Goal: Transaction & Acquisition: Purchase product/service

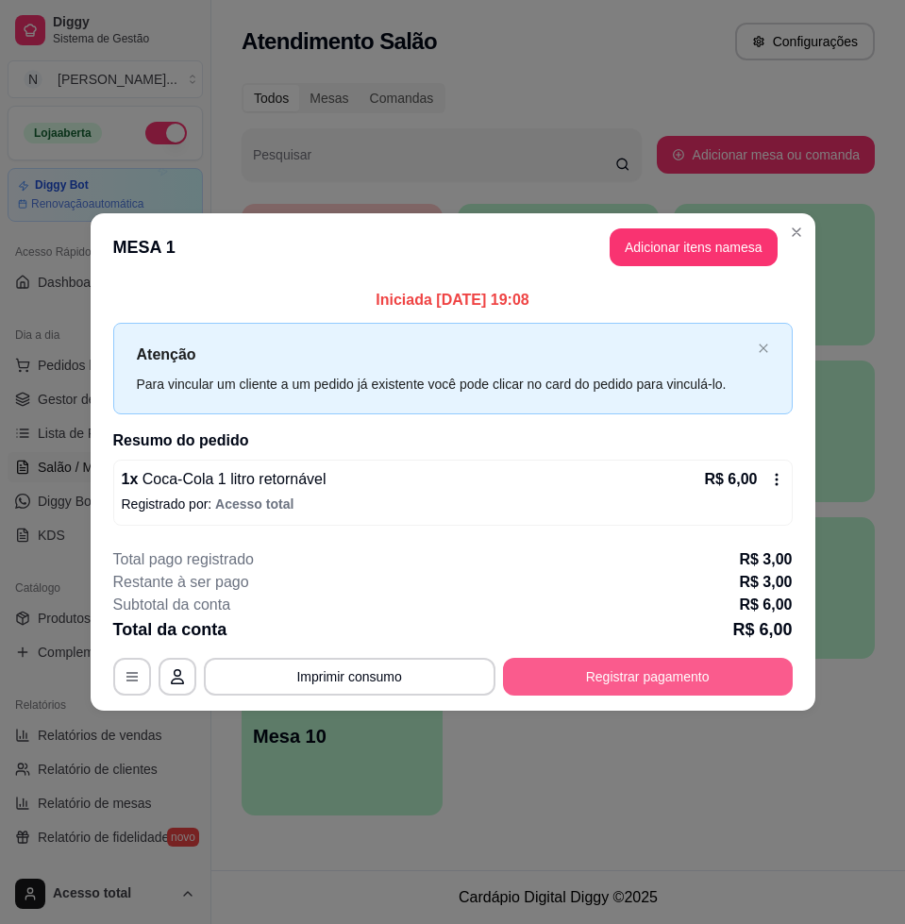
click at [659, 668] on button "Registrar pagamento" at bounding box center [648, 677] width 290 height 38
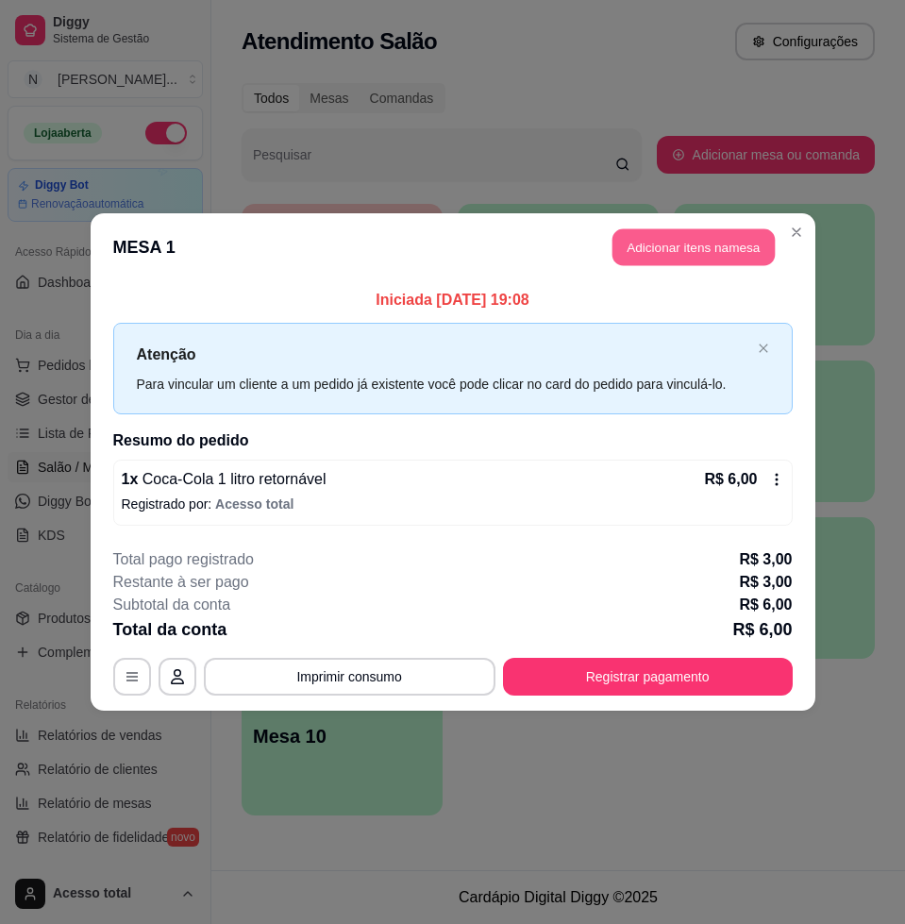
click at [661, 263] on button "Adicionar itens na mesa" at bounding box center [693, 247] width 162 height 37
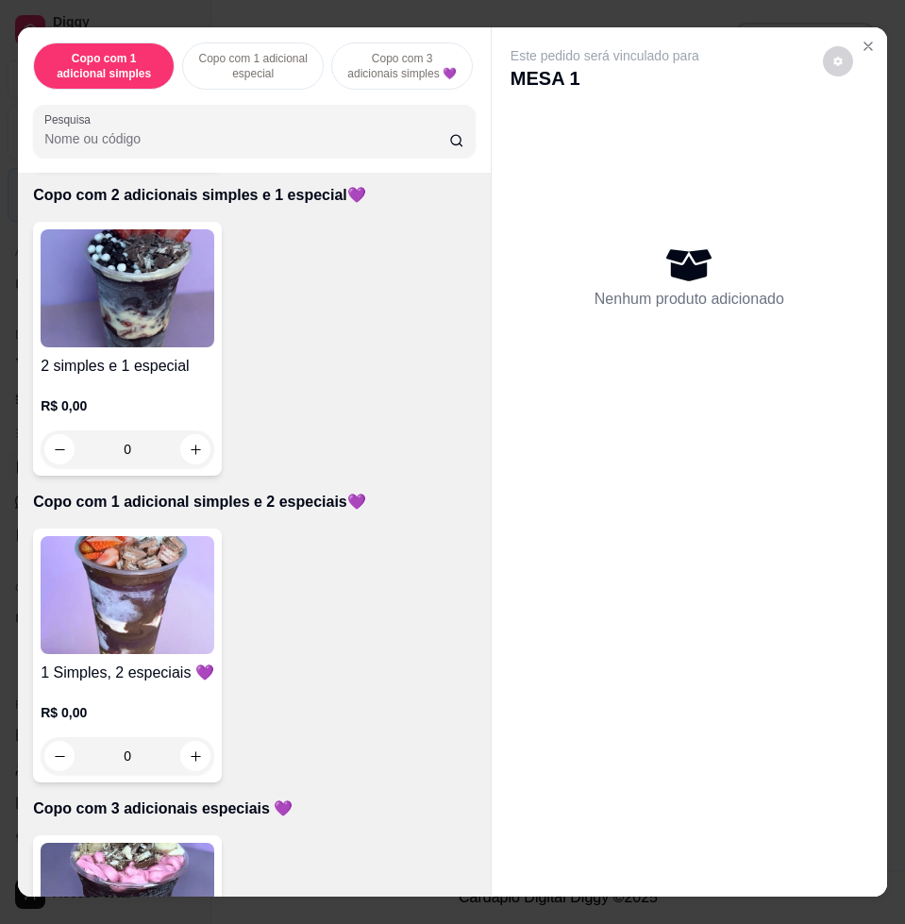
scroll to position [826, 0]
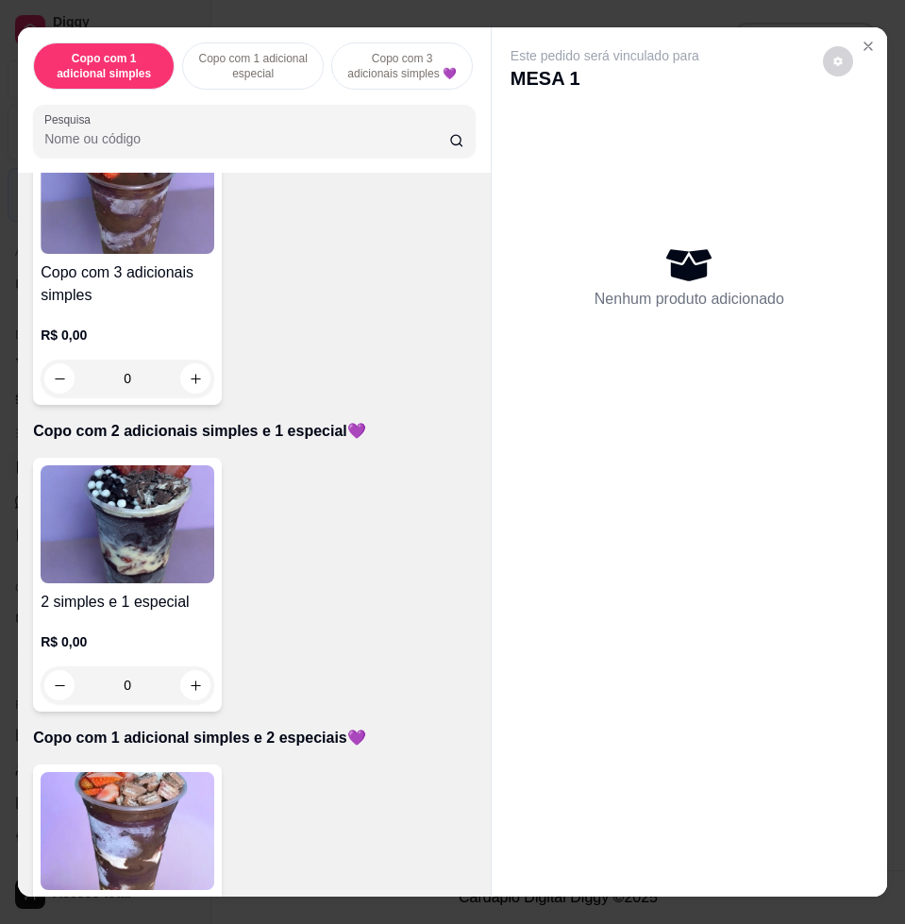
click at [438, 587] on div "2 simples e 1 especial R$ 0,00 0" at bounding box center [254, 585] width 442 height 254
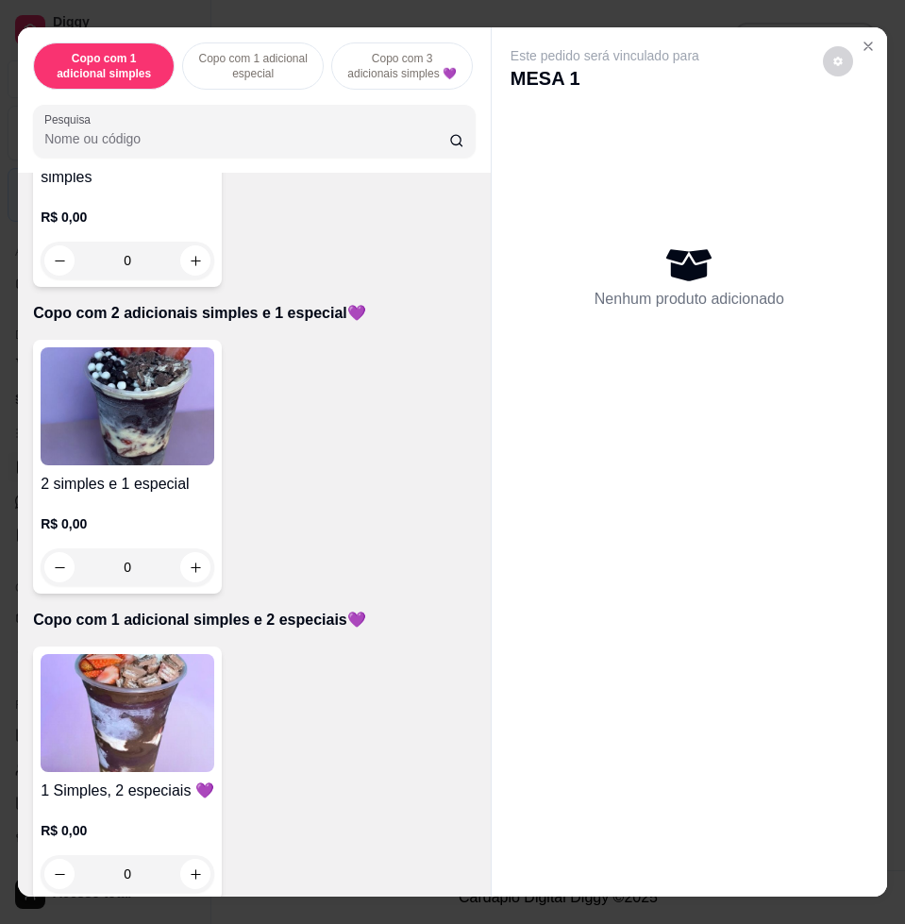
scroll to position [1061, 0]
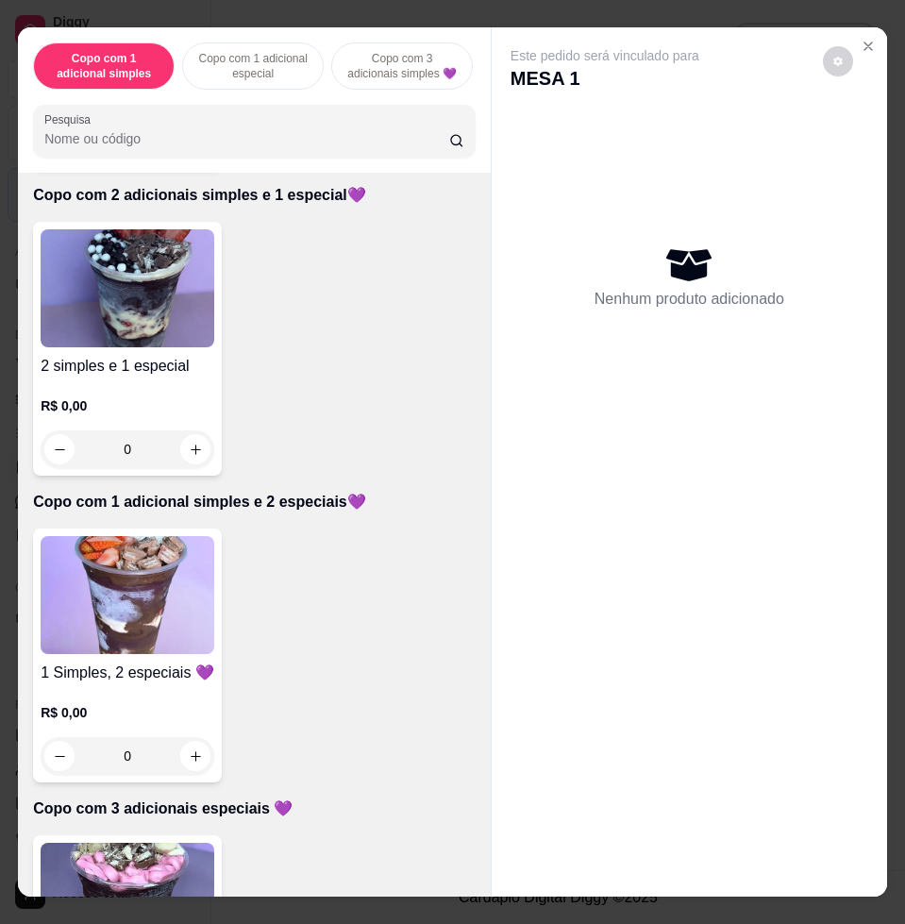
click at [138, 583] on img at bounding box center [128, 595] width 174 height 118
click at [144, 324] on img at bounding box center [128, 288] width 174 height 118
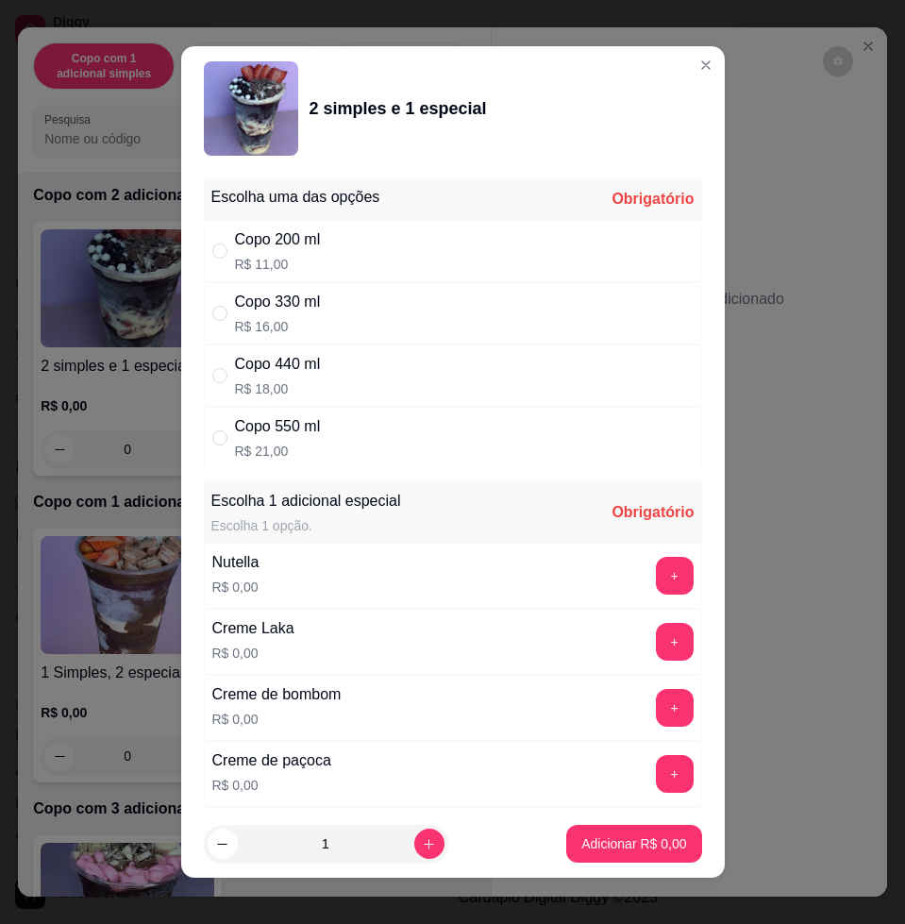
click at [273, 434] on div "Copo 550 ml" at bounding box center [278, 426] width 86 height 23
radio input "true"
click at [656, 580] on button "+" at bounding box center [675, 576] width 38 height 38
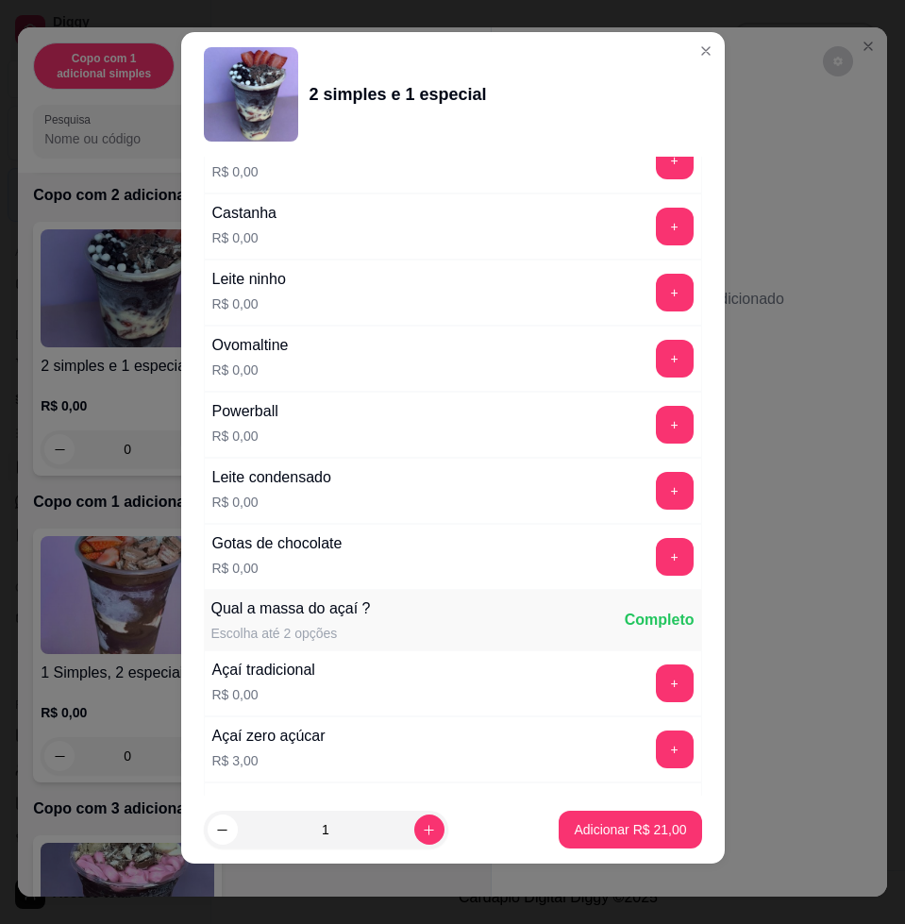
scroll to position [1744, 0]
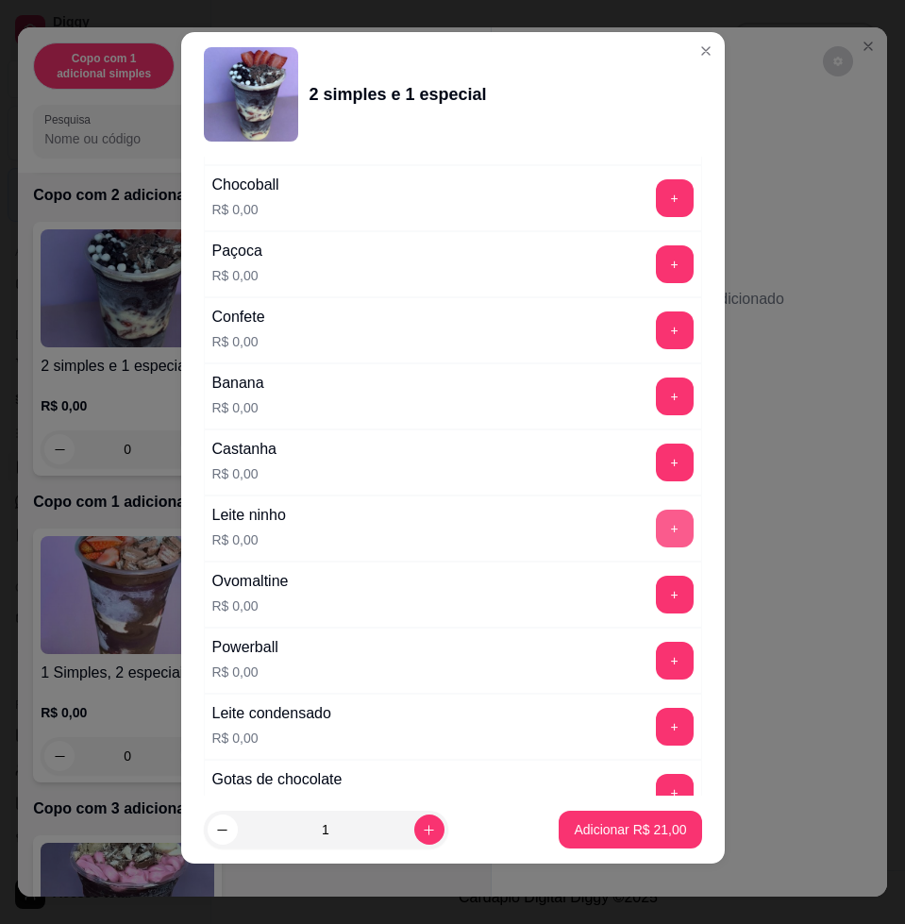
click at [656, 526] on button "+" at bounding box center [675, 528] width 38 height 38
click at [656, 332] on button "+" at bounding box center [675, 330] width 38 height 38
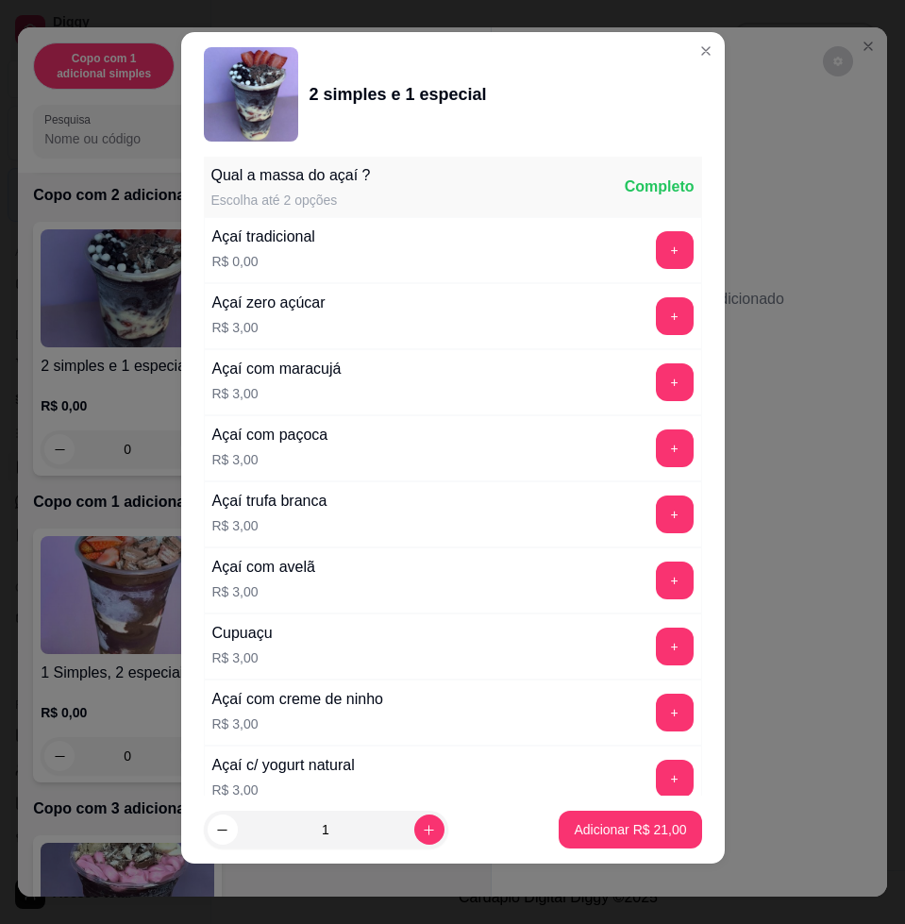
scroll to position [2885, 0]
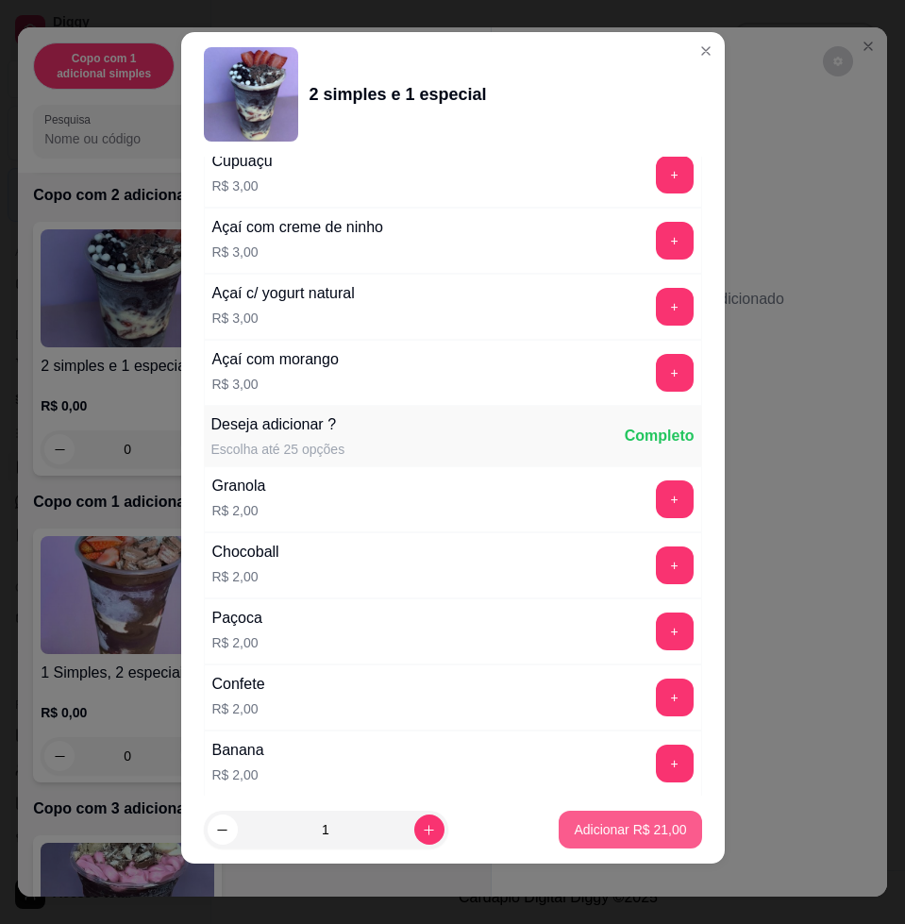
click at [611, 843] on button "Adicionar R$ 21,00" at bounding box center [630, 829] width 142 height 38
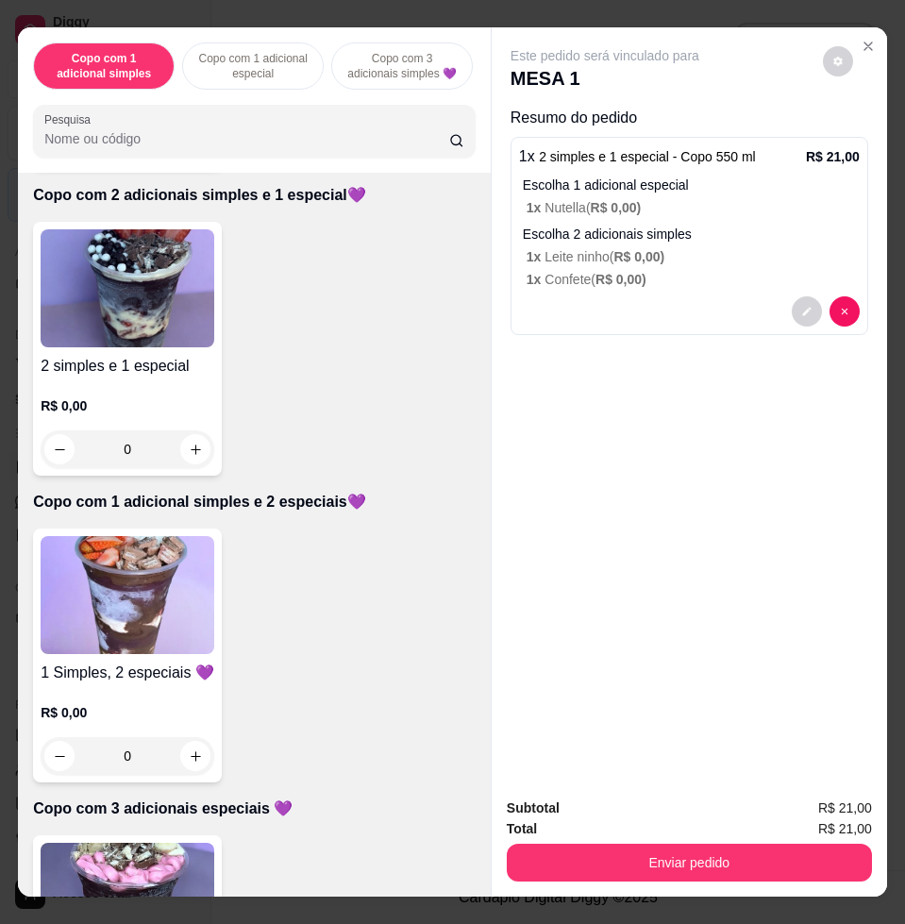
scroll to position [1179, 0]
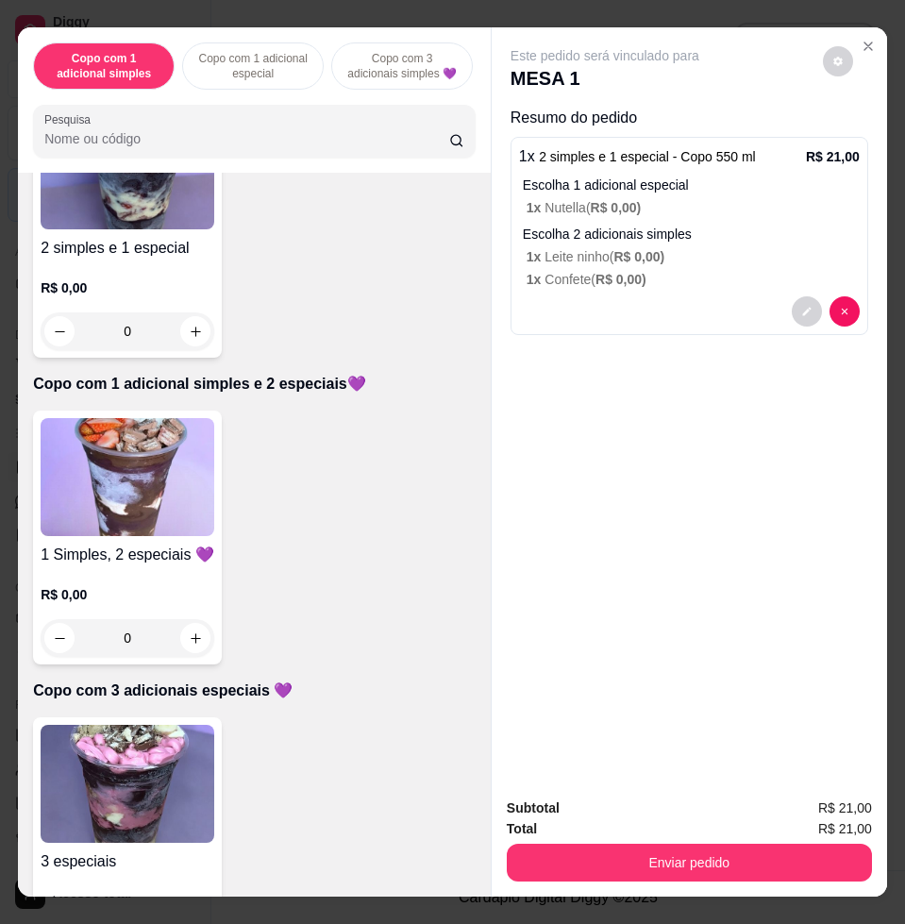
click at [140, 528] on img at bounding box center [128, 477] width 174 height 118
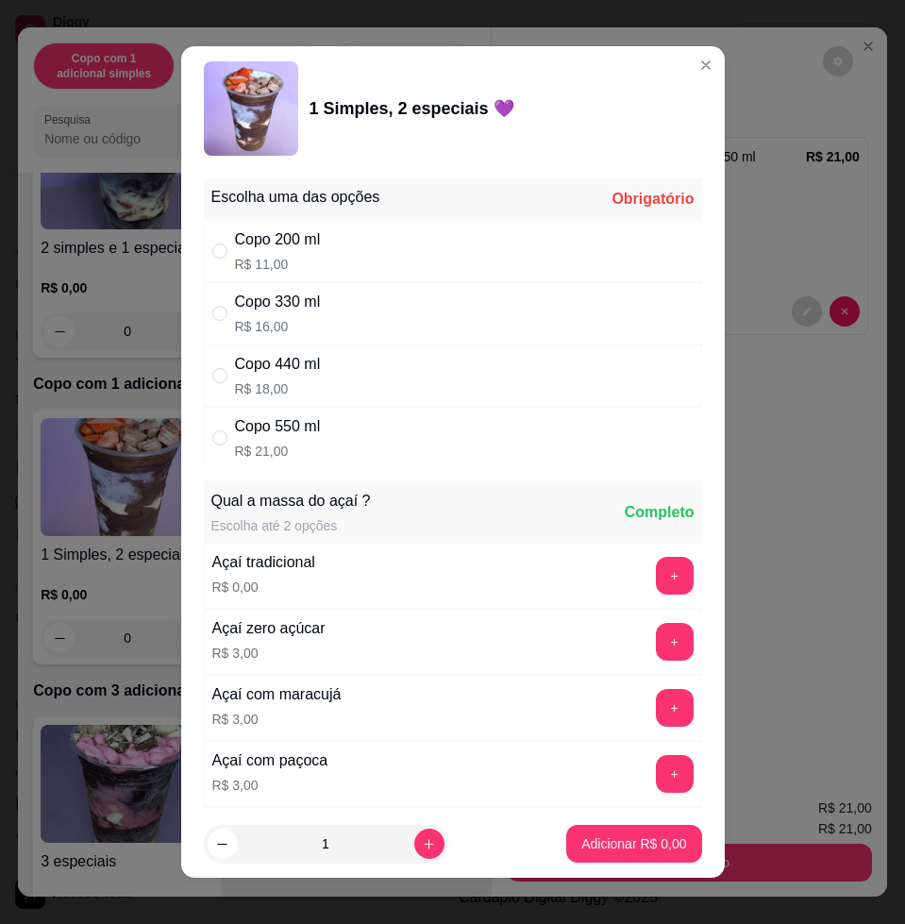
click at [290, 448] on p "R$ 21,00" at bounding box center [278, 451] width 86 height 19
radio input "true"
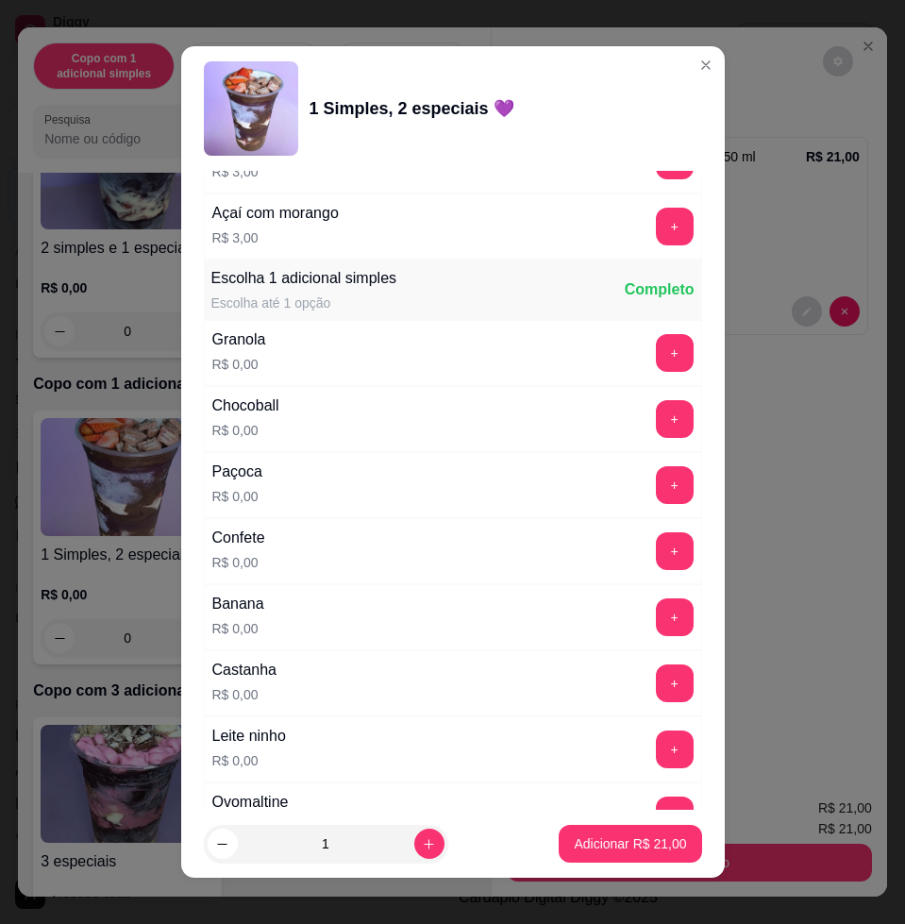
scroll to position [1061, 0]
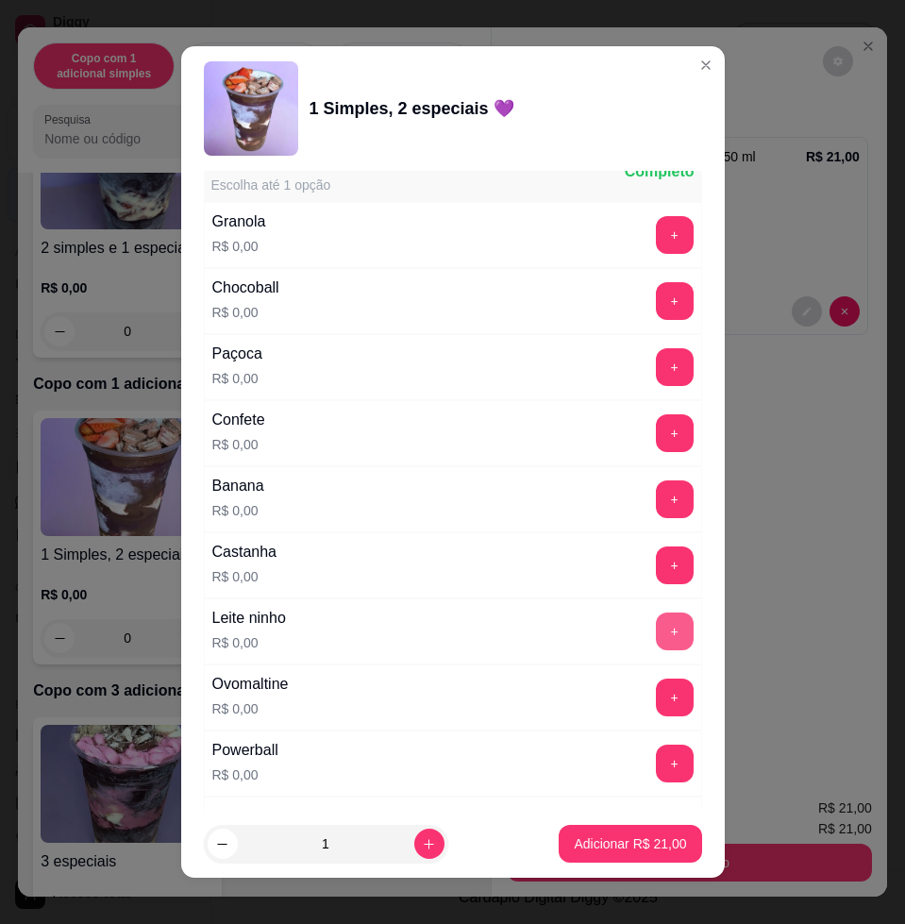
click at [656, 626] on button "+" at bounding box center [675, 631] width 38 height 38
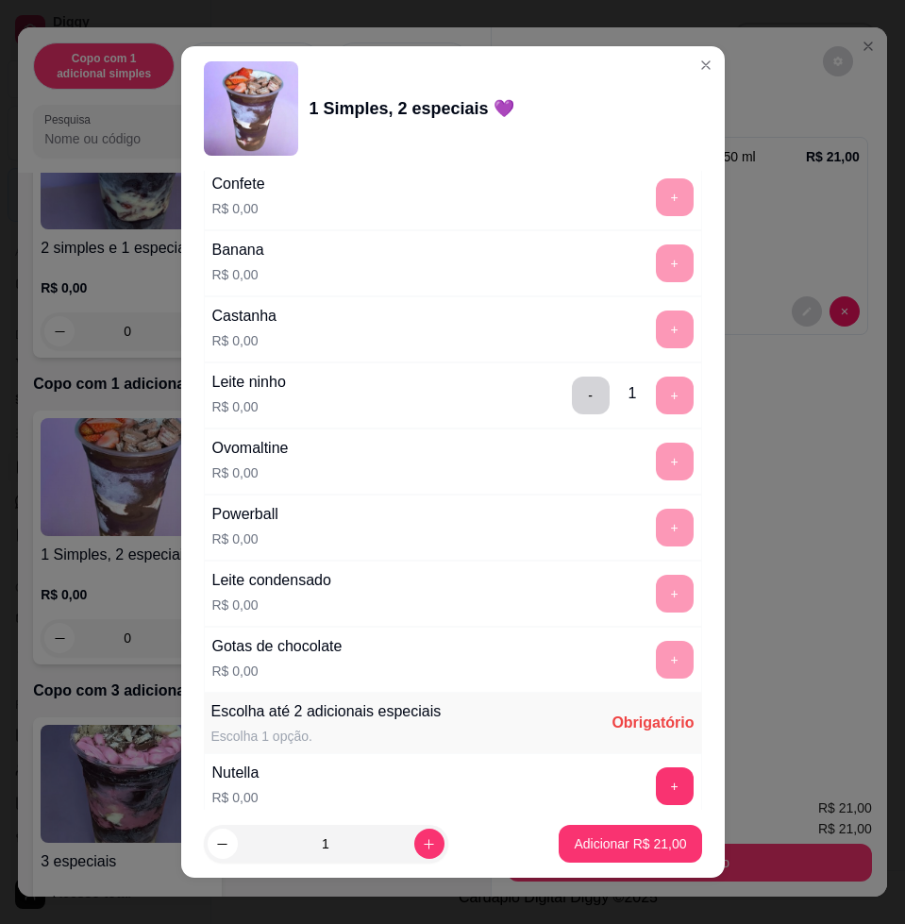
scroll to position [1651, 0]
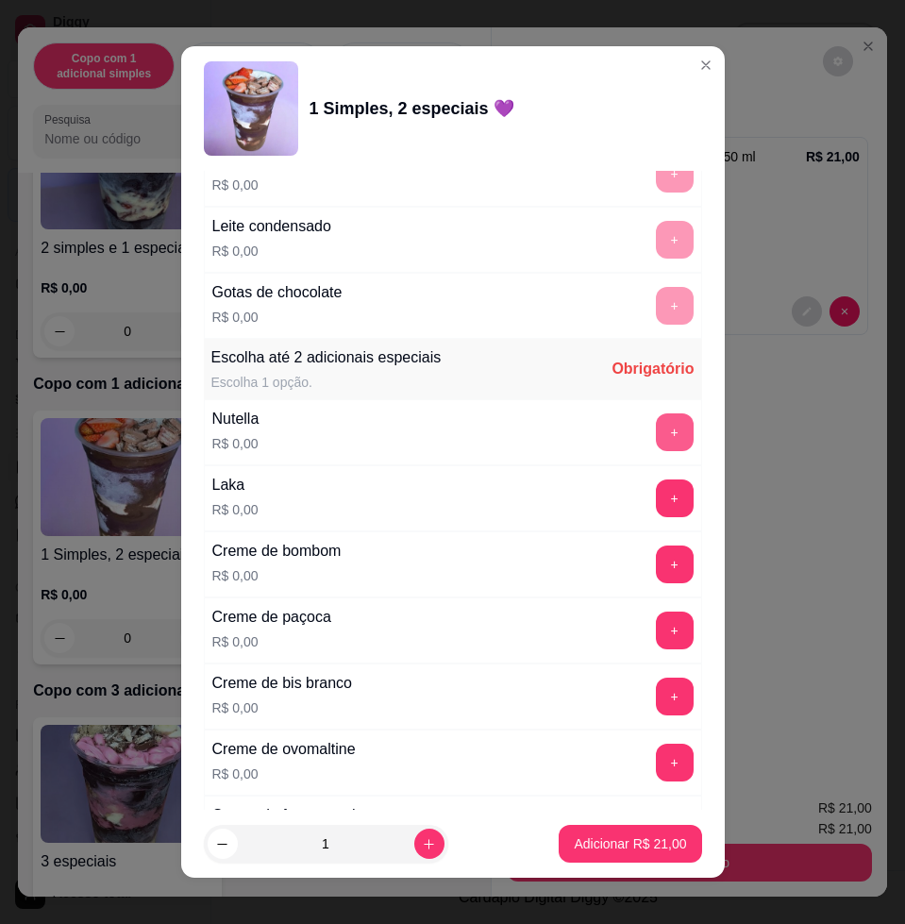
click at [656, 440] on button "+" at bounding box center [675, 432] width 38 height 38
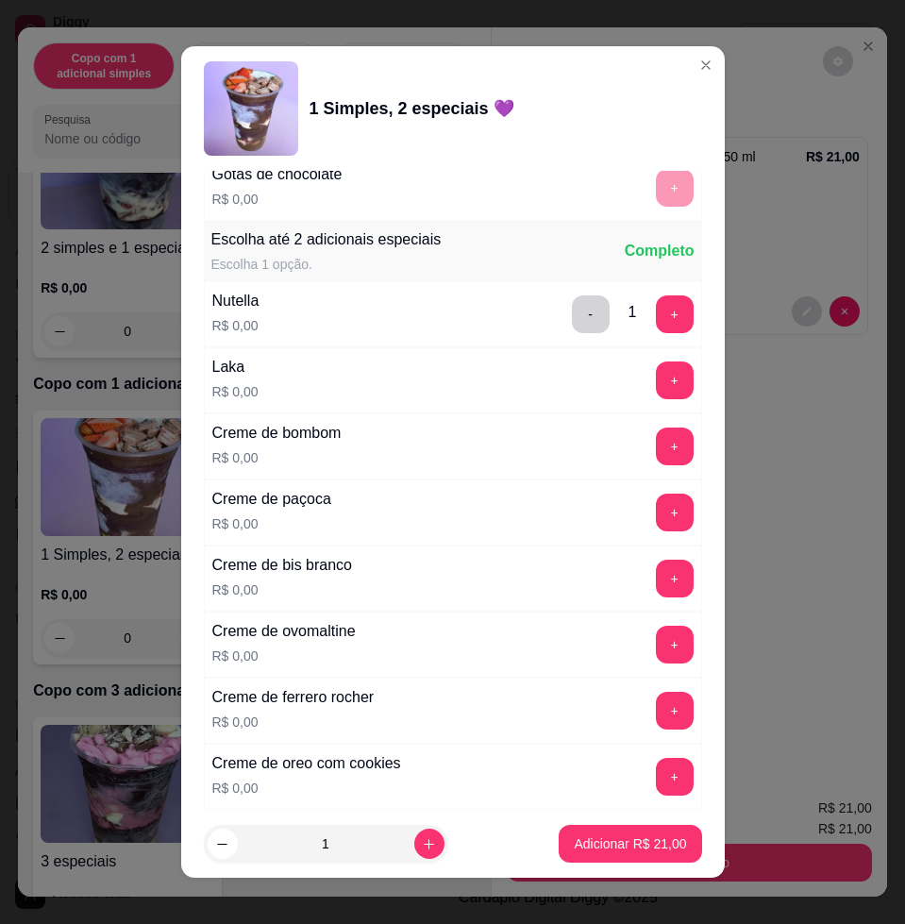
scroll to position [2241, 0]
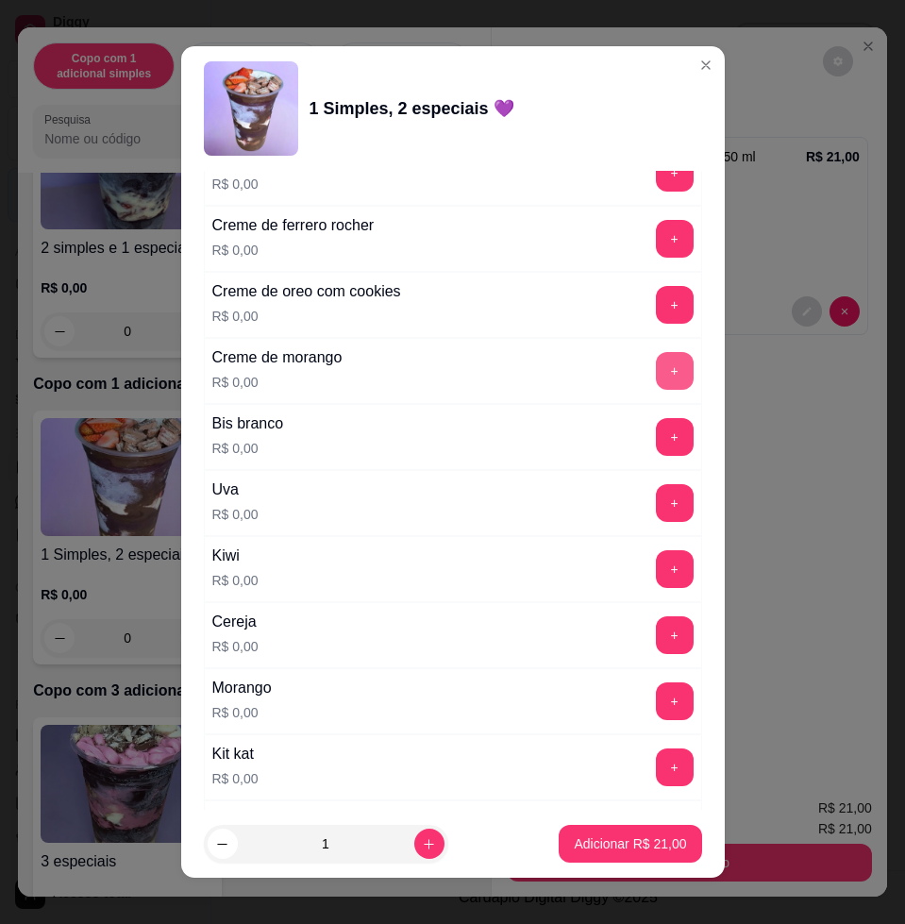
click at [656, 380] on button "+" at bounding box center [675, 371] width 38 height 38
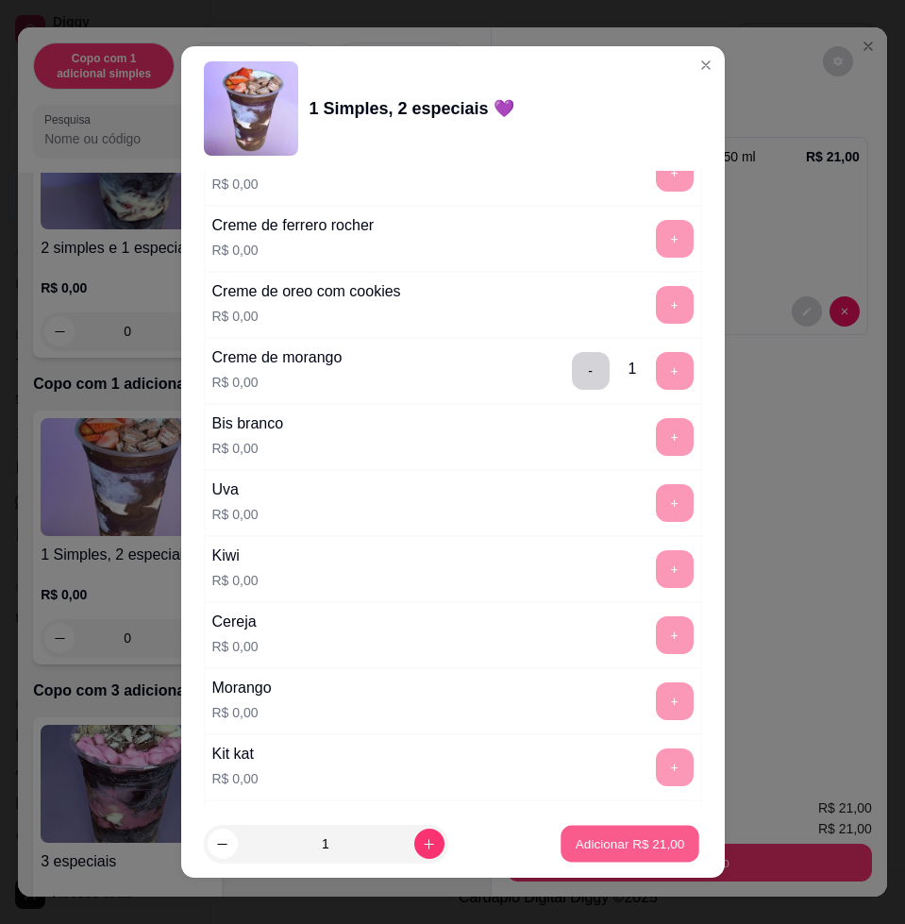
click at [593, 844] on p "Adicionar R$ 21,00" at bounding box center [630, 843] width 109 height 18
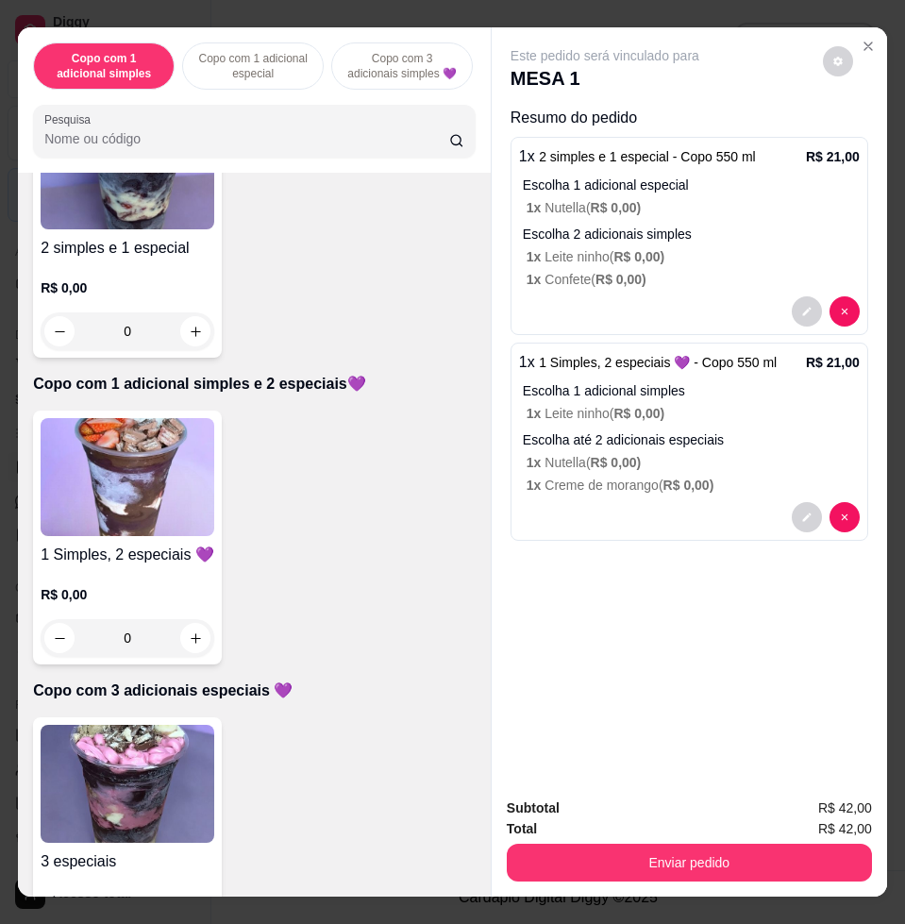
scroll to position [943, 0]
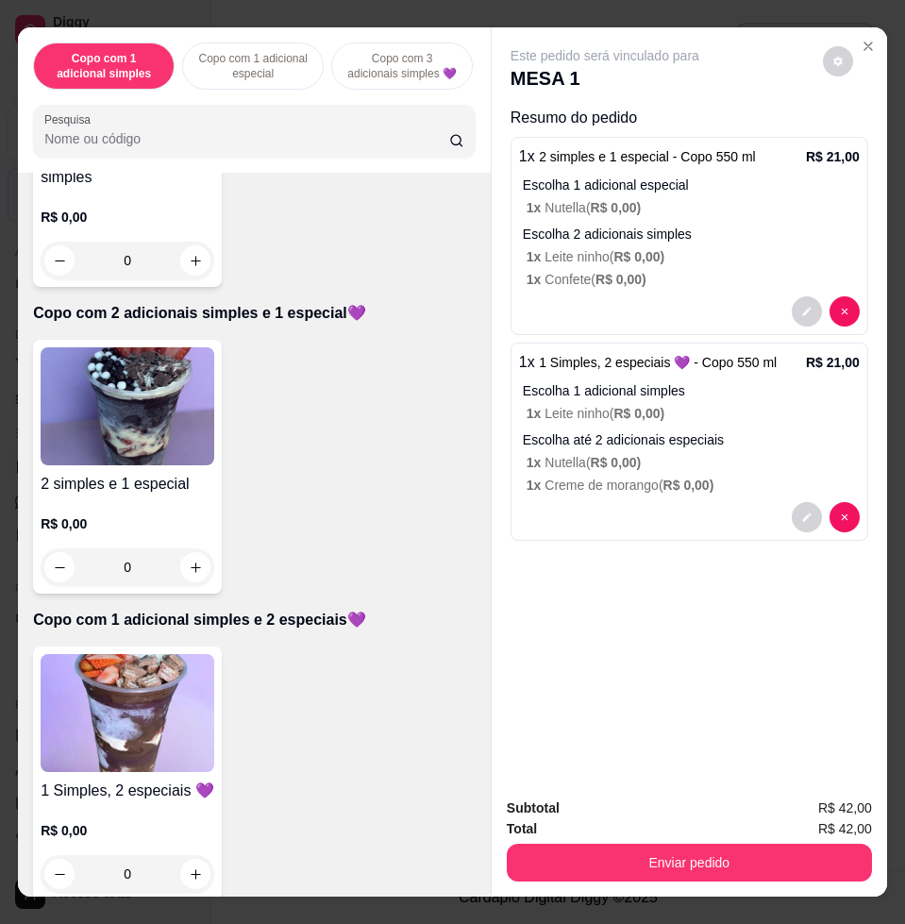
click at [170, 421] on img at bounding box center [128, 406] width 174 height 118
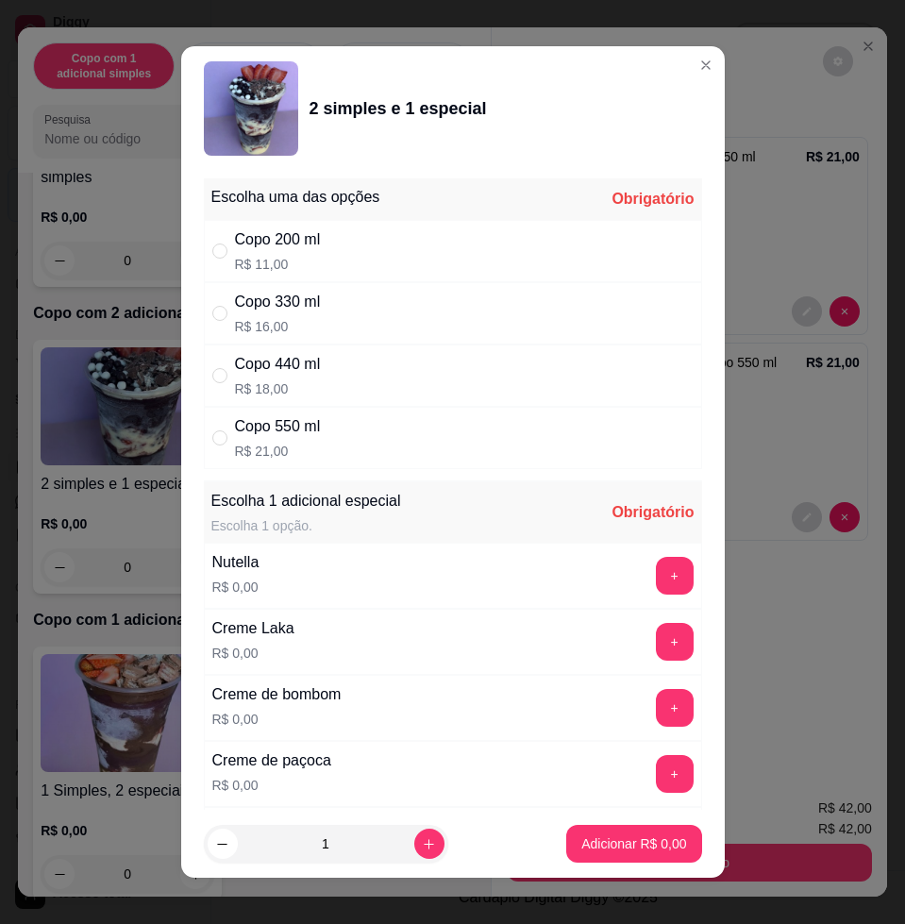
click at [311, 314] on div "Copo 330 ml R$ 16,00" at bounding box center [278, 313] width 86 height 45
radio input "true"
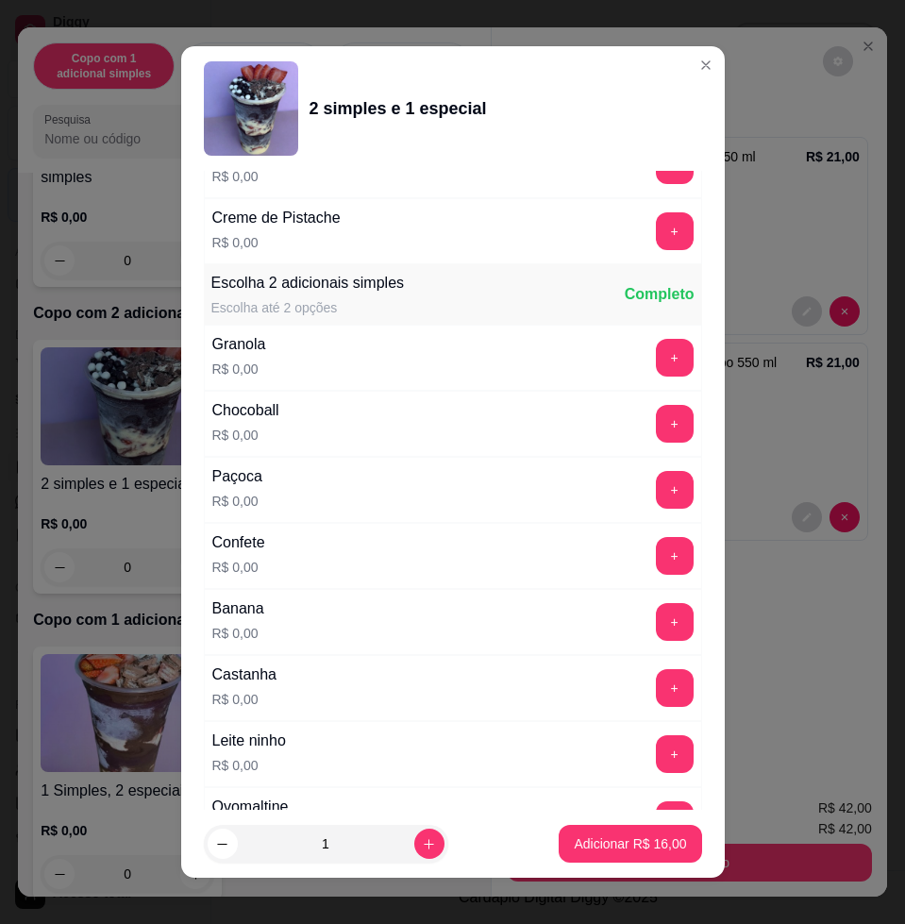
scroll to position [1769, 0]
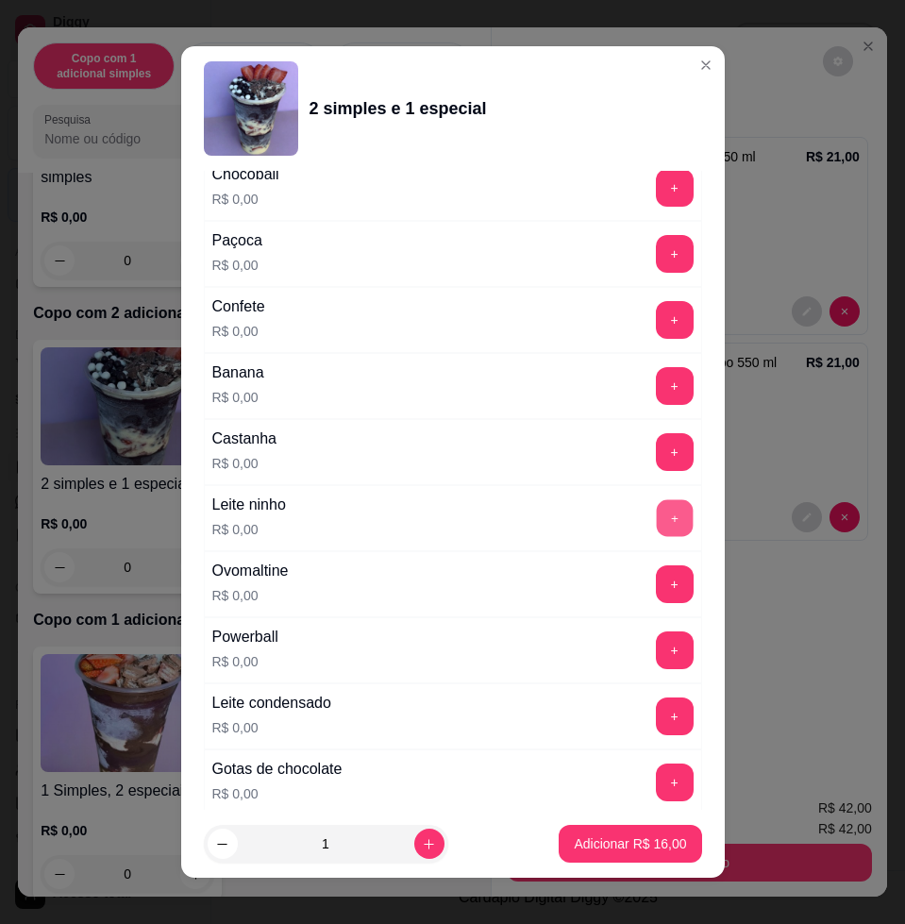
click at [656, 506] on button "+" at bounding box center [674, 518] width 37 height 37
click at [656, 316] on button "+" at bounding box center [675, 320] width 38 height 38
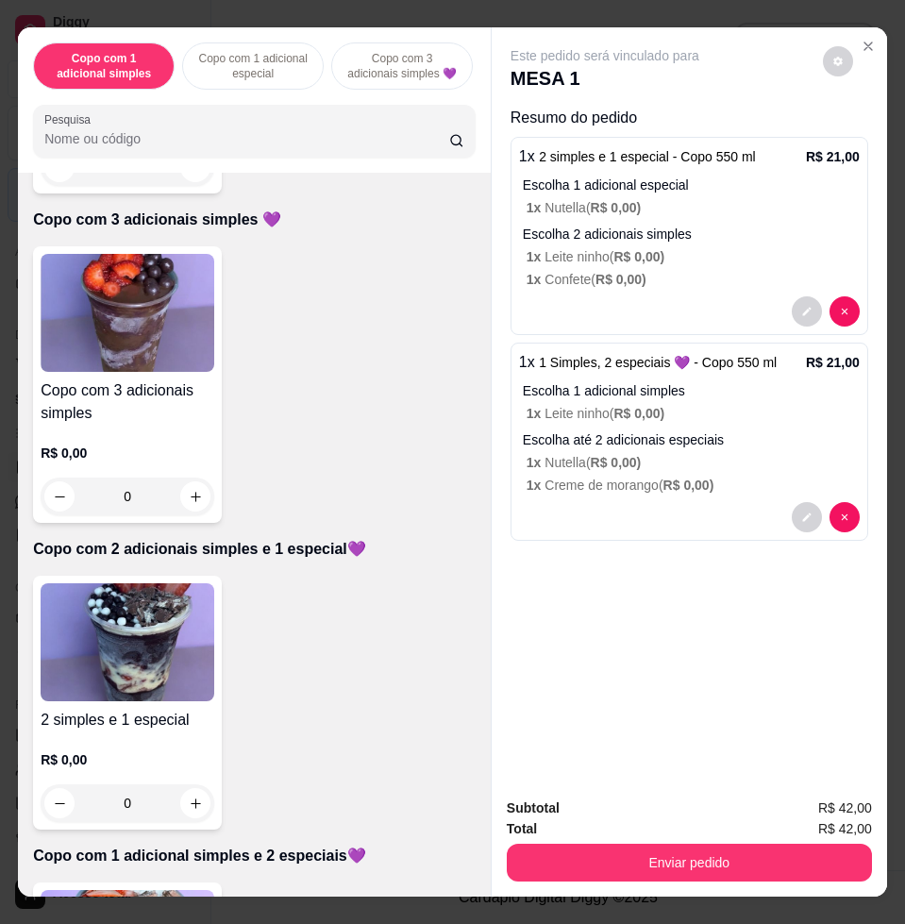
scroll to position [472, 0]
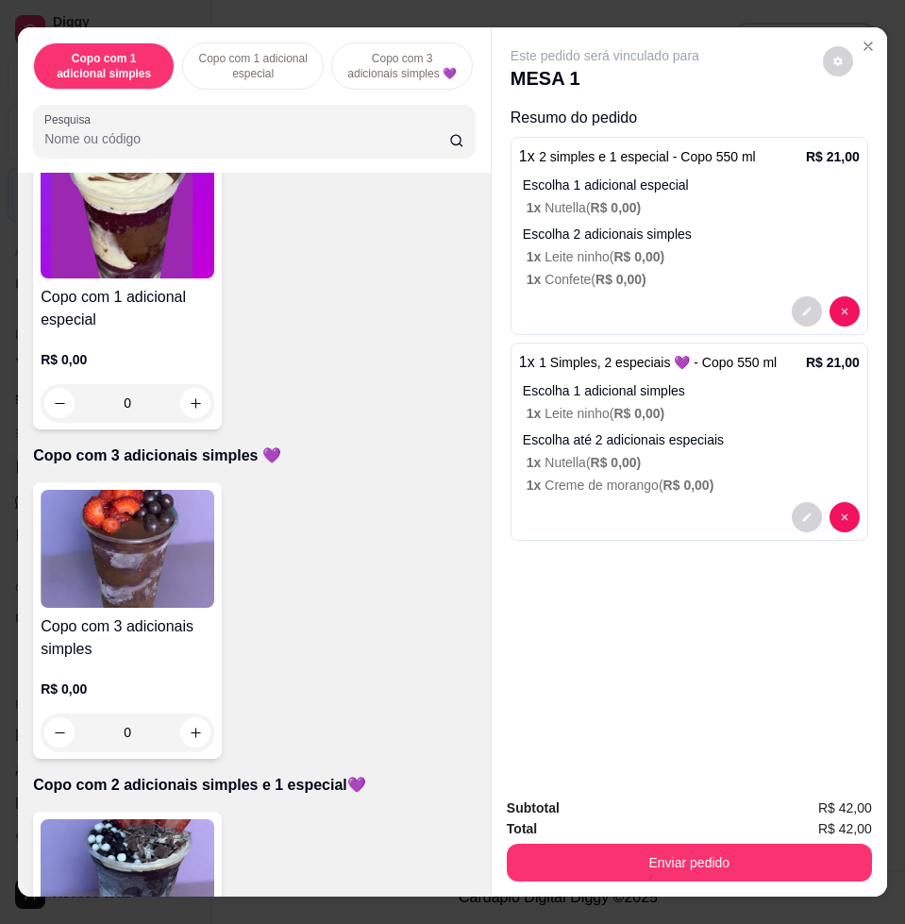
click at [136, 541] on img at bounding box center [128, 549] width 174 height 118
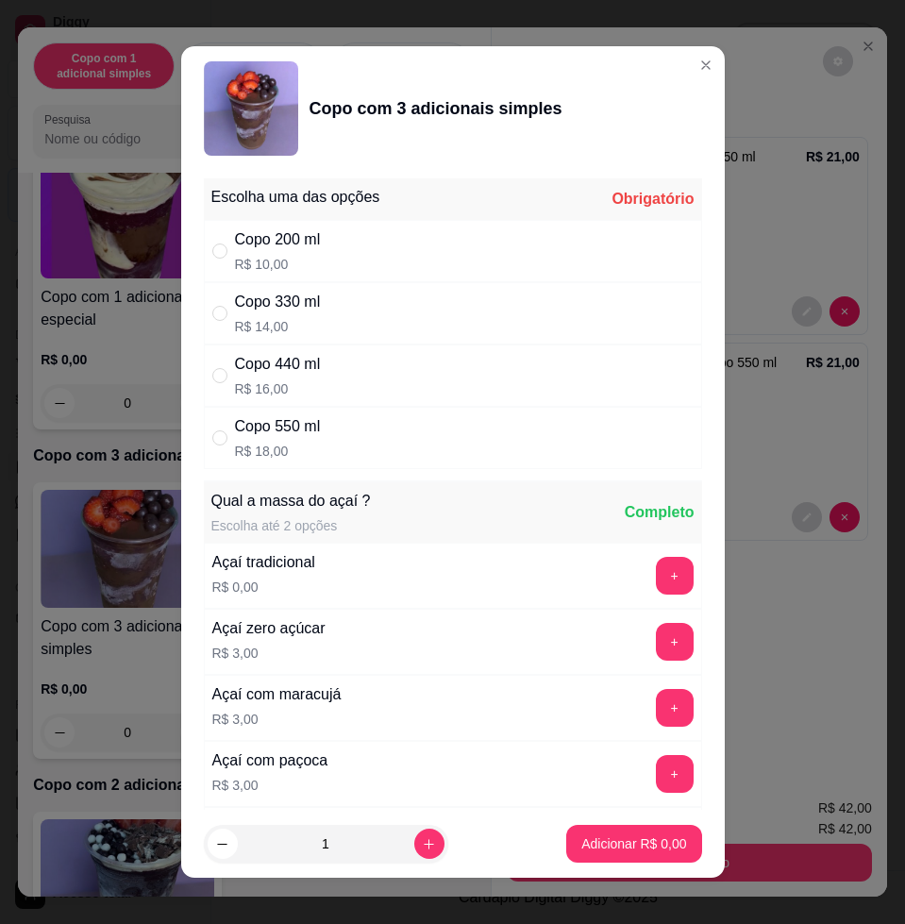
click at [298, 326] on p "R$ 14,00" at bounding box center [278, 326] width 86 height 19
radio input "true"
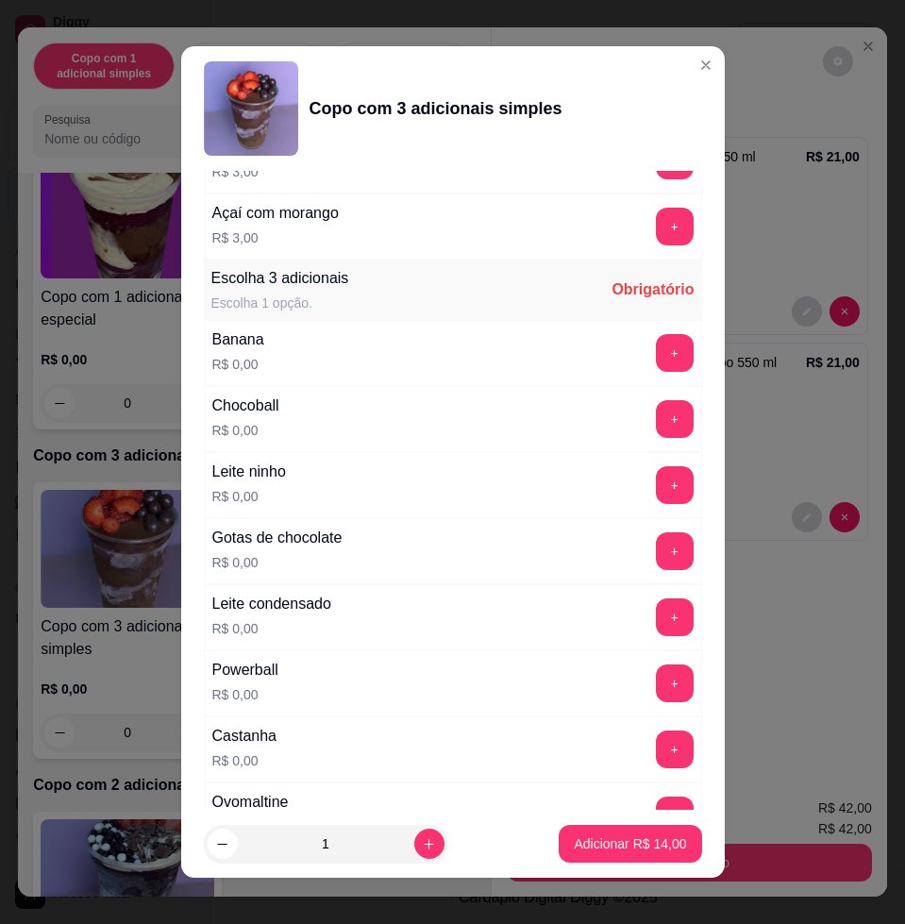
scroll to position [1061, 0]
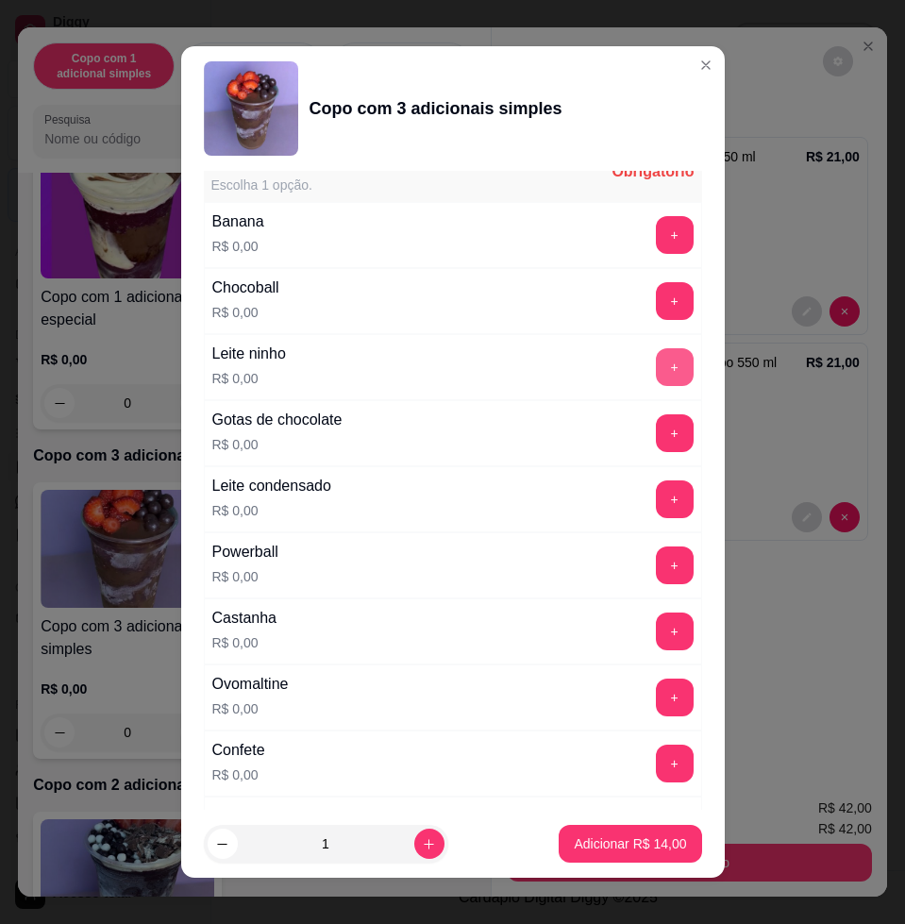
click at [656, 371] on button "+" at bounding box center [675, 367] width 38 height 38
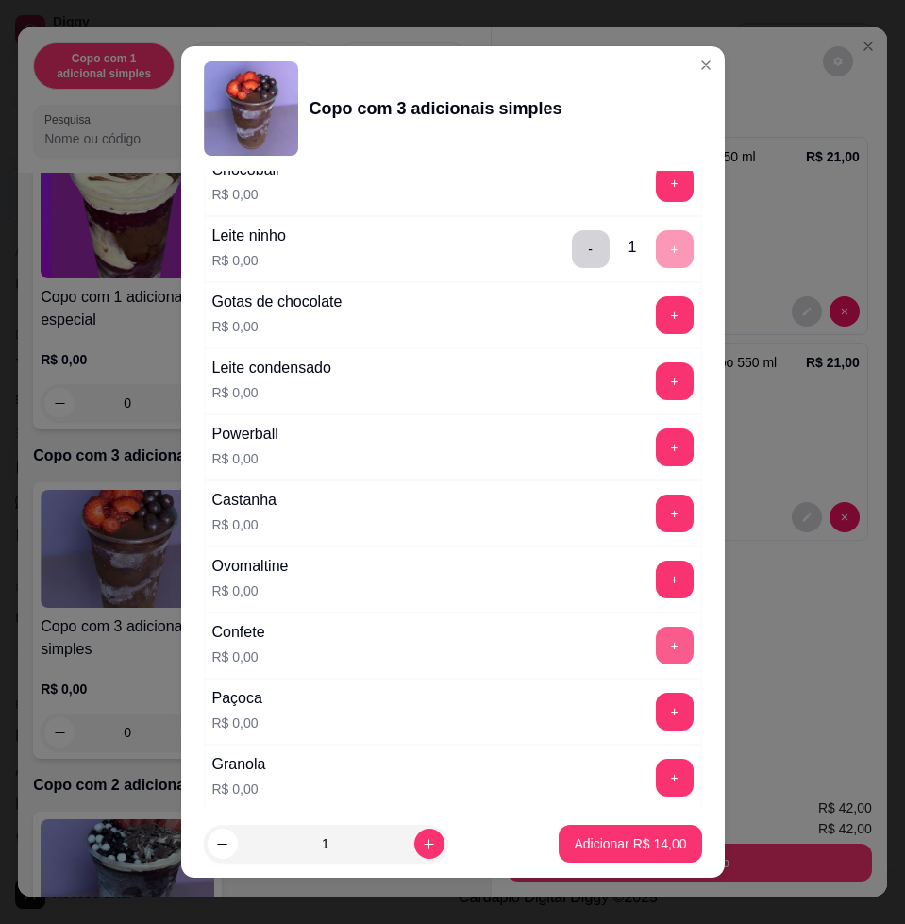
click at [656, 641] on button "+" at bounding box center [675, 645] width 38 height 38
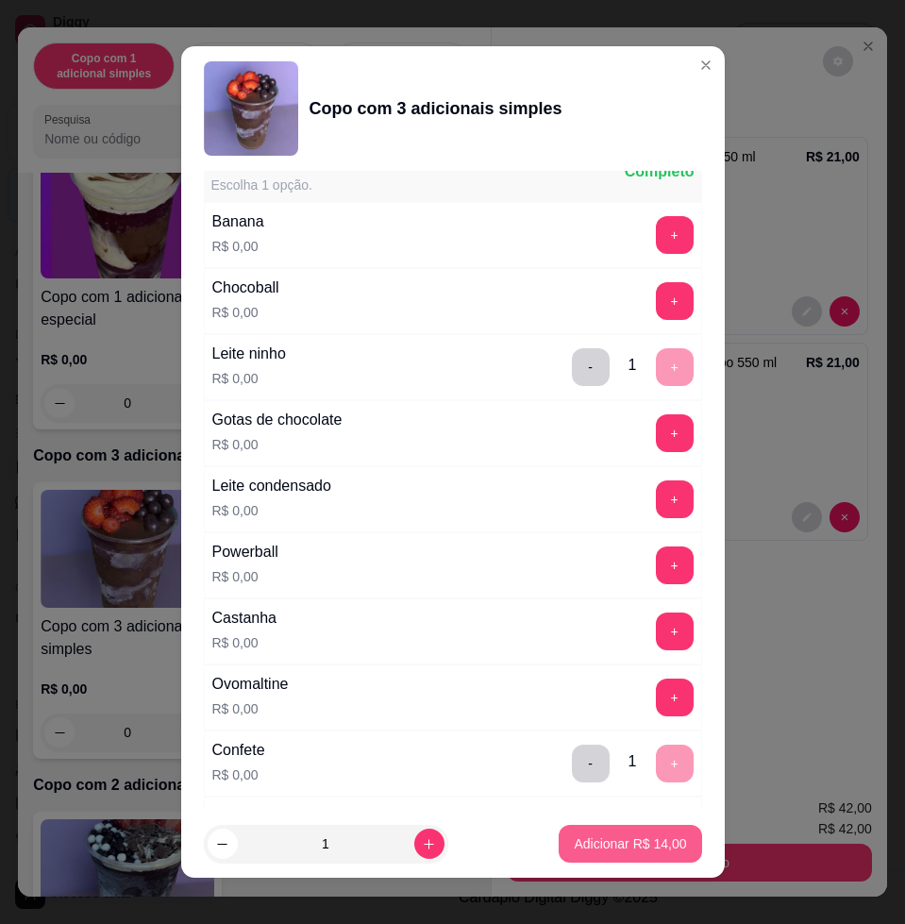
click at [574, 839] on p "Adicionar R$ 14,00" at bounding box center [630, 843] width 112 height 19
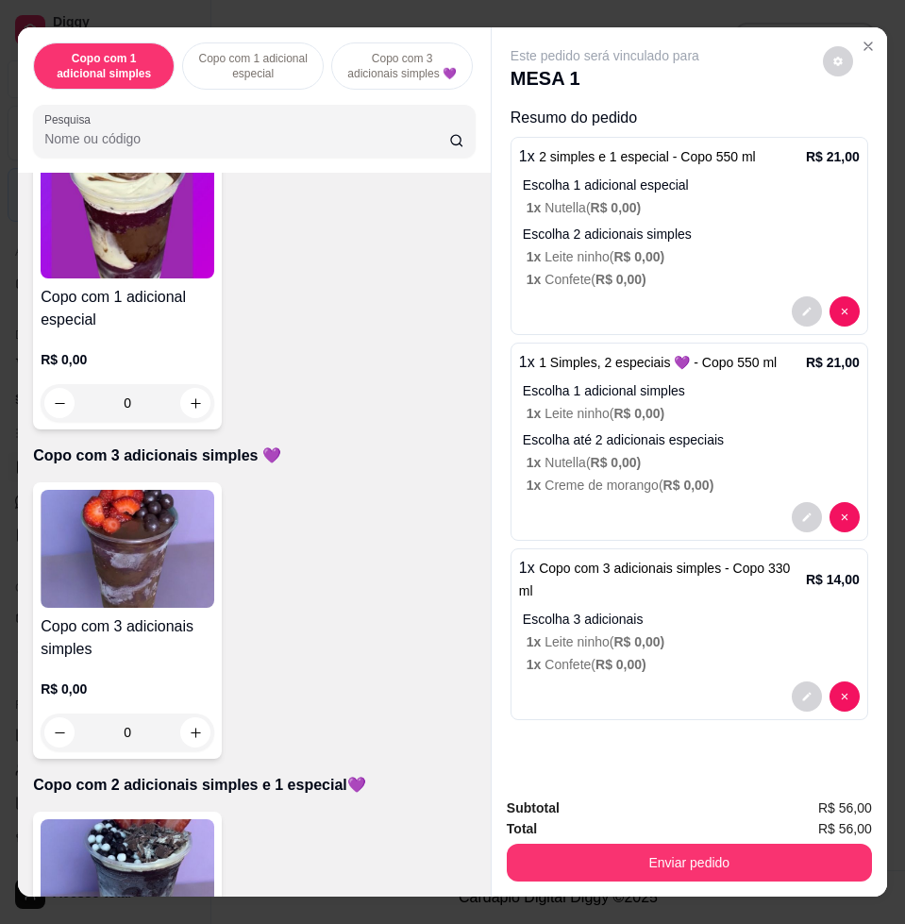
click at [330, 144] on input "Pesquisa" at bounding box center [246, 138] width 405 height 19
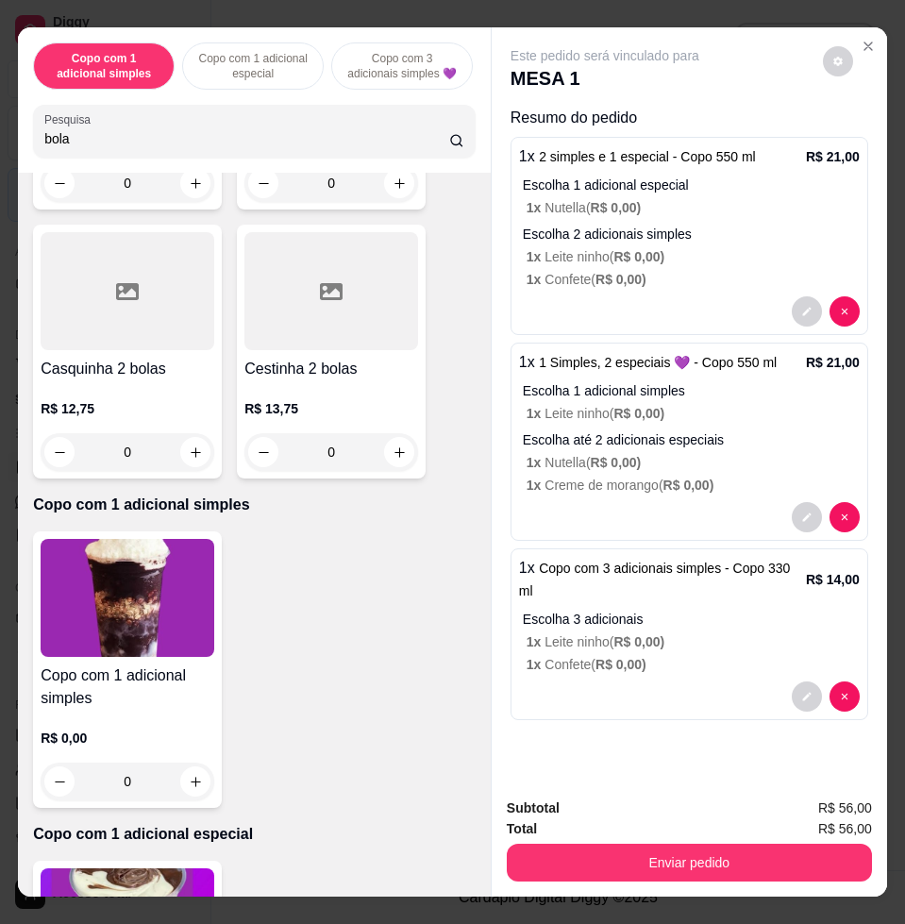
scroll to position [0, 0]
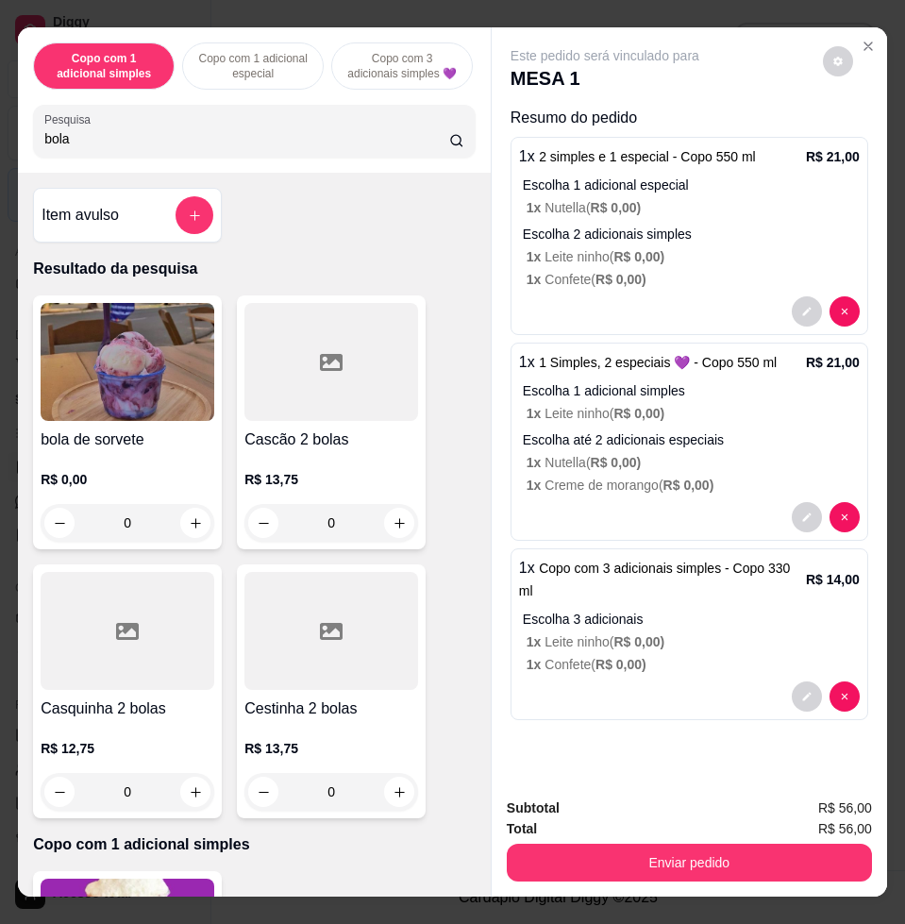
type input "bola"
click at [162, 391] on img at bounding box center [128, 362] width 174 height 118
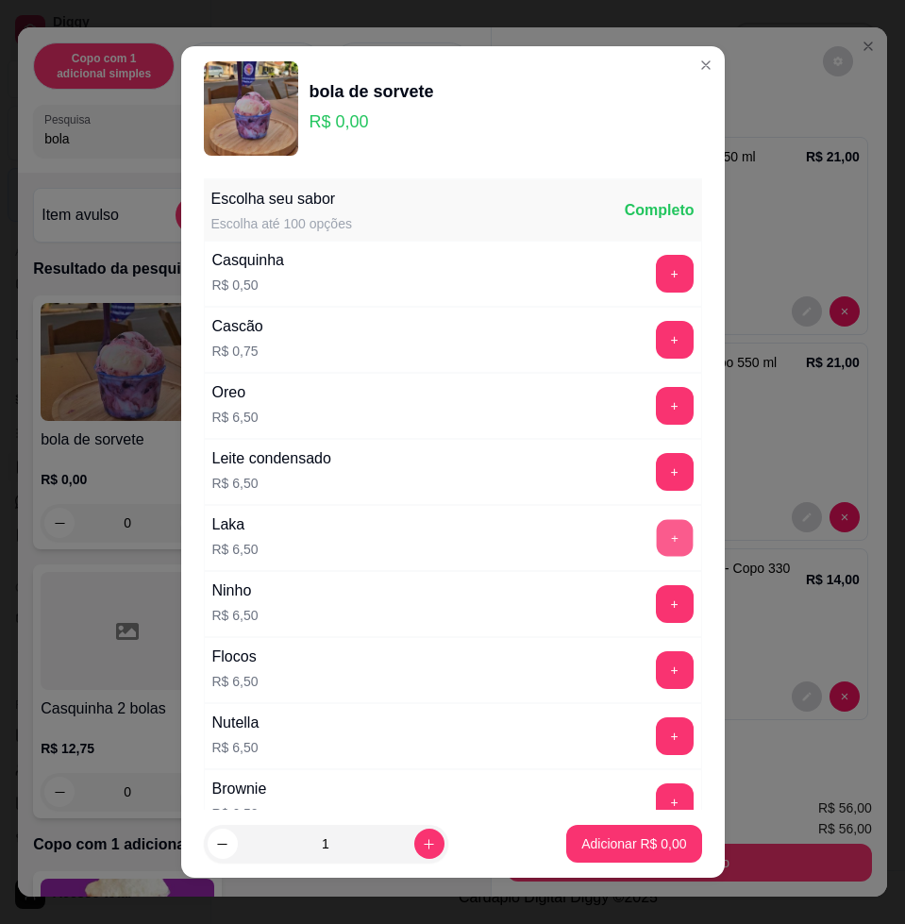
click at [656, 528] on button "+" at bounding box center [674, 538] width 37 height 37
click at [614, 848] on p "Adicionar R$ 6,50" at bounding box center [634, 843] width 102 height 18
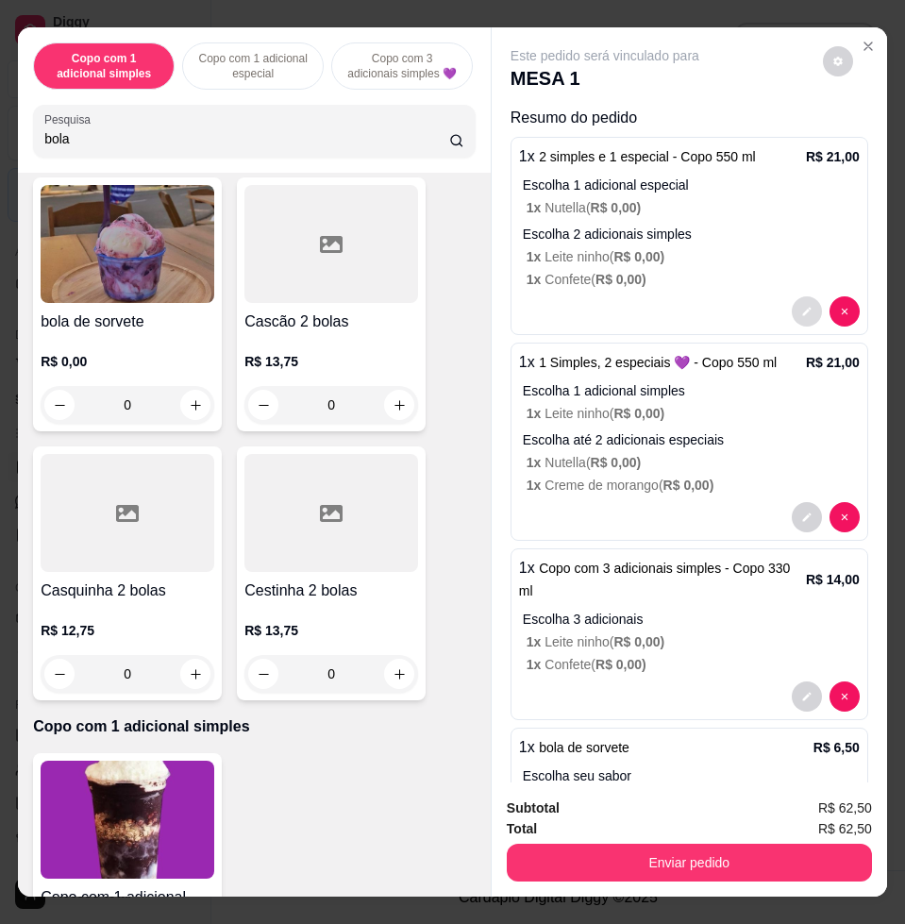
click at [792, 303] on button "decrease-product-quantity" at bounding box center [807, 311] width 30 height 30
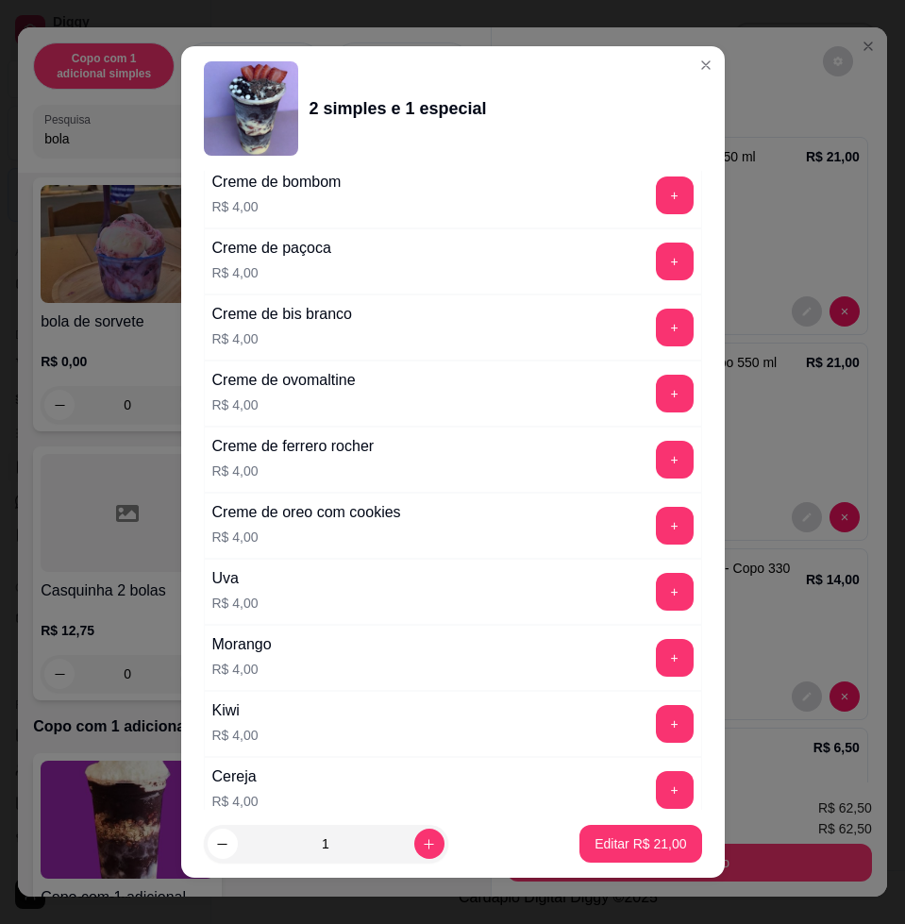
scroll to position [4679, 0]
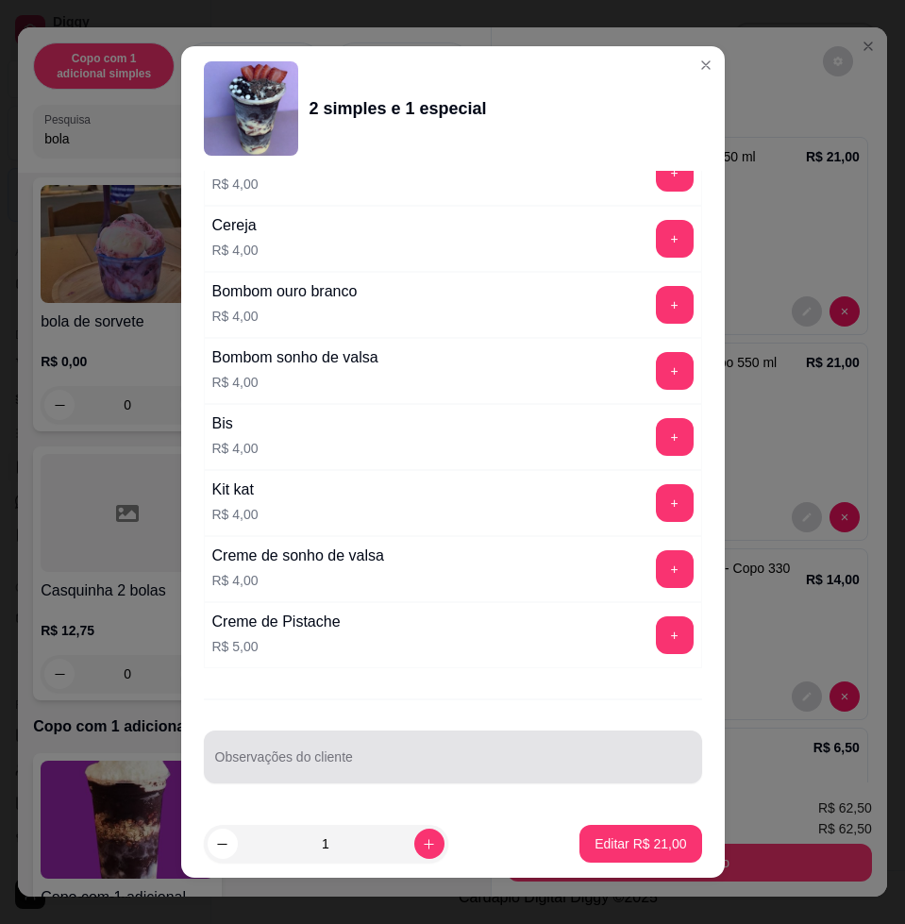
click at [331, 764] on input "Observações do cliente" at bounding box center [453, 764] width 476 height 19
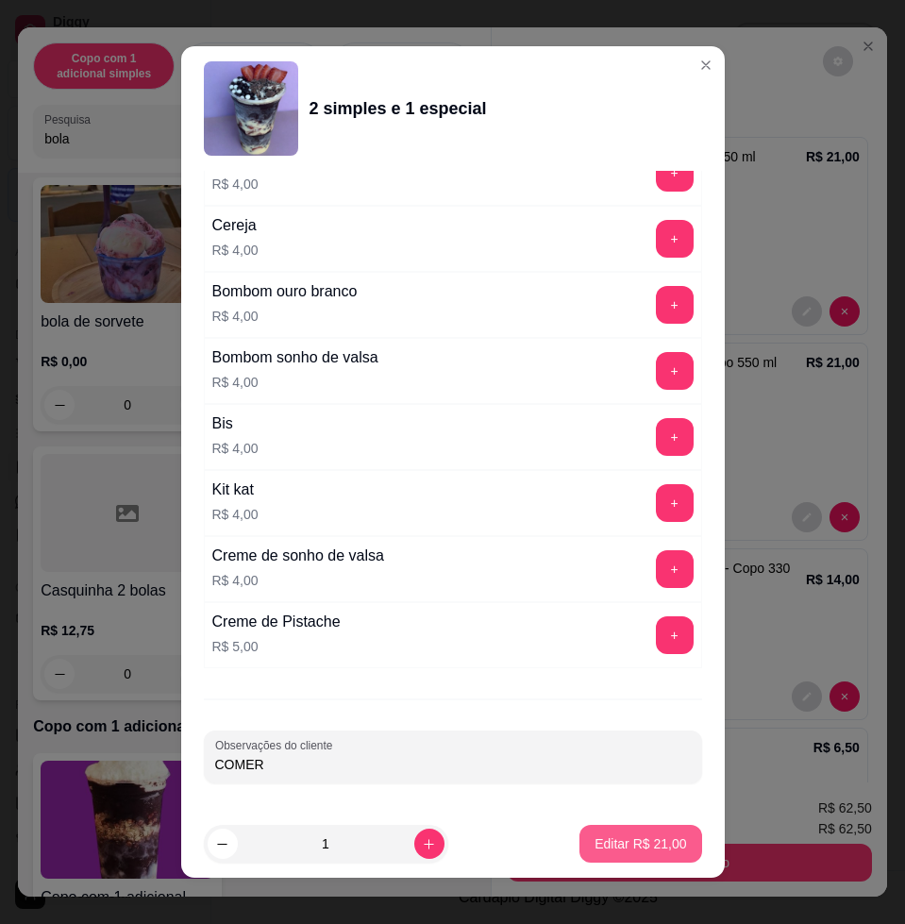
type input "COMER"
click at [639, 842] on button "Editar R$ 21,00" at bounding box center [640, 844] width 122 height 38
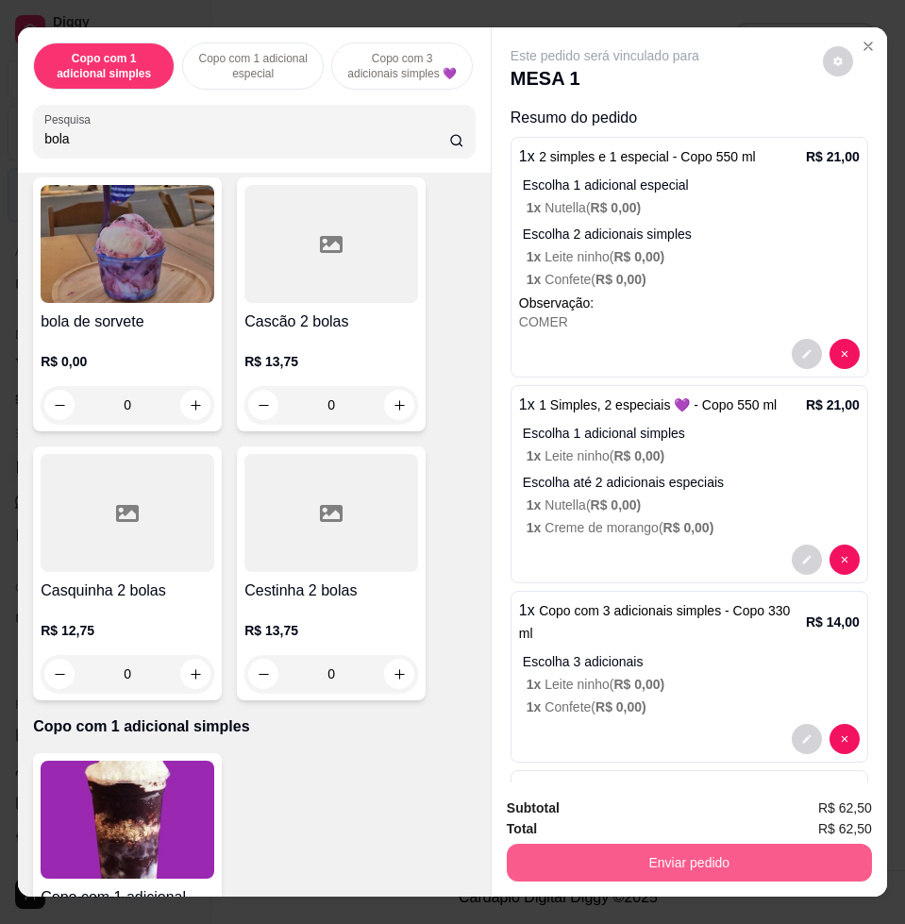
click at [681, 853] on button "Enviar pedido" at bounding box center [689, 862] width 365 height 38
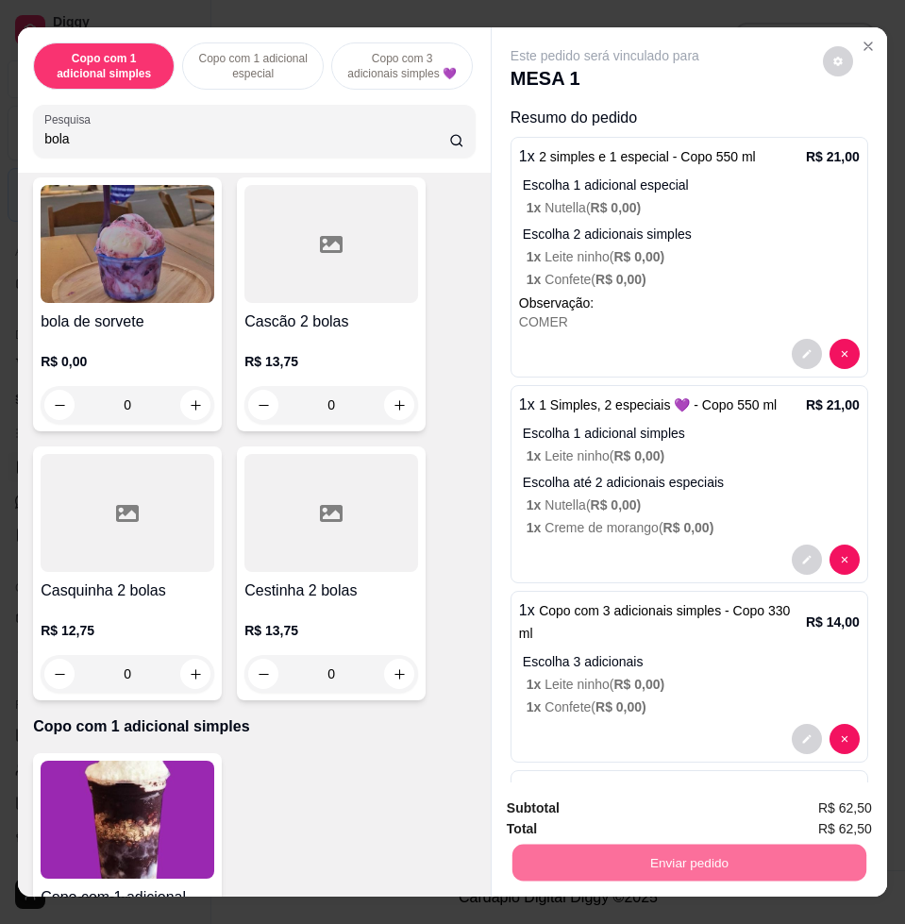
click at [633, 807] on button "Não registrar e enviar pedido" at bounding box center [624, 807] width 196 height 36
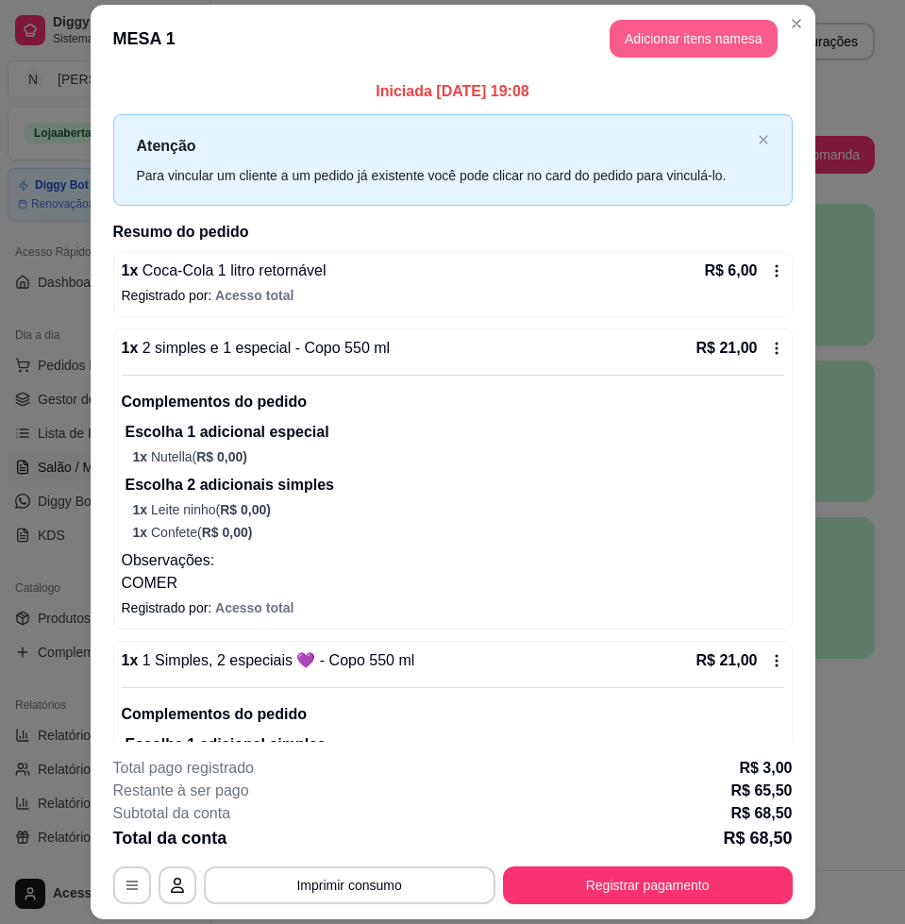
click at [660, 48] on button "Adicionar itens na mesa" at bounding box center [693, 39] width 168 height 38
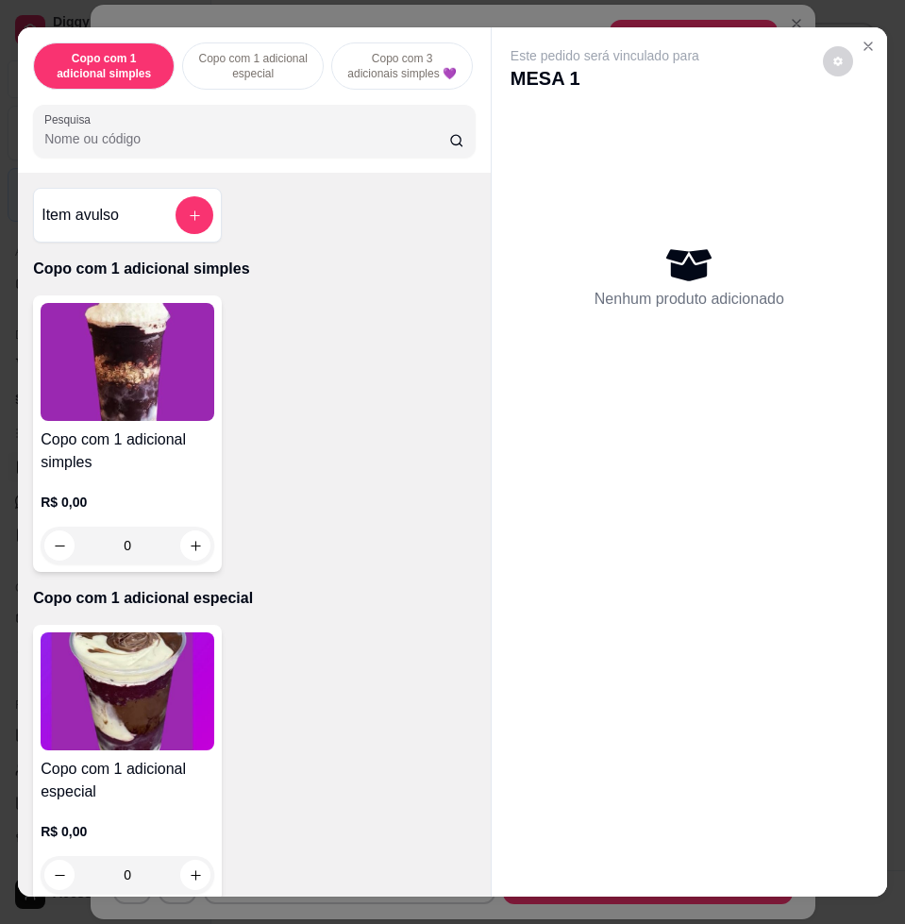
click at [332, 147] on input "Pesquisa" at bounding box center [246, 138] width 405 height 19
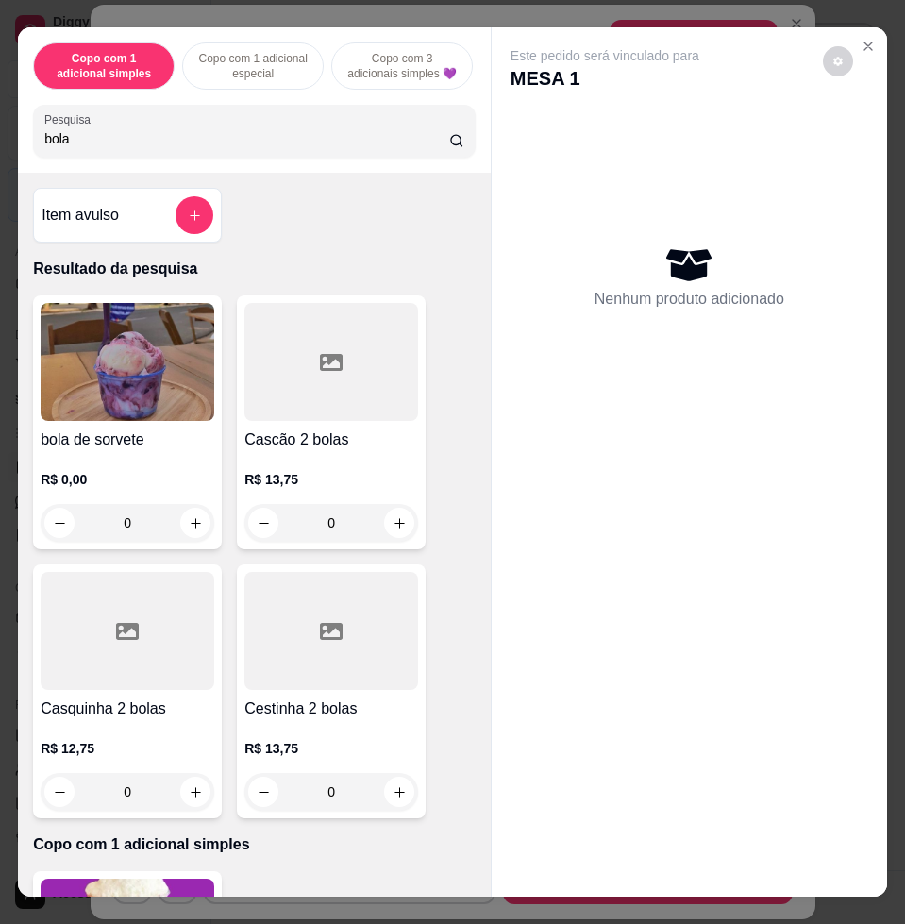
type input "bola"
click at [122, 355] on img at bounding box center [128, 362] width 174 height 118
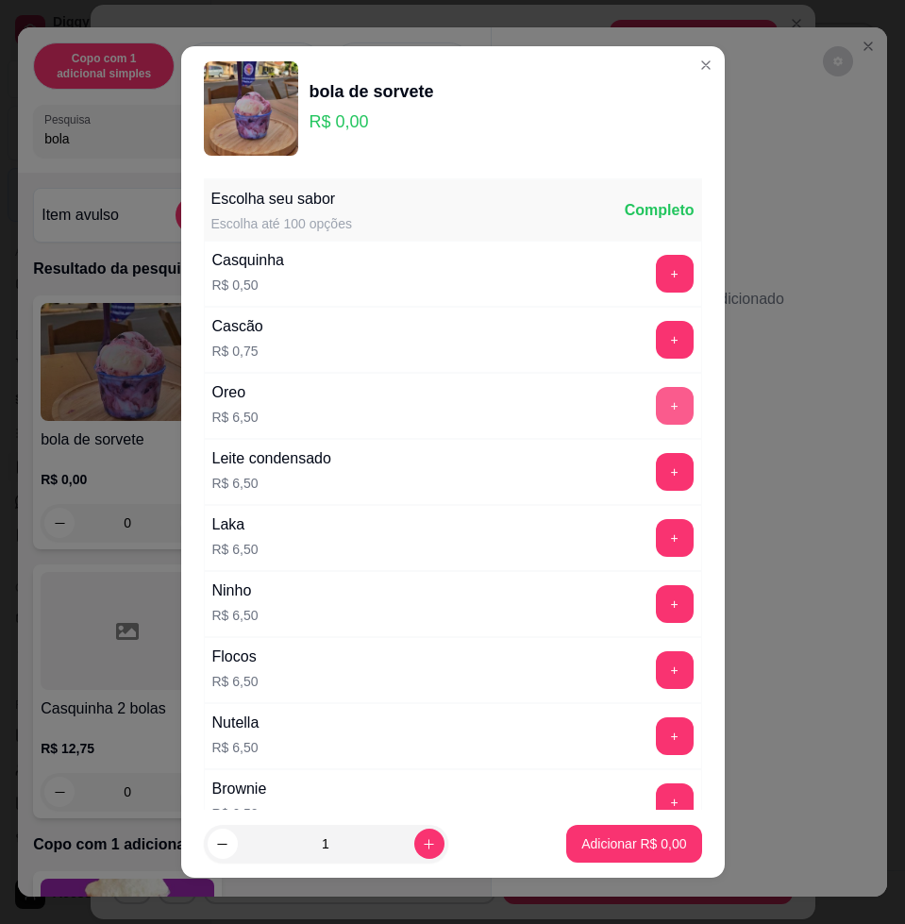
click at [656, 402] on button "+" at bounding box center [675, 406] width 38 height 38
click at [624, 838] on p "Adicionar R$ 6,50" at bounding box center [633, 843] width 105 height 19
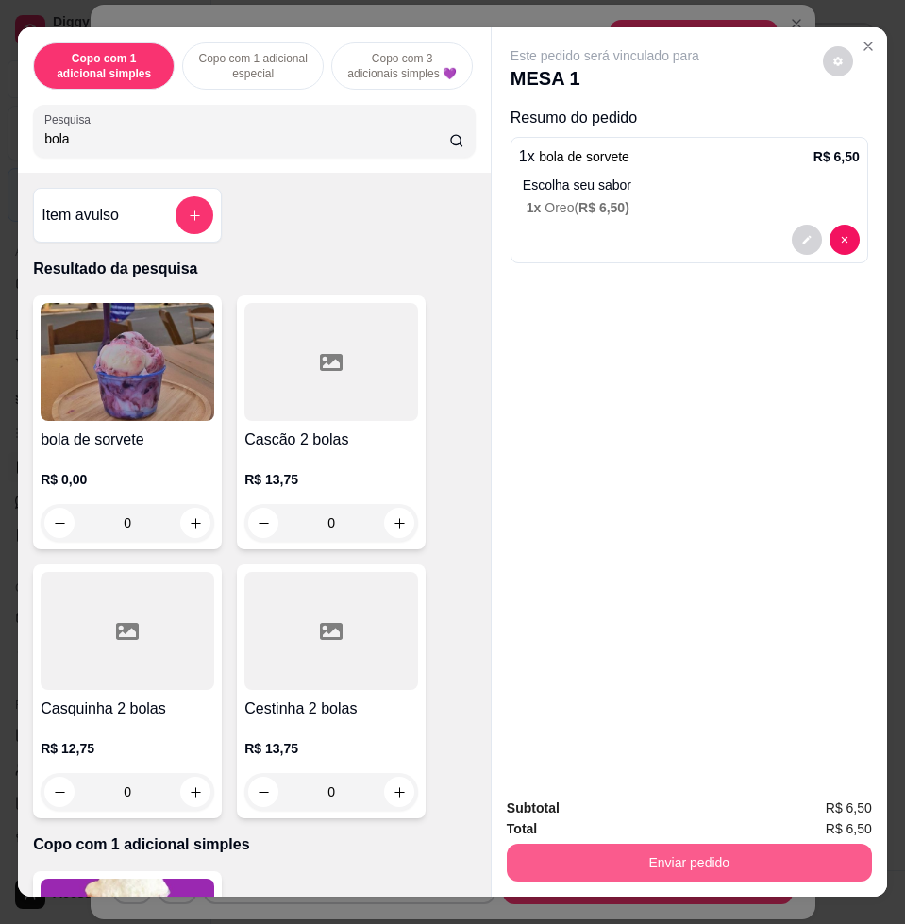
click at [605, 843] on button "Enviar pedido" at bounding box center [689, 862] width 365 height 38
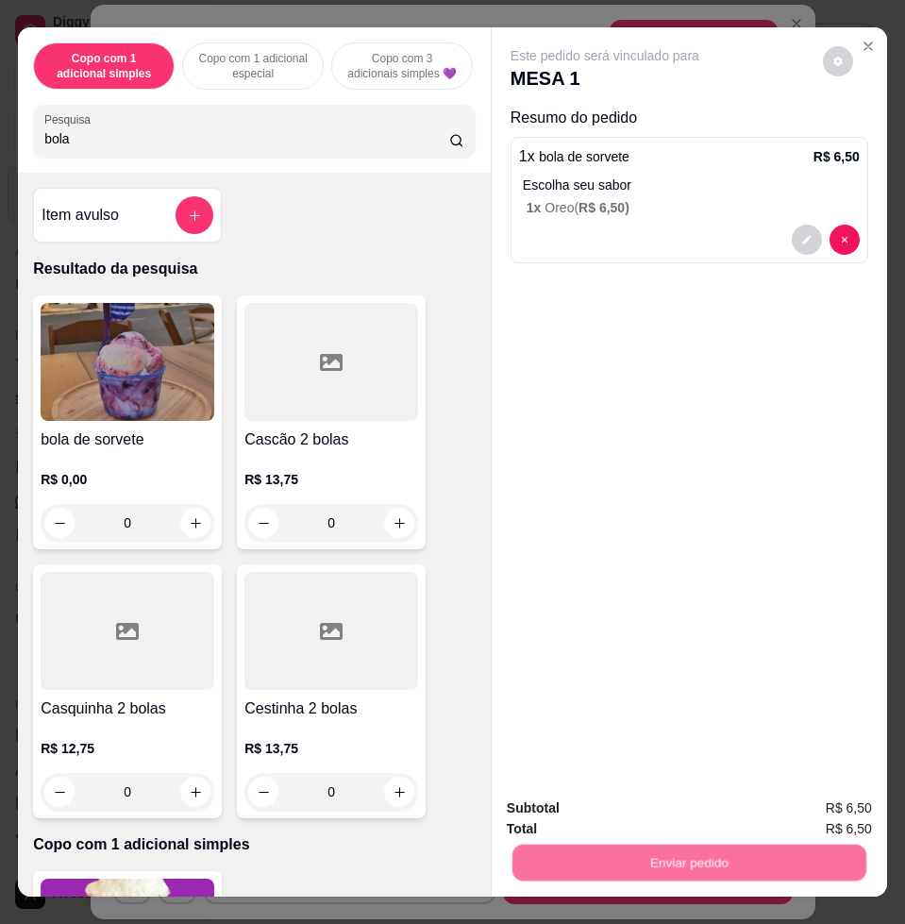
click at [584, 792] on button "Não registrar e enviar pedido" at bounding box center [624, 806] width 191 height 35
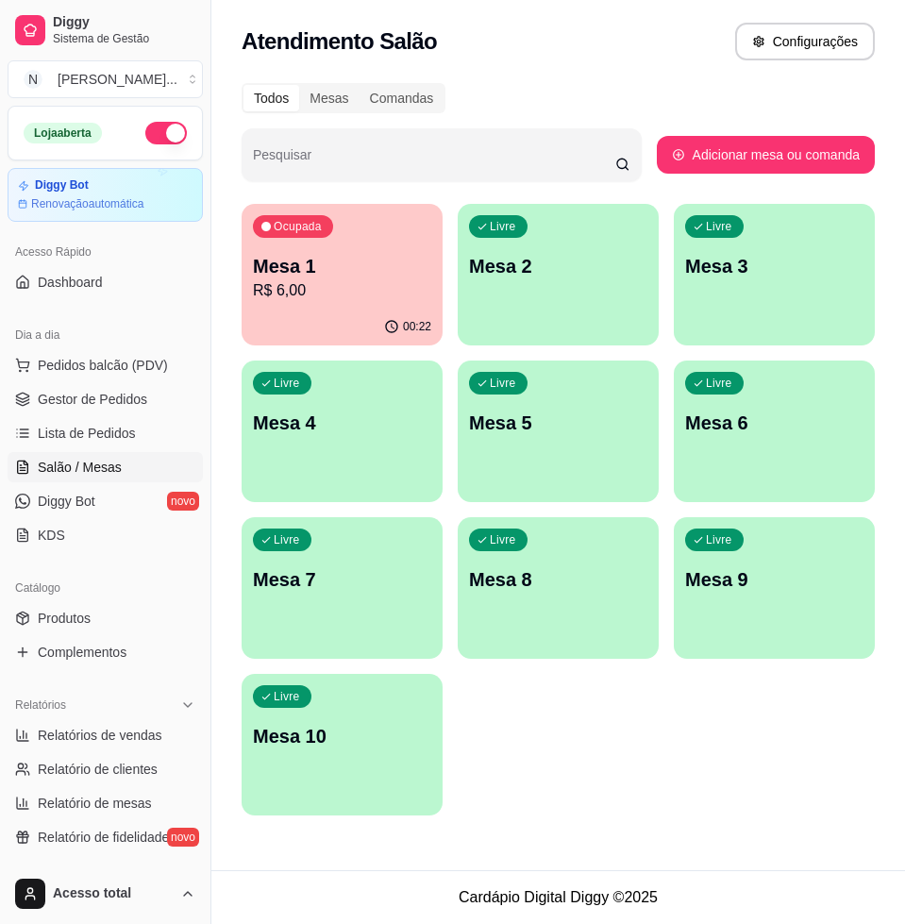
click at [320, 333] on div "00:22" at bounding box center [342, 327] width 201 height 37
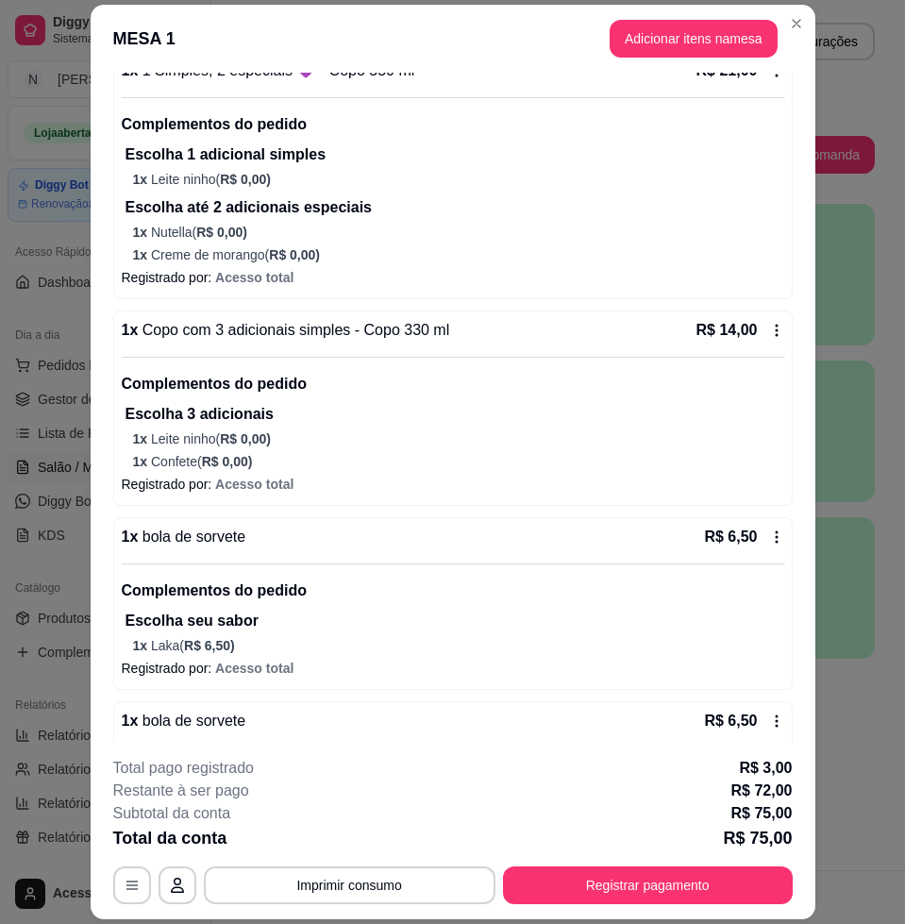
scroll to position [729, 0]
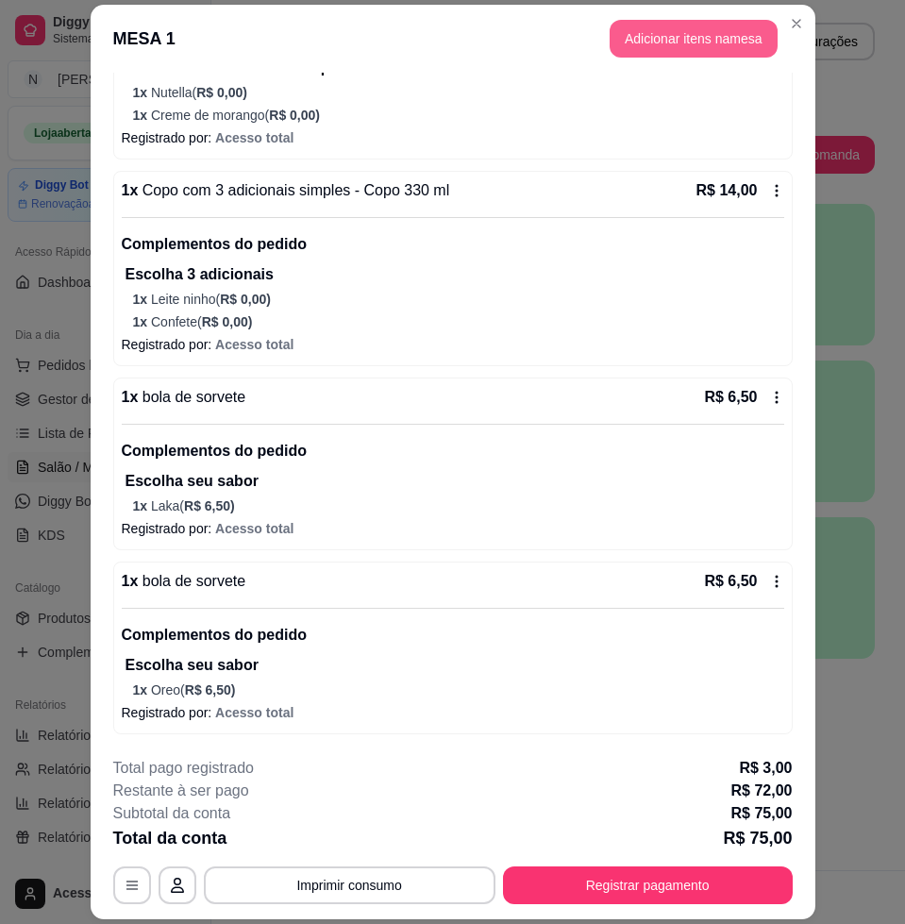
click at [625, 49] on button "Adicionar itens na mesa" at bounding box center [693, 39] width 168 height 38
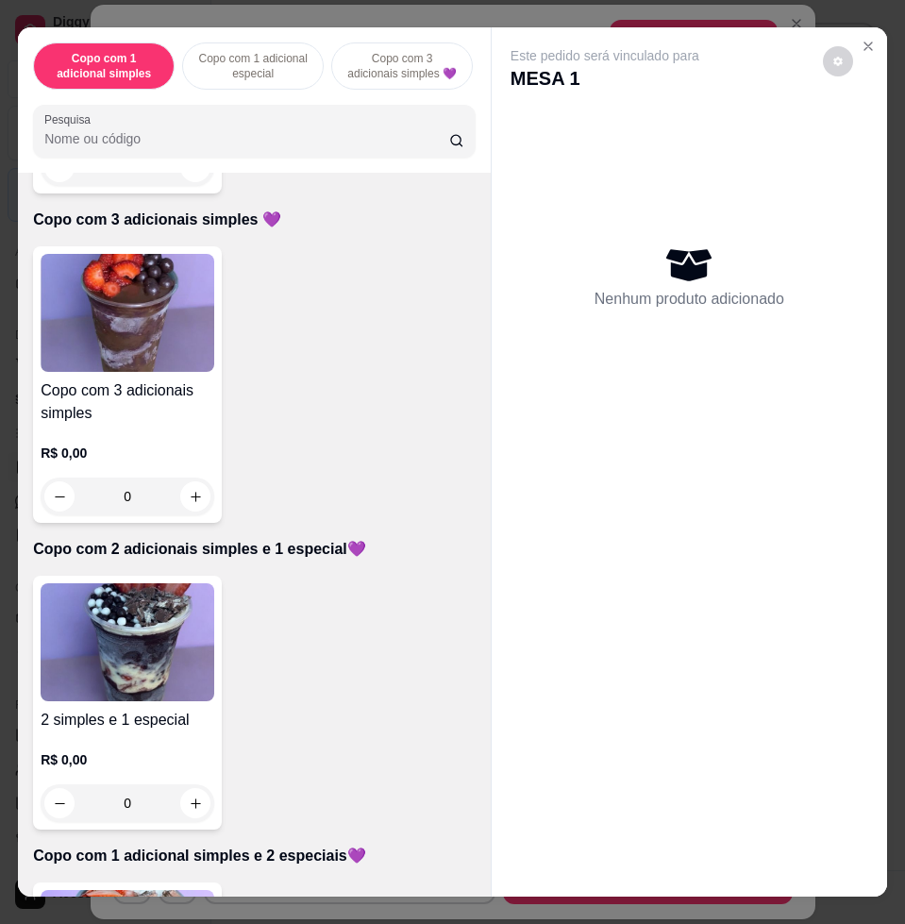
scroll to position [943, 0]
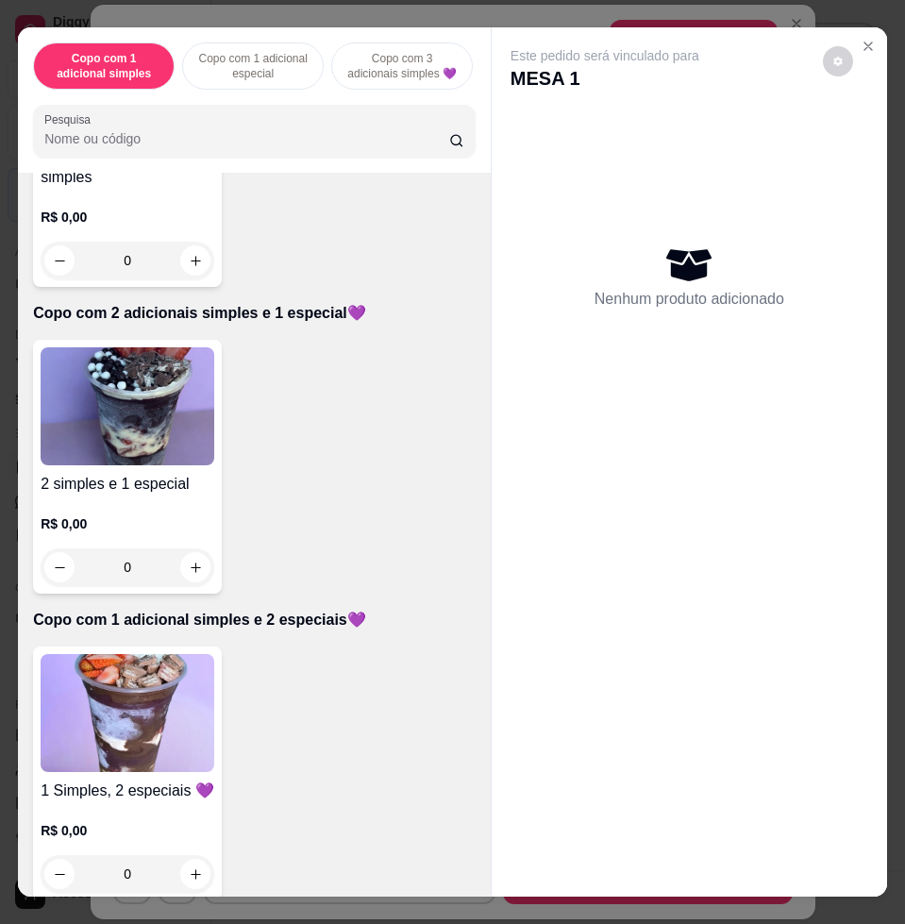
click at [134, 422] on img at bounding box center [128, 406] width 174 height 118
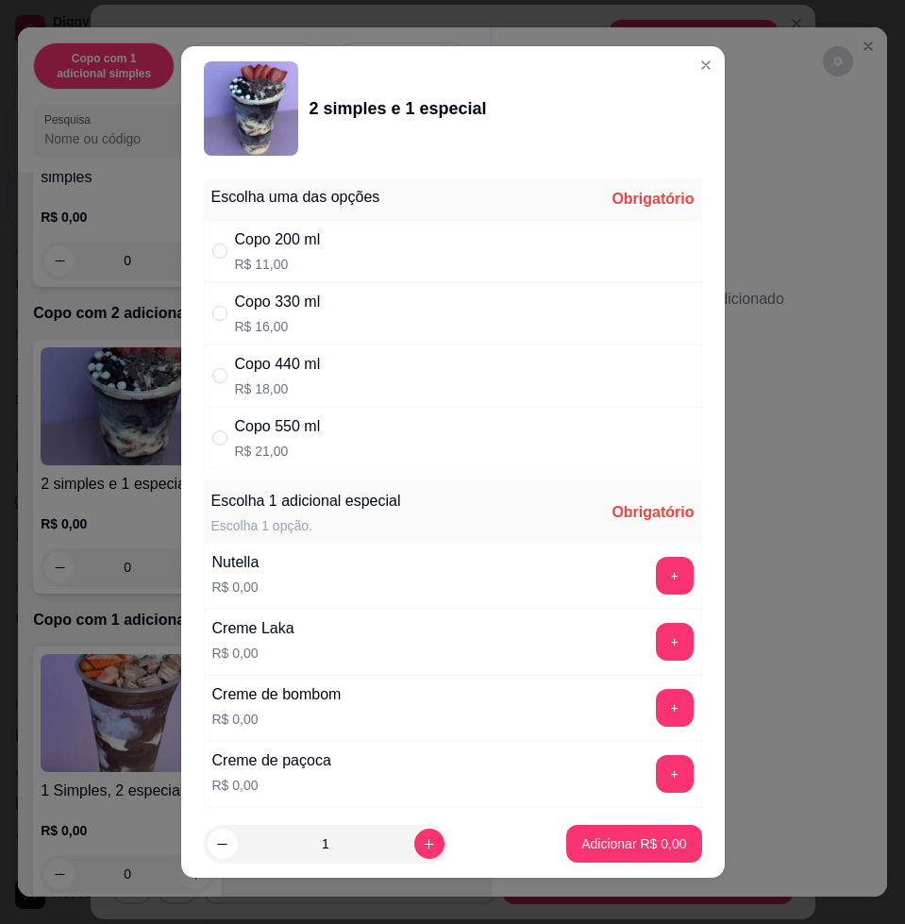
click at [306, 317] on p "R$ 16,00" at bounding box center [278, 326] width 86 height 19
radio input "true"
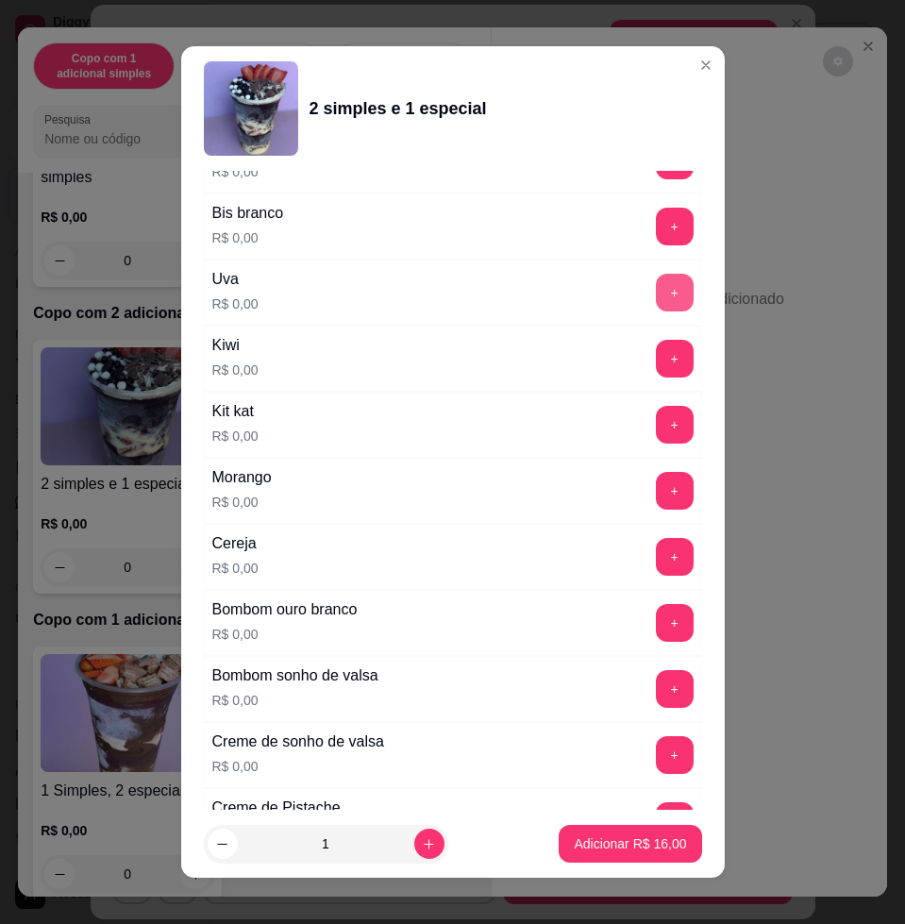
click at [656, 283] on button "+" at bounding box center [675, 293] width 38 height 38
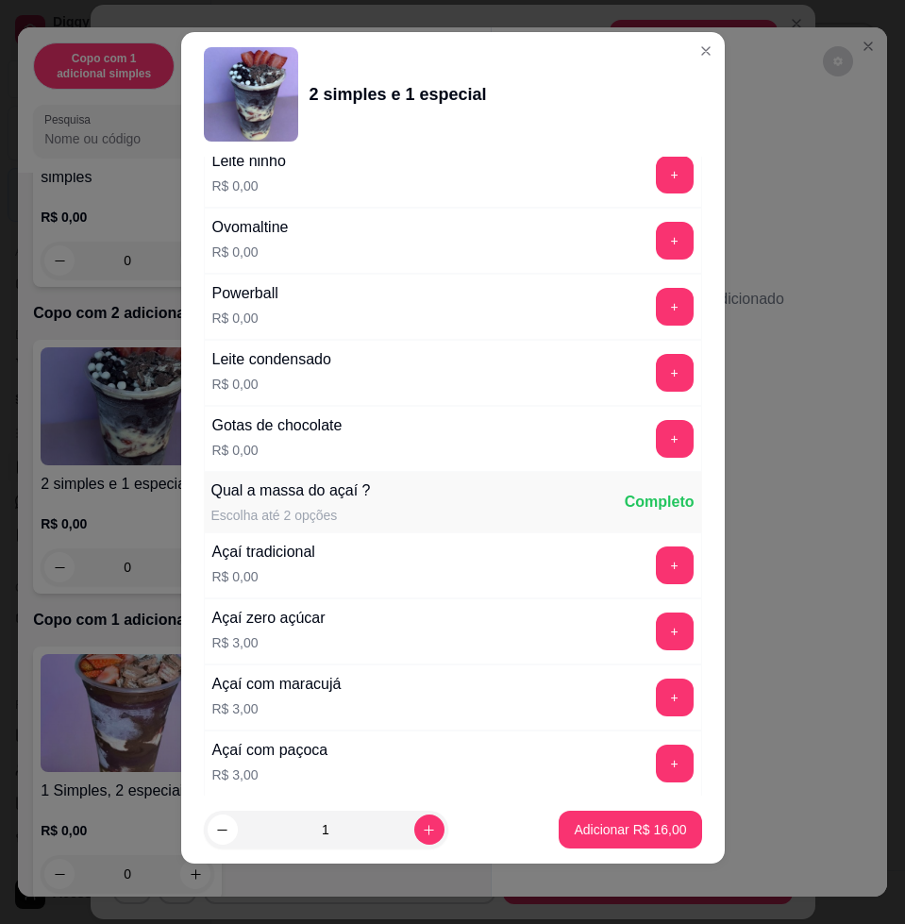
scroll to position [1862, 0]
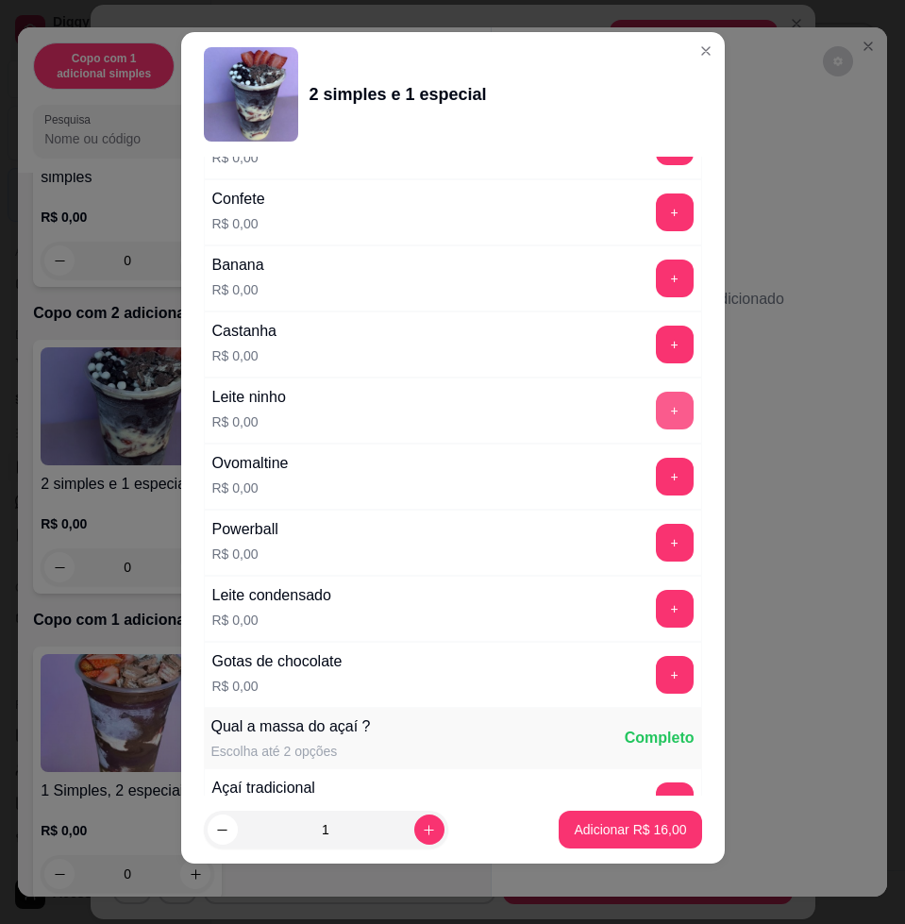
click at [656, 410] on button "+" at bounding box center [675, 411] width 38 height 38
click at [656, 485] on button "+" at bounding box center [675, 477] width 38 height 38
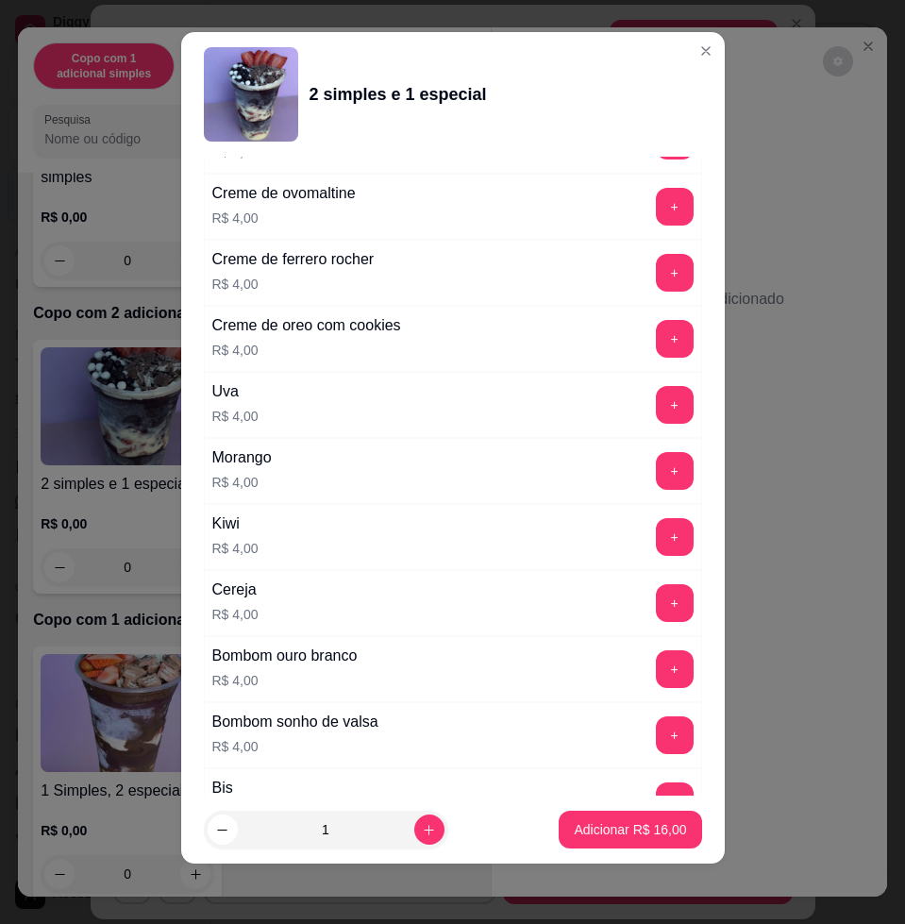
scroll to position [4679, 0]
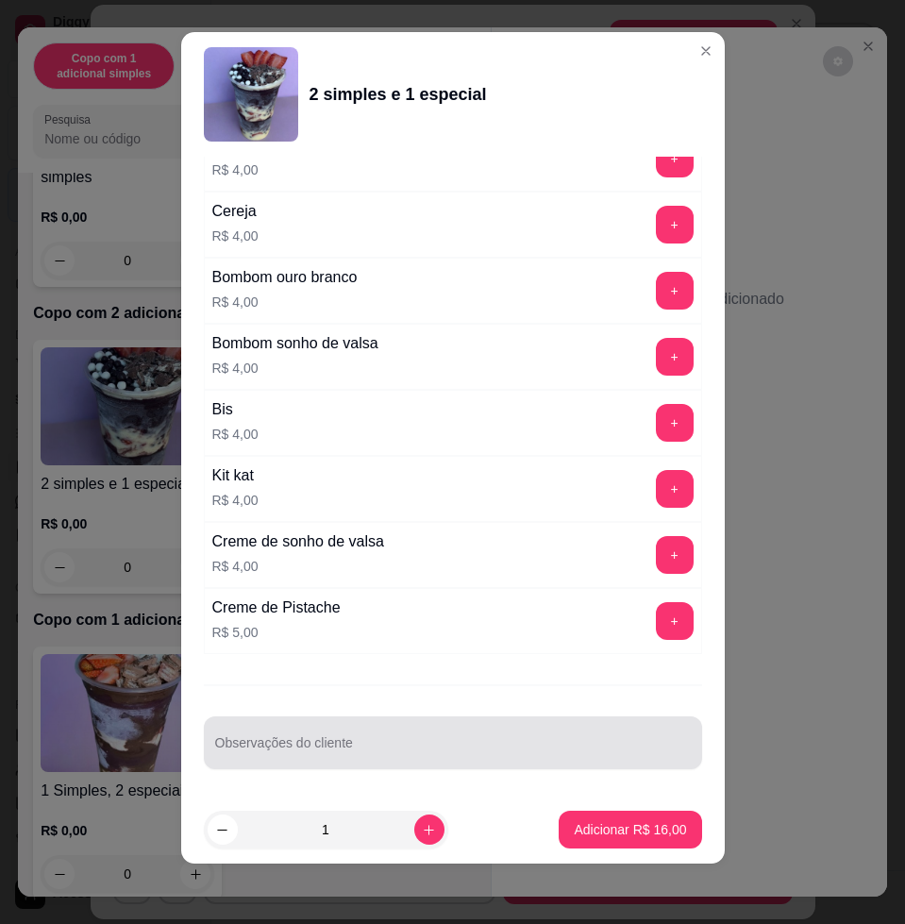
click at [411, 724] on div at bounding box center [453, 743] width 476 height 38
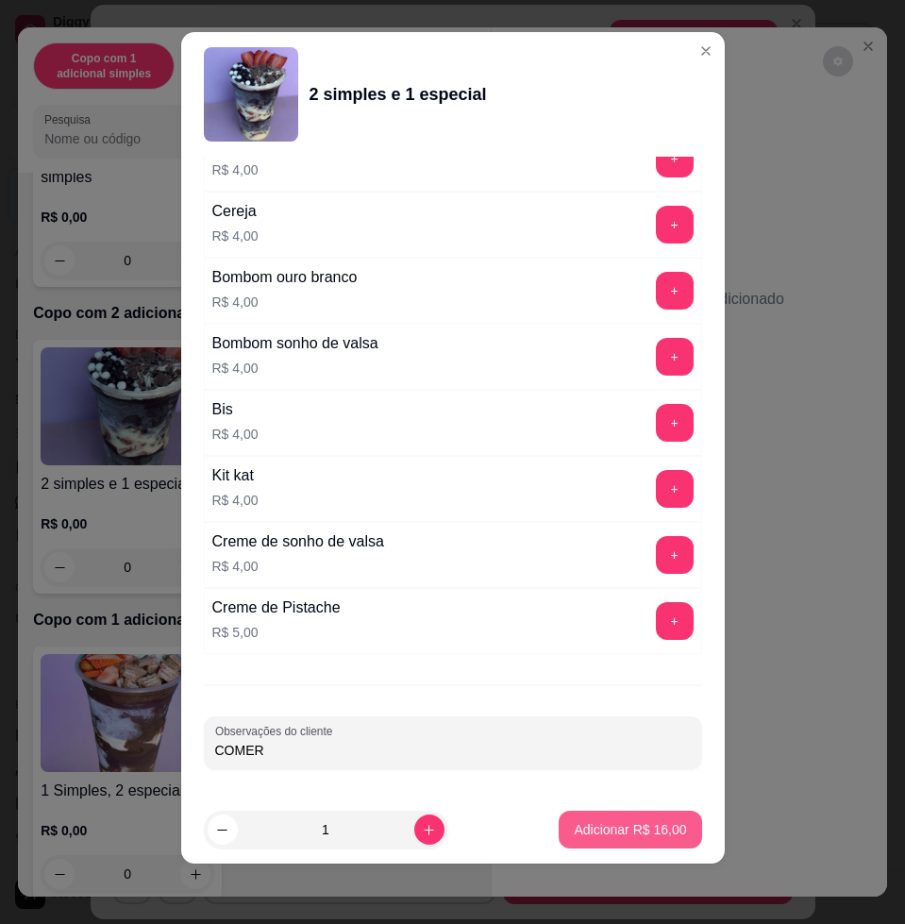
type input "COMER"
click at [576, 825] on p "Adicionar R$ 16,00" at bounding box center [630, 829] width 112 height 19
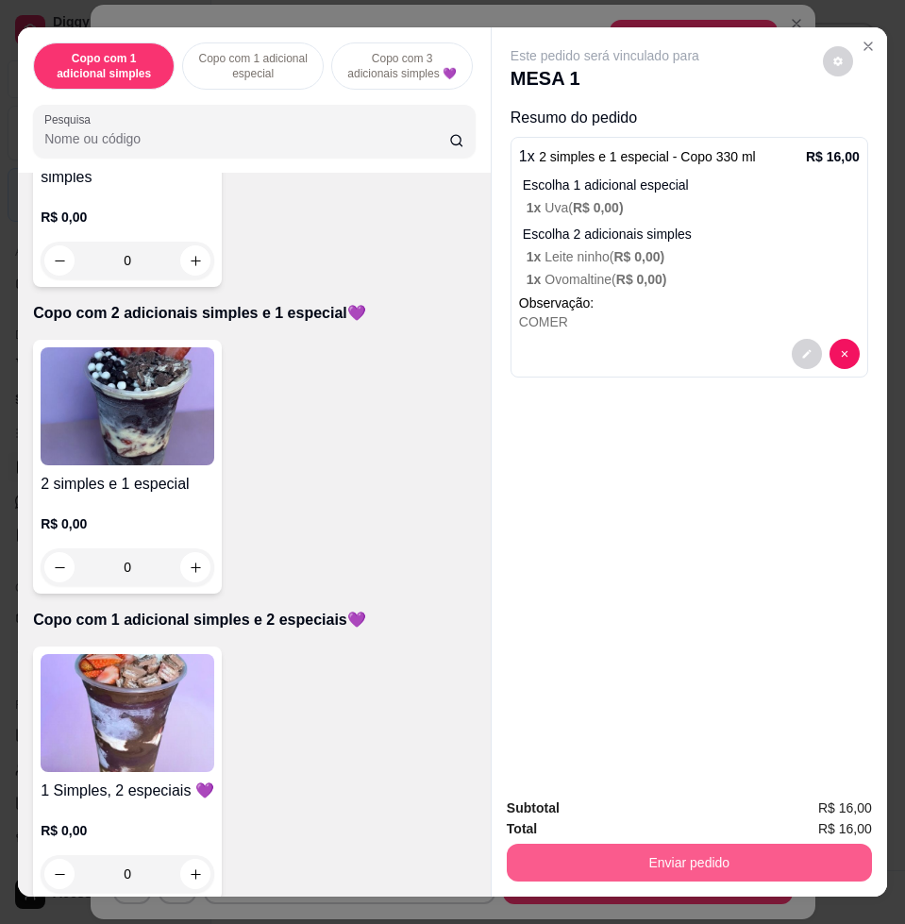
click at [584, 843] on button "Enviar pedido" at bounding box center [689, 862] width 365 height 38
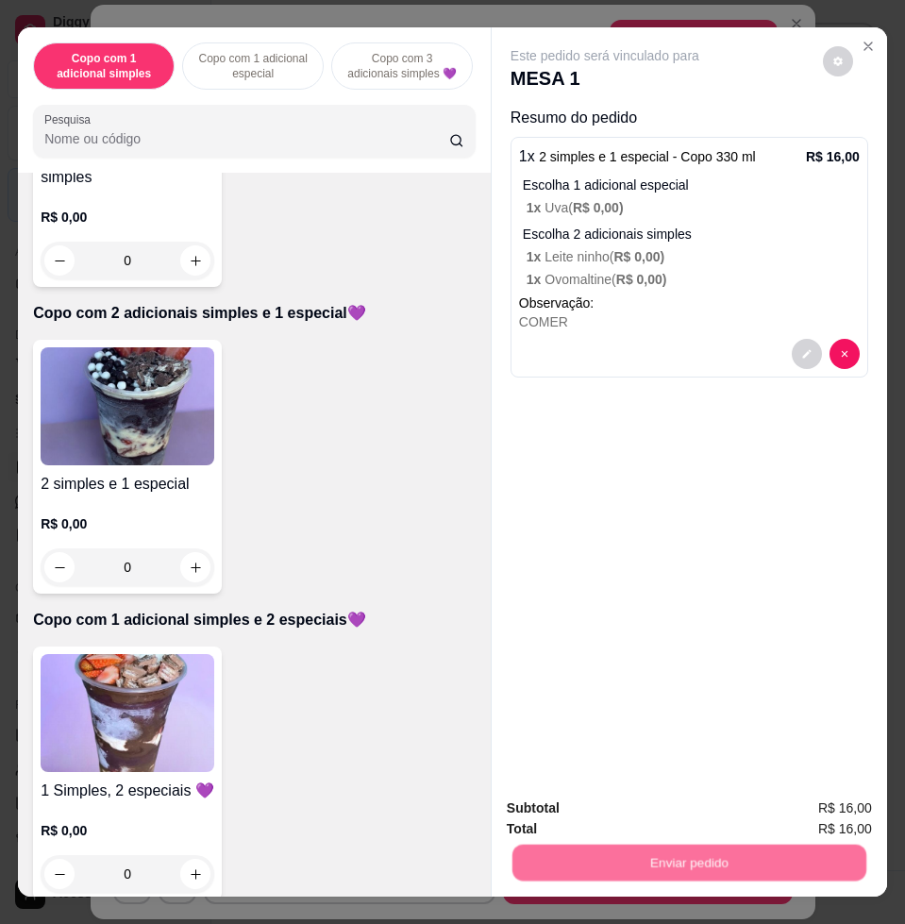
click at [569, 796] on button "Não registrar e enviar pedido" at bounding box center [624, 807] width 196 height 36
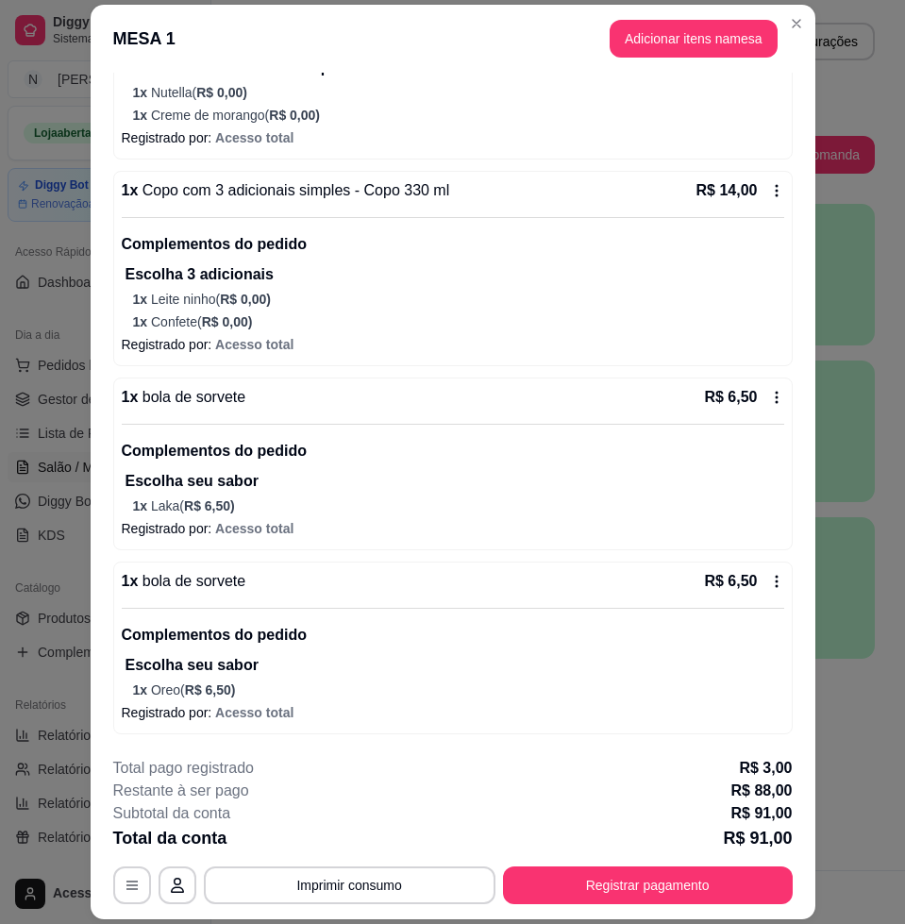
scroll to position [1042, 0]
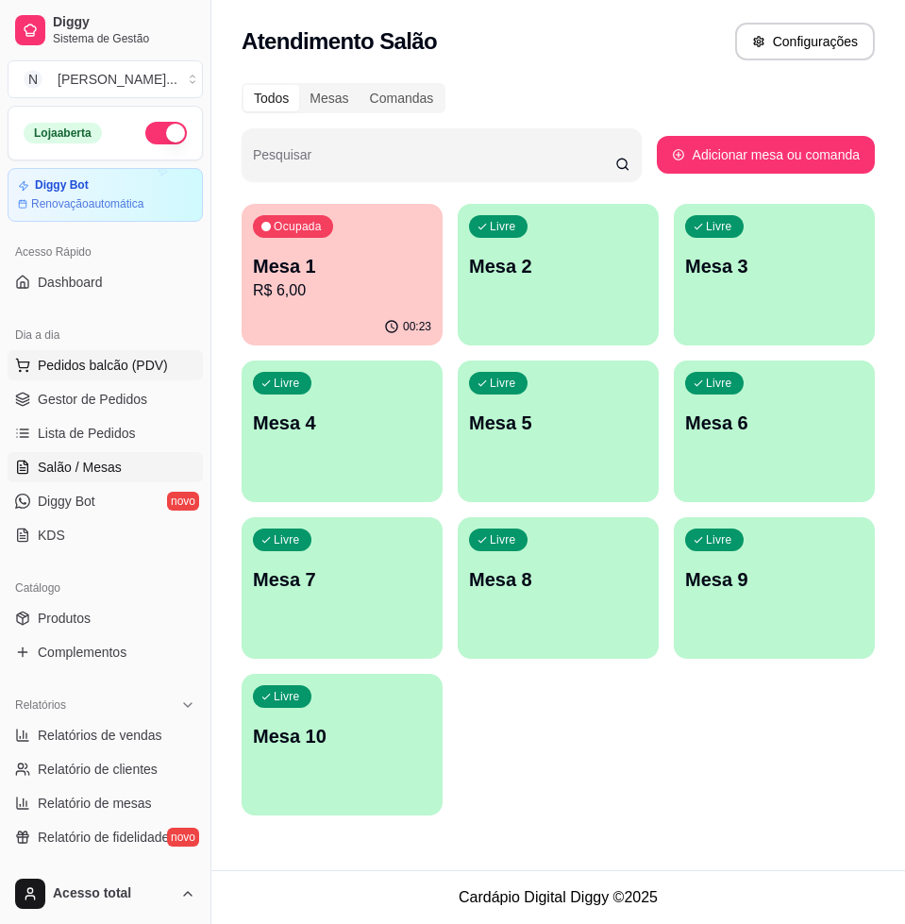
click at [126, 353] on button "Pedidos balcão (PDV)" at bounding box center [105, 365] width 195 height 30
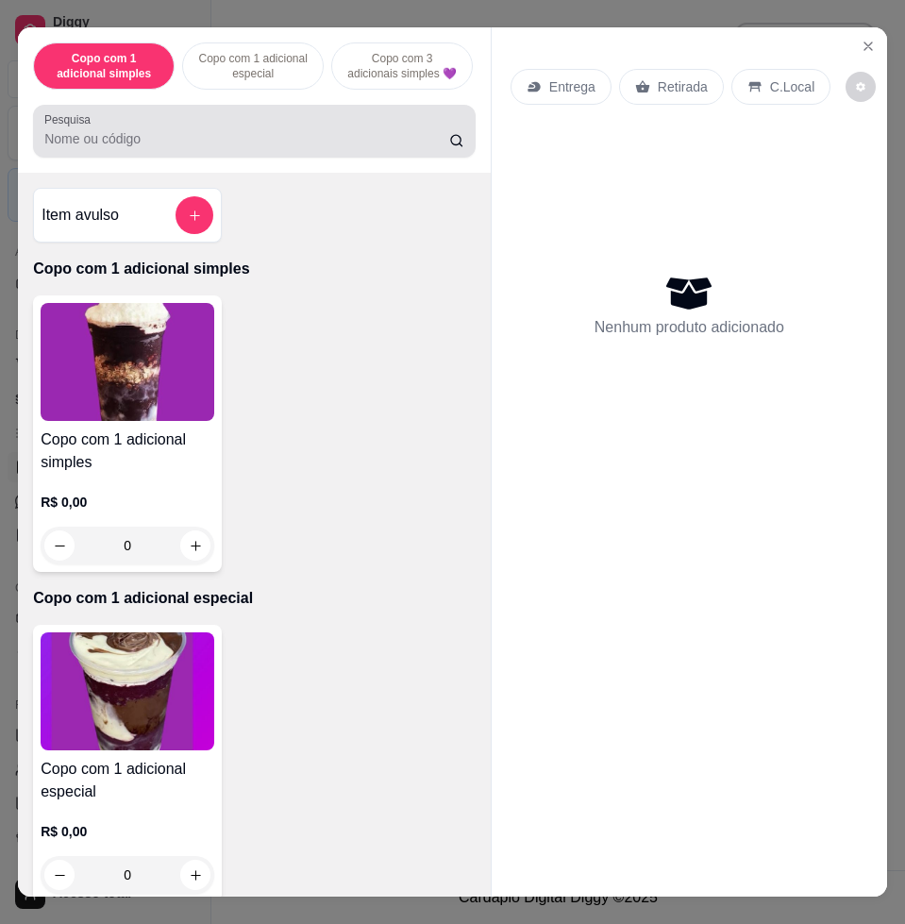
click at [234, 148] on input "Pesquisa" at bounding box center [246, 138] width 405 height 19
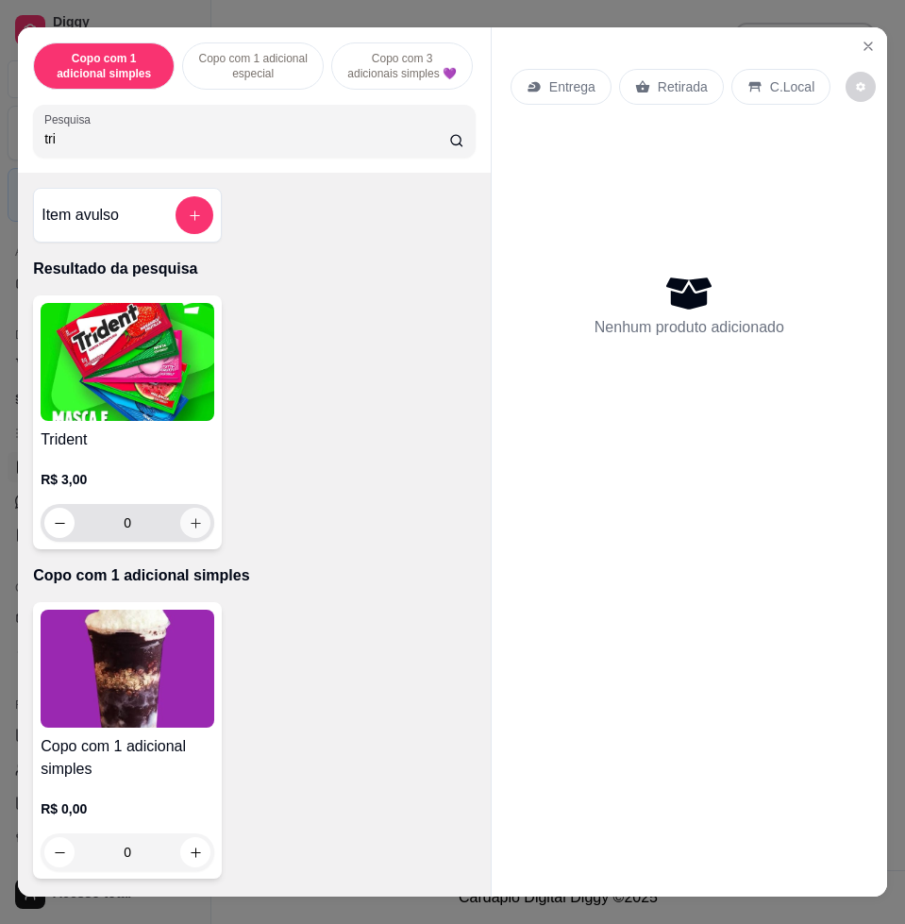
type input "tri"
click at [181, 526] on button "increase-product-quantity" at bounding box center [195, 523] width 29 height 29
type input "1"
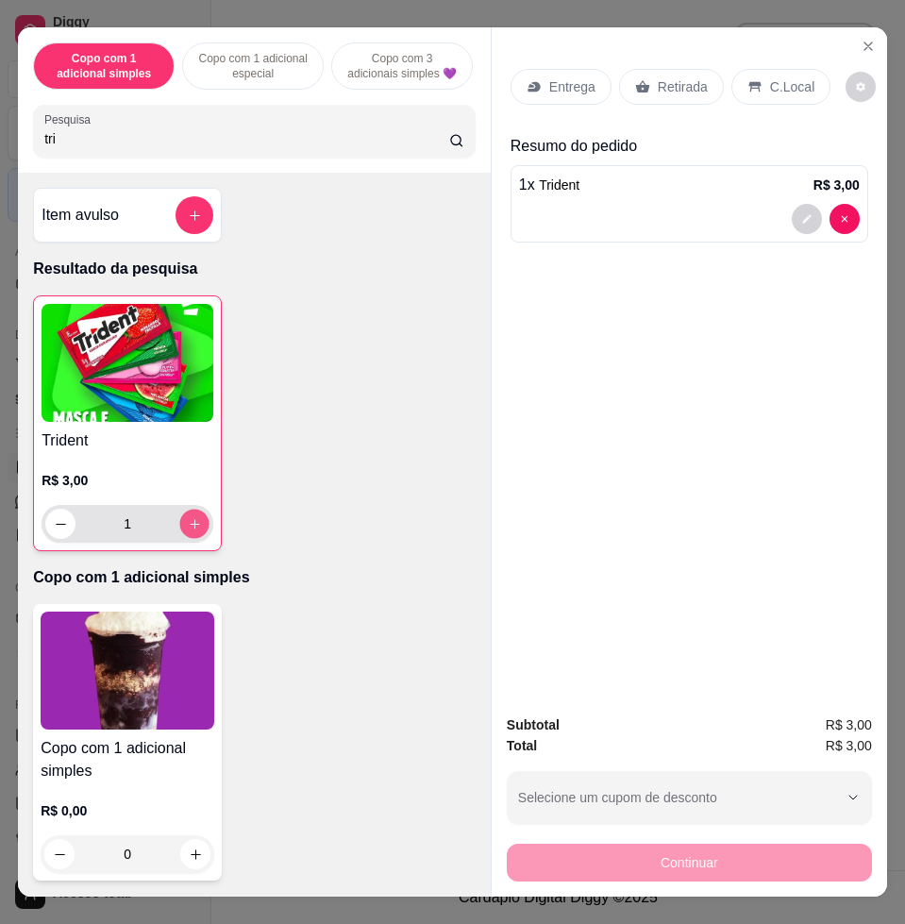
click at [180, 526] on button "increase-product-quantity" at bounding box center [194, 523] width 29 height 29
type input "2"
click at [188, 528] on icon "increase-product-quantity" at bounding box center [195, 524] width 14 height 14
type input "3"
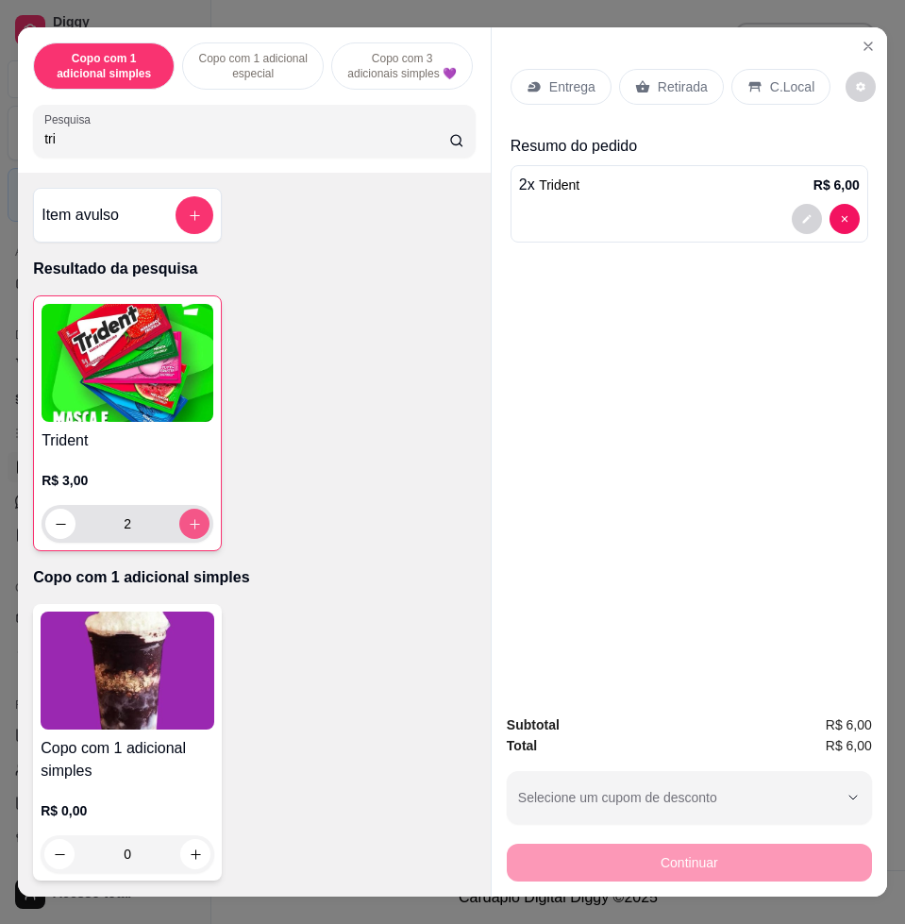
type input "3"
click at [206, 147] on input "tri" at bounding box center [246, 138] width 405 height 19
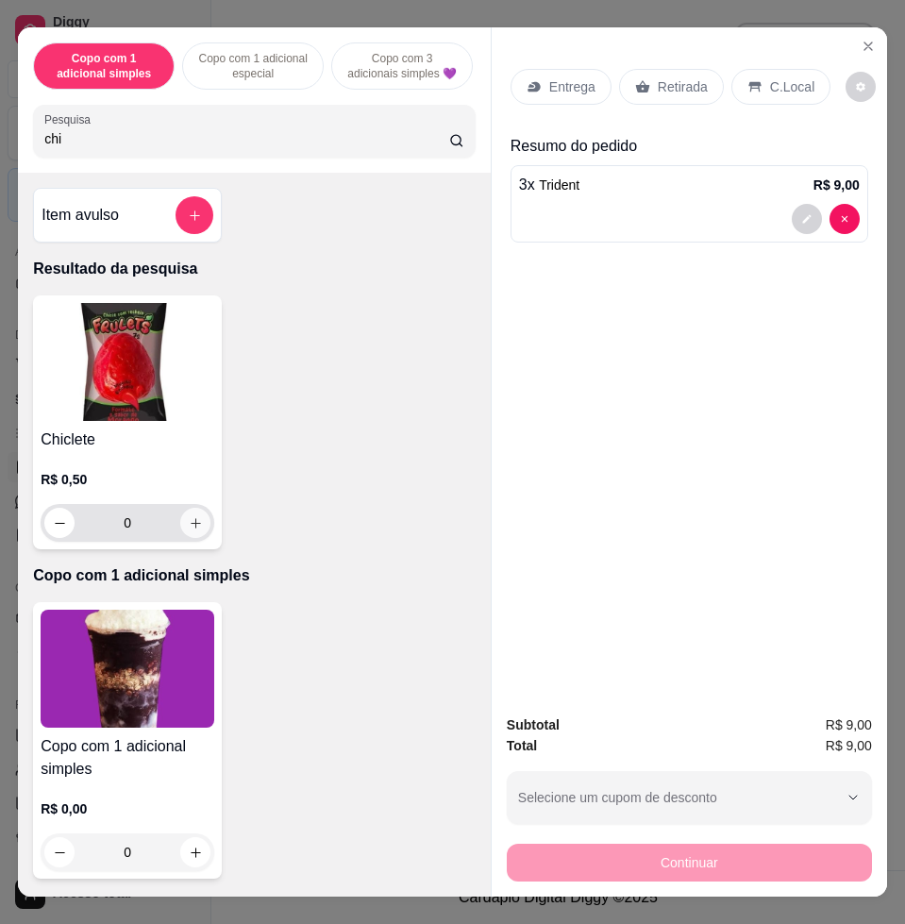
type input "chi"
click at [191, 530] on icon "increase-product-quantity" at bounding box center [196, 523] width 14 height 14
type input "1"
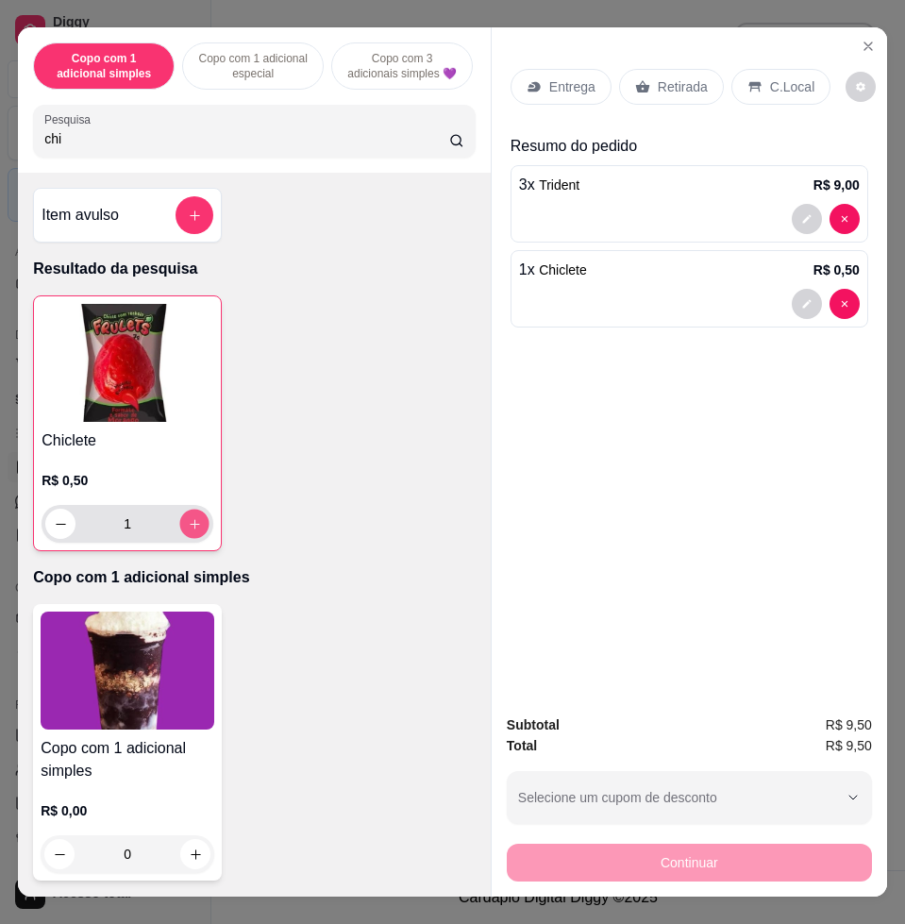
click at [191, 531] on icon "increase-product-quantity" at bounding box center [195, 524] width 14 height 14
type input "2"
click at [191, 531] on icon "increase-product-quantity" at bounding box center [195, 524] width 14 height 14
type input "3"
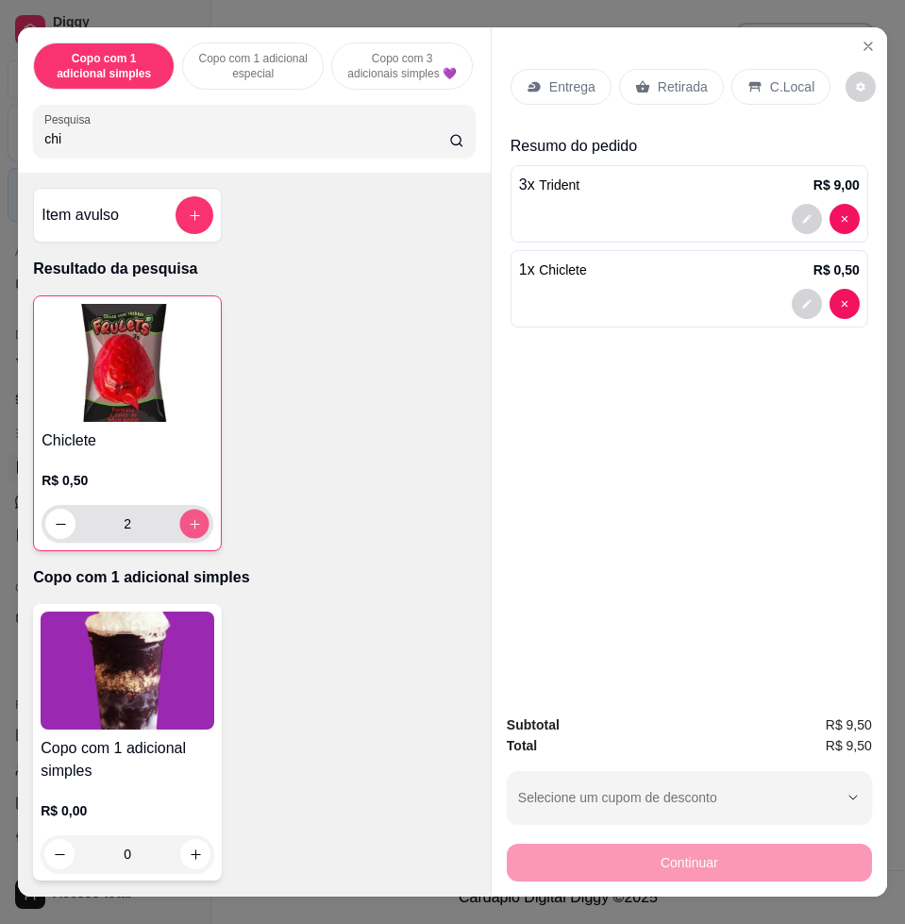
type input "3"
click at [191, 531] on icon "increase-product-quantity" at bounding box center [195, 524] width 14 height 14
type input "4"
click at [191, 531] on icon "increase-product-quantity" at bounding box center [195, 524] width 14 height 14
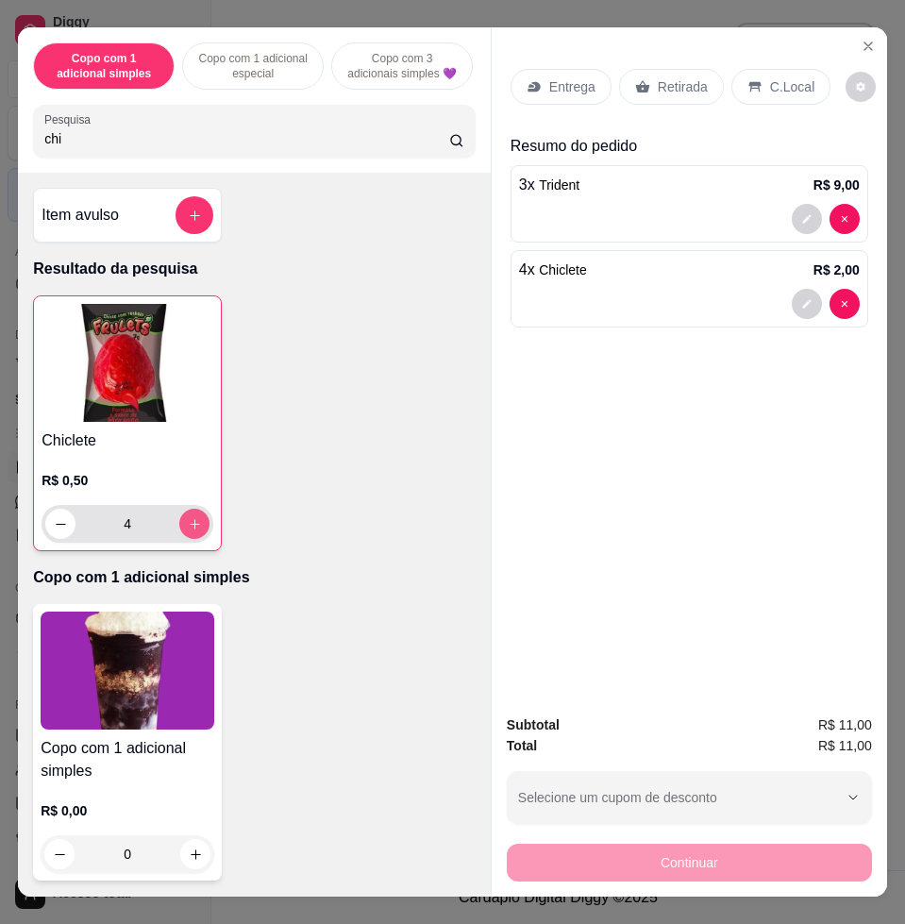
type input "5"
click at [191, 531] on icon "increase-product-quantity" at bounding box center [195, 524] width 14 height 14
type input "6"
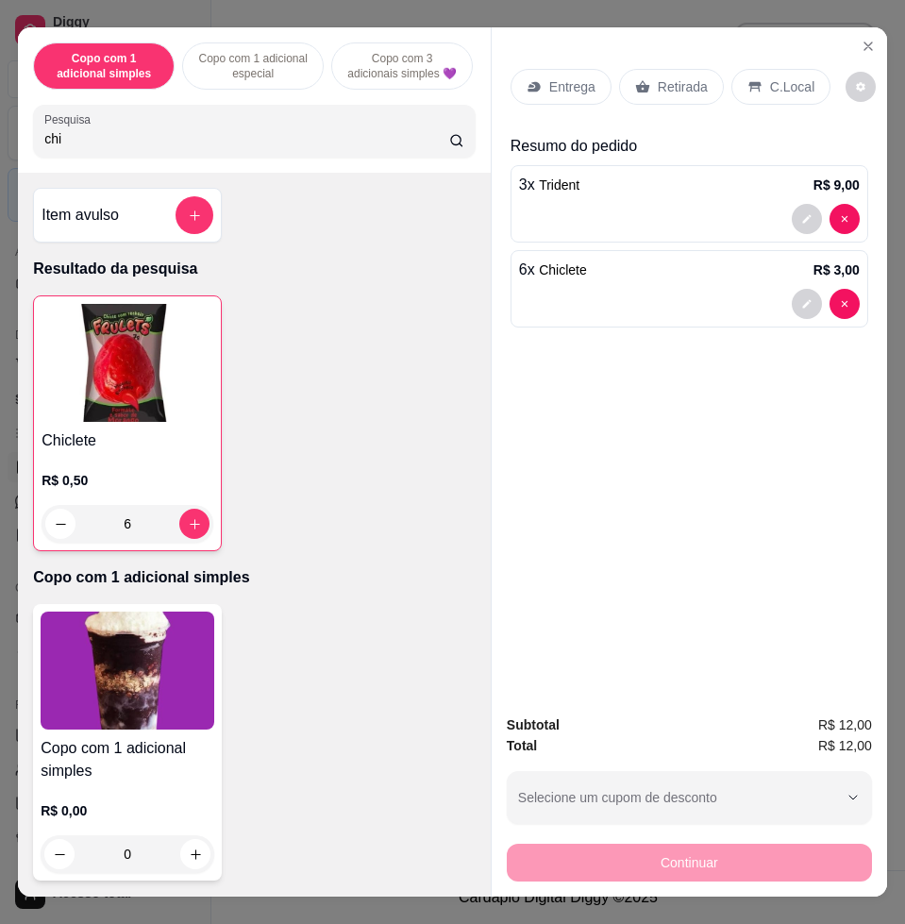
click at [770, 77] on p "C.Local" at bounding box center [792, 86] width 44 height 19
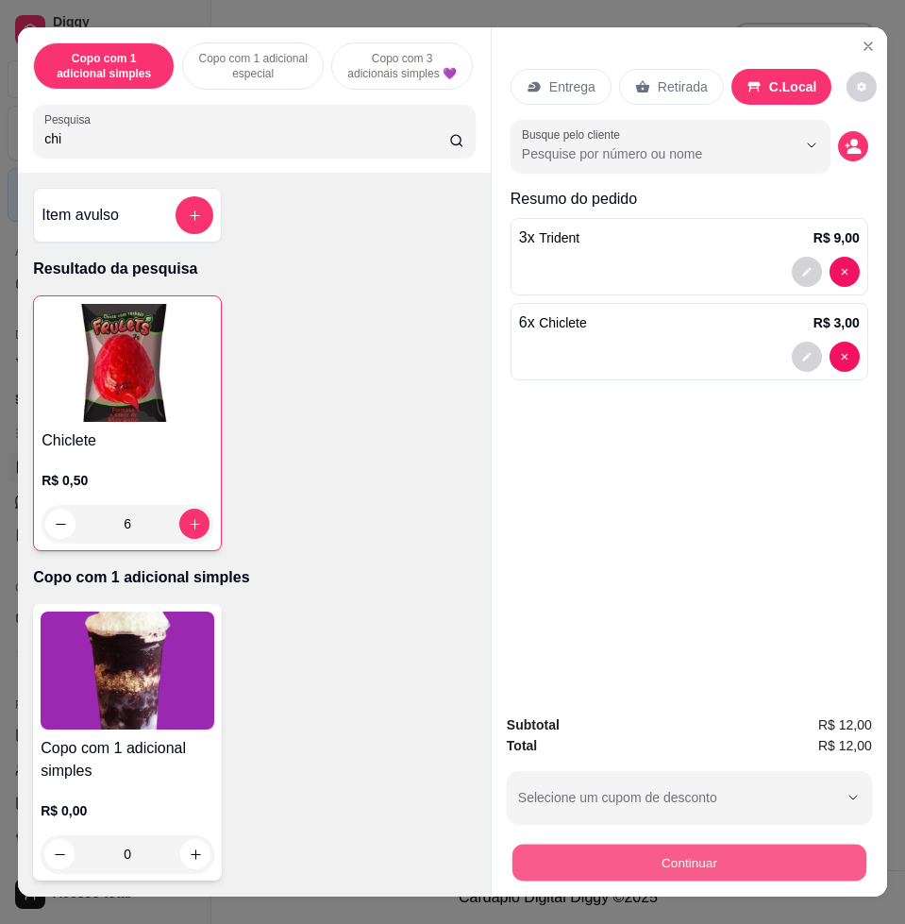
click at [741, 850] on button "Continuar" at bounding box center [689, 861] width 354 height 37
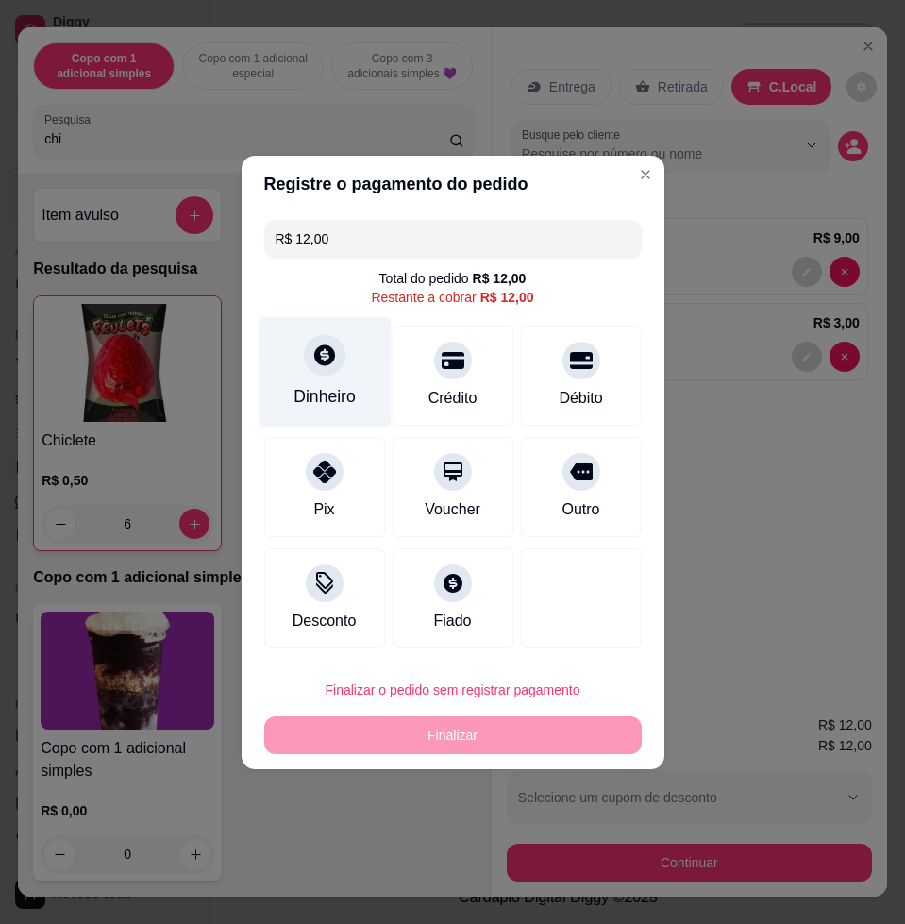
click at [316, 378] on div "Dinheiro" at bounding box center [324, 371] width 133 height 110
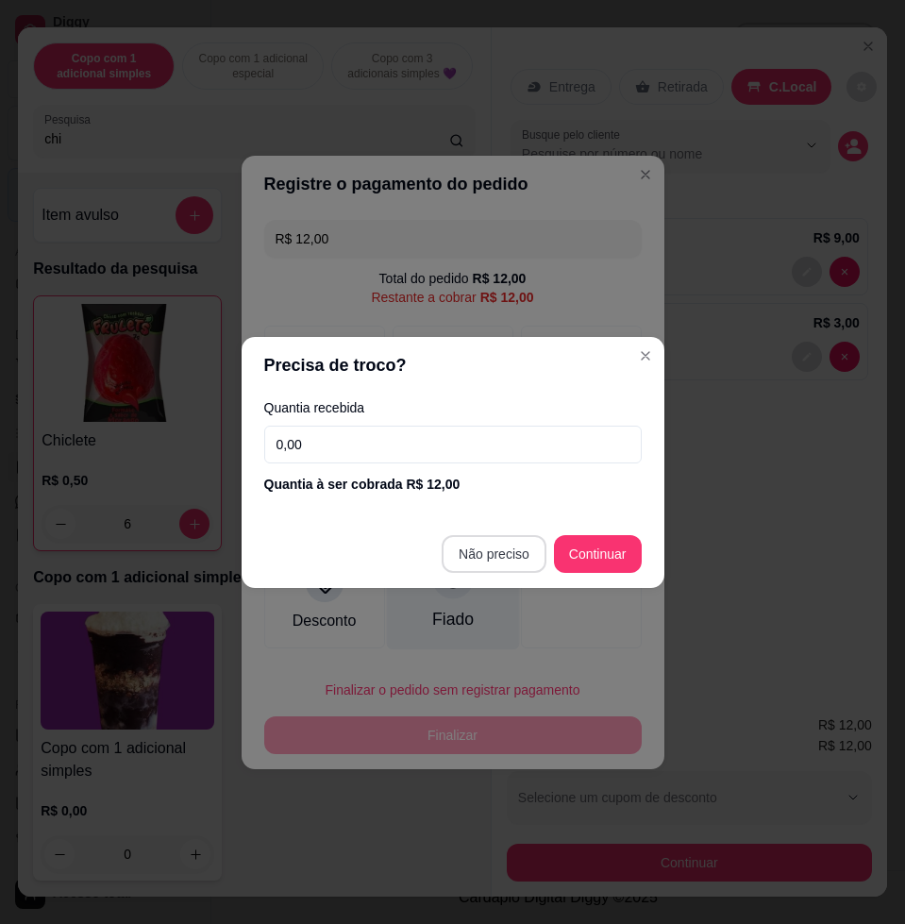
type input "R$ 0,00"
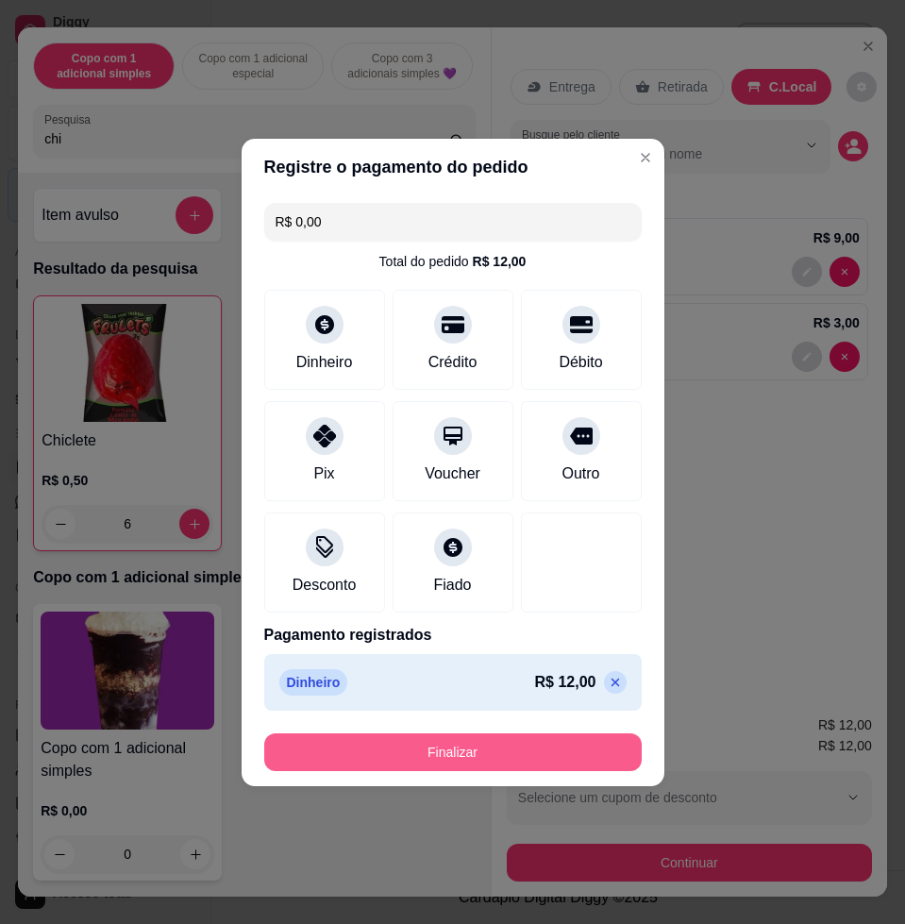
click at [573, 742] on button "Finalizar" at bounding box center [452, 752] width 377 height 38
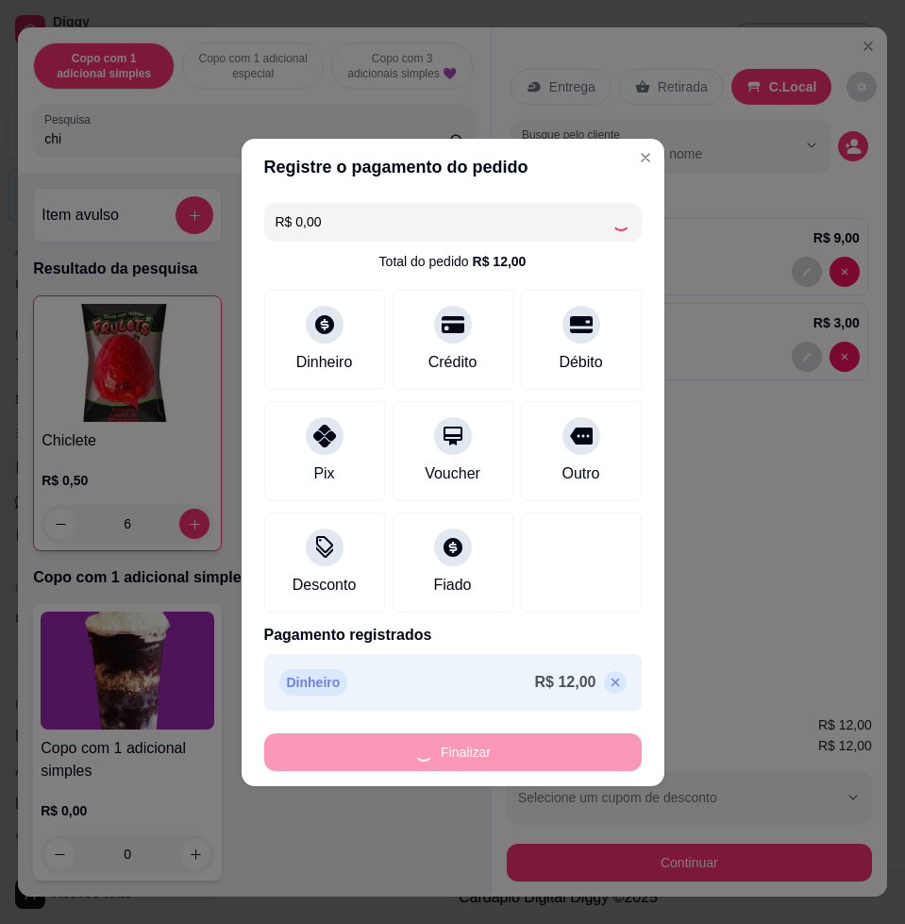
type input "0"
type input "-R$ 12,00"
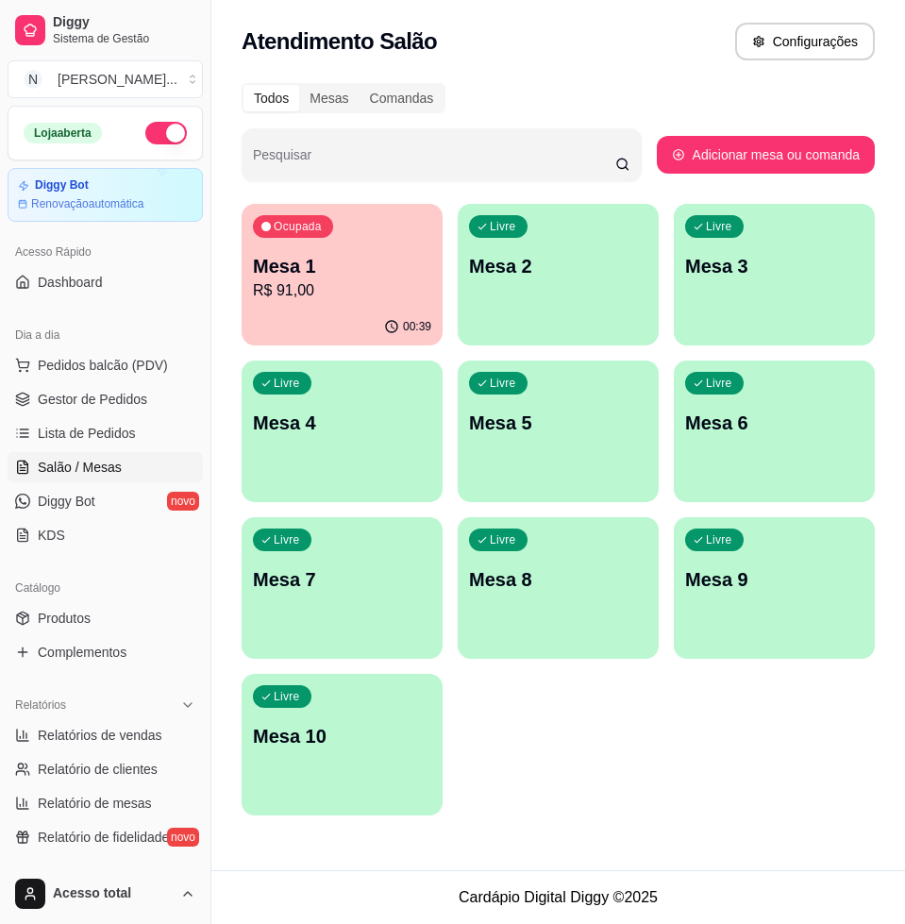
click at [400, 300] on p "R$ 91,00" at bounding box center [342, 290] width 178 height 23
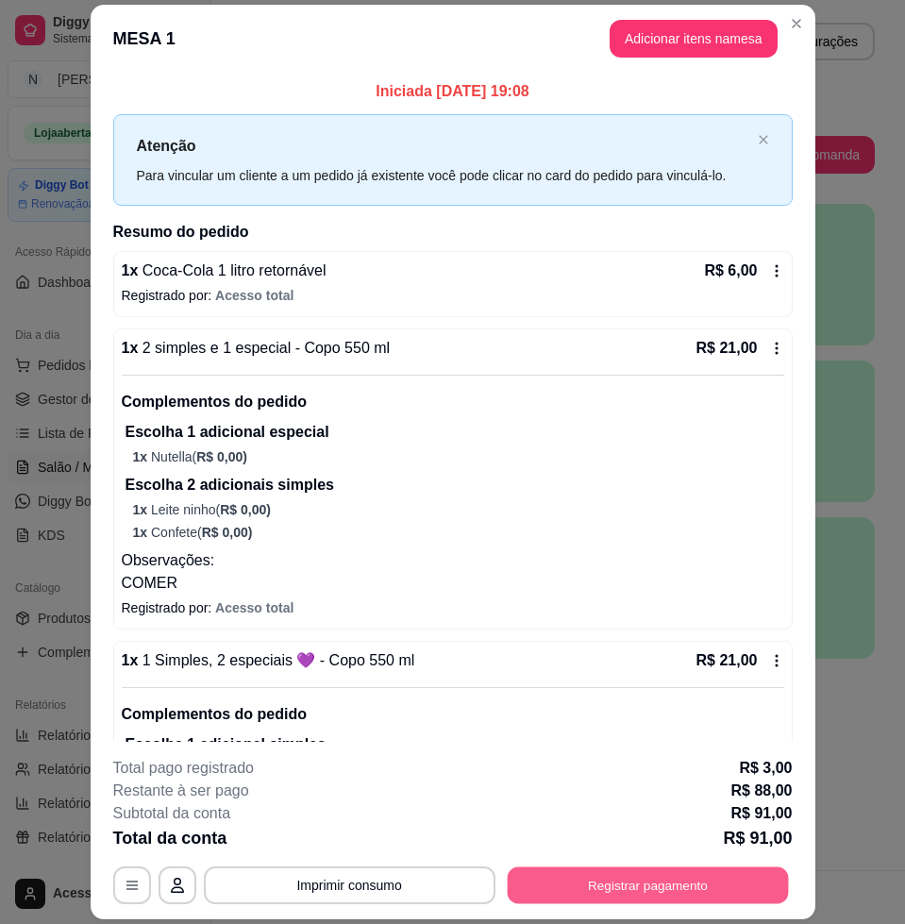
click at [548, 894] on button "Registrar pagamento" at bounding box center [647, 885] width 281 height 37
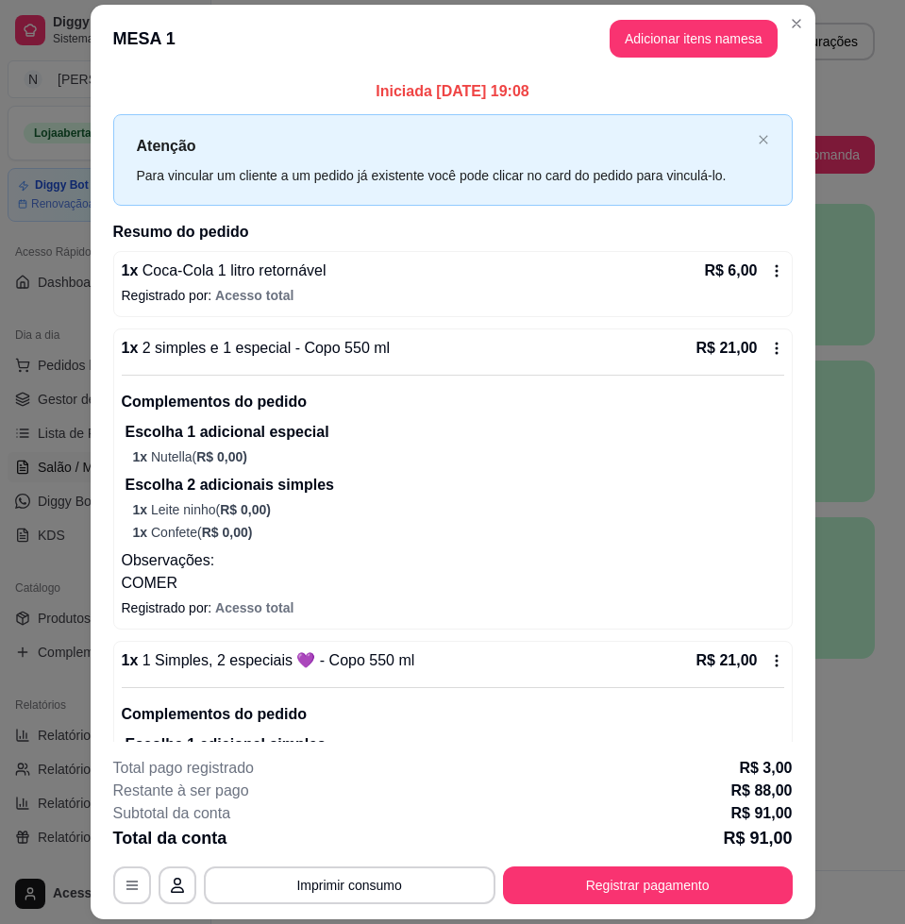
click at [643, 8] on header "MESA 1 Adicionar itens na mesa" at bounding box center [453, 39] width 725 height 68
click at [647, 27] on button "Adicionar itens na mesa" at bounding box center [693, 39] width 168 height 38
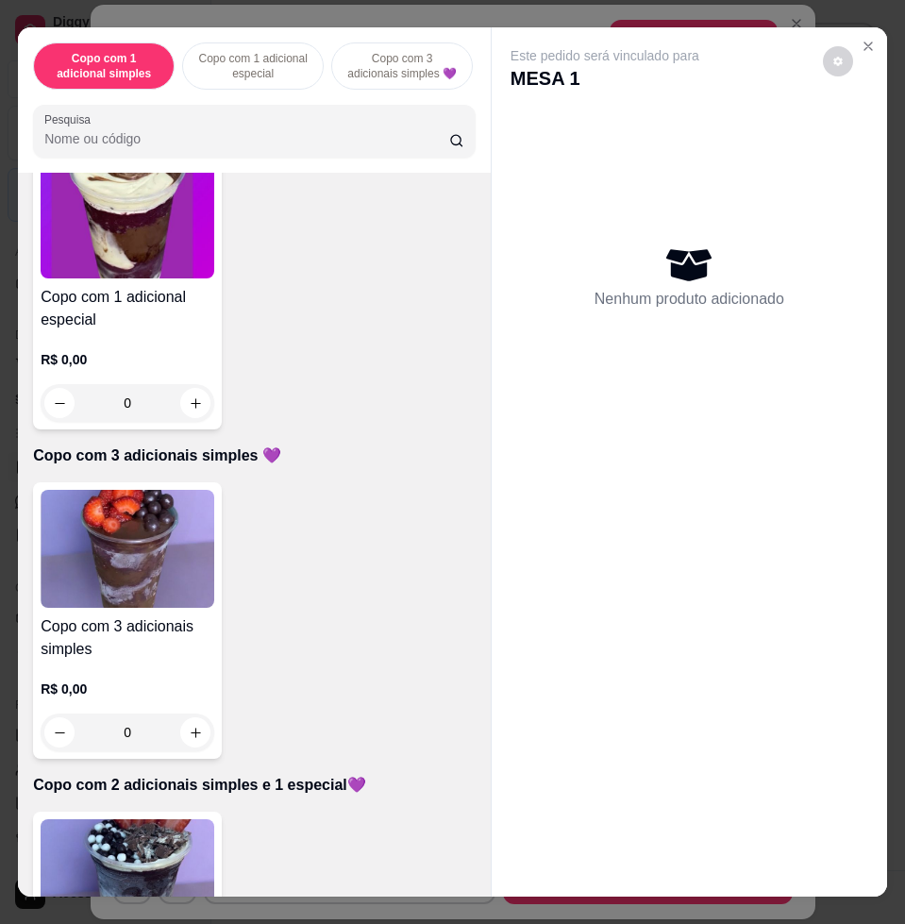
scroll to position [826, 0]
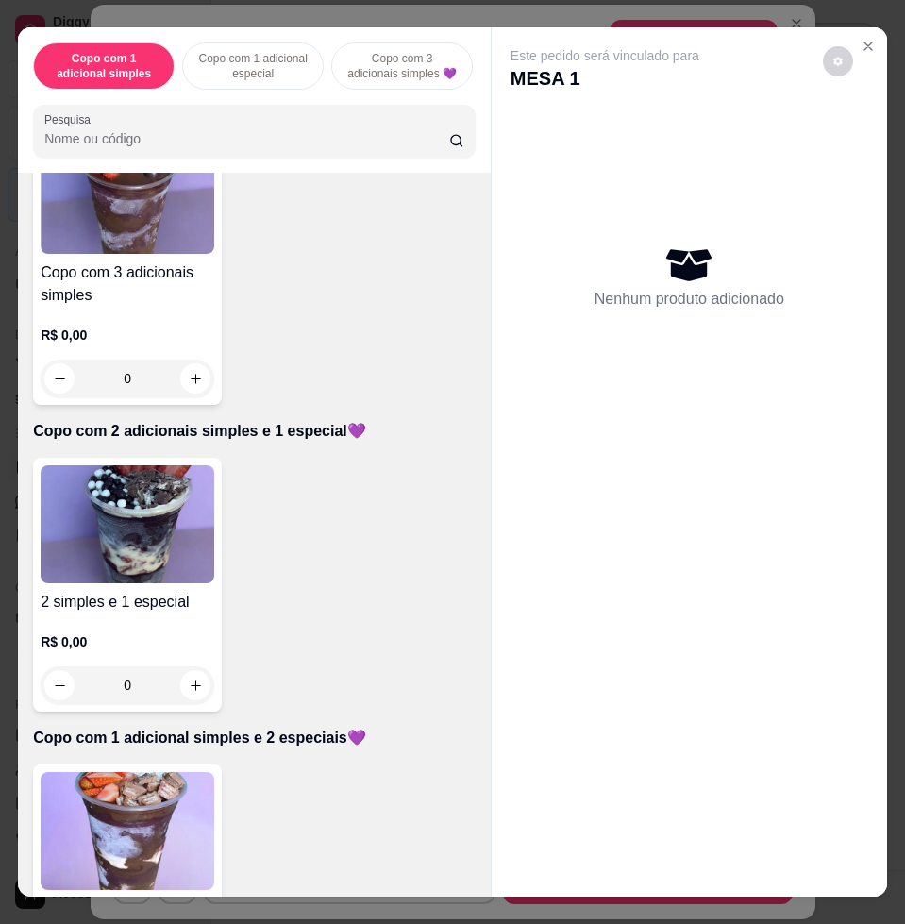
click at [105, 541] on img at bounding box center [128, 524] width 174 height 118
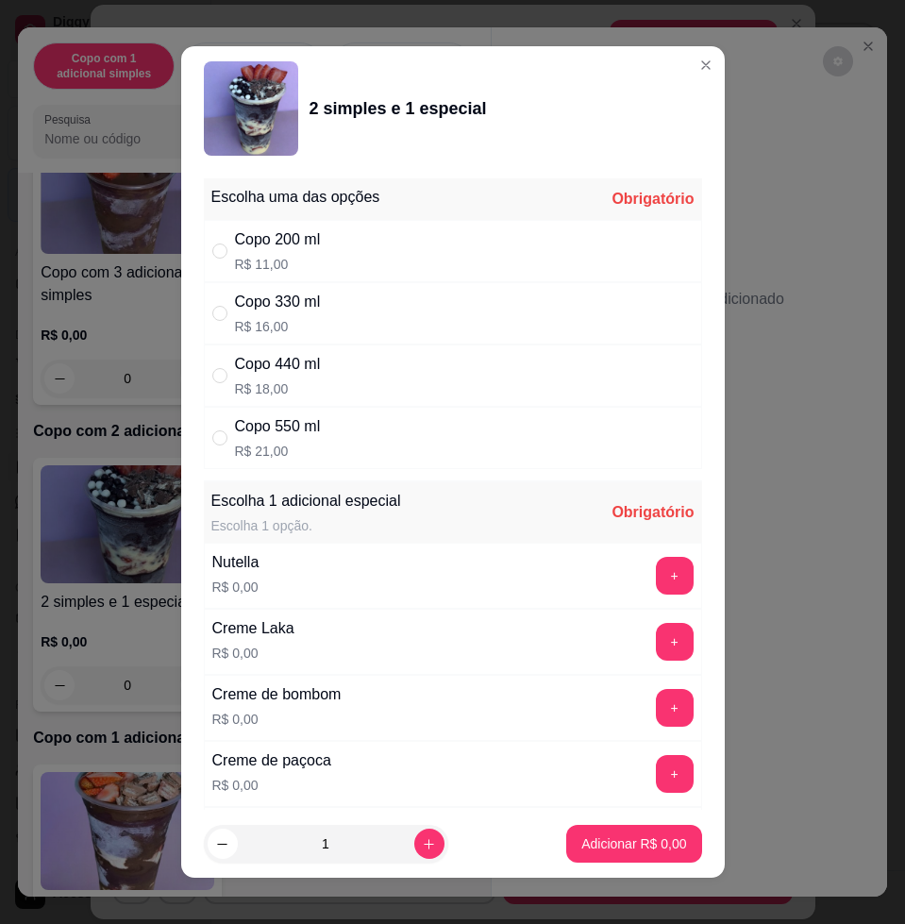
drag, startPoint x: 390, startPoint y: 427, endPoint x: 394, endPoint y: 439, distance: 12.3
click at [393, 434] on div "Copo 550 ml R$ 21,00" at bounding box center [453, 438] width 498 height 62
radio input "true"
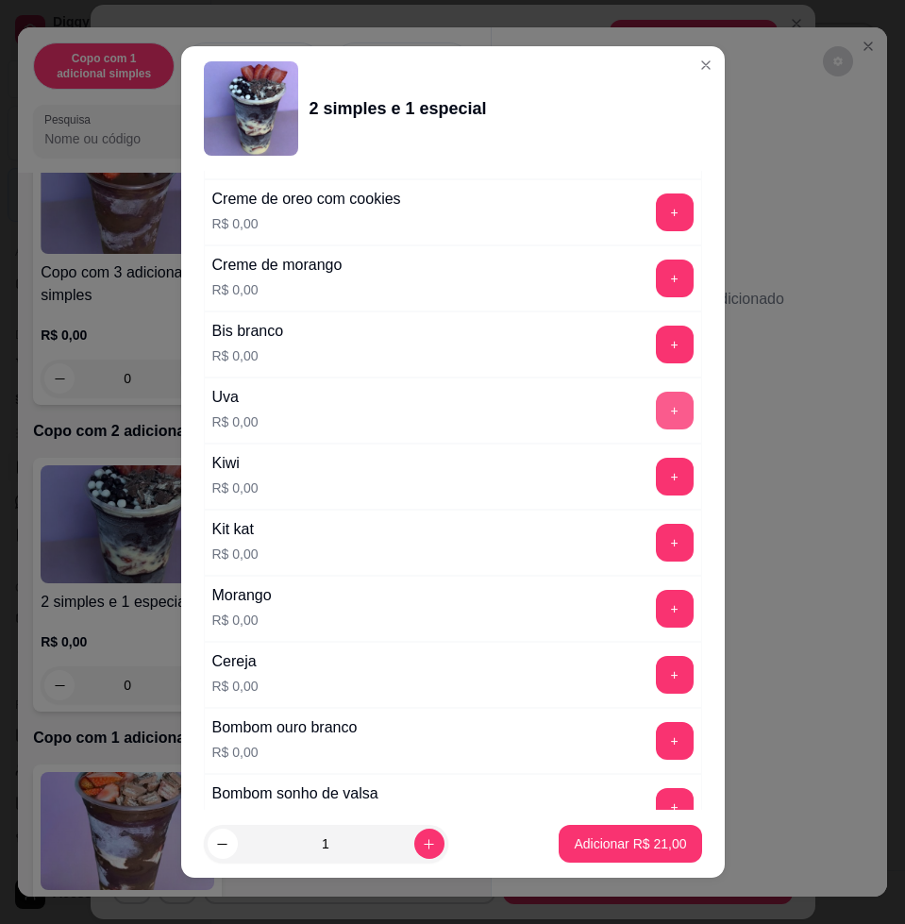
click at [656, 417] on button "+" at bounding box center [675, 411] width 38 height 38
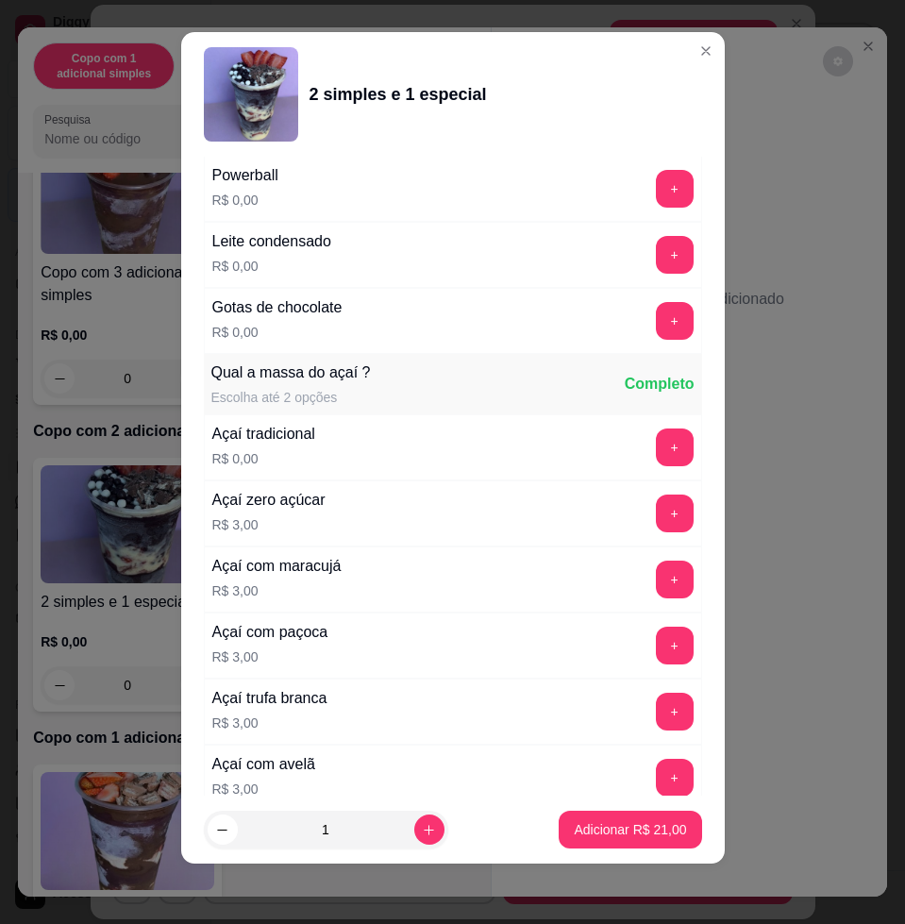
scroll to position [1744, 0]
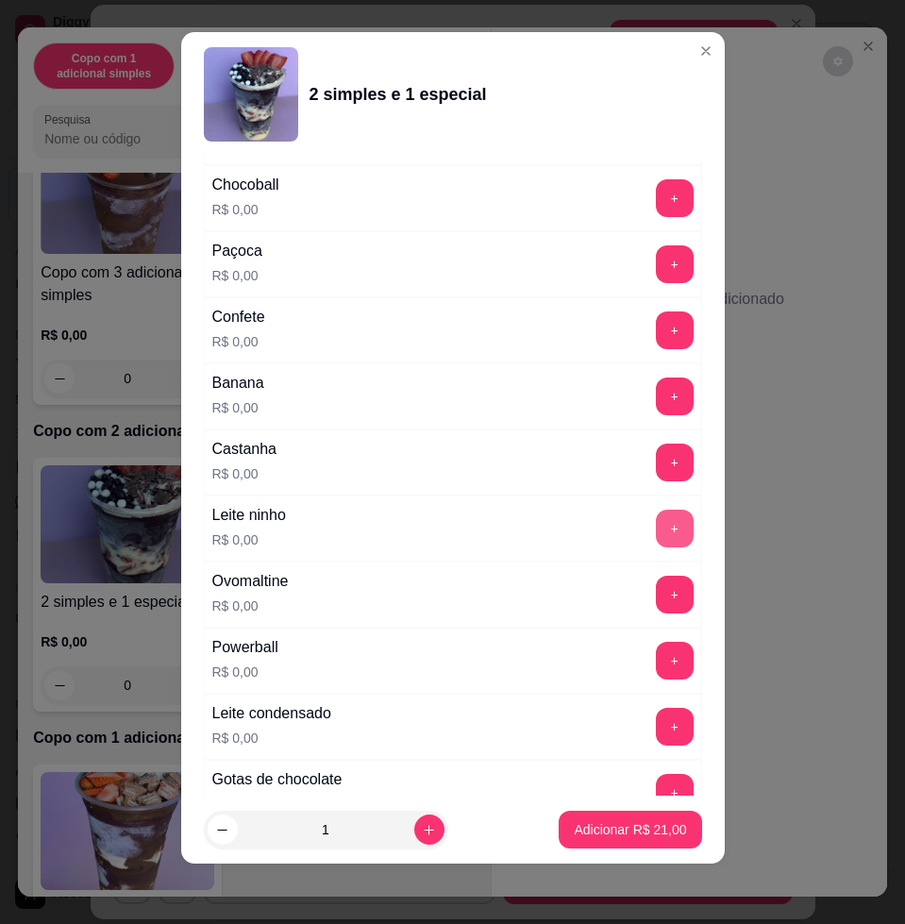
click at [656, 526] on button "+" at bounding box center [675, 528] width 38 height 38
click at [656, 604] on button "+" at bounding box center [675, 595] width 38 height 38
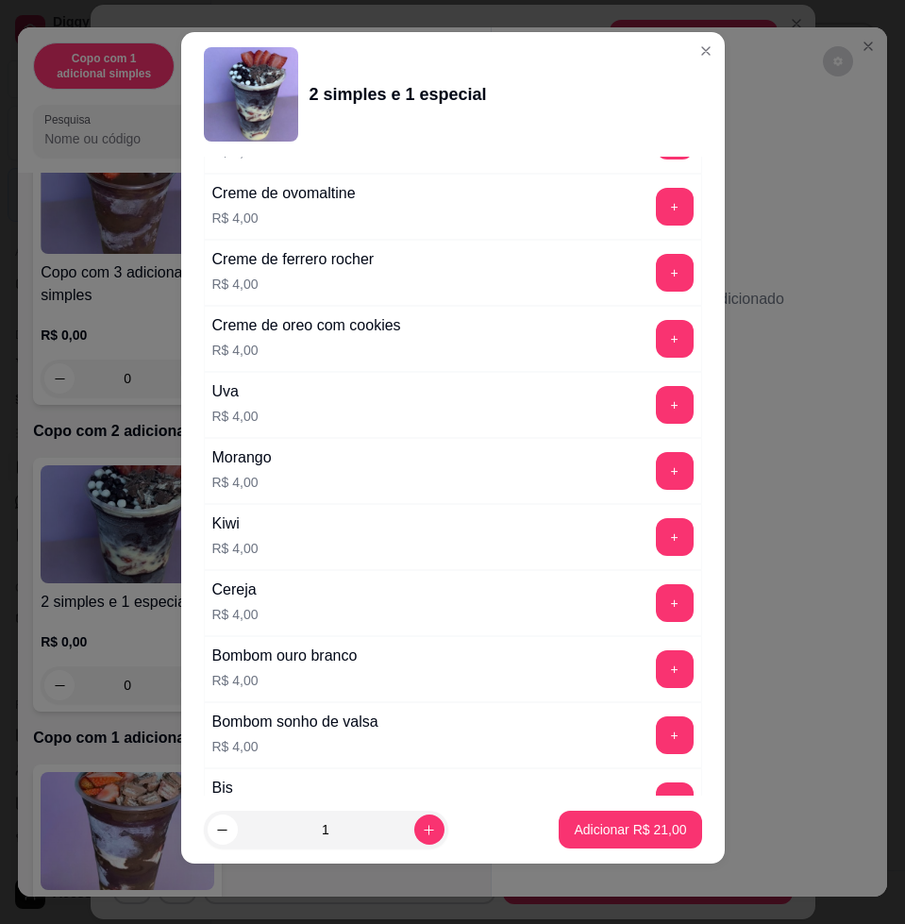
scroll to position [4679, 0]
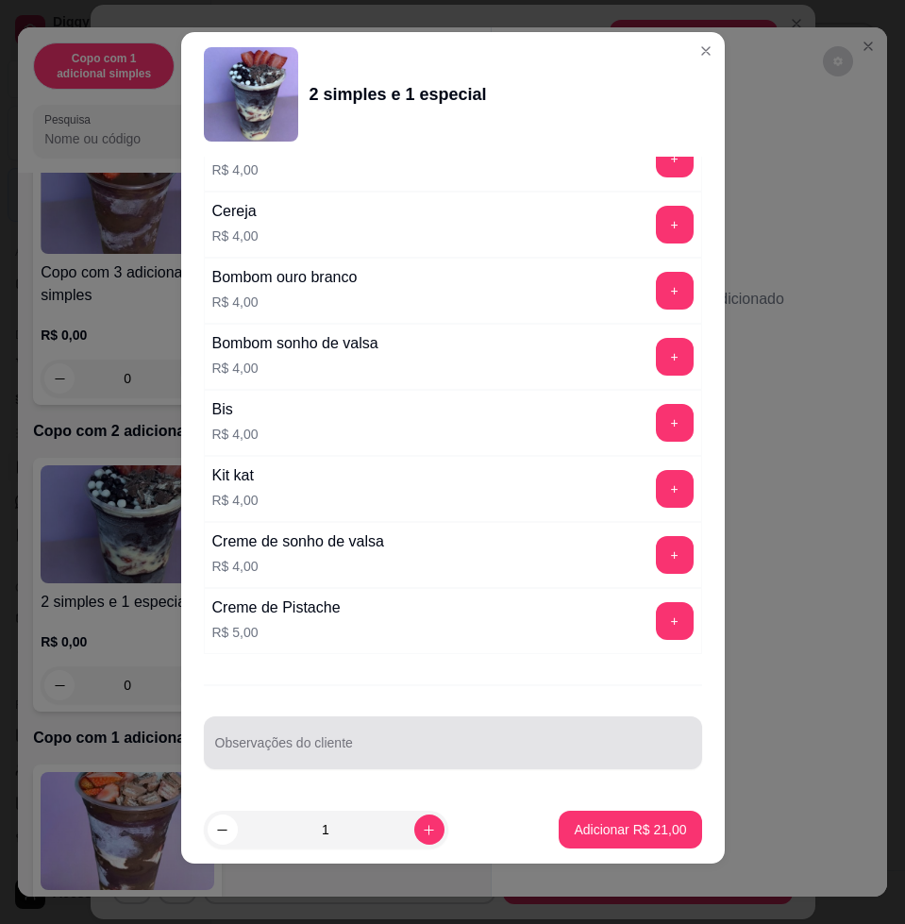
click at [564, 726] on div at bounding box center [453, 743] width 476 height 38
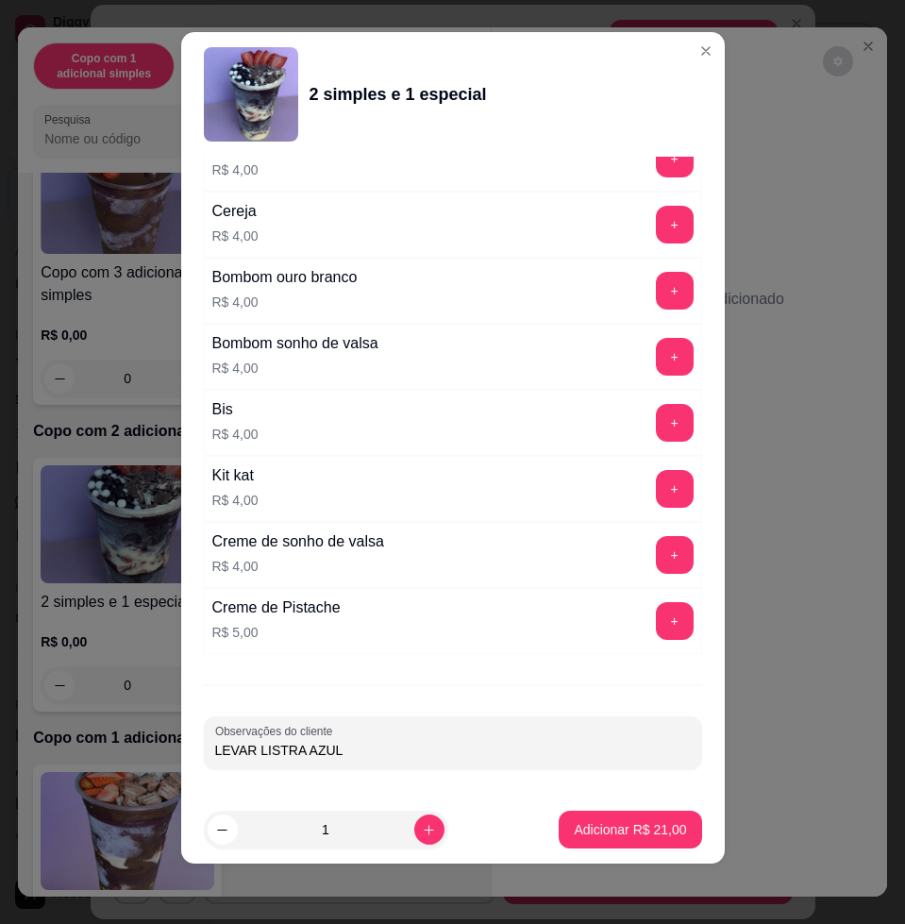
type input "LEVAR LISTRA AZUL"
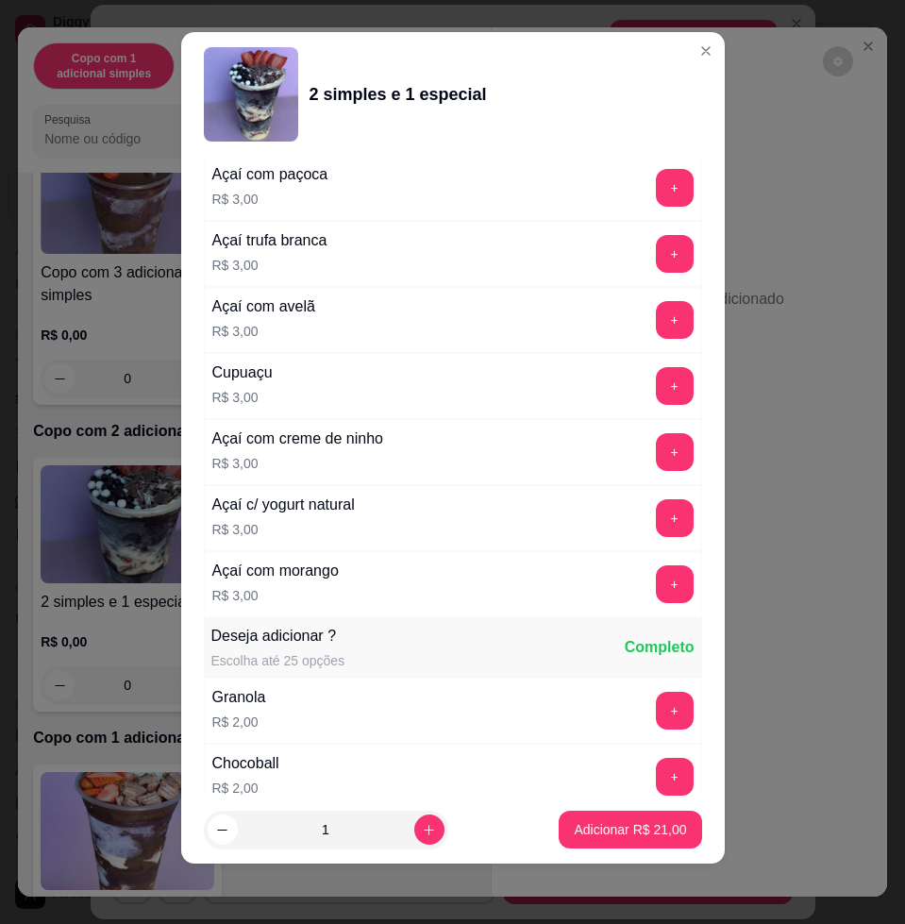
scroll to position [2556, 0]
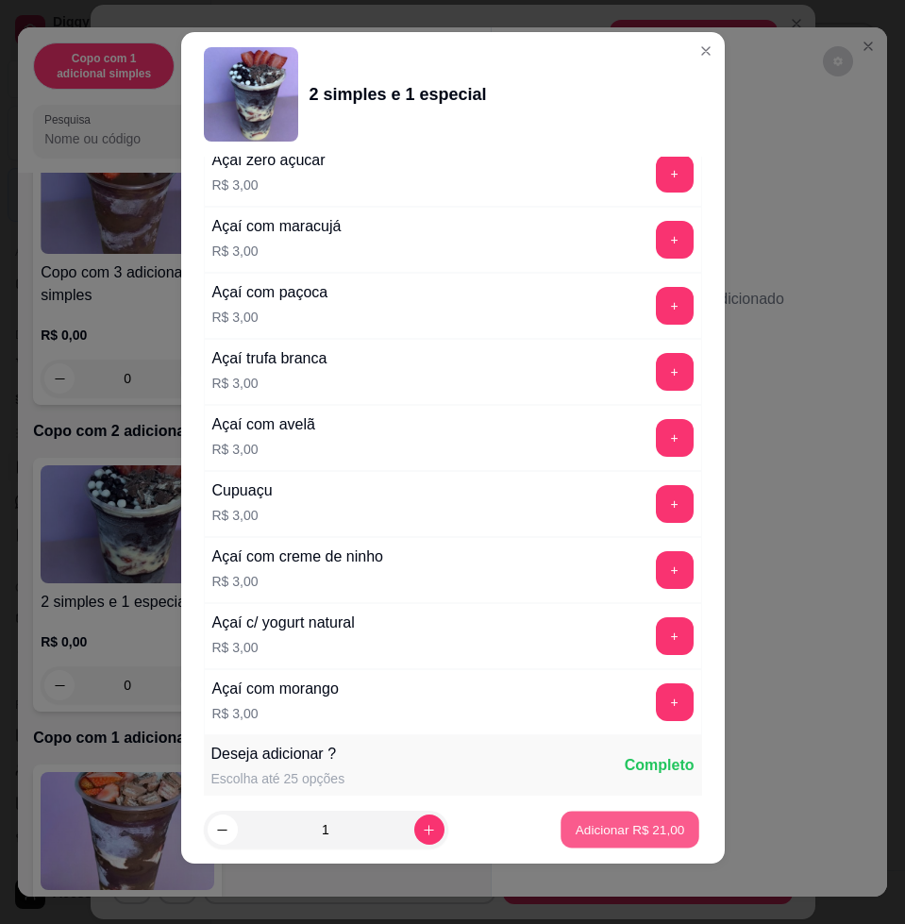
click at [621, 839] on button "Adicionar R$ 21,00" at bounding box center [630, 829] width 139 height 37
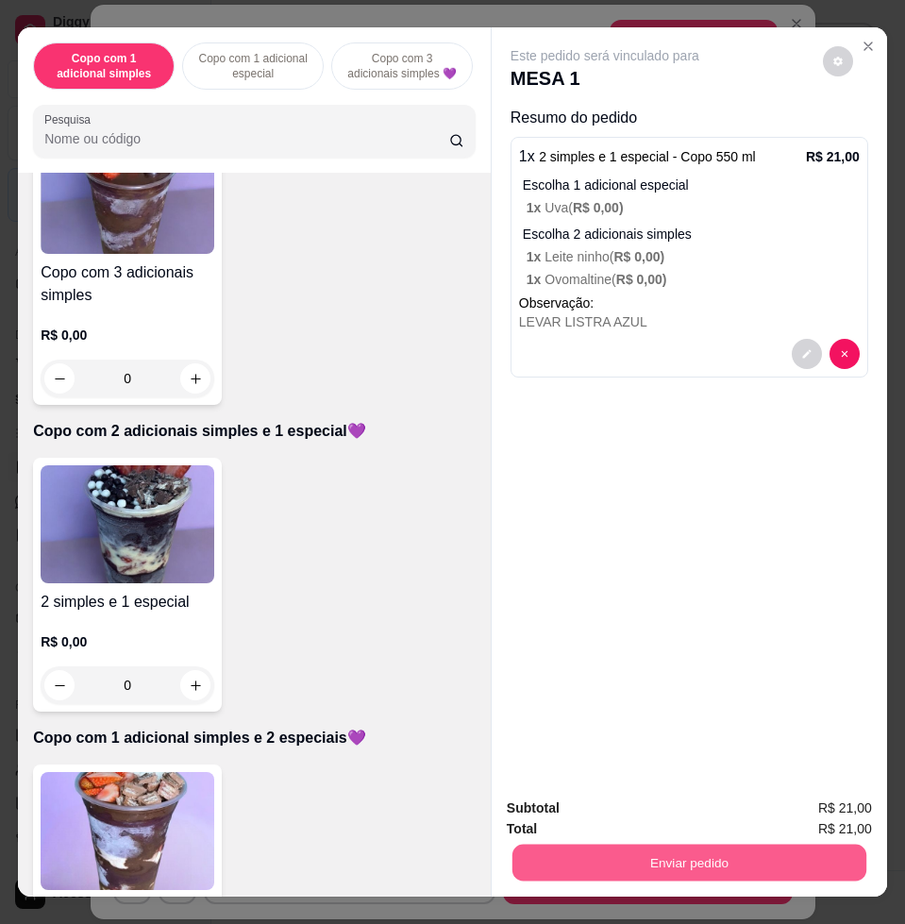
click at [642, 843] on button "Enviar pedido" at bounding box center [689, 861] width 354 height 37
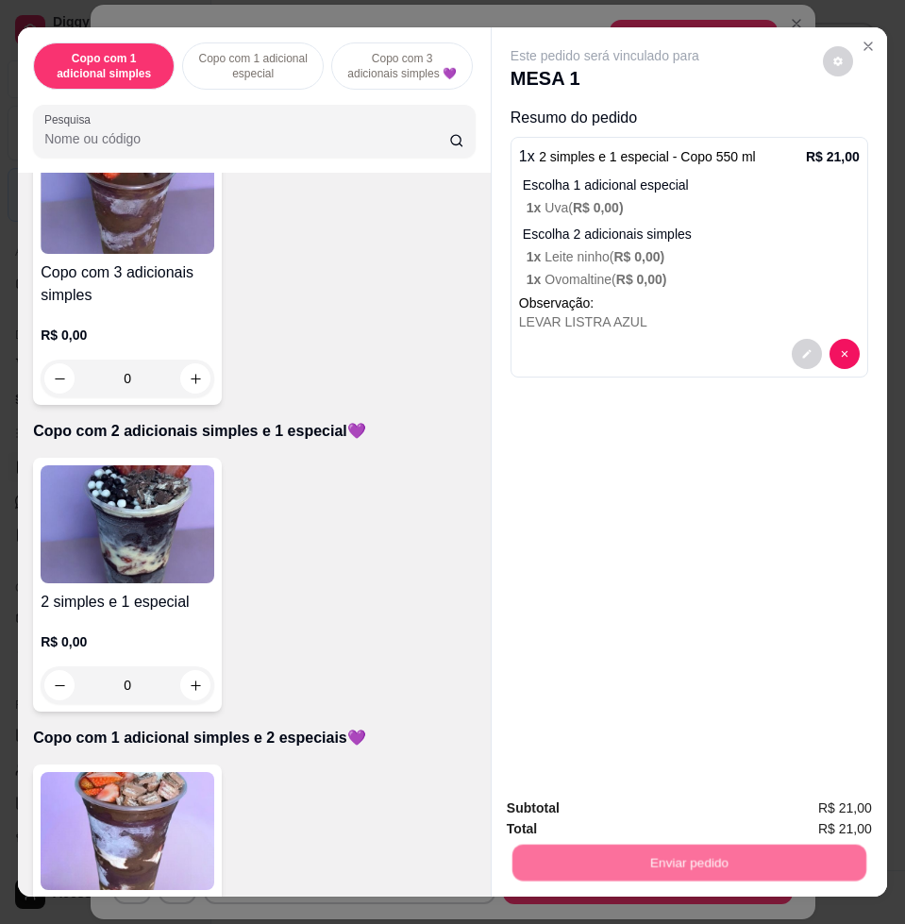
click at [598, 813] on button "Não registrar e enviar pedido" at bounding box center [624, 807] width 196 height 36
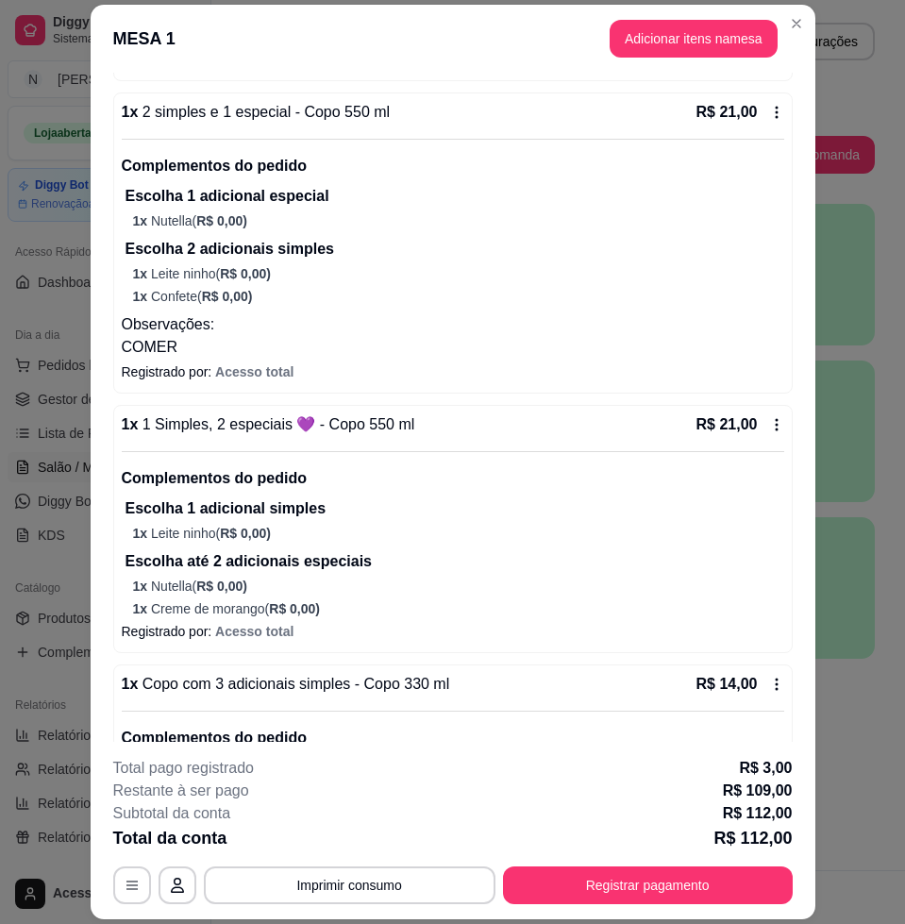
scroll to position [0, 0]
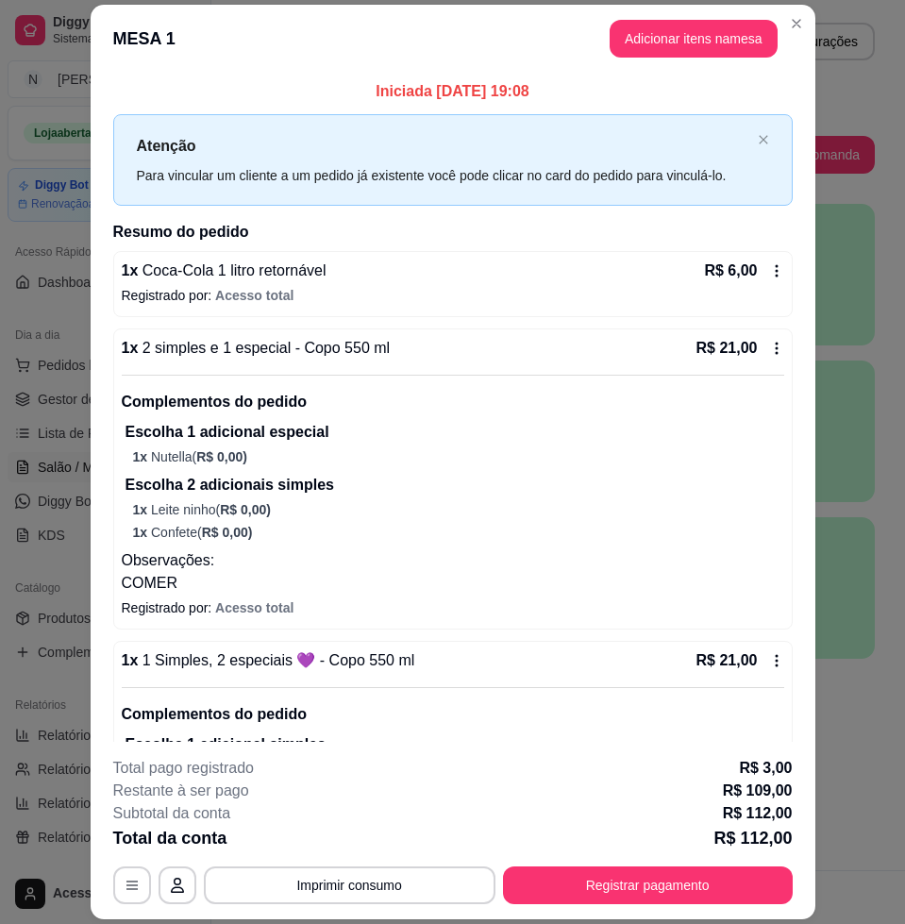
click at [769, 275] on icon at bounding box center [776, 270] width 15 height 15
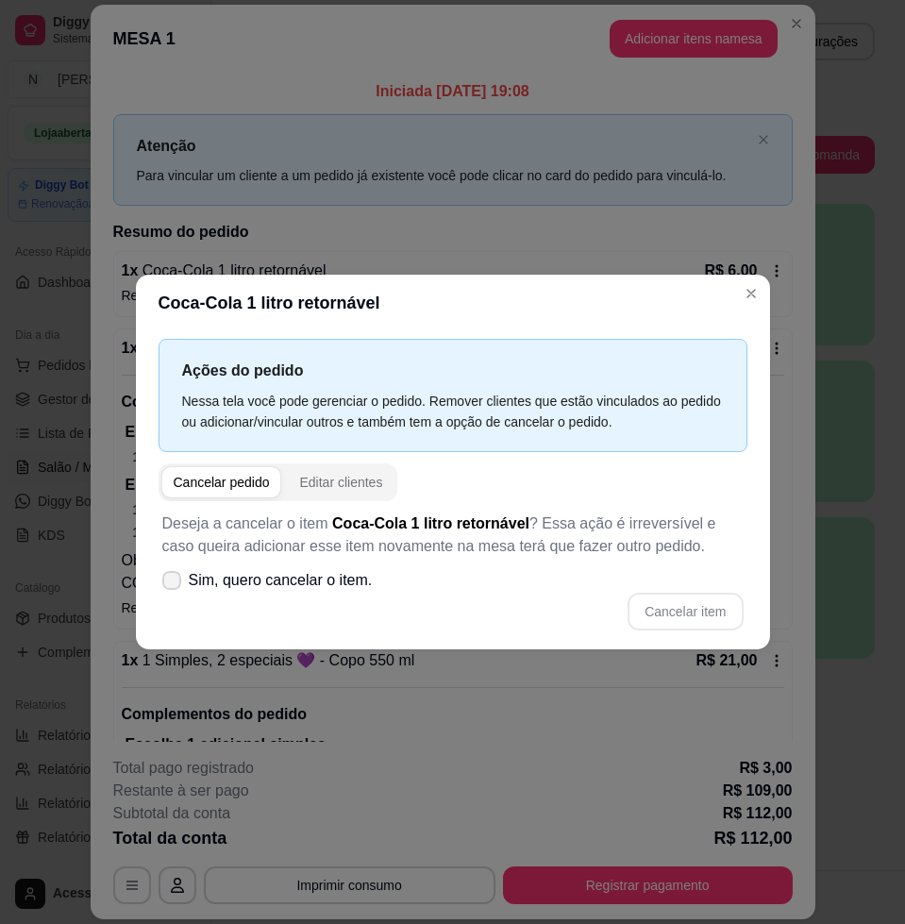
click at [303, 586] on span "Sim, quero cancelar o item." at bounding box center [281, 580] width 184 height 23
click at [174, 586] on input "Sim, quero cancelar o item." at bounding box center [167, 589] width 12 height 12
checkbox input "true"
click at [680, 624] on button "Cancelar item" at bounding box center [684, 612] width 115 height 38
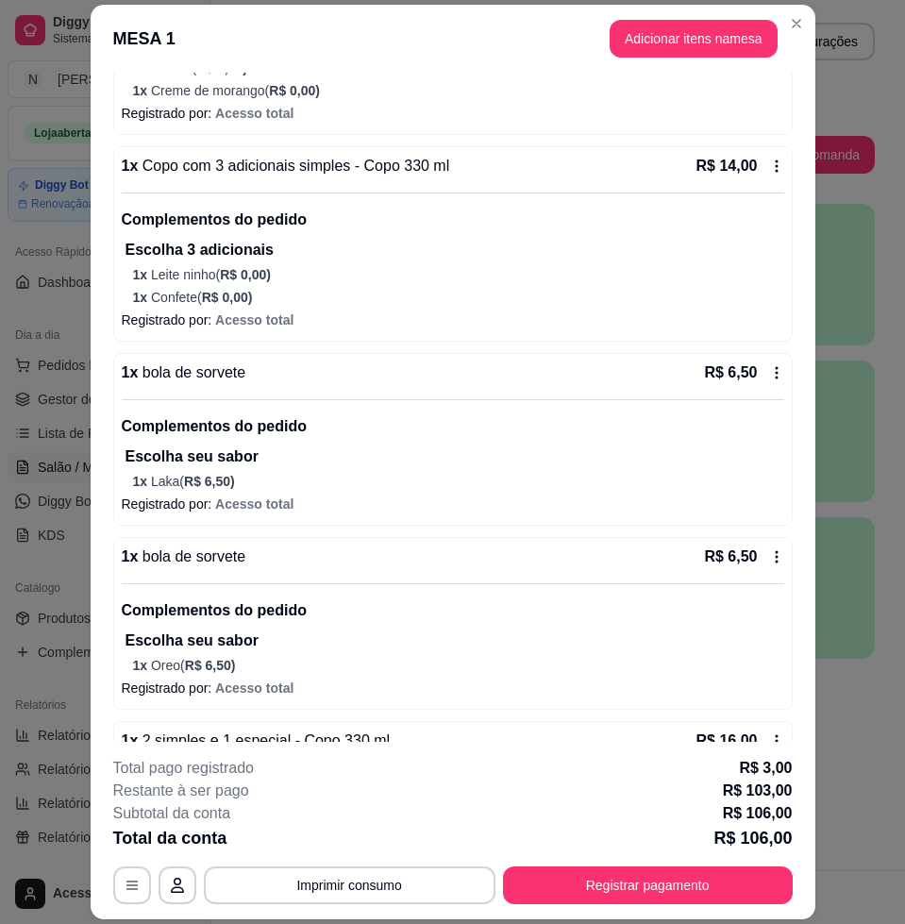
scroll to position [323, 0]
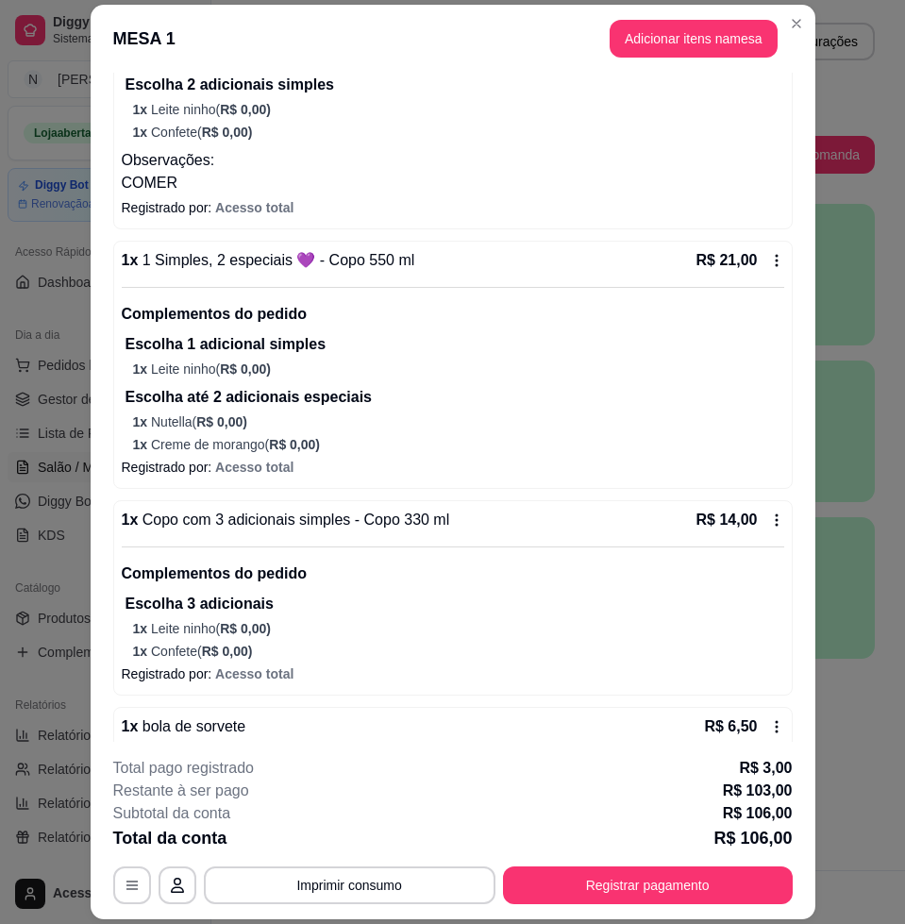
click at [793, 38] on header "MESA 1 Adicionar itens na mesa" at bounding box center [453, 39] width 725 height 68
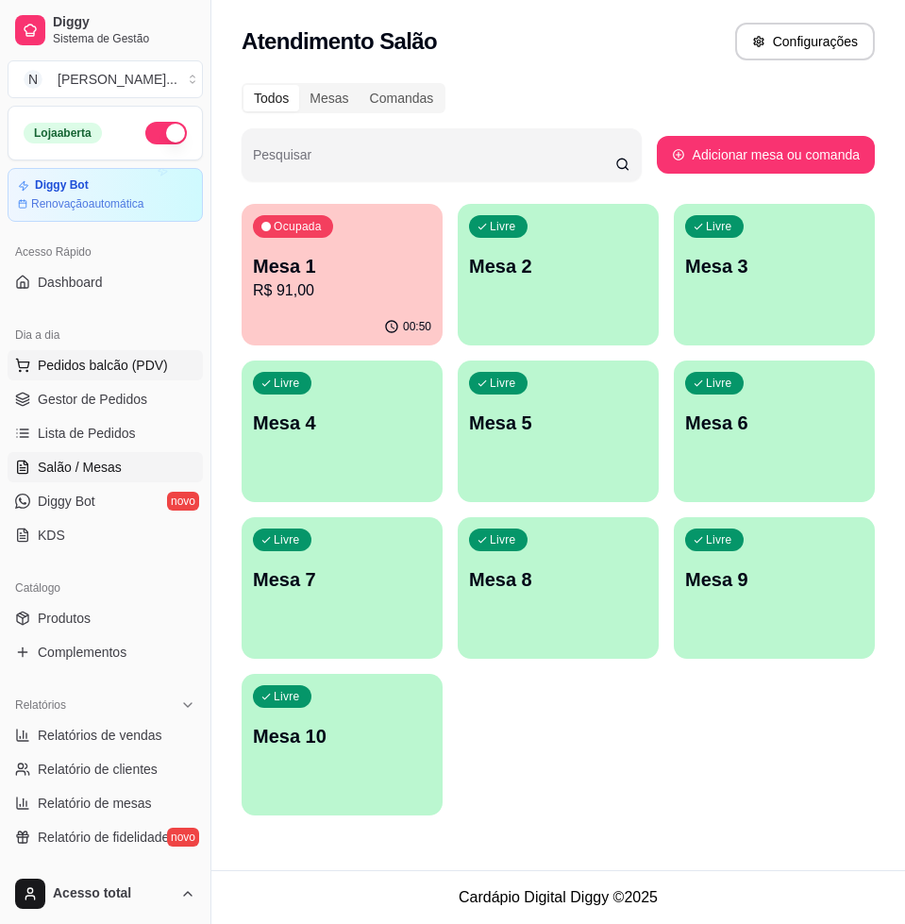
click at [142, 366] on span "Pedidos balcão (PDV)" at bounding box center [103, 365] width 130 height 19
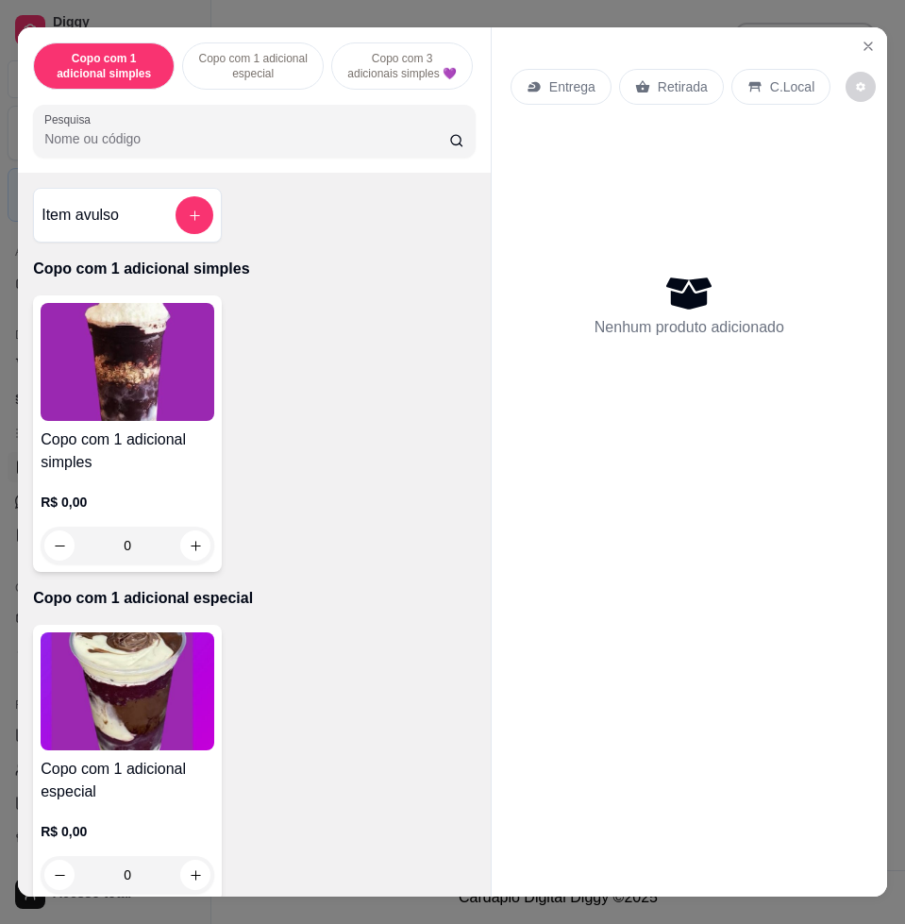
click at [235, 170] on div "Copo com 1 adicional simples Copo com 1 adicional especial Copo com 3 adicionai…" at bounding box center [254, 99] width 473 height 145
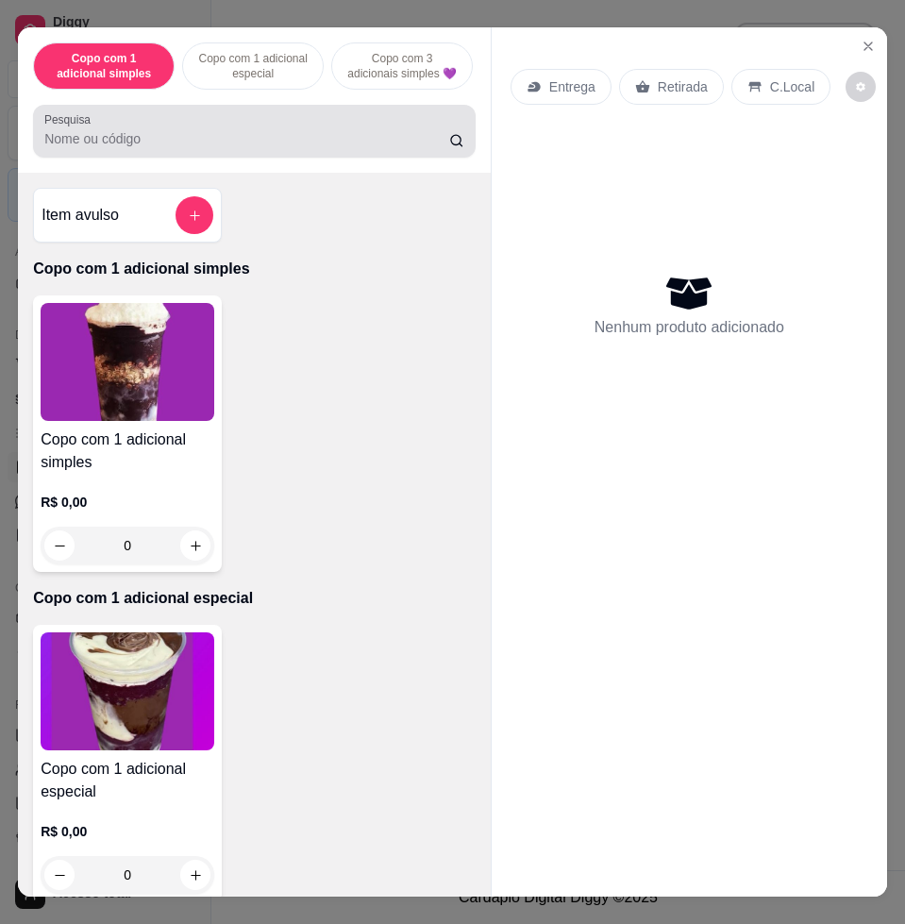
click at [236, 148] on input "Pesquisa" at bounding box center [246, 138] width 405 height 19
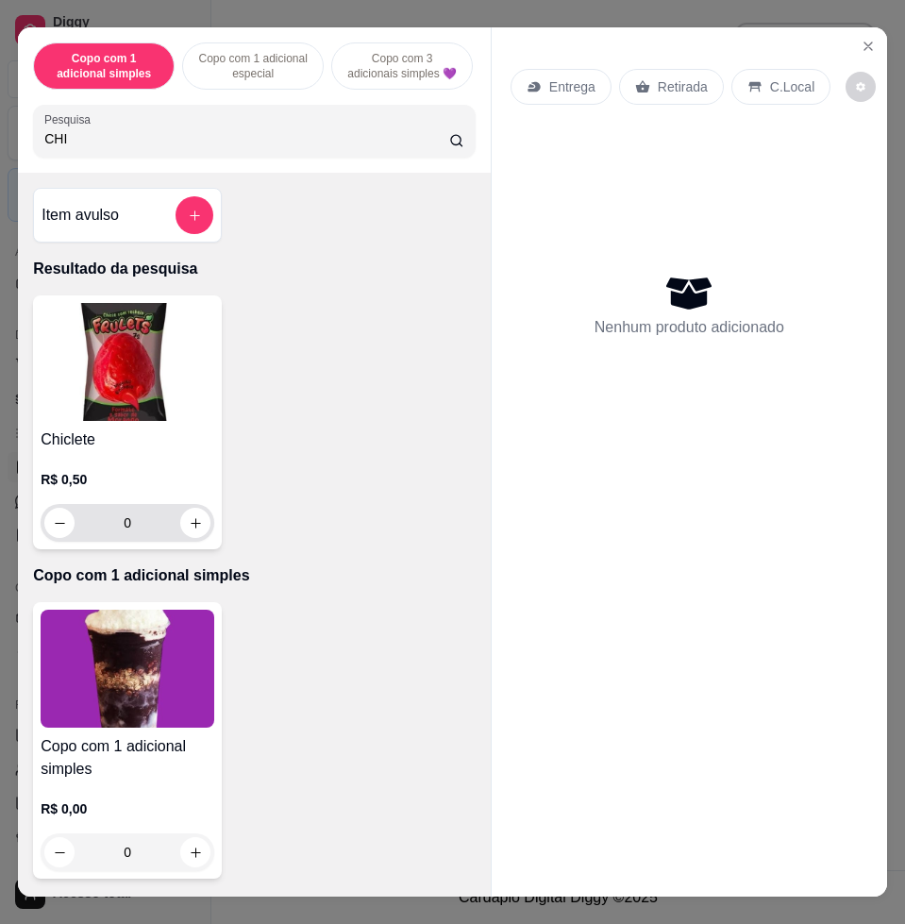
type input "CHI"
click at [201, 528] on div "0" at bounding box center [128, 523] width 174 height 38
click at [197, 528] on button "increase-product-quantity" at bounding box center [195, 523] width 29 height 29
type input "1"
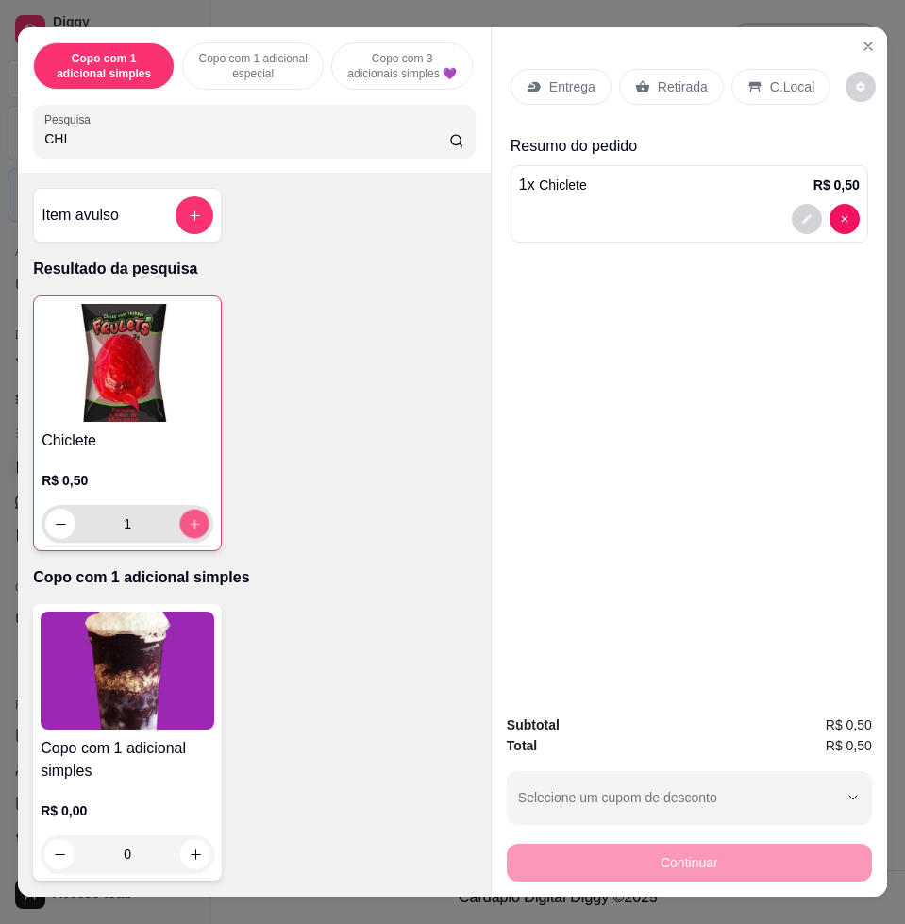
click at [192, 524] on button "increase-product-quantity" at bounding box center [194, 523] width 29 height 29
type input "2"
click at [785, 77] on p "C.Local" at bounding box center [792, 86] width 44 height 19
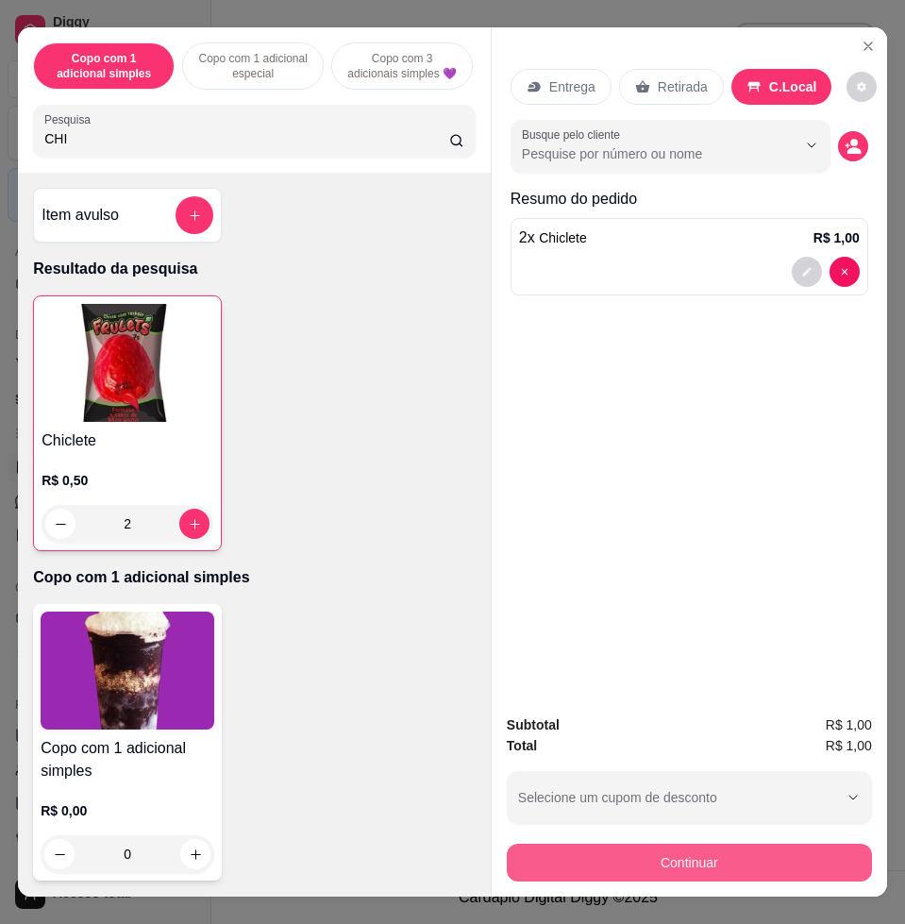
click at [760, 843] on button "Continuar" at bounding box center [689, 862] width 365 height 38
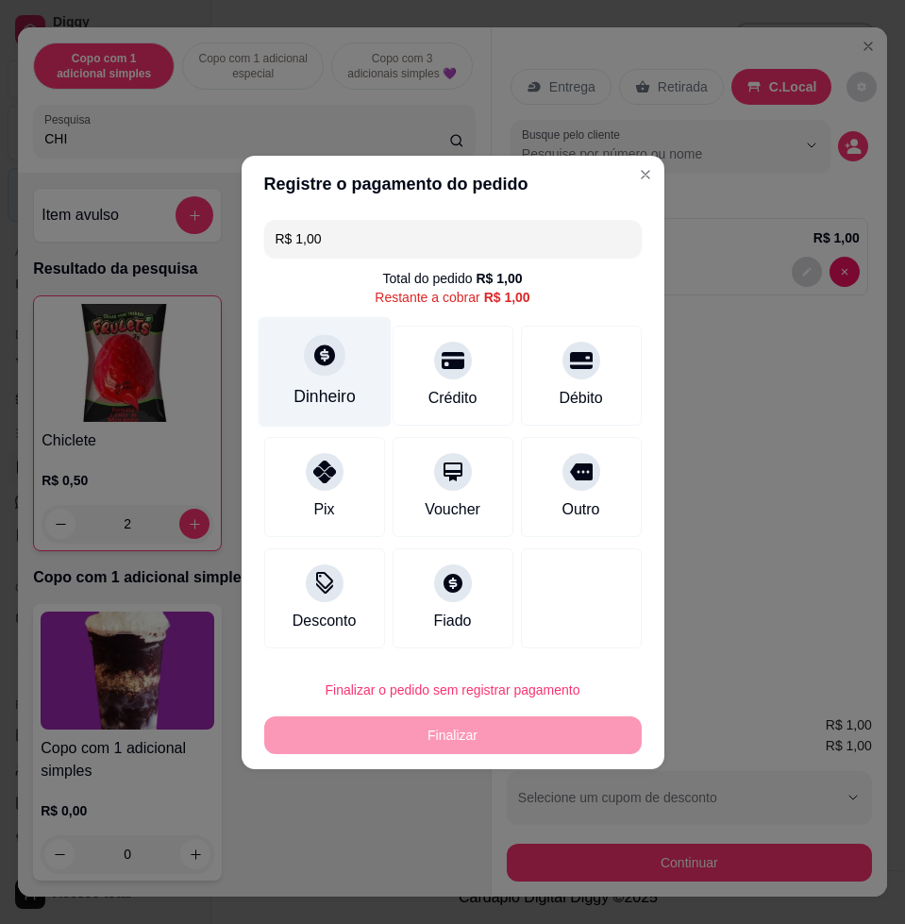
click at [359, 360] on div "Dinheiro" at bounding box center [324, 371] width 133 height 110
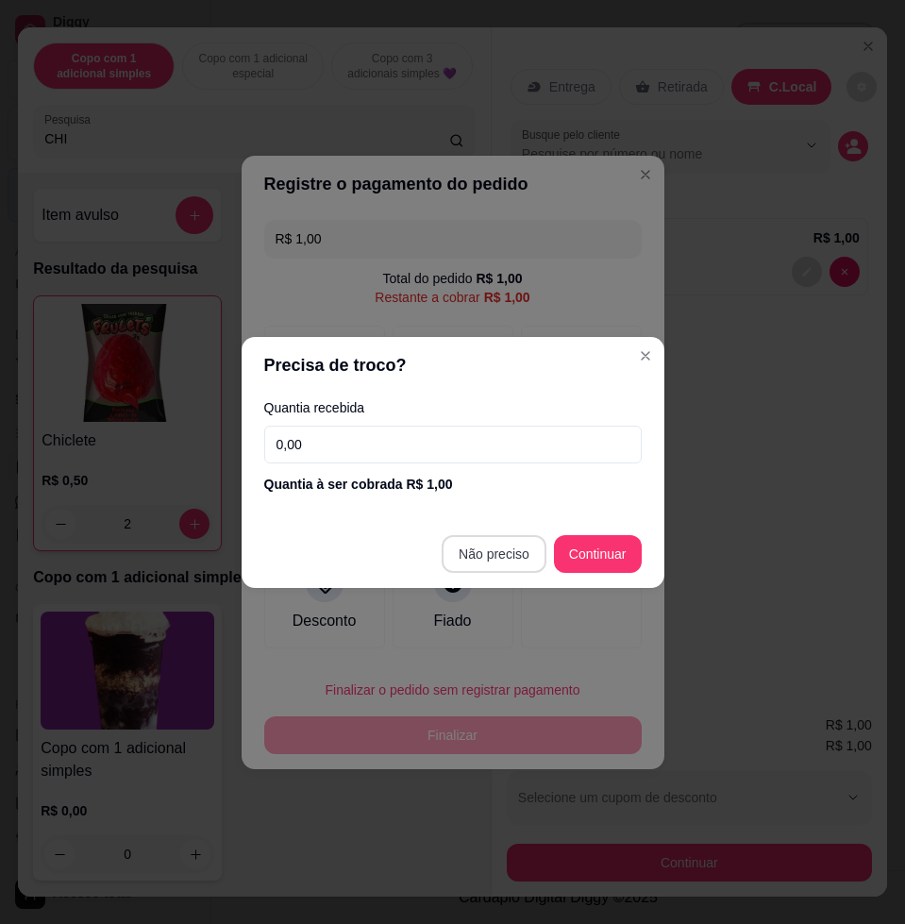
type input "R$ 0,00"
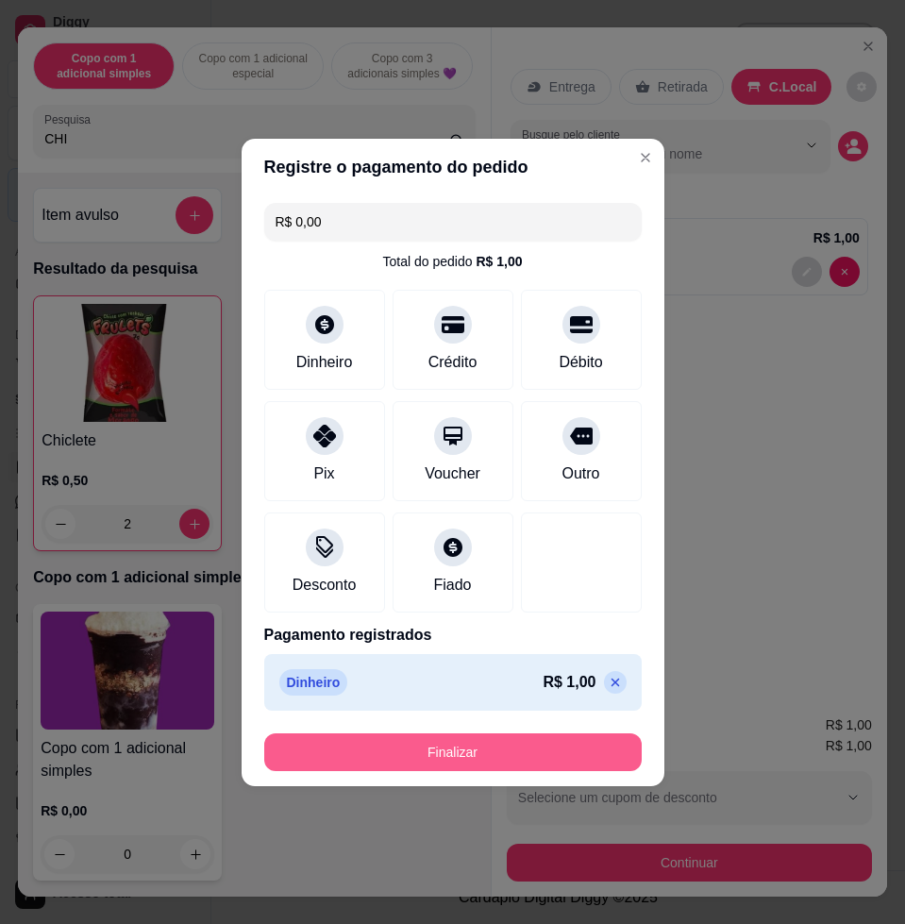
click at [572, 743] on button "Finalizar" at bounding box center [452, 752] width 377 height 38
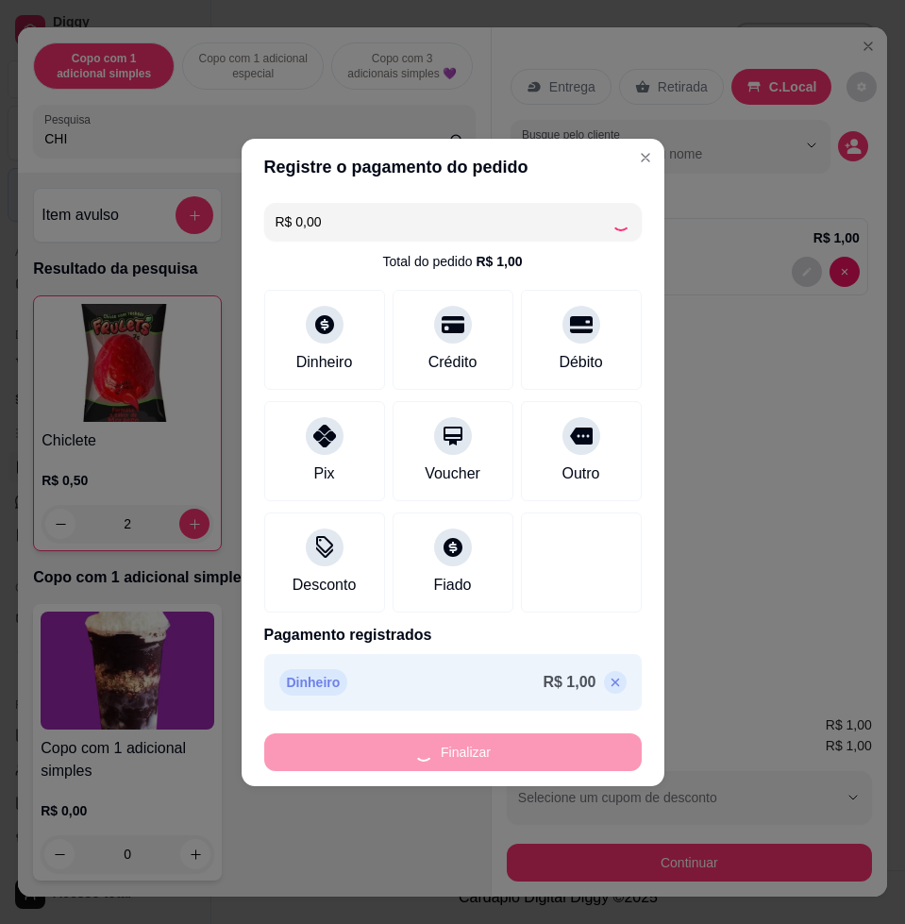
type input "0"
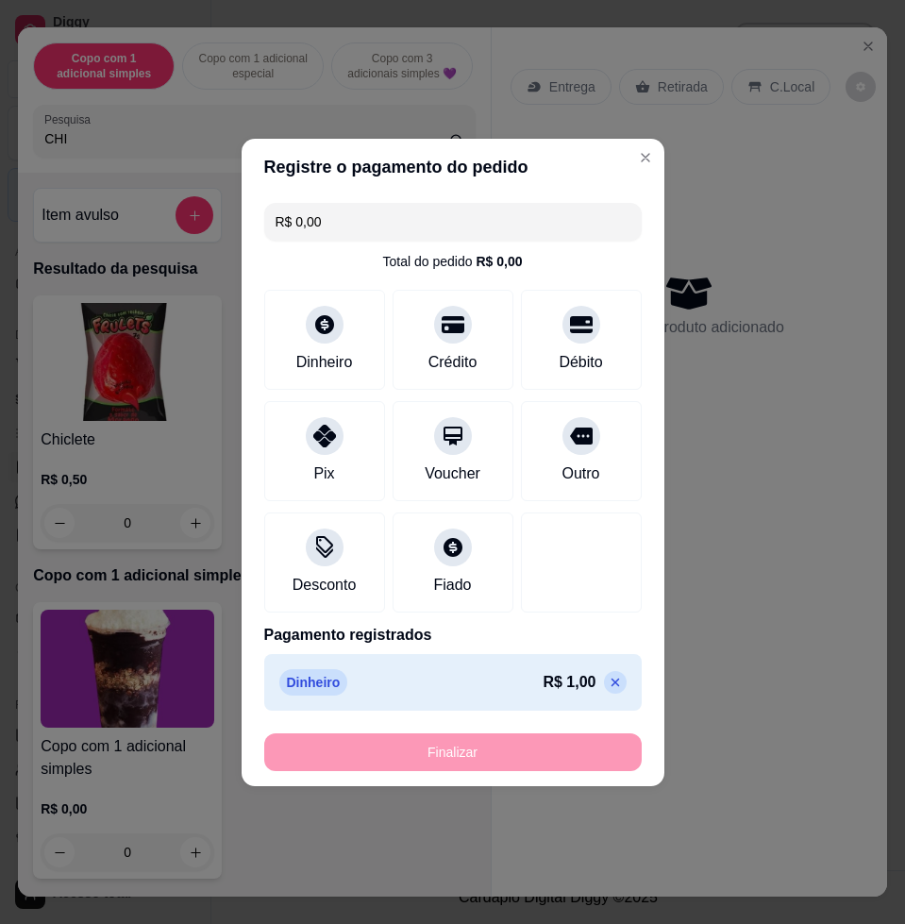
type input "-R$ 1,00"
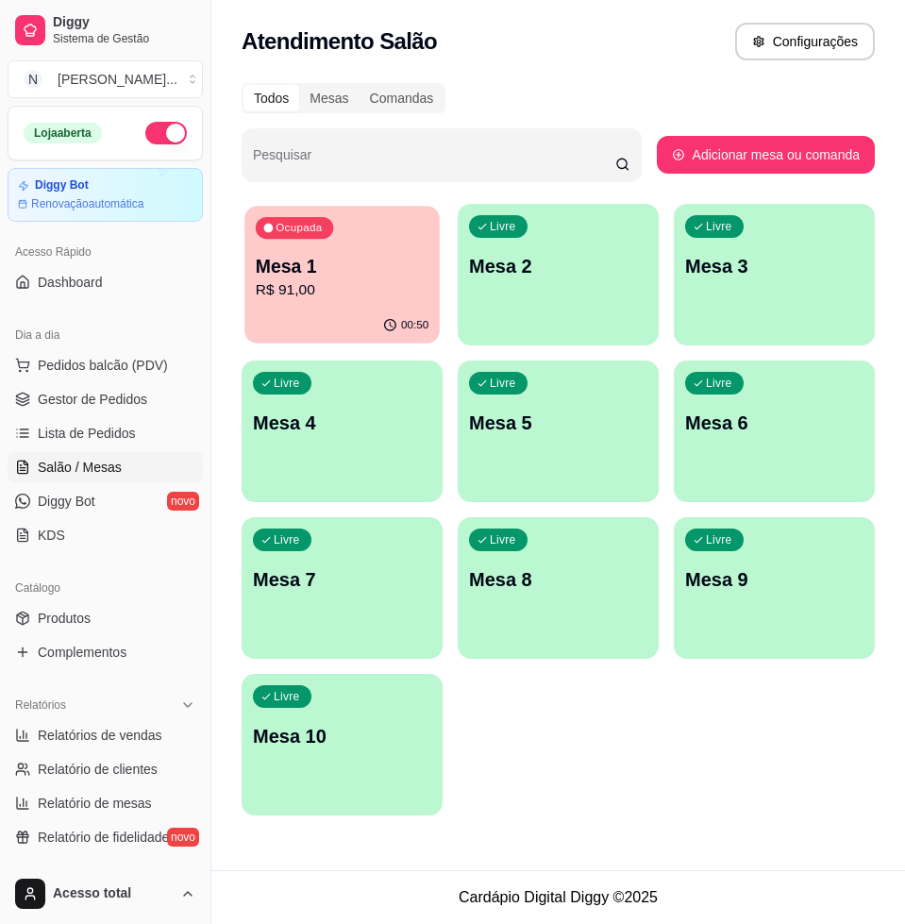
click at [325, 287] on p "R$ 91,00" at bounding box center [342, 290] width 173 height 22
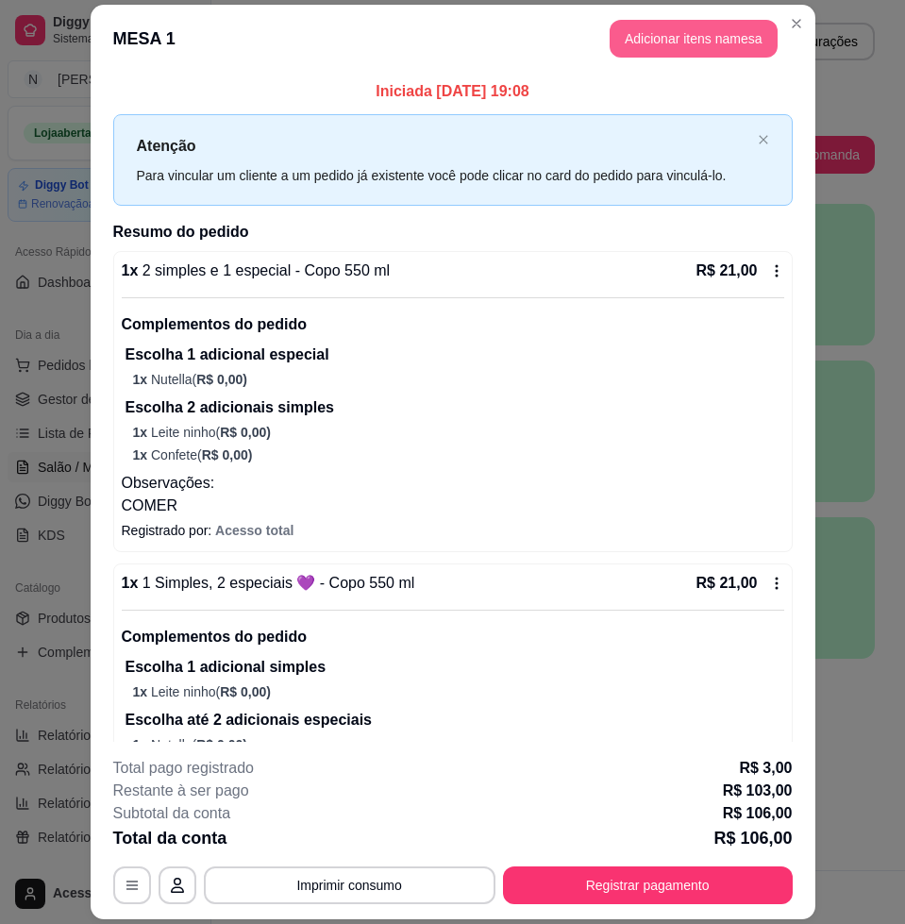
click at [679, 38] on button "Adicionar itens na mesa" at bounding box center [693, 39] width 168 height 38
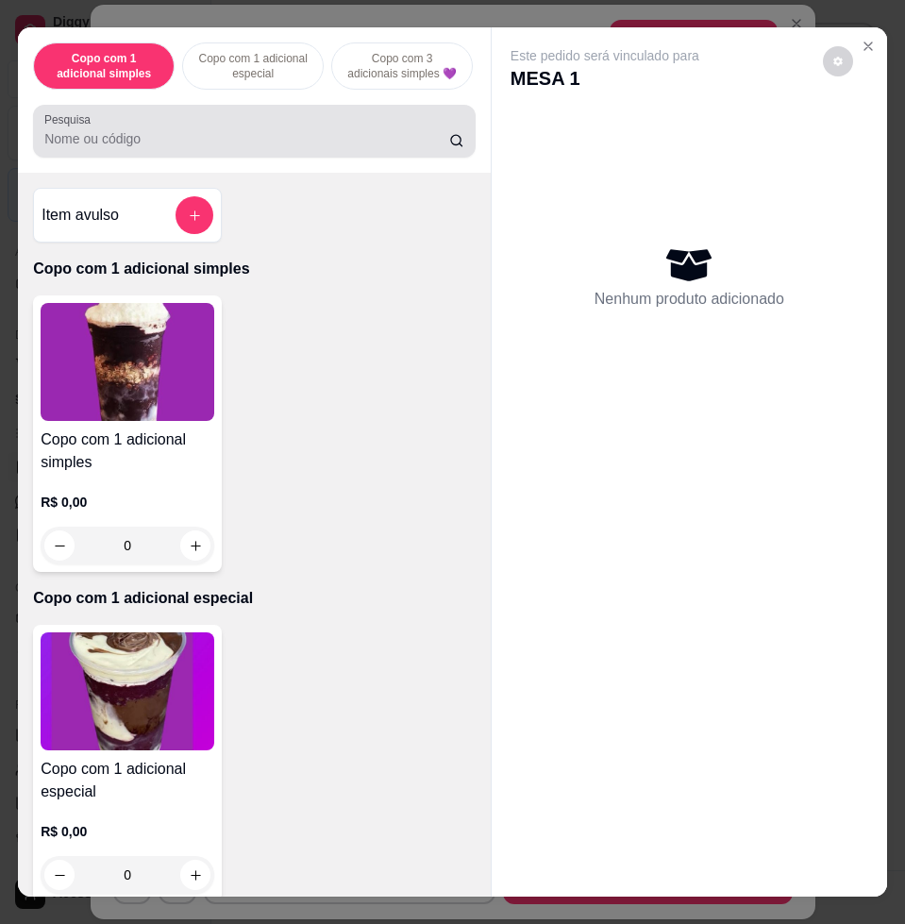
click at [361, 135] on div at bounding box center [254, 131] width 420 height 38
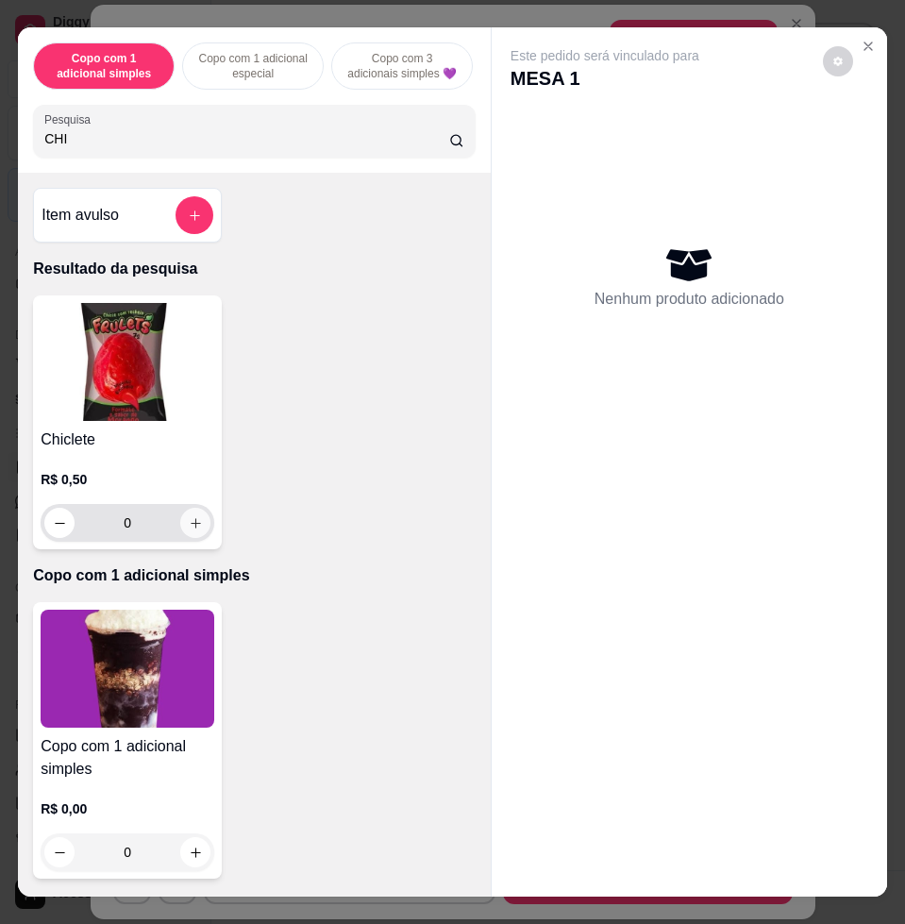
type input "CHI"
click at [189, 530] on icon "increase-product-quantity" at bounding box center [196, 523] width 14 height 14
type input "1"
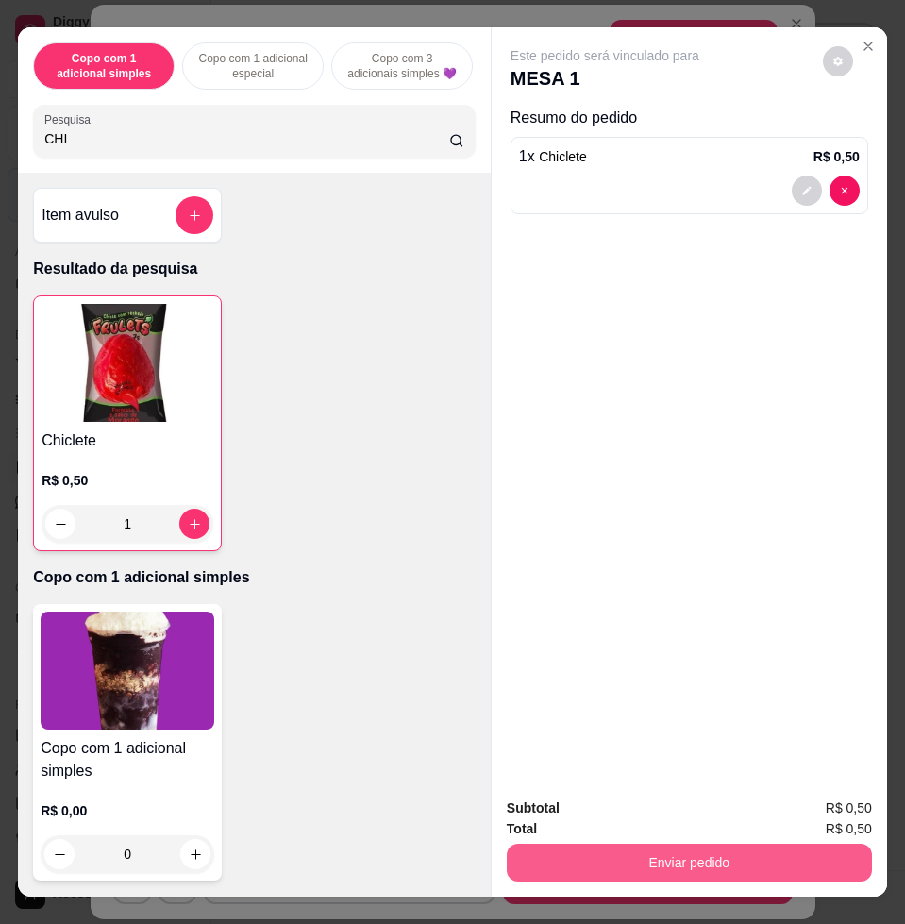
click at [796, 857] on button "Enviar pedido" at bounding box center [689, 862] width 365 height 38
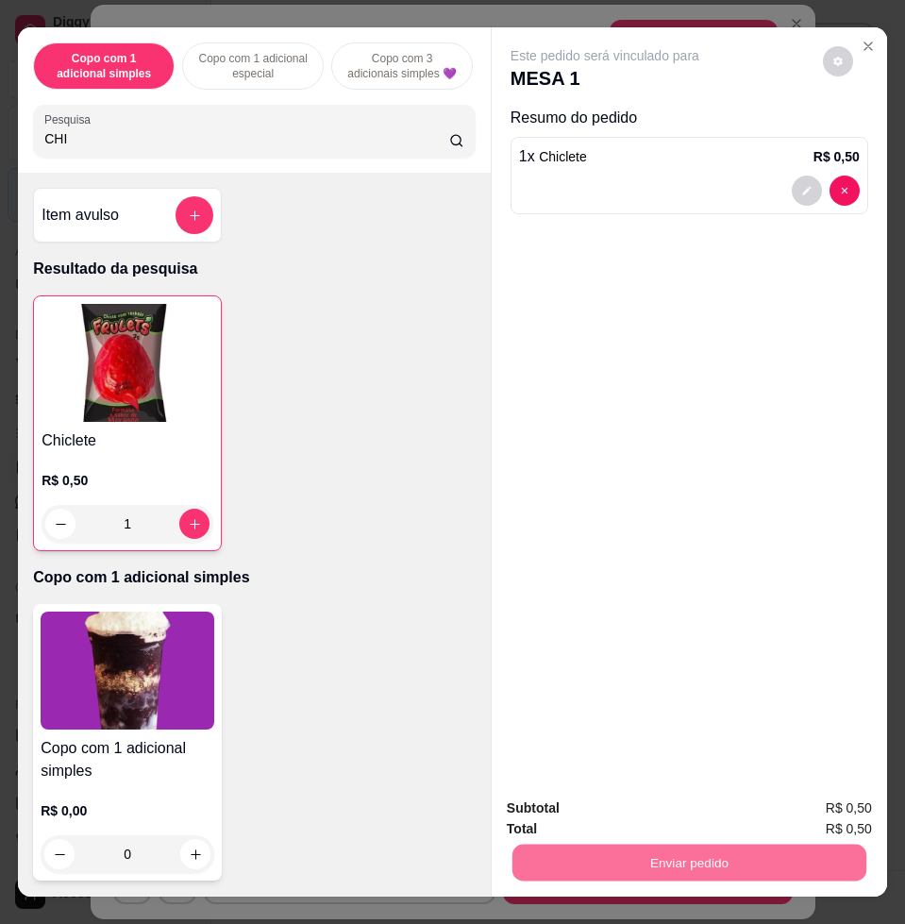
click at [679, 804] on button "Não registrar e enviar pedido" at bounding box center [624, 806] width 191 height 35
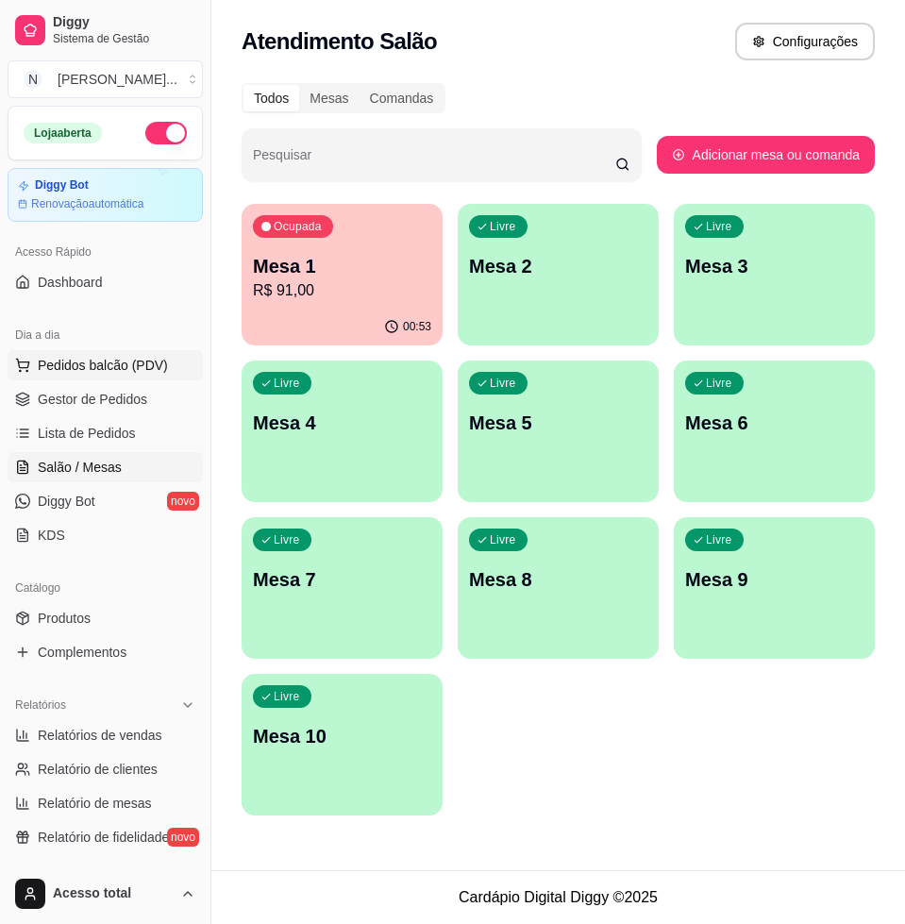
click at [71, 371] on span "Pedidos balcão (PDV)" at bounding box center [103, 365] width 130 height 19
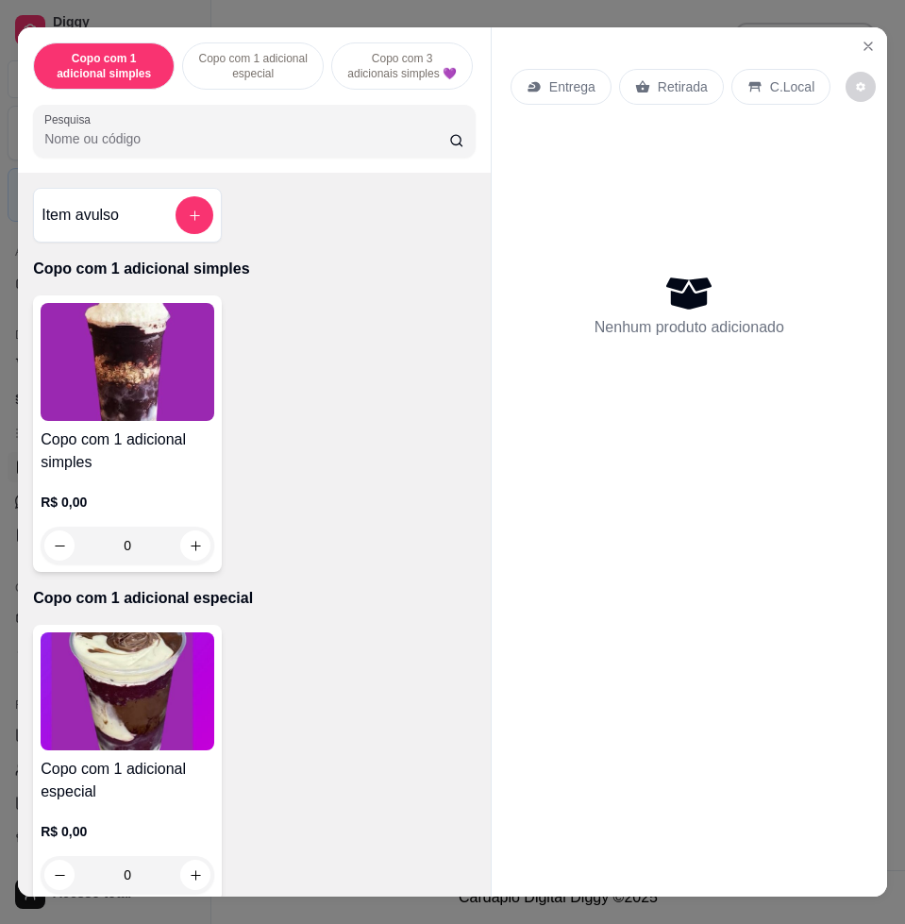
click at [156, 148] on input "Pesquisa" at bounding box center [246, 138] width 405 height 19
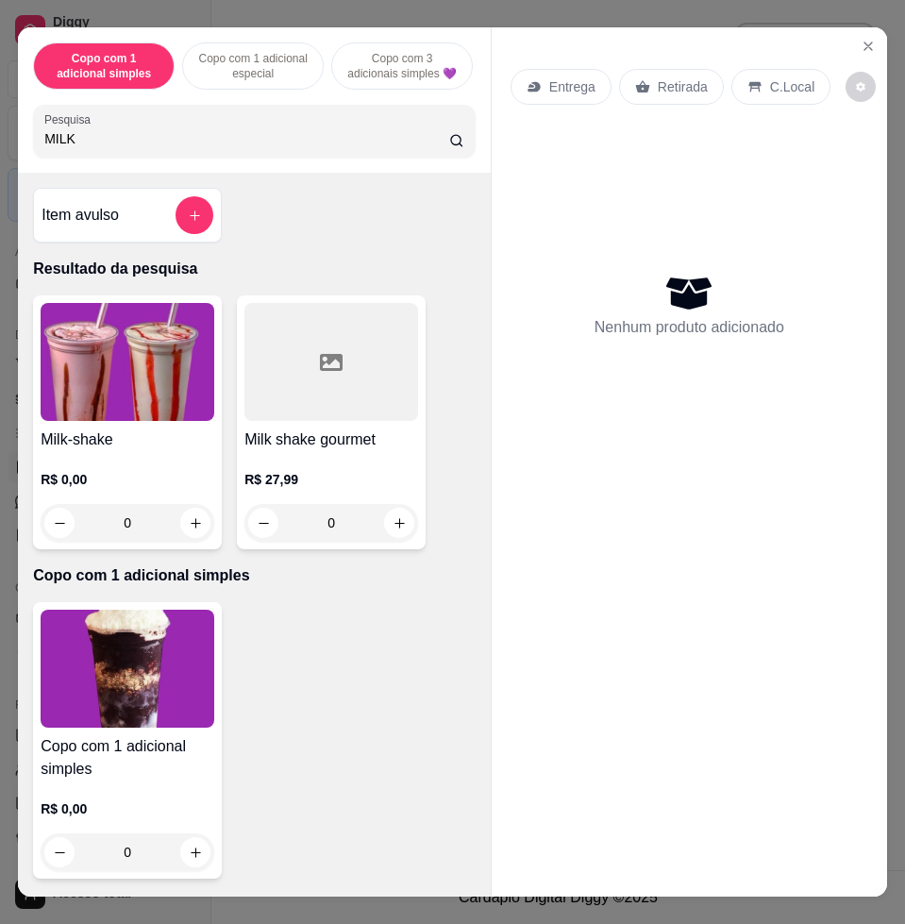
type input "MILK"
click at [170, 421] on img at bounding box center [128, 362] width 174 height 118
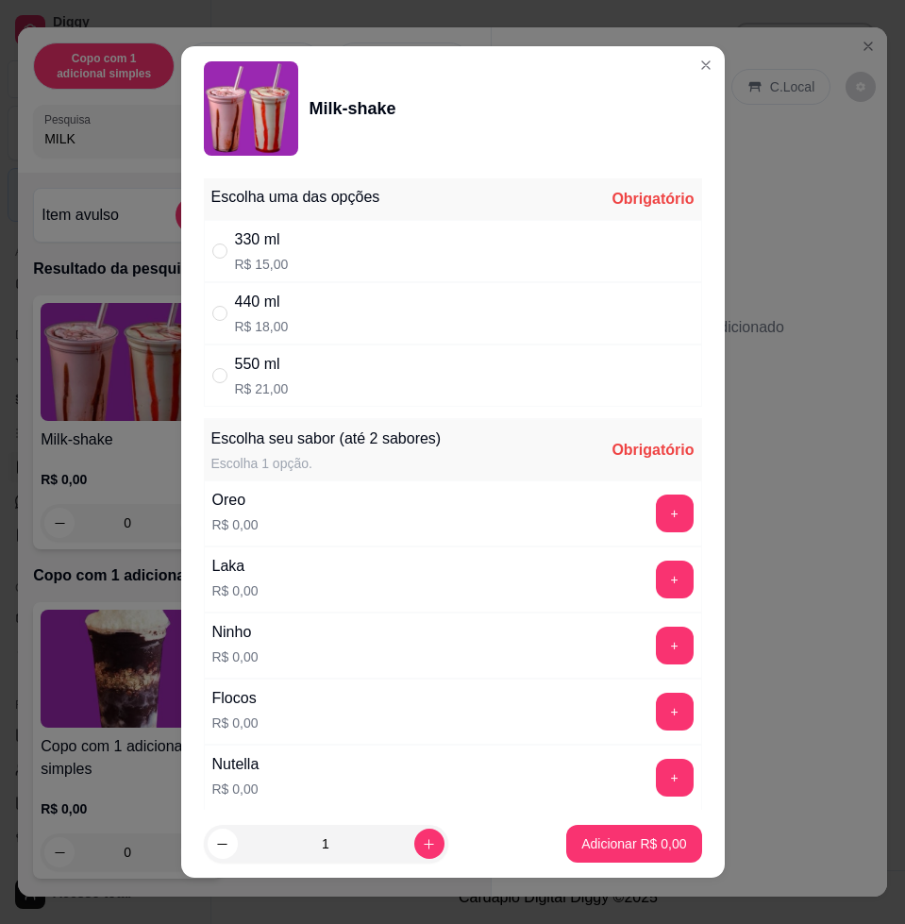
click at [511, 256] on div "330 ml R$ 15,00" at bounding box center [453, 251] width 498 height 62
radio input "true"
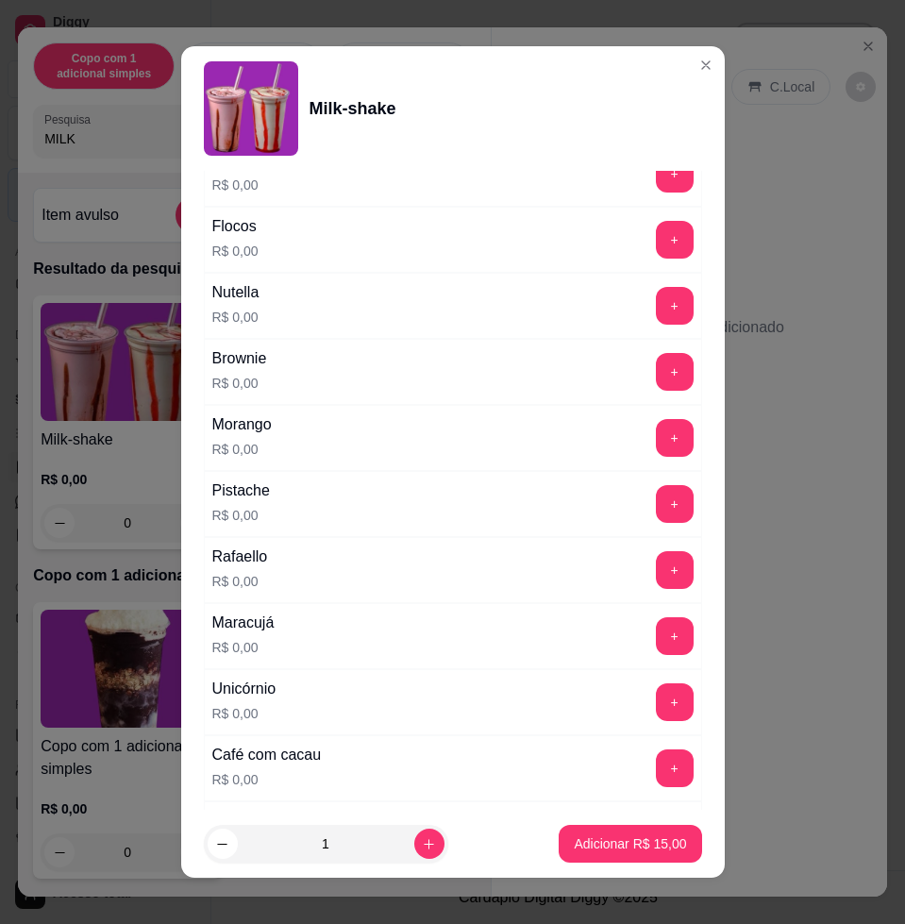
scroll to position [708, 0]
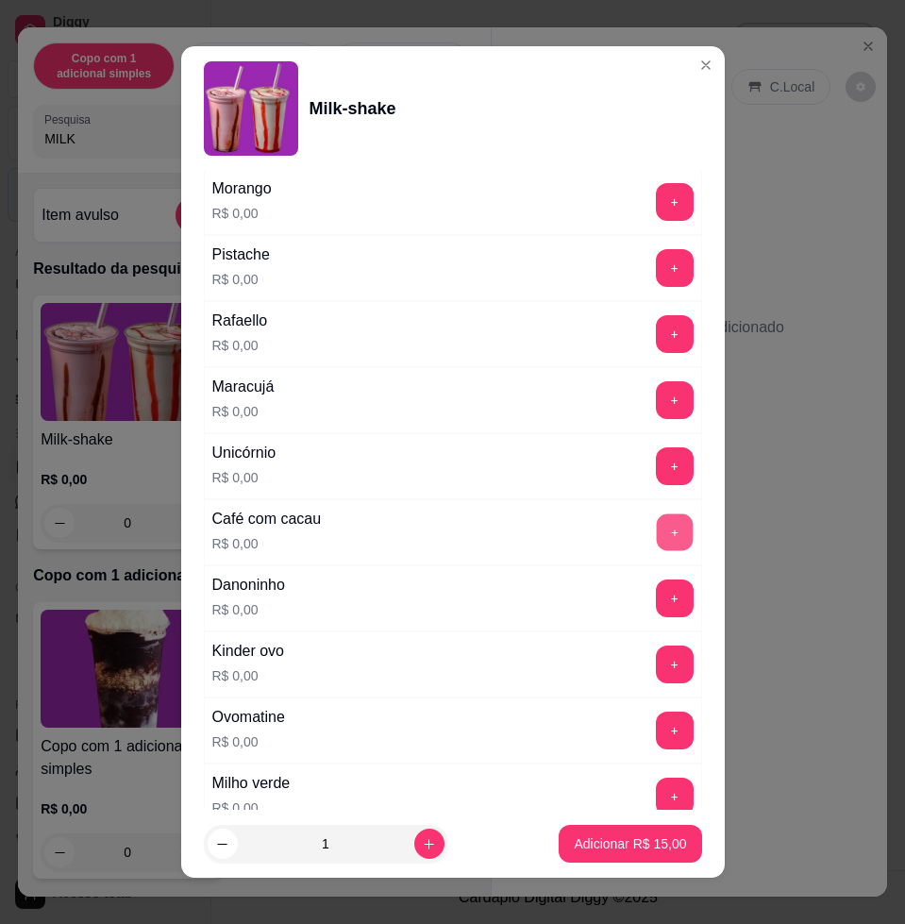
click at [656, 541] on button "+" at bounding box center [674, 532] width 37 height 37
click at [665, 842] on button "Adicionar R$ 15,00" at bounding box center [630, 844] width 142 height 38
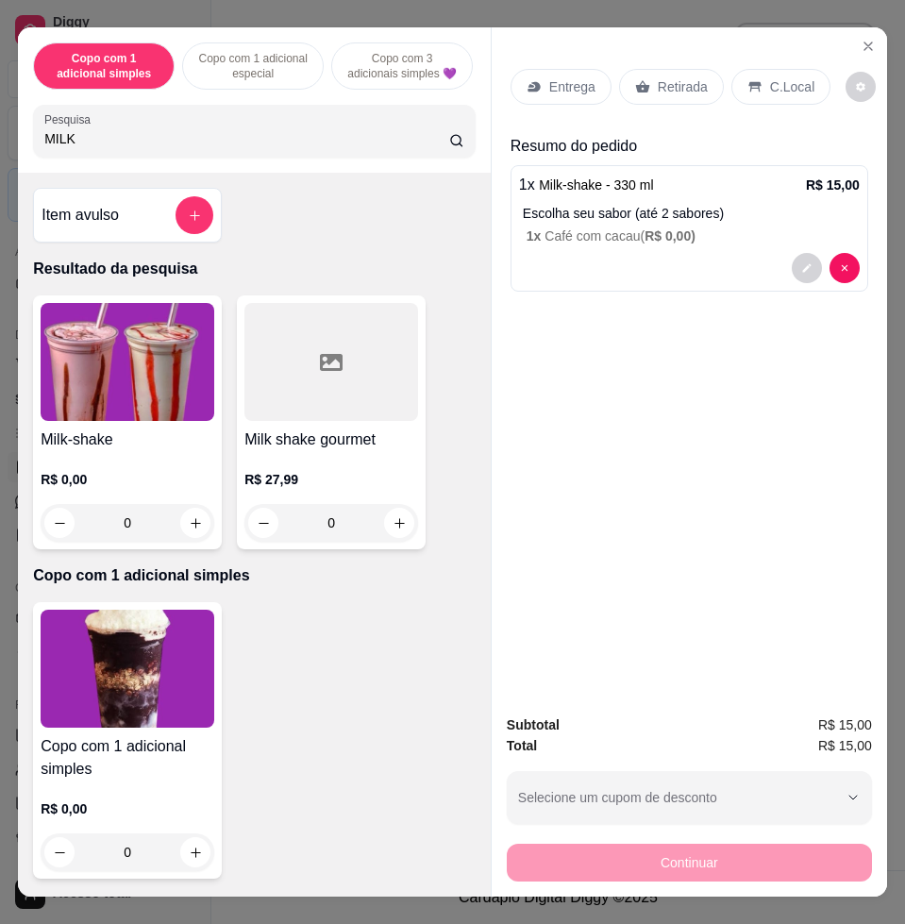
click at [776, 77] on p "C.Local" at bounding box center [792, 86] width 44 height 19
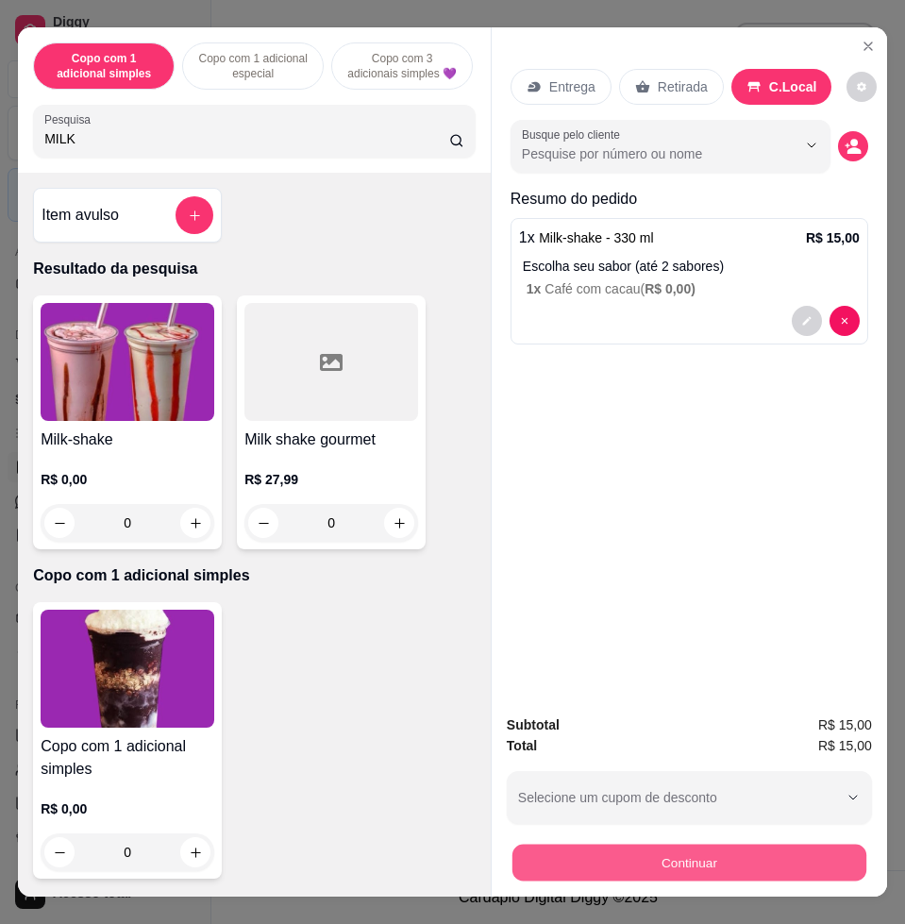
click at [583, 854] on button "Continuar" at bounding box center [689, 861] width 354 height 37
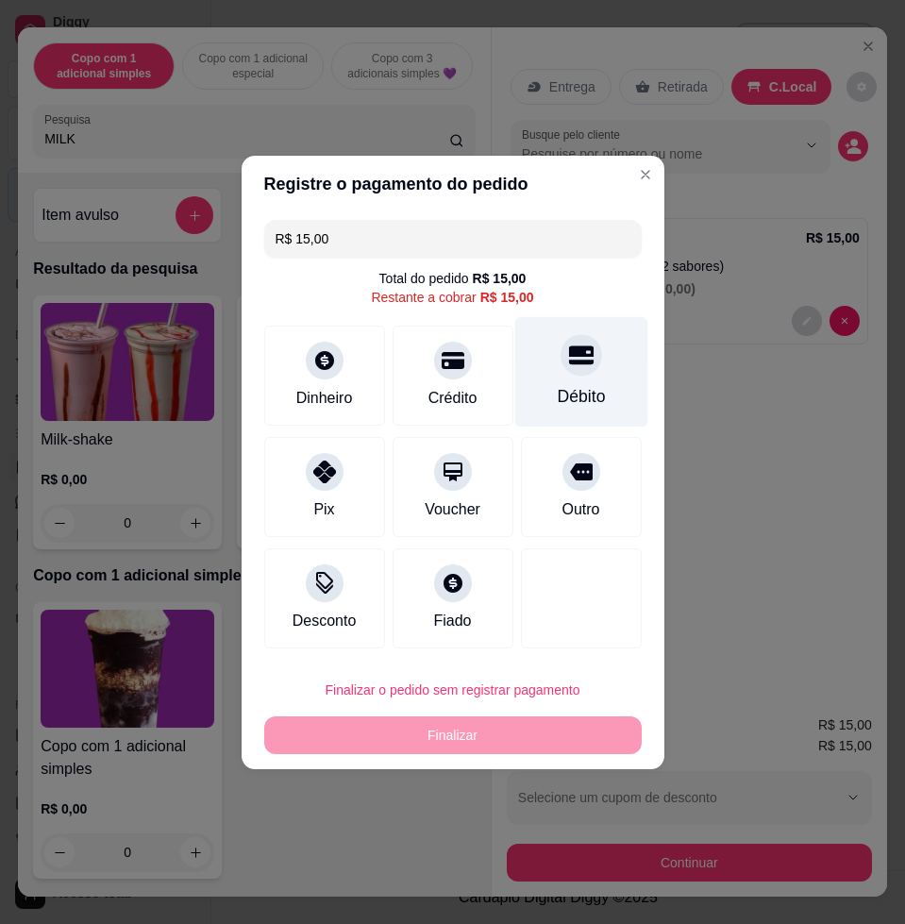
click at [542, 368] on div "Débito" at bounding box center [580, 371] width 133 height 110
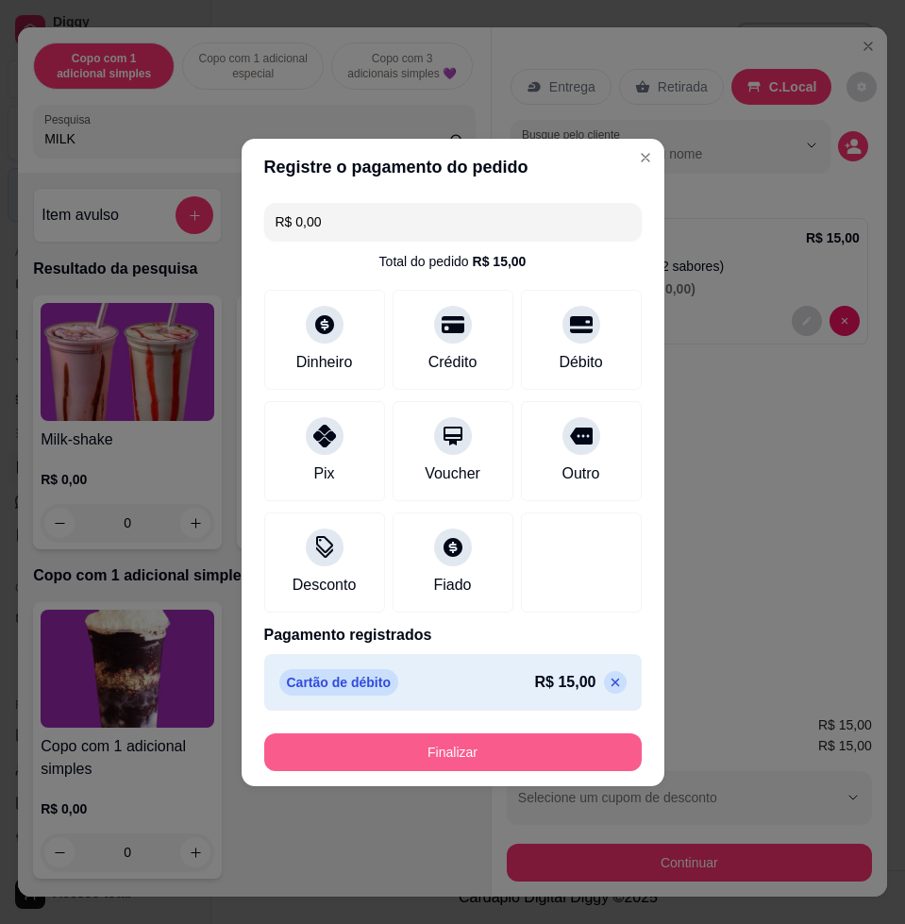
click at [526, 754] on button "Finalizar" at bounding box center [452, 752] width 377 height 38
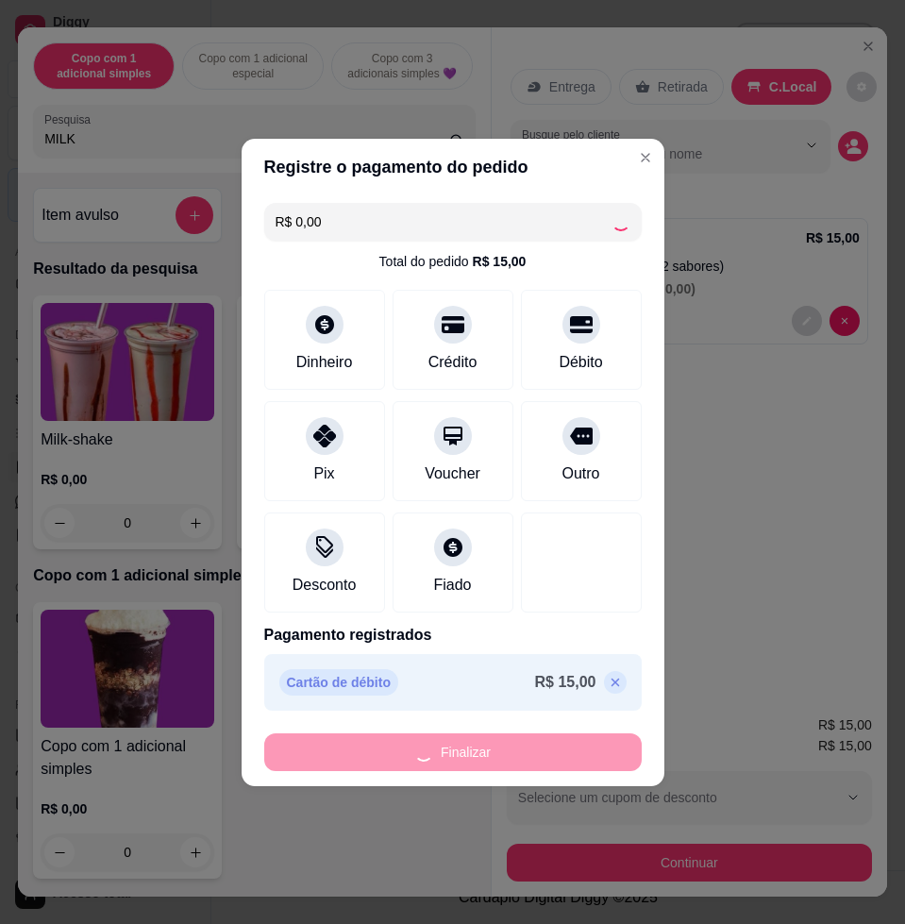
type input "-R$ 15,00"
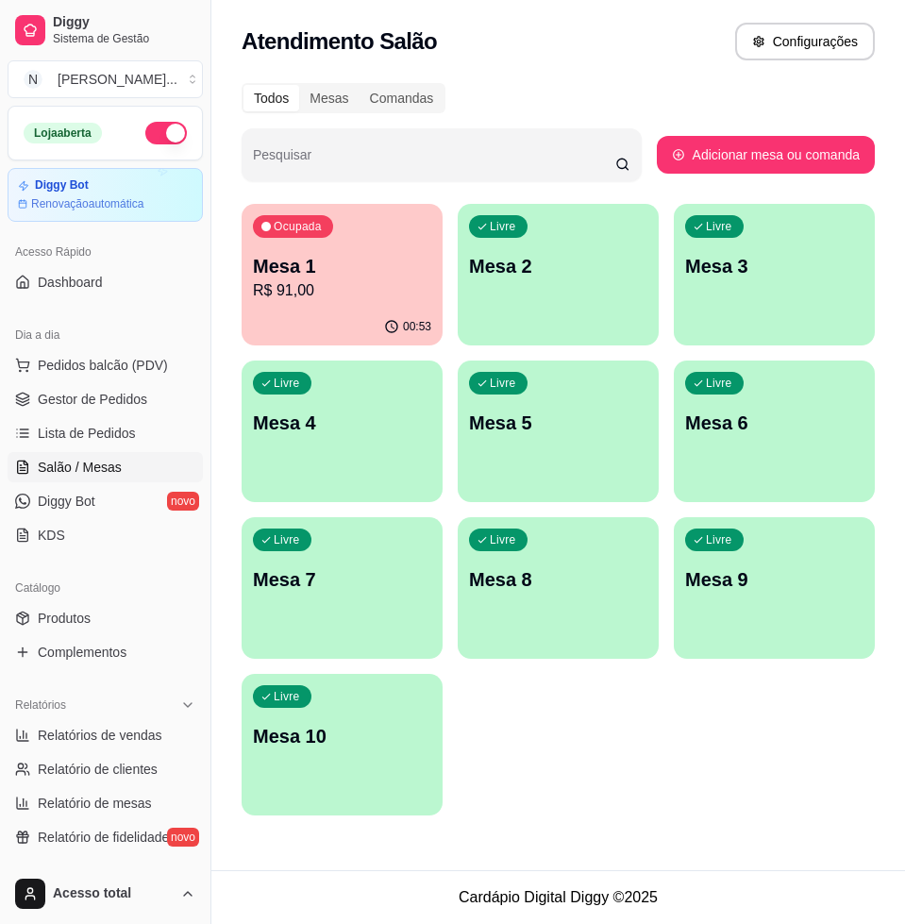
click at [381, 272] on p "Mesa 1" at bounding box center [342, 266] width 178 height 26
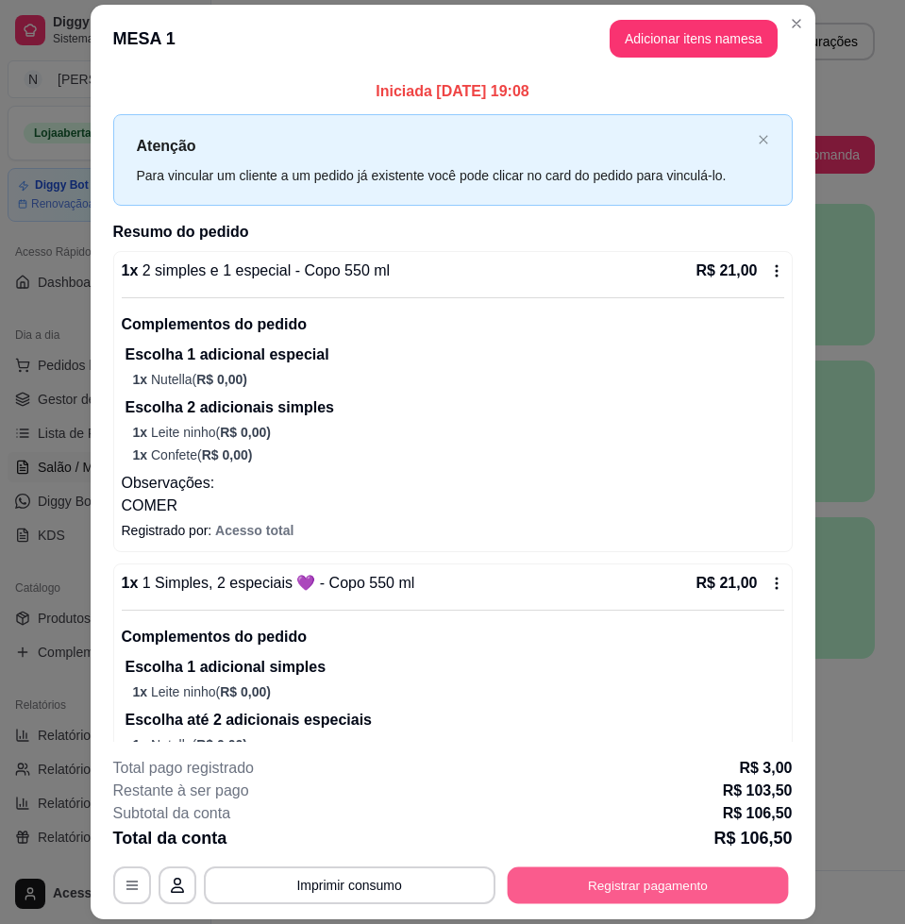
click at [625, 892] on button "Registrar pagamento" at bounding box center [647, 885] width 281 height 37
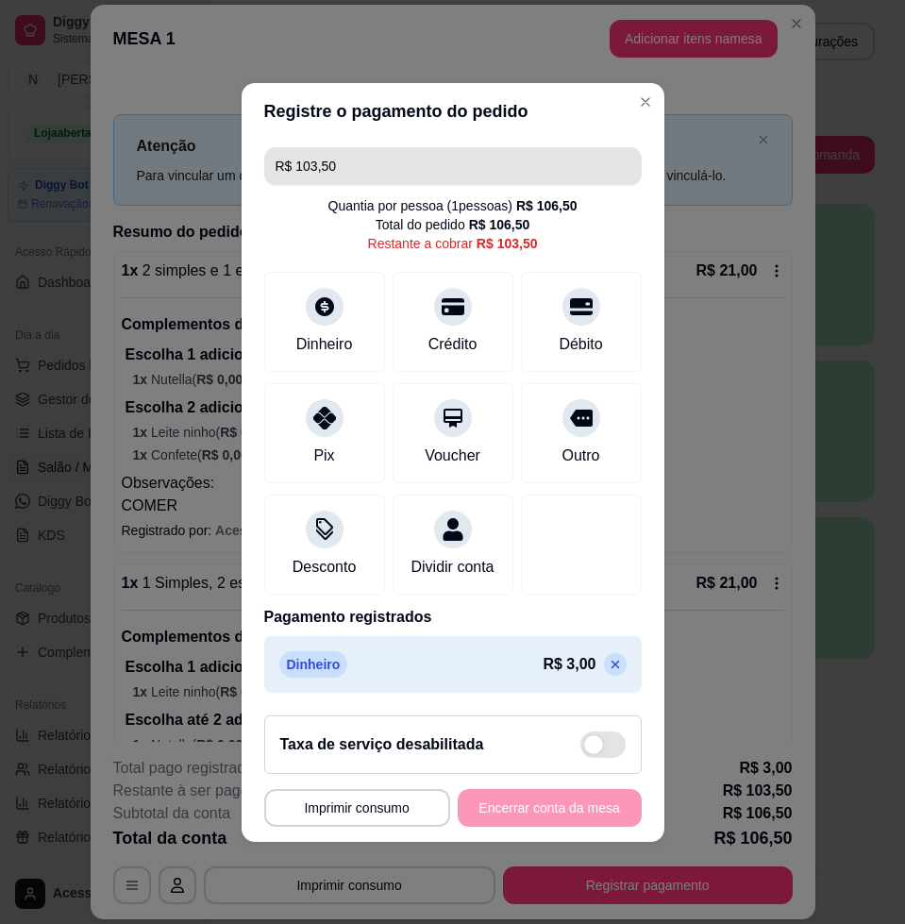
click at [412, 147] on input "R$ 103,50" at bounding box center [452, 166] width 355 height 38
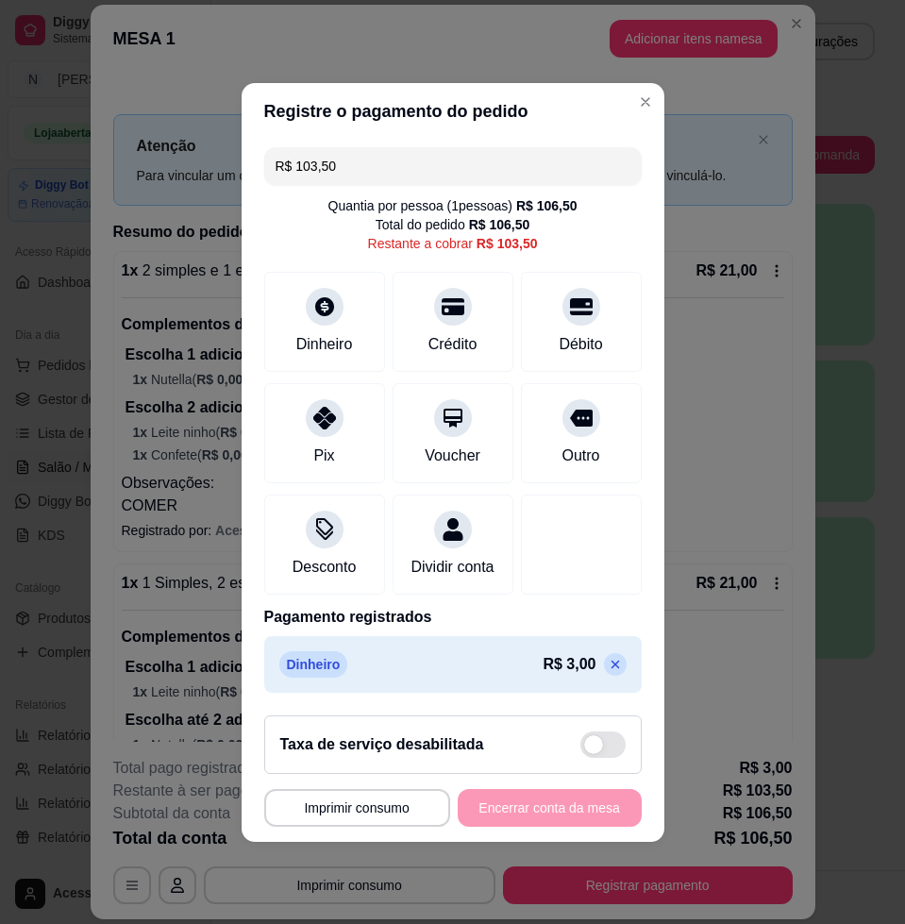
click at [412, 147] on input "R$ 103,50" at bounding box center [452, 166] width 355 height 38
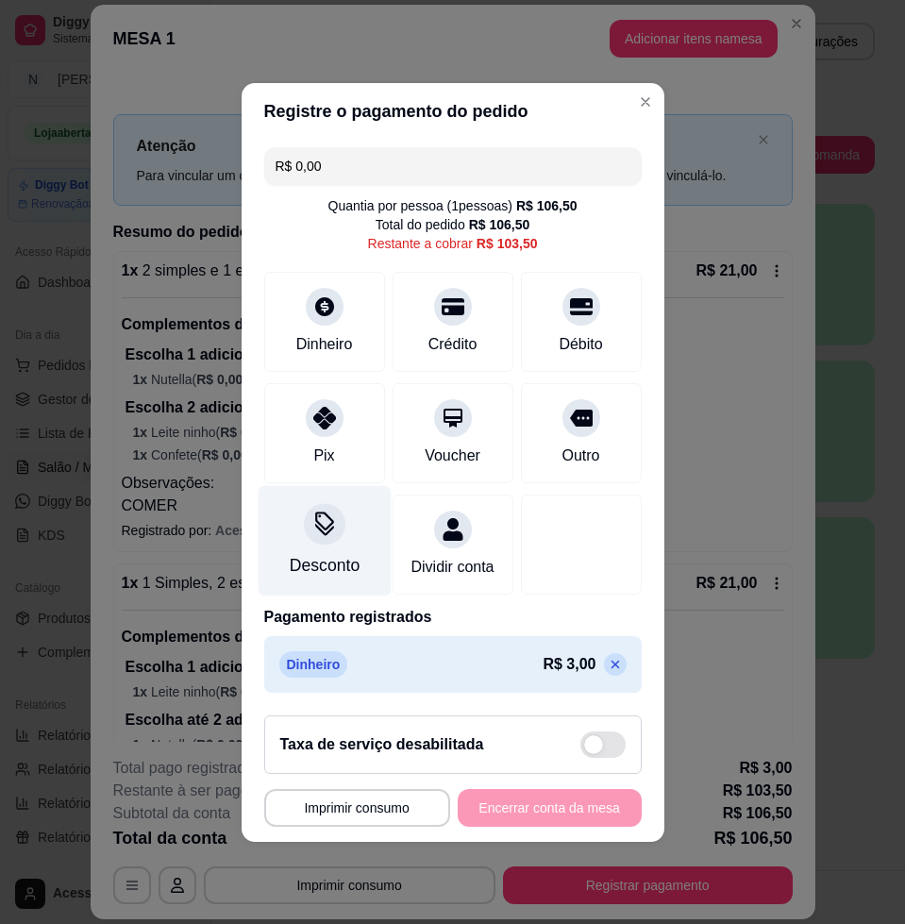
type input "R$ 0,00"
click at [306, 553] on div "Desconto" at bounding box center [324, 565] width 70 height 25
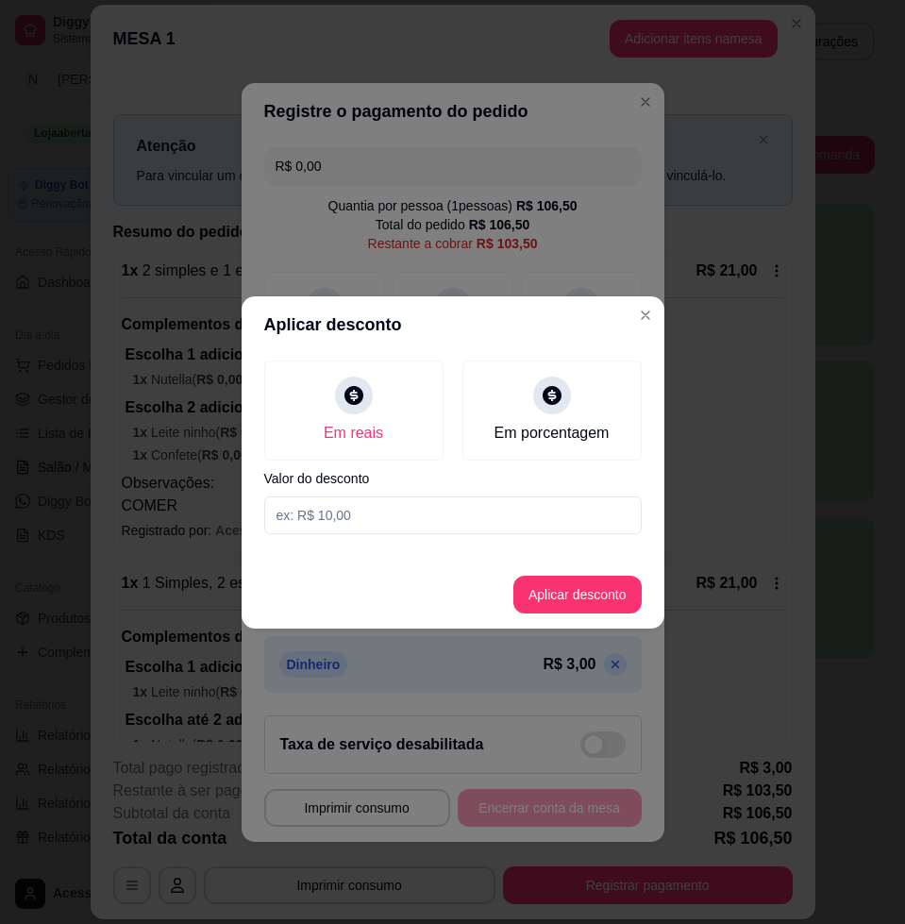
click at [363, 502] on input at bounding box center [452, 515] width 377 height 38
type input "4,01"
click at [593, 582] on button "Aplicar desconto" at bounding box center [577, 595] width 128 height 38
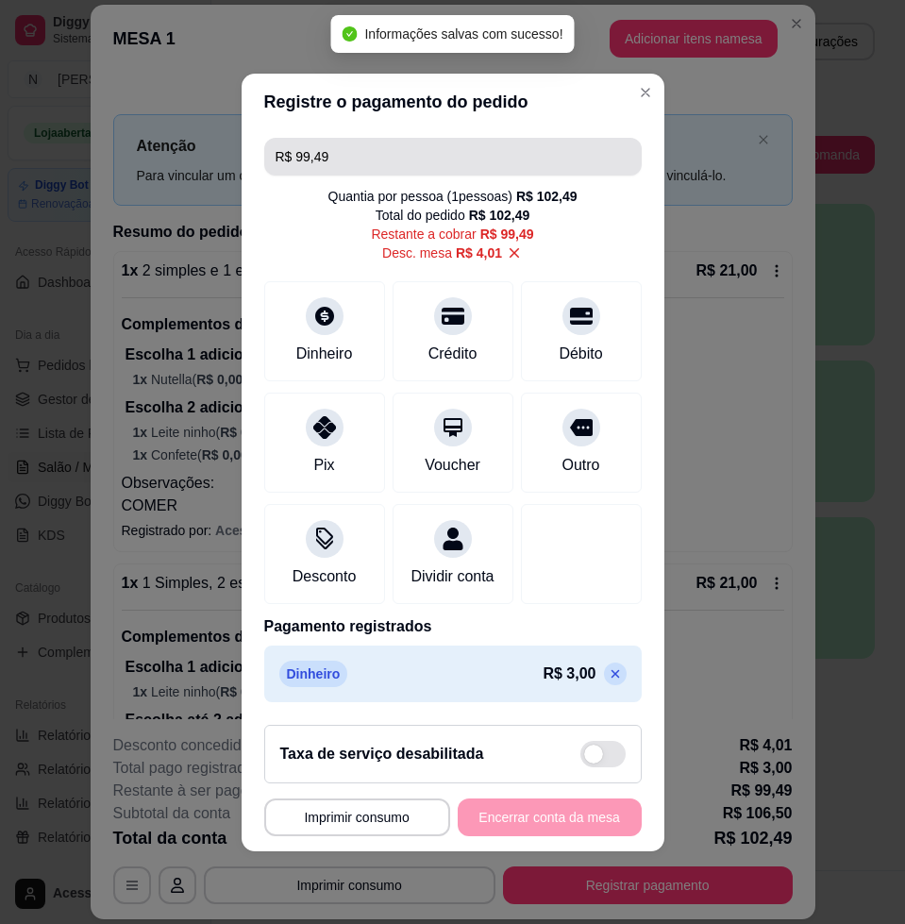
click at [376, 154] on input "R$ 99,49" at bounding box center [452, 157] width 355 height 38
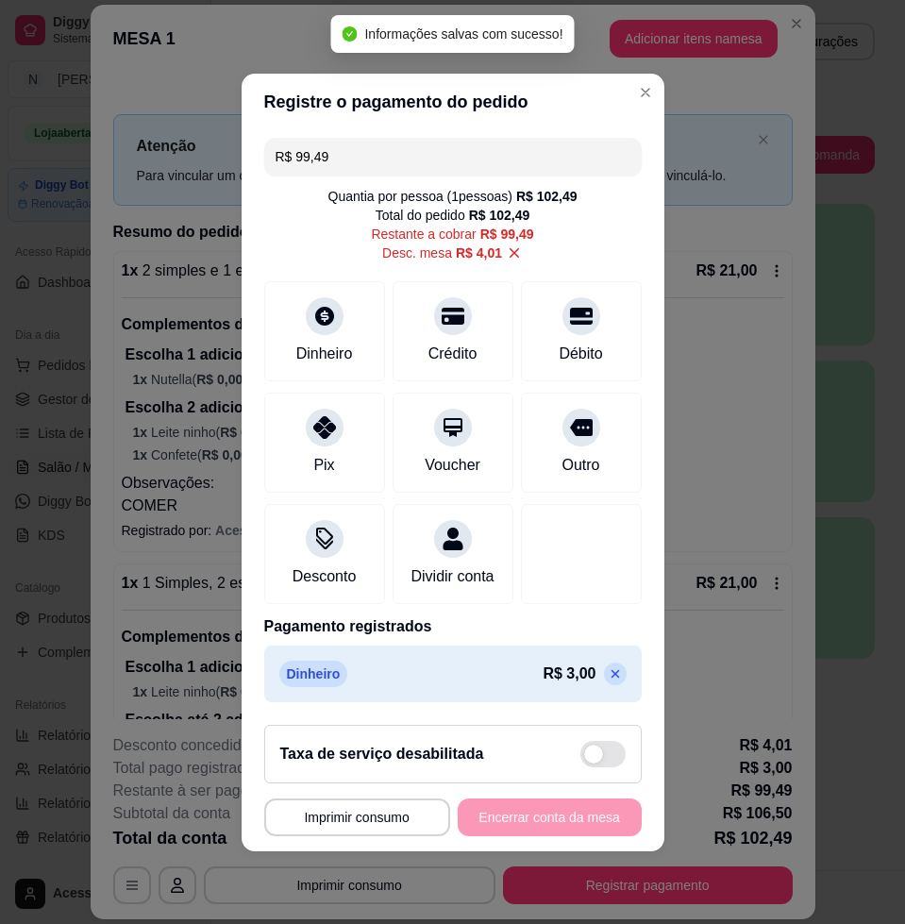
click at [376, 154] on input "R$ 99,49" at bounding box center [452, 157] width 355 height 38
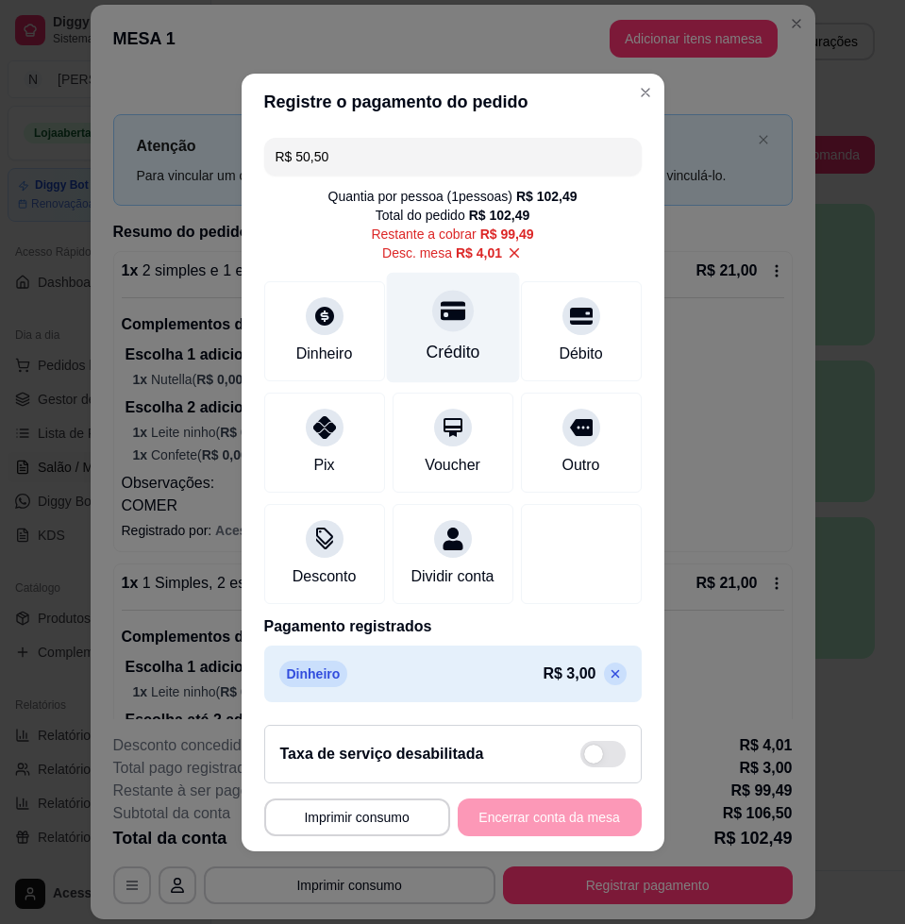
click at [459, 318] on div "Crédito" at bounding box center [452, 327] width 133 height 110
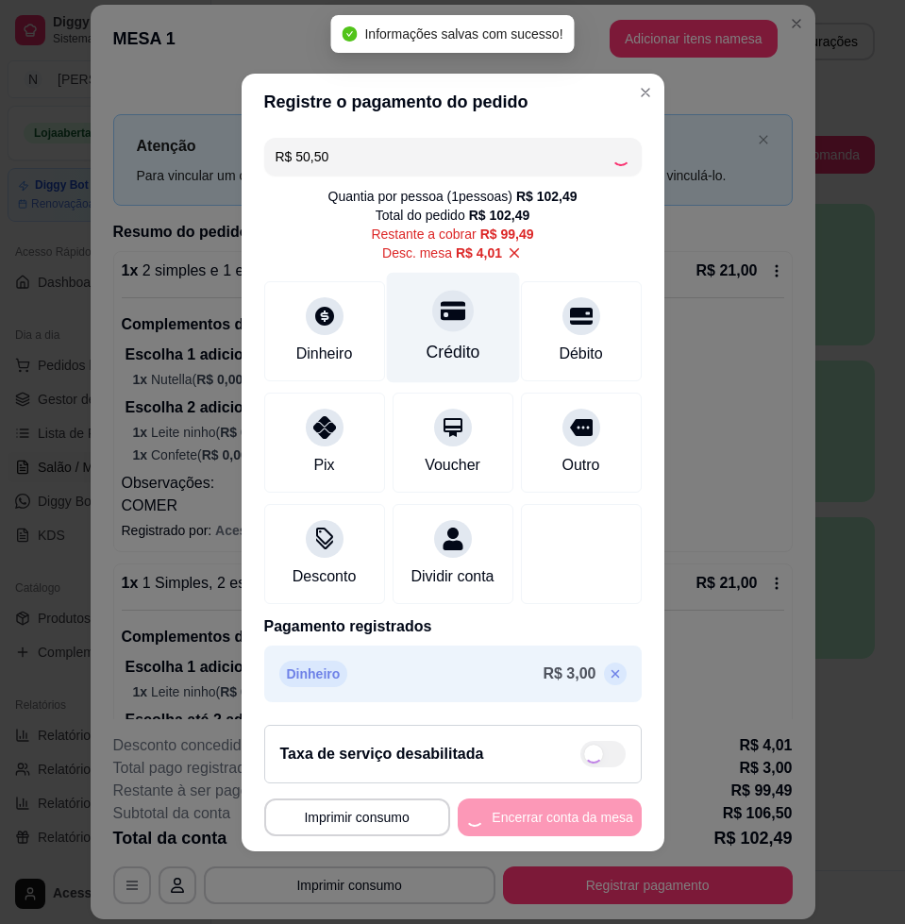
type input "R$ 48,99"
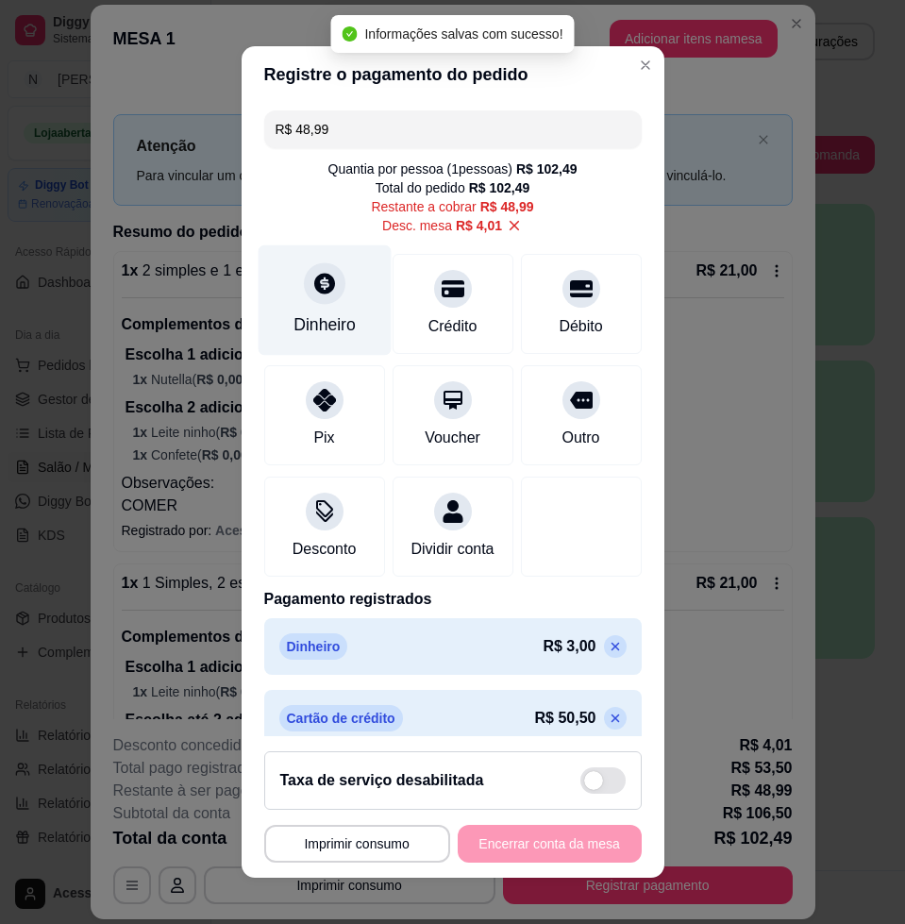
click at [326, 298] on div "Dinheiro" at bounding box center [324, 300] width 133 height 110
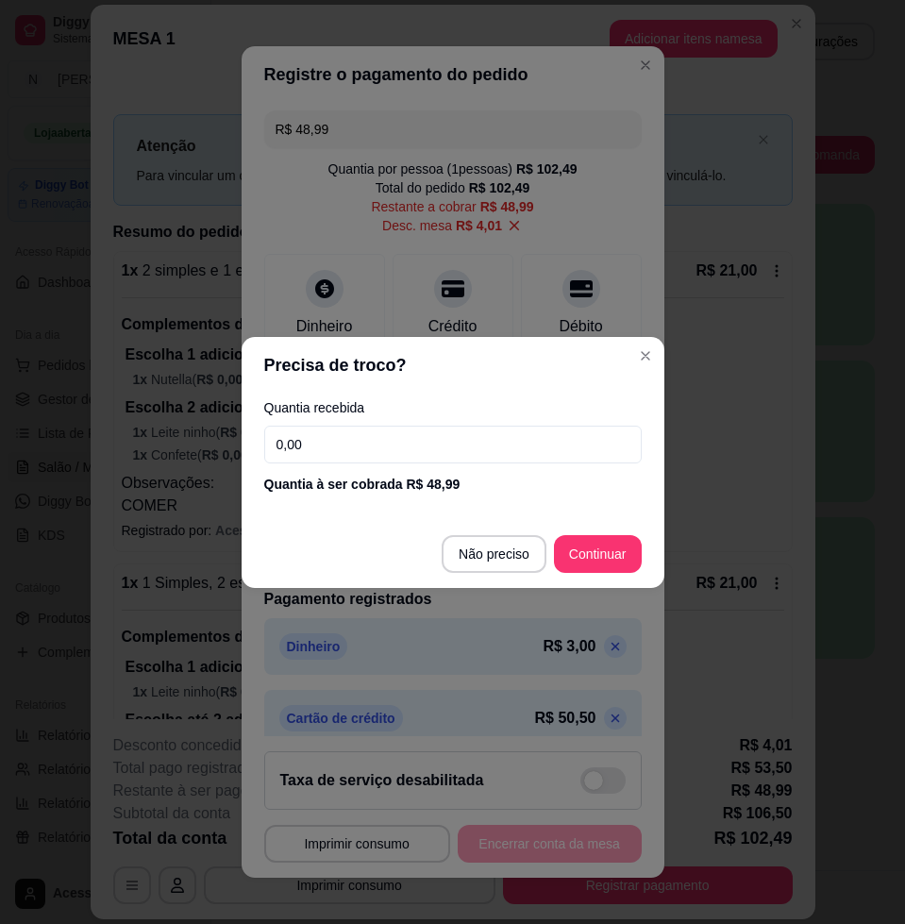
click at [384, 456] on input "0,00" at bounding box center [452, 445] width 377 height 38
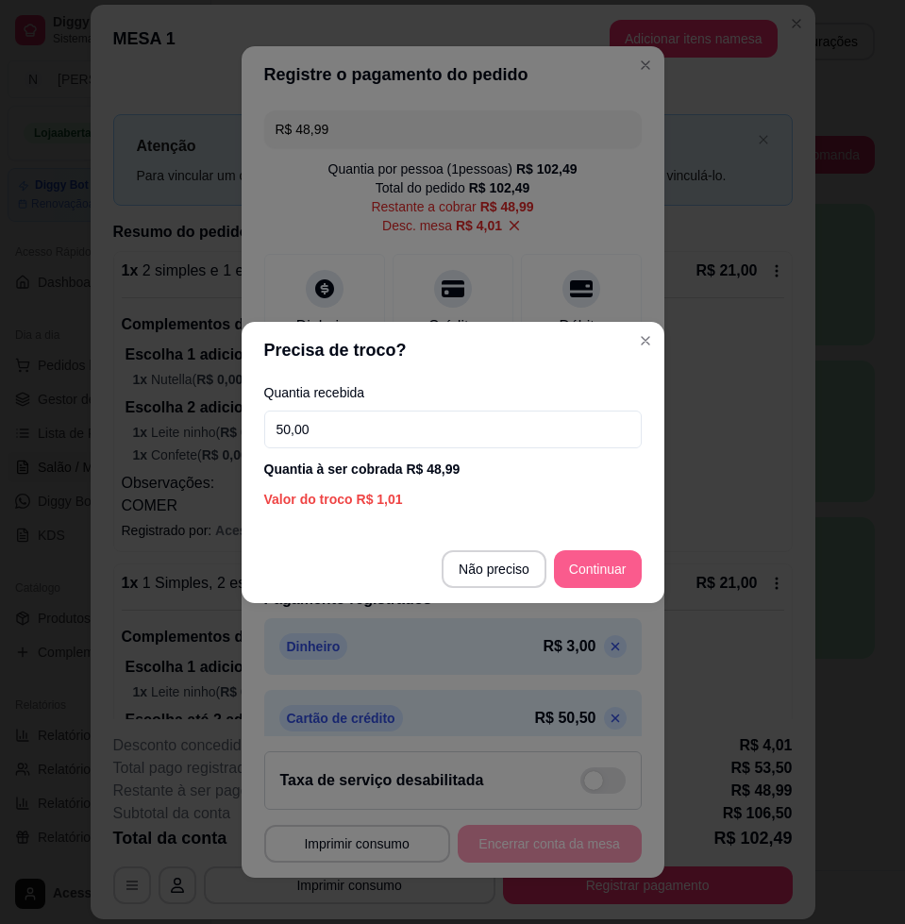
type input "50,00"
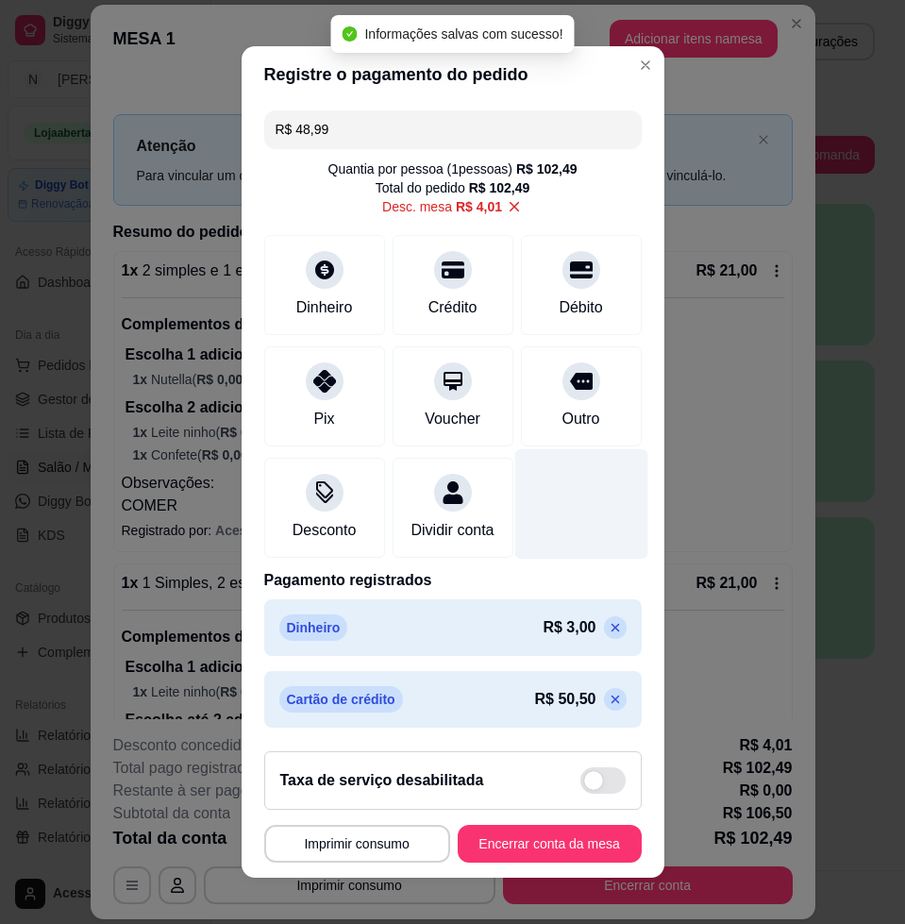
type input "R$ 0,00"
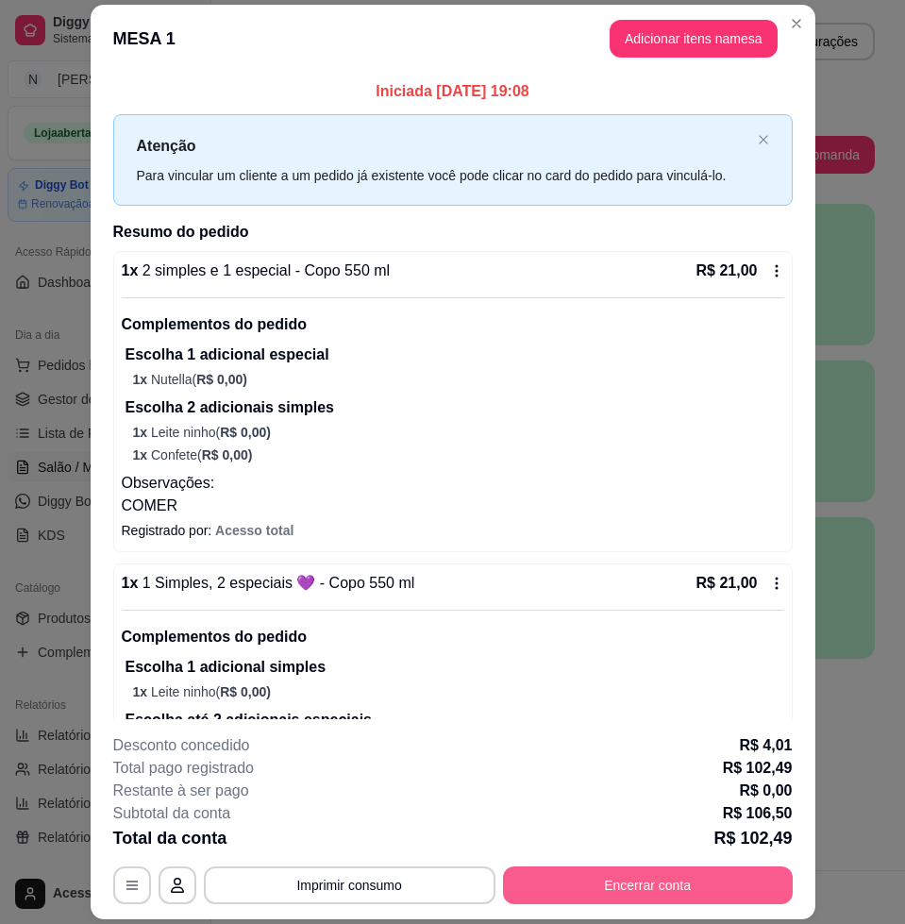
click at [649, 889] on button "Encerrar conta" at bounding box center [648, 885] width 290 height 38
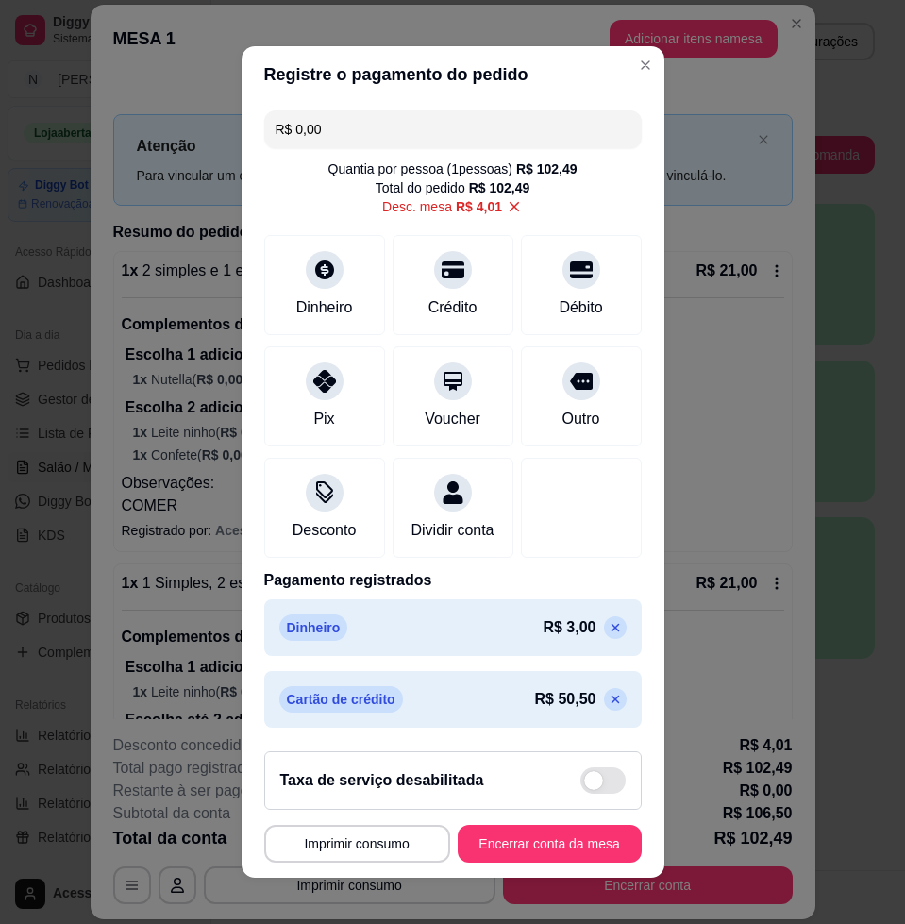
click at [608, 635] on icon at bounding box center [615, 627] width 15 height 15
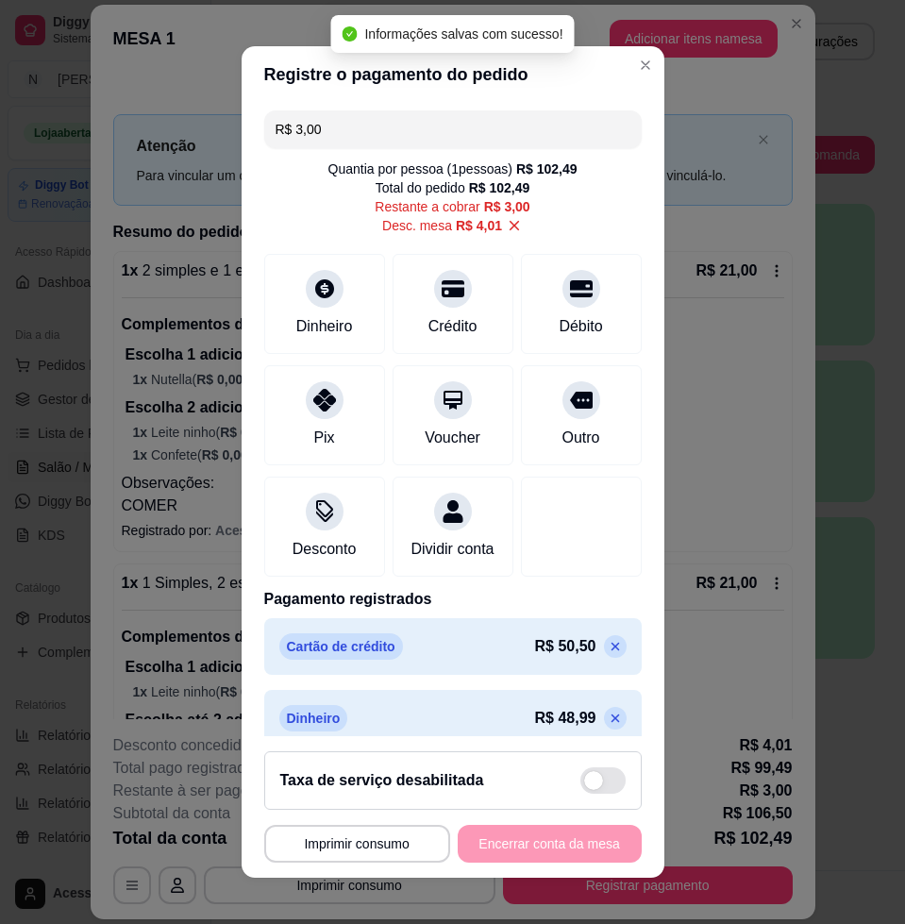
click at [608, 654] on icon at bounding box center [615, 646] width 15 height 15
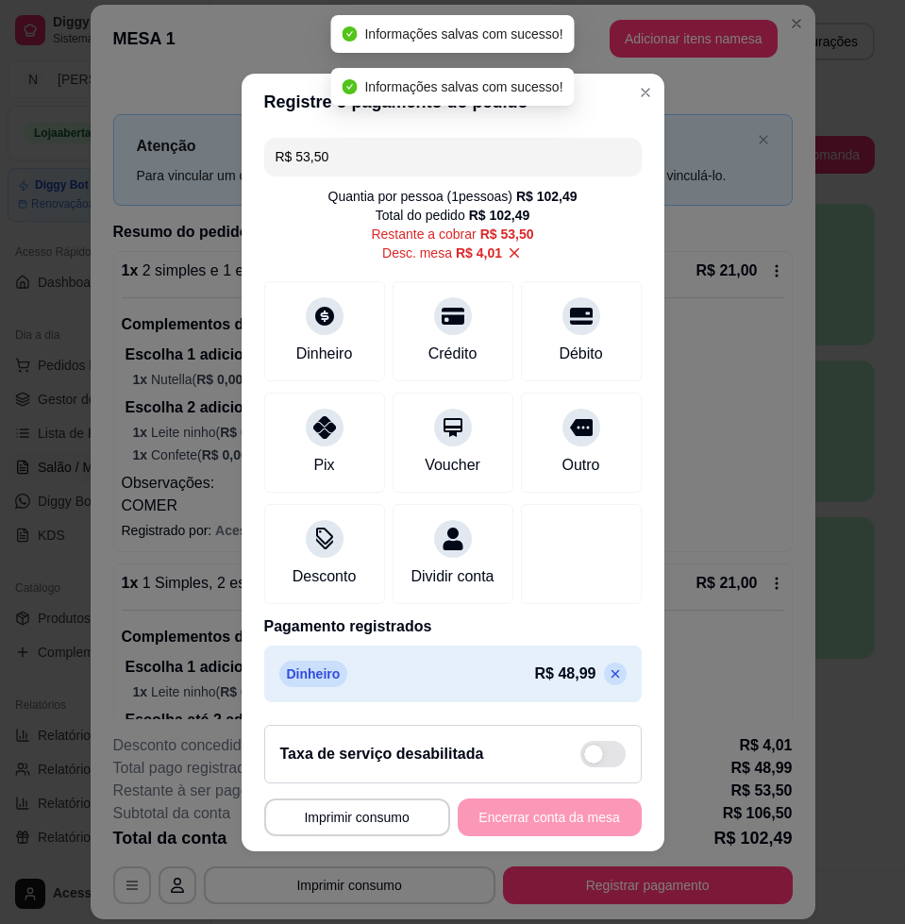
click at [604, 674] on p at bounding box center [615, 673] width 23 height 23
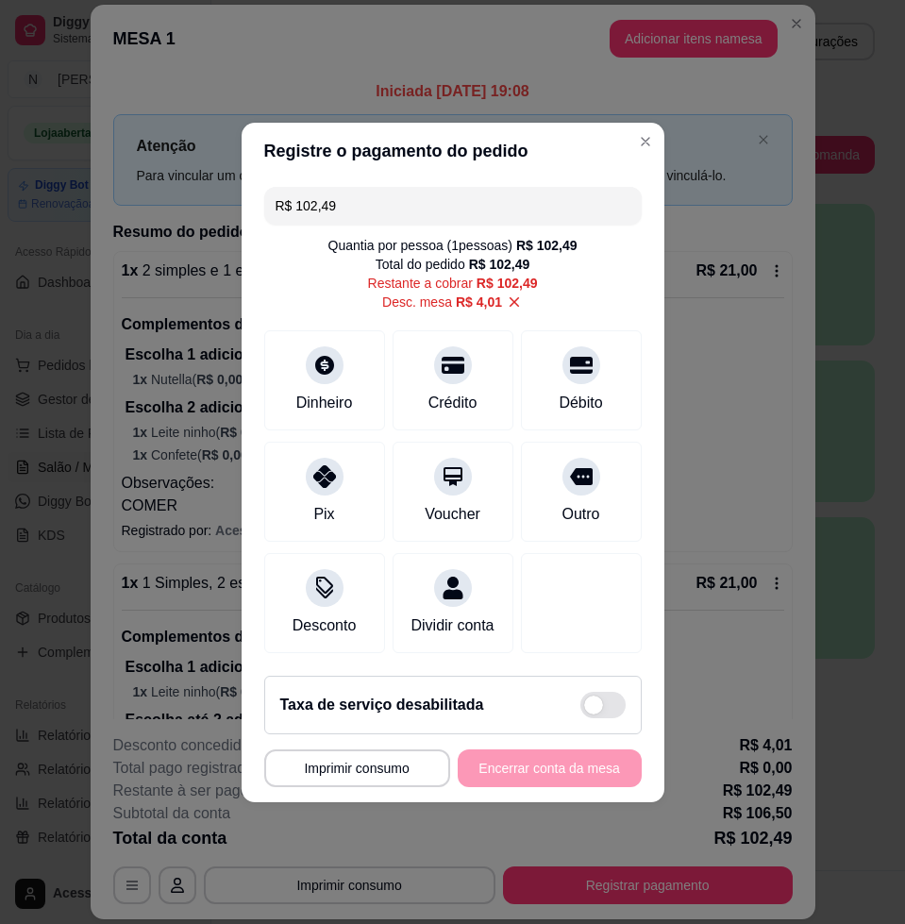
click at [509, 296] on icon at bounding box center [514, 301] width 10 height 10
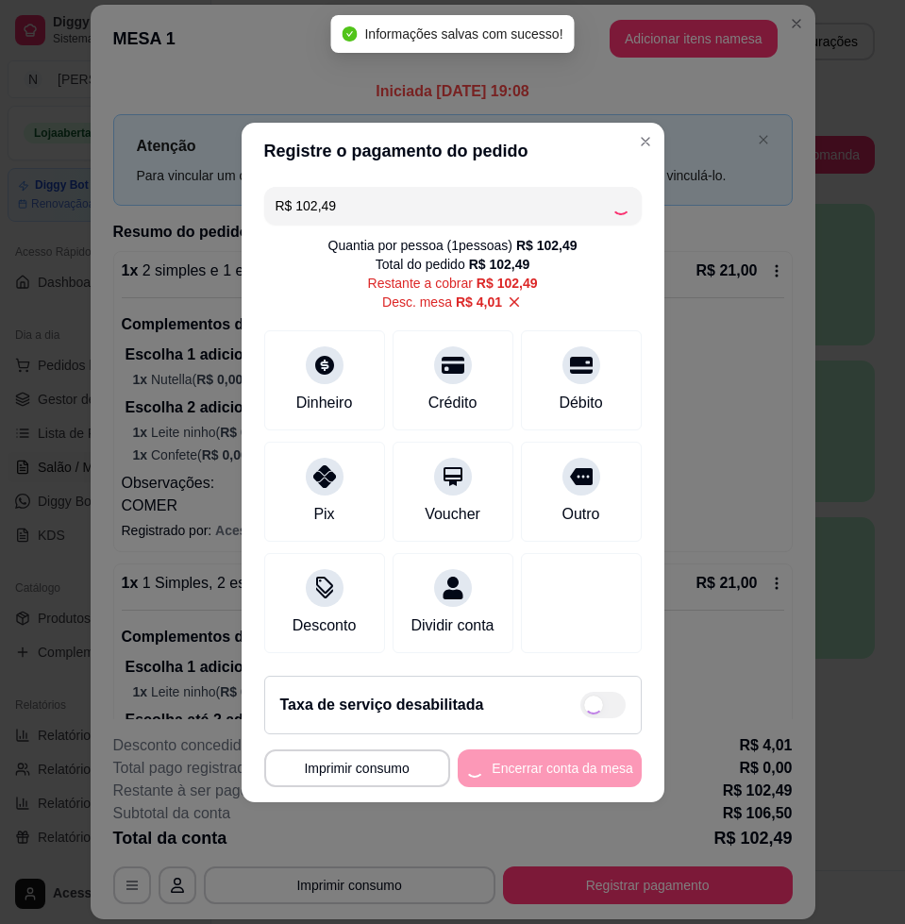
type input "R$ 106,50"
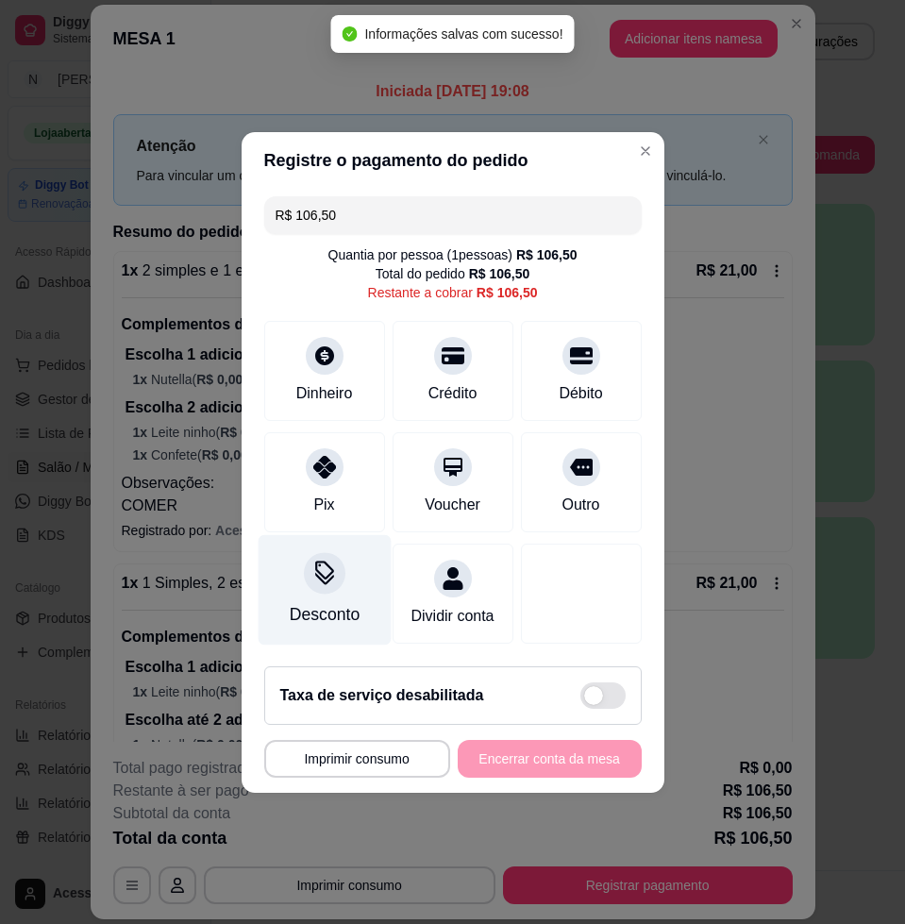
click at [305, 584] on div "Desconto" at bounding box center [324, 589] width 133 height 110
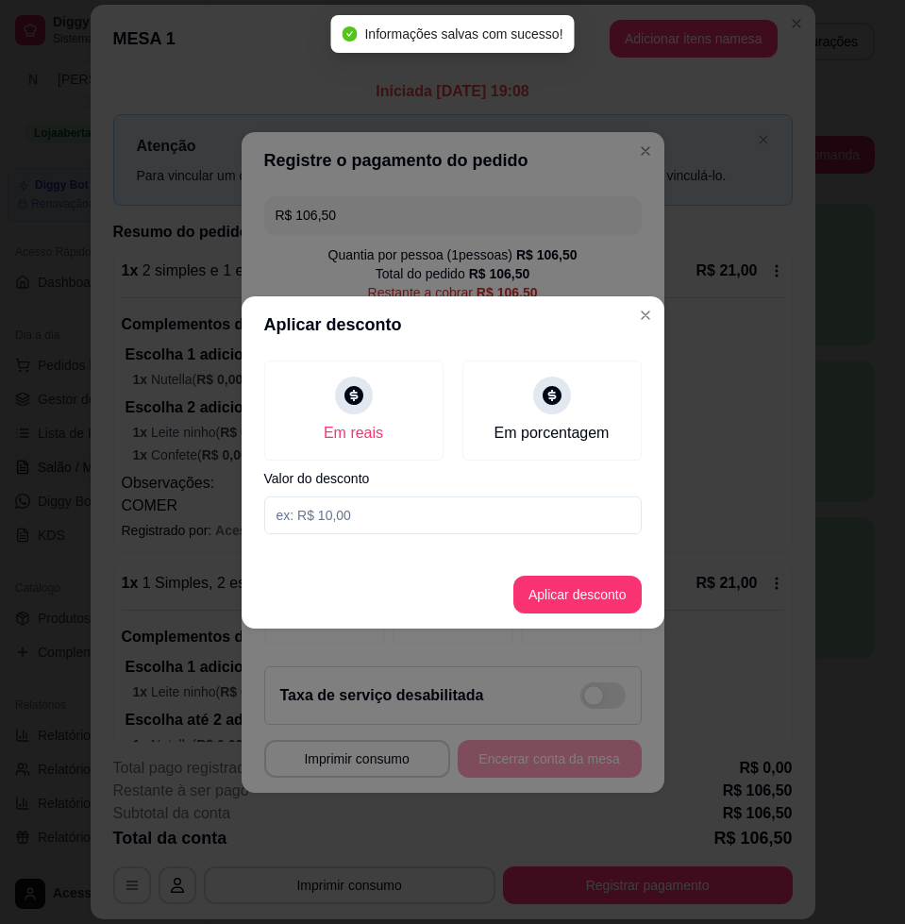
click at [377, 517] on input at bounding box center [452, 515] width 377 height 38
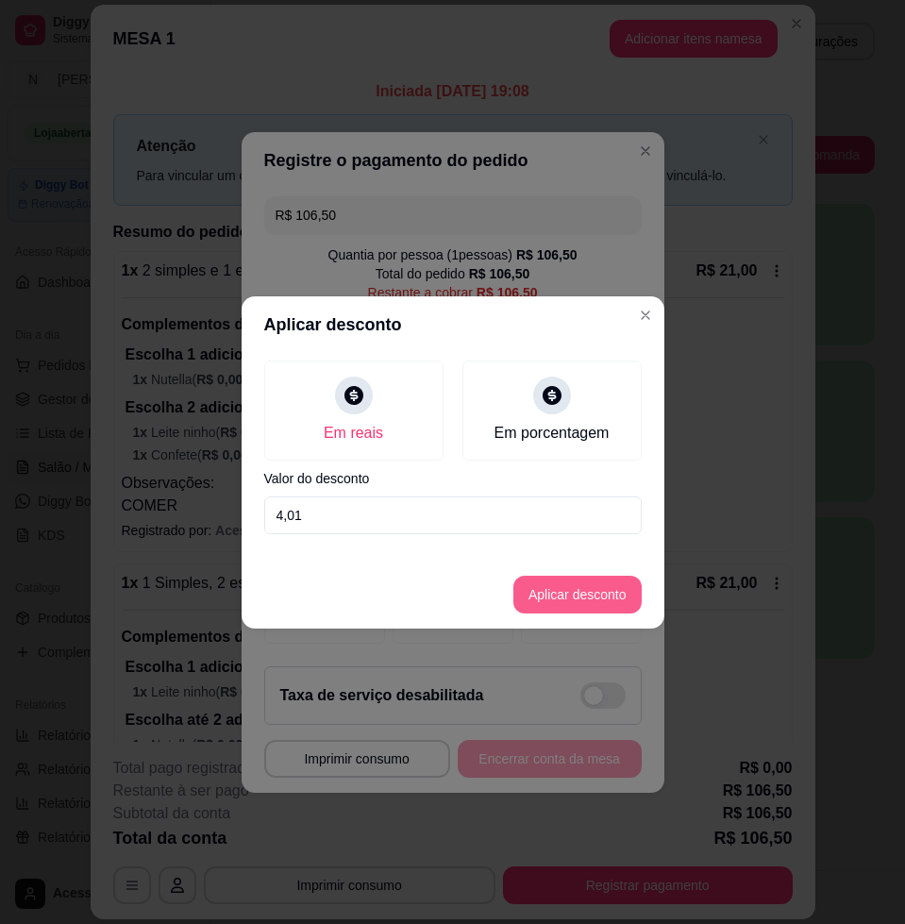
type input "4,01"
click at [583, 603] on button "Aplicar desconto" at bounding box center [577, 595] width 128 height 38
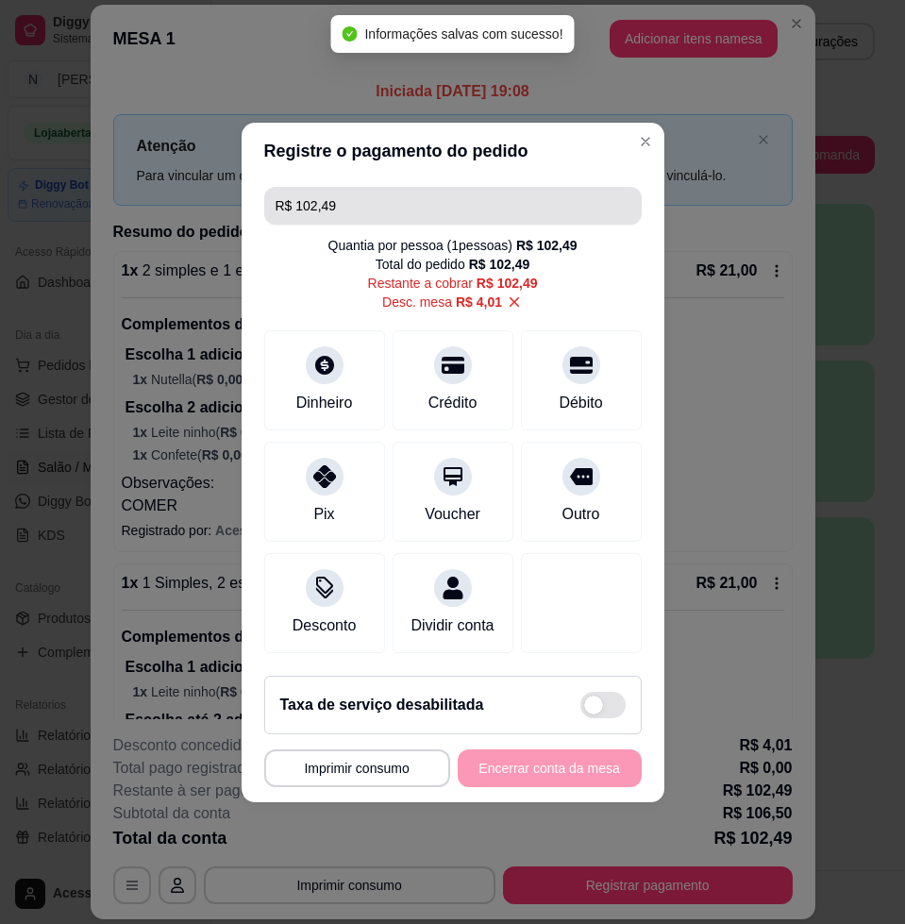
click at [459, 205] on input "R$ 102,49" at bounding box center [452, 206] width 355 height 38
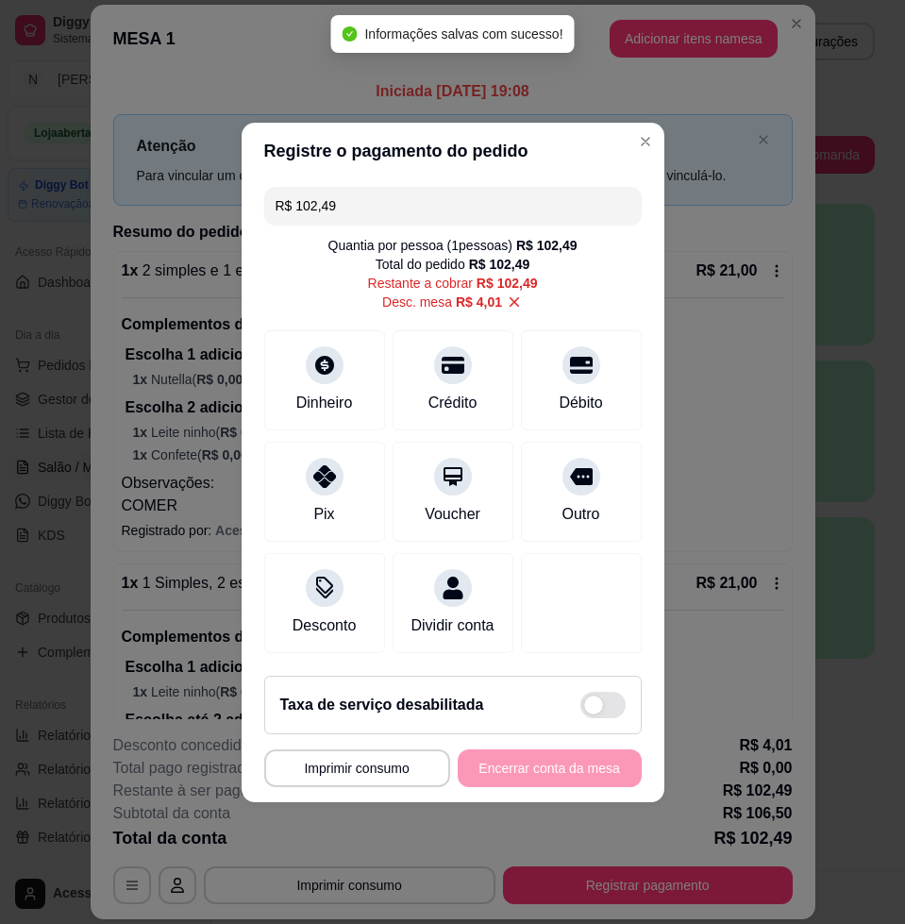
click at [459, 205] on input "R$ 102,49" at bounding box center [452, 206] width 355 height 38
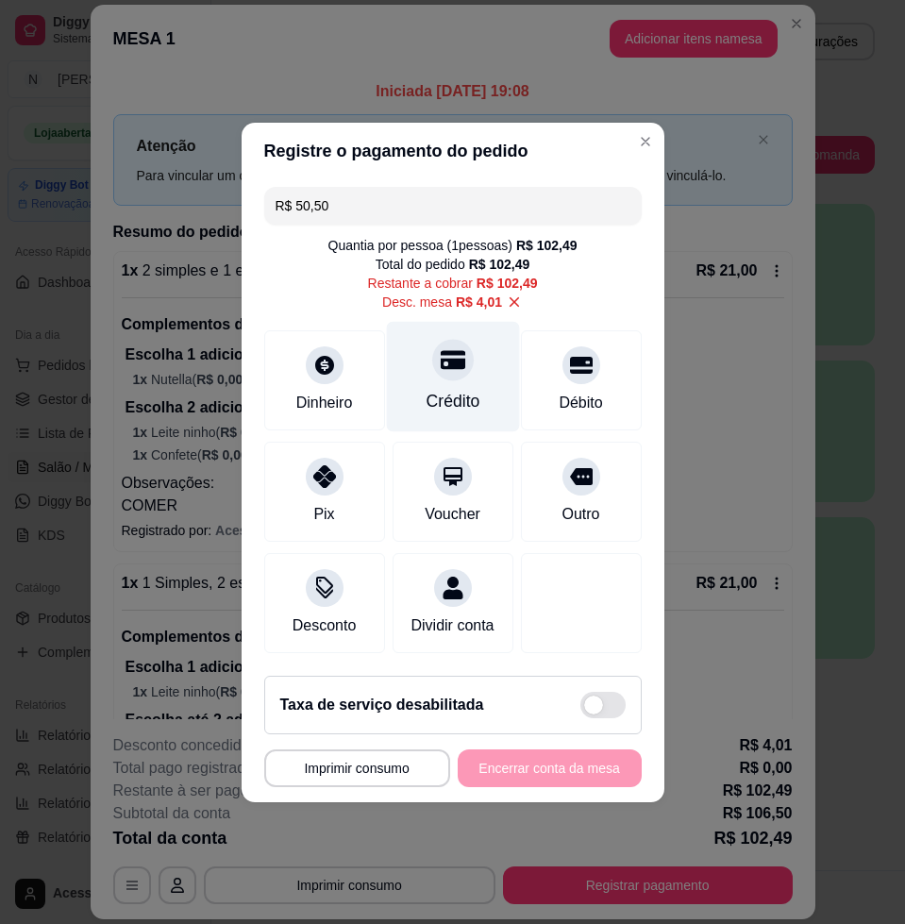
click at [440, 350] on icon at bounding box center [452, 359] width 25 height 19
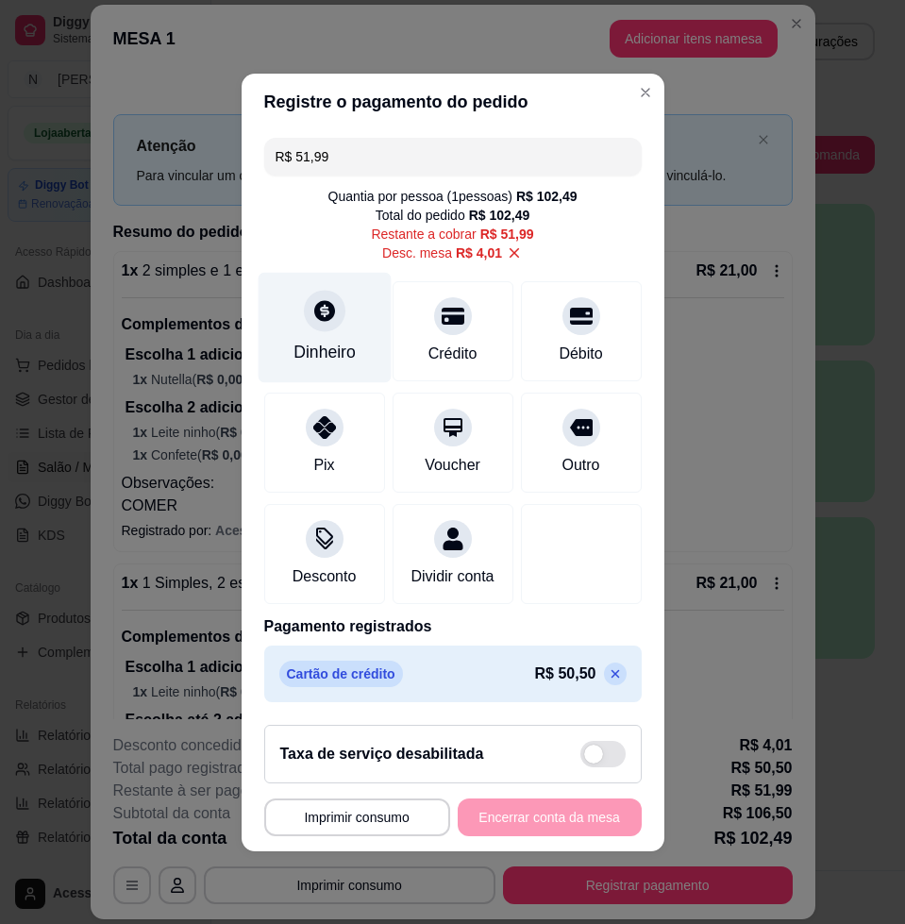
click at [295, 294] on div "Dinheiro" at bounding box center [324, 327] width 133 height 110
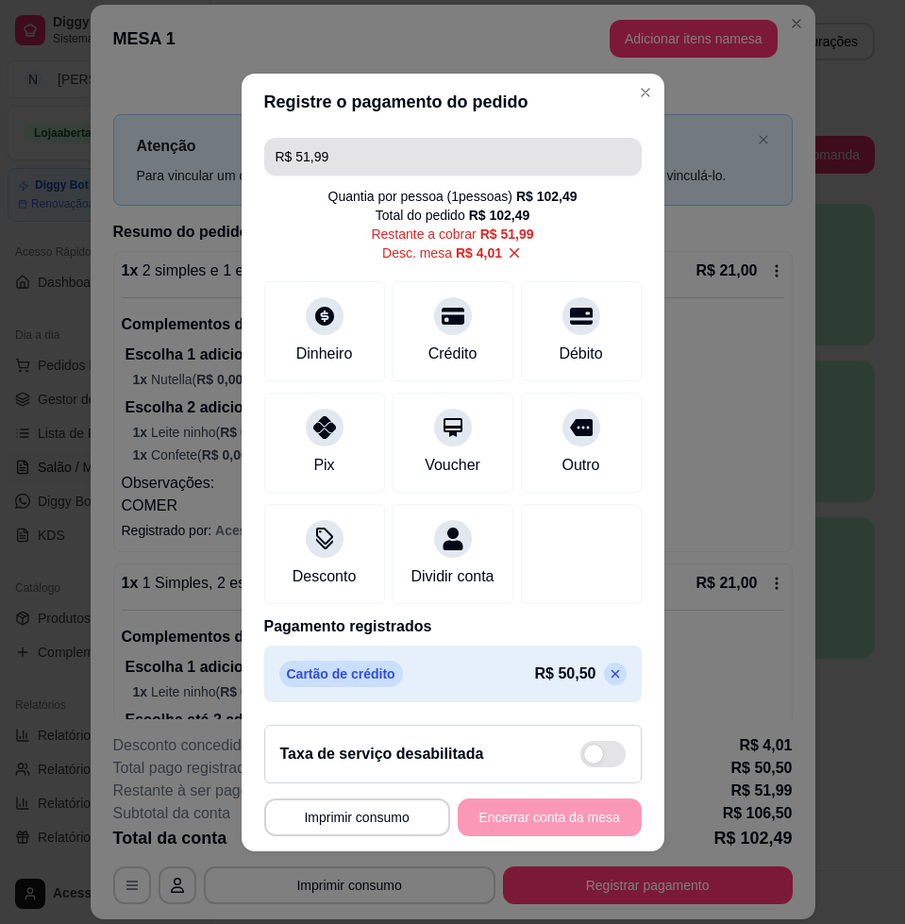
click at [431, 143] on input "R$ 51,99" at bounding box center [452, 157] width 355 height 38
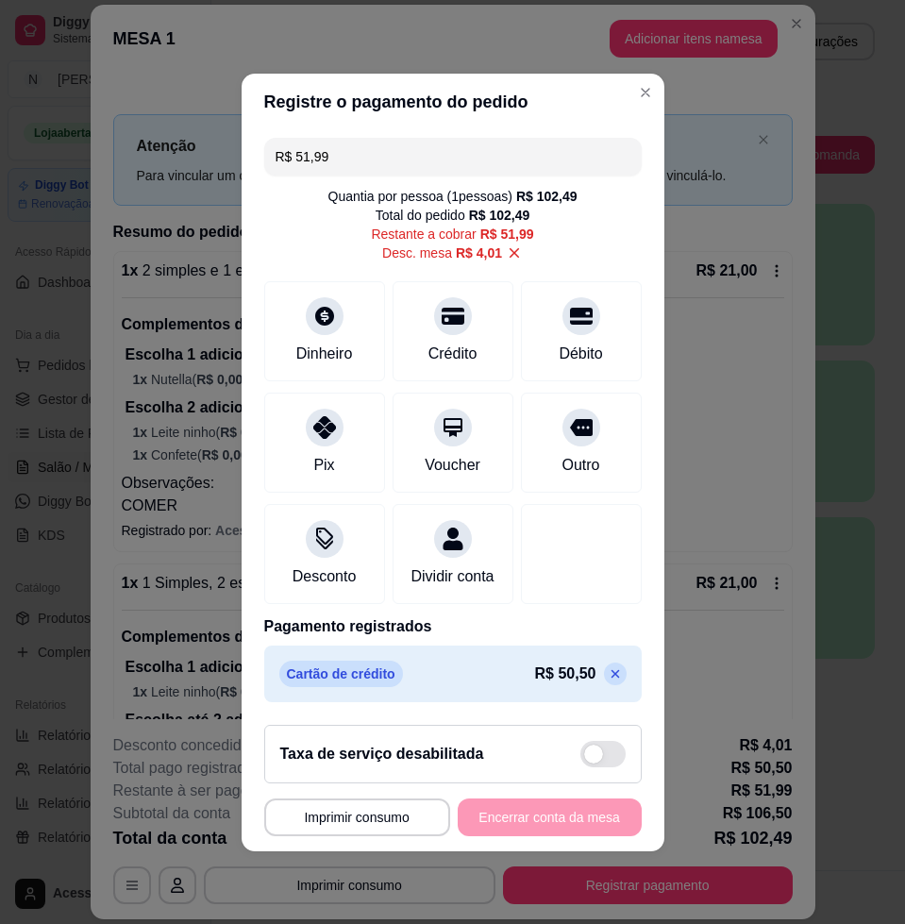
click at [431, 143] on input "R$ 51,99" at bounding box center [452, 157] width 355 height 38
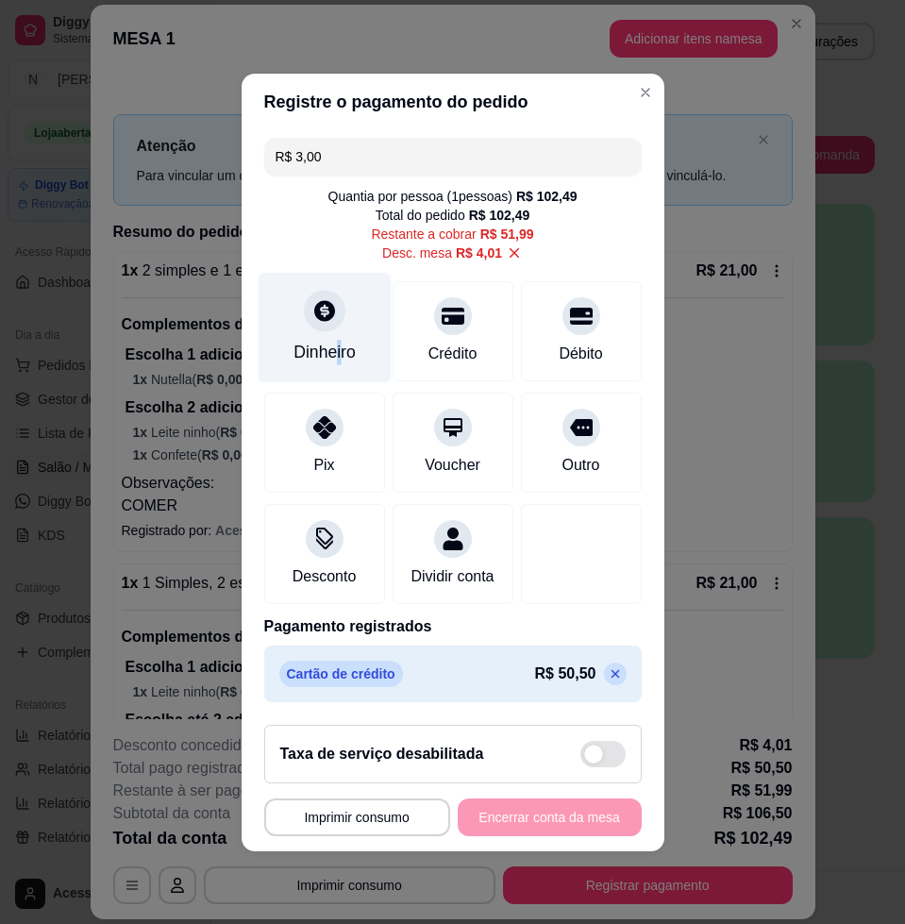
click at [341, 350] on div "Dinheiro" at bounding box center [324, 327] width 133 height 110
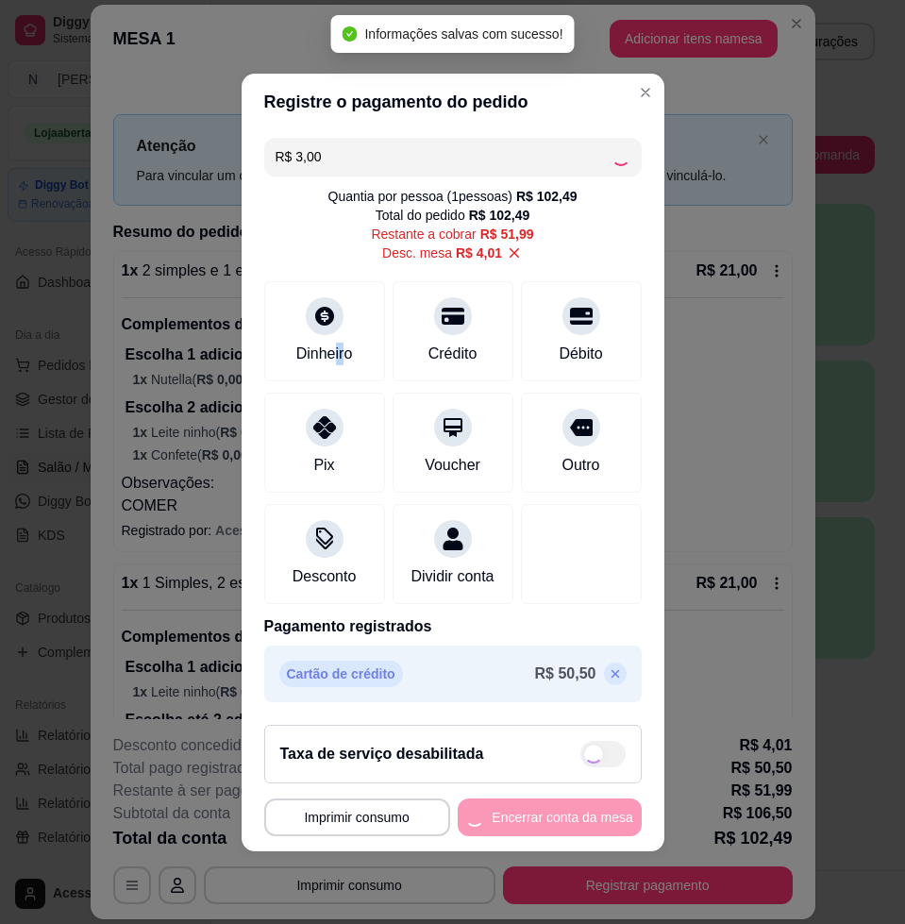
type input "R$ 48,99"
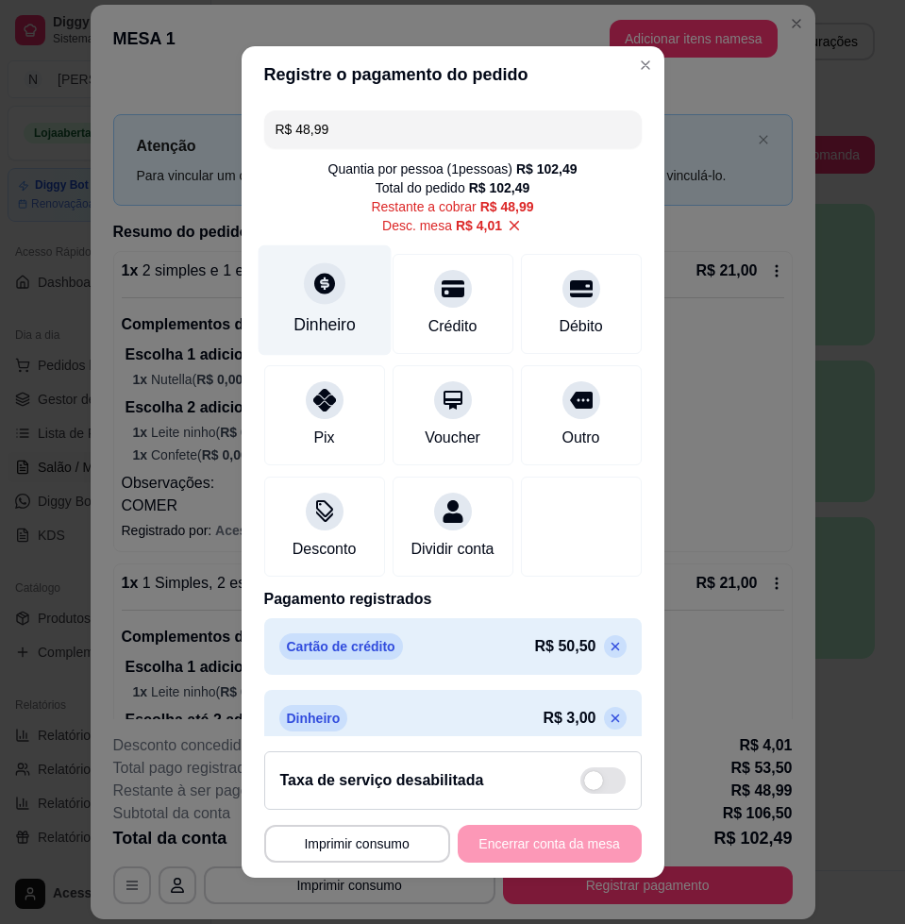
click at [318, 292] on icon at bounding box center [323, 283] width 25 height 25
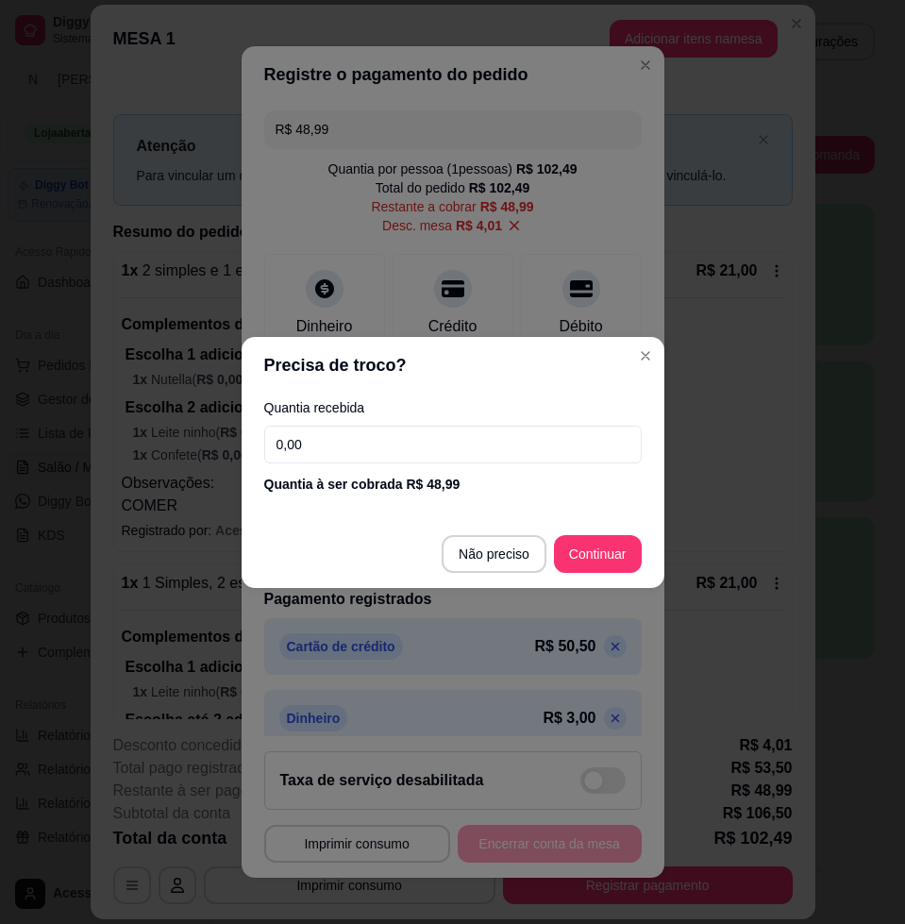
click at [402, 443] on input "0,00" at bounding box center [452, 445] width 377 height 38
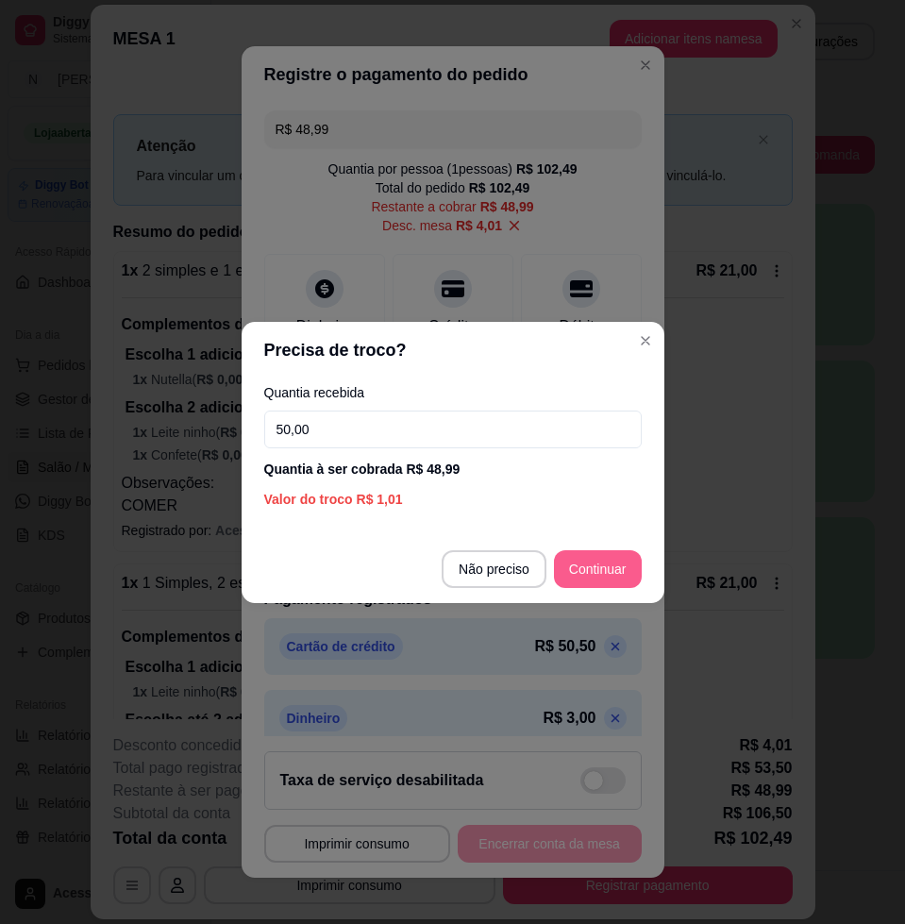
type input "50,00"
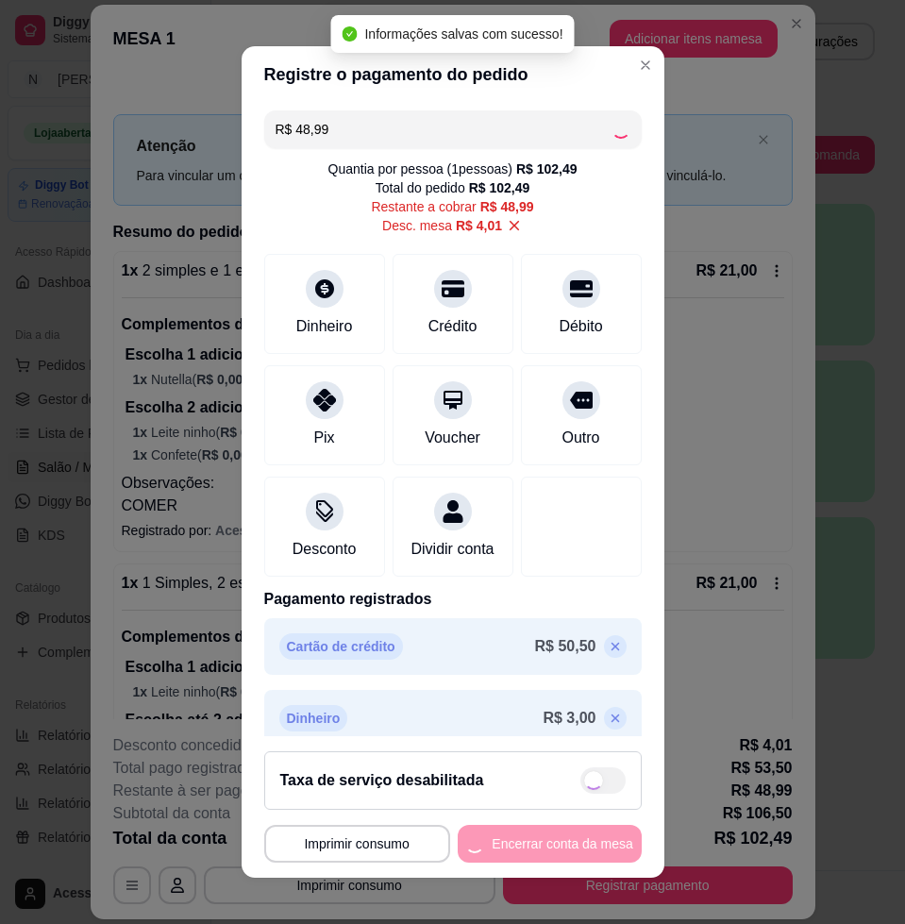
type input "R$ 0,00"
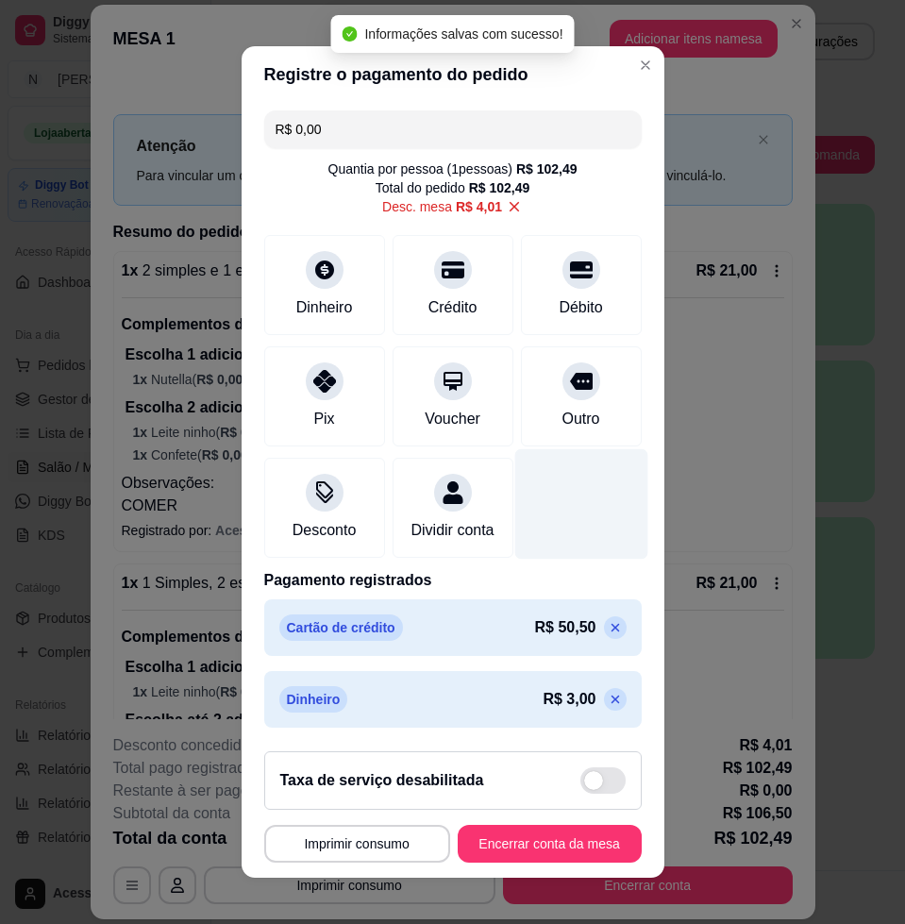
scroll to position [93, 0]
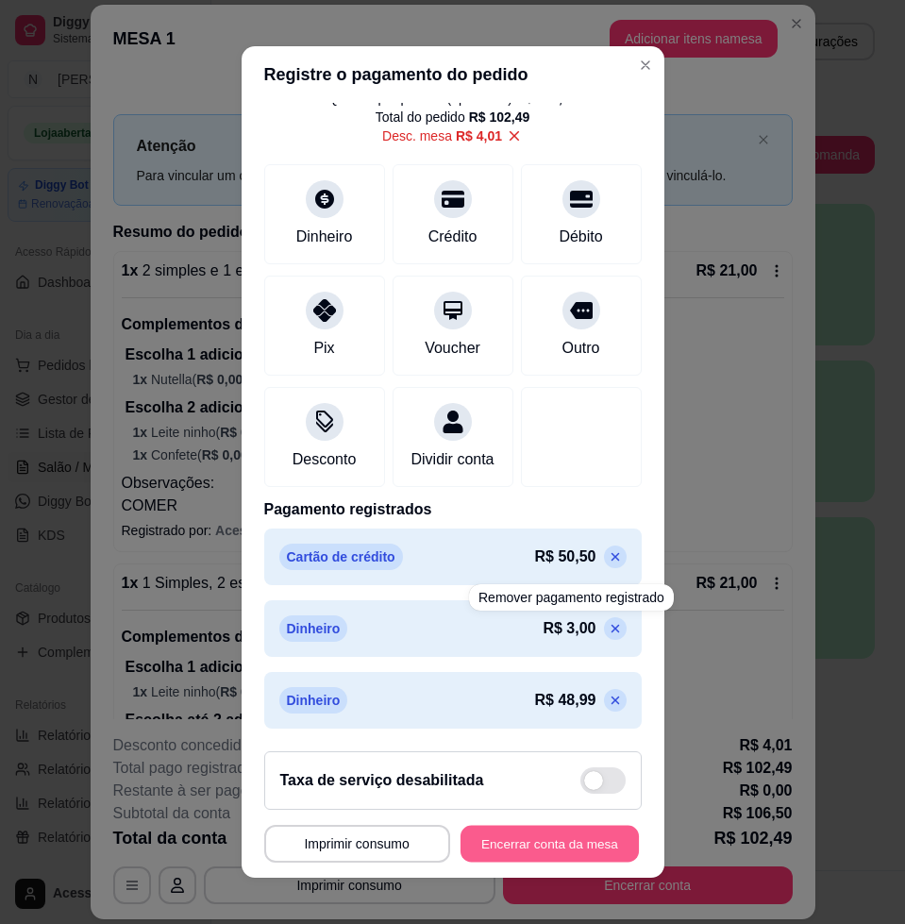
click at [531, 846] on button "Encerrar conta da mesa" at bounding box center [549, 844] width 178 height 37
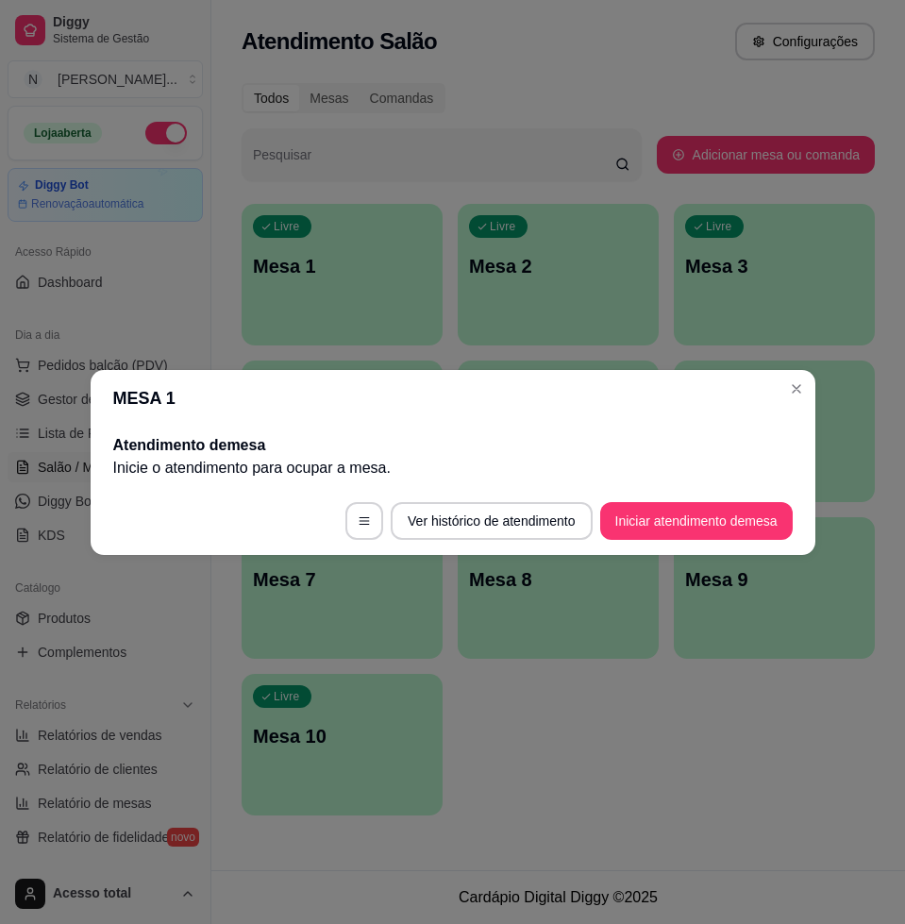
click at [787, 401] on header "MESA 1" at bounding box center [453, 398] width 725 height 57
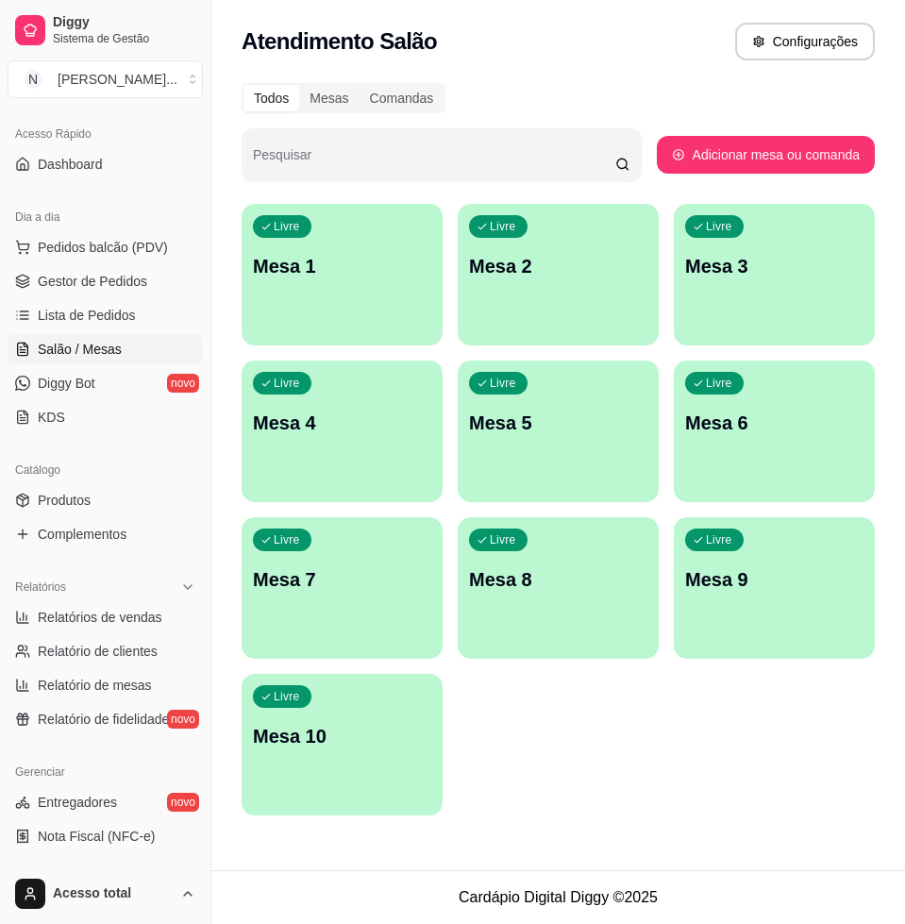
scroll to position [236, 0]
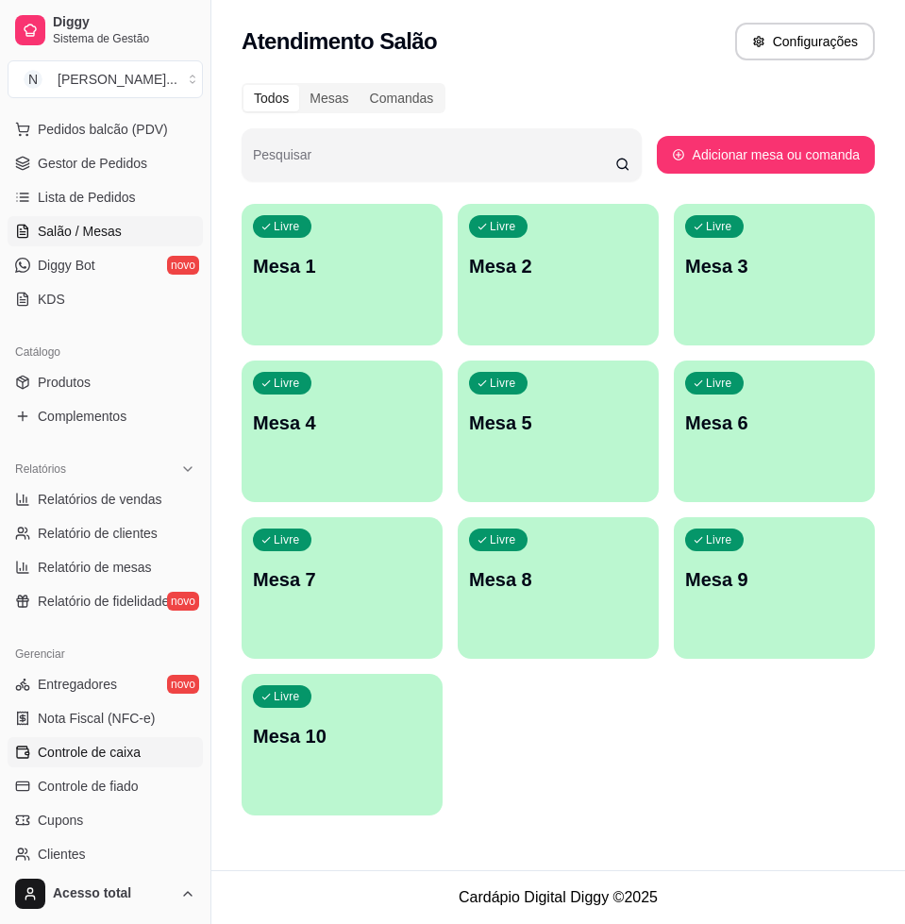
click at [117, 757] on span "Controle de caixa" at bounding box center [89, 752] width 103 height 19
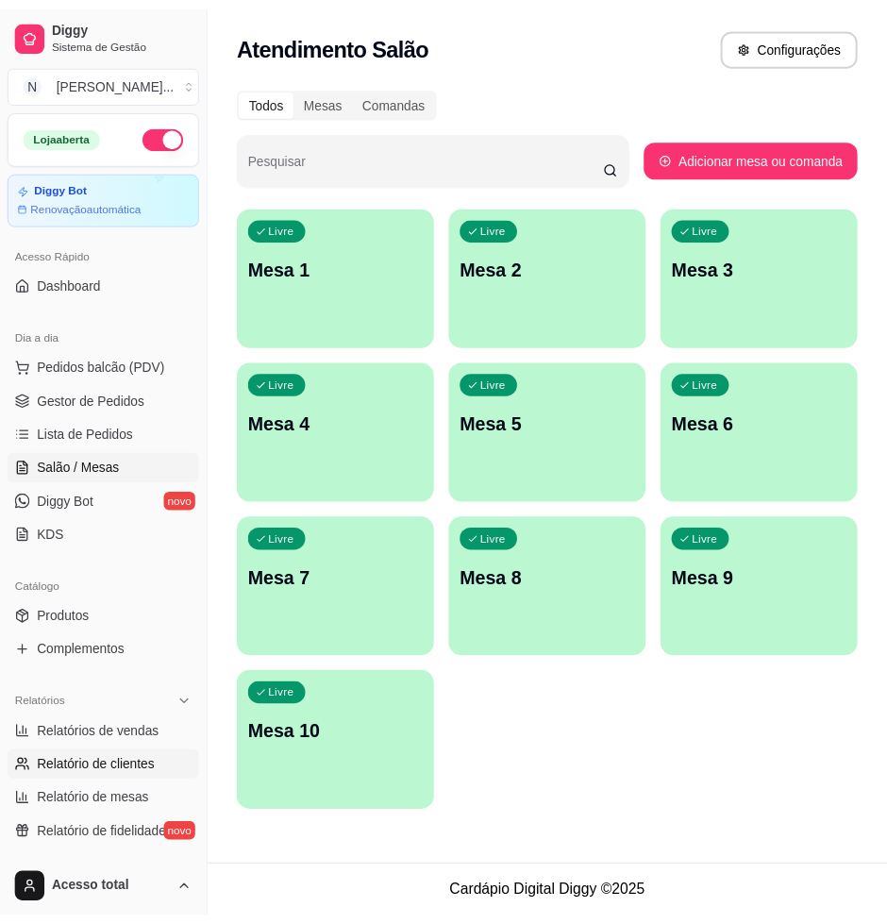
scroll to position [236, 0]
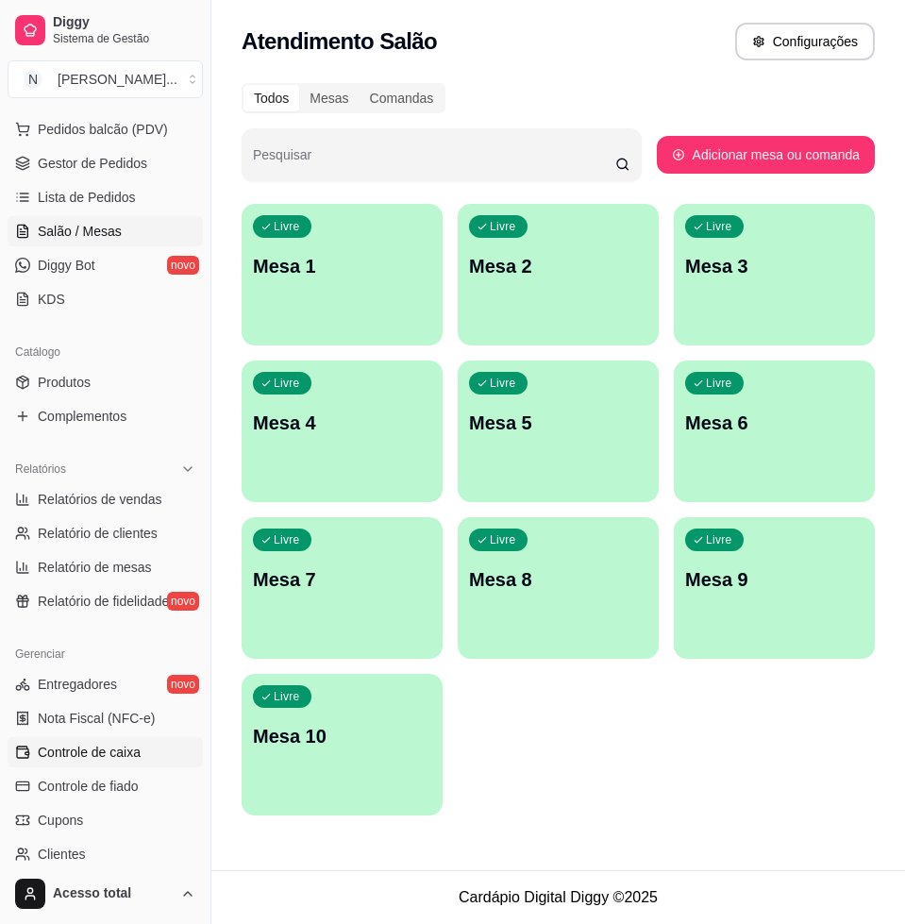
click at [139, 756] on link "Controle de caixa" at bounding box center [105, 752] width 195 height 30
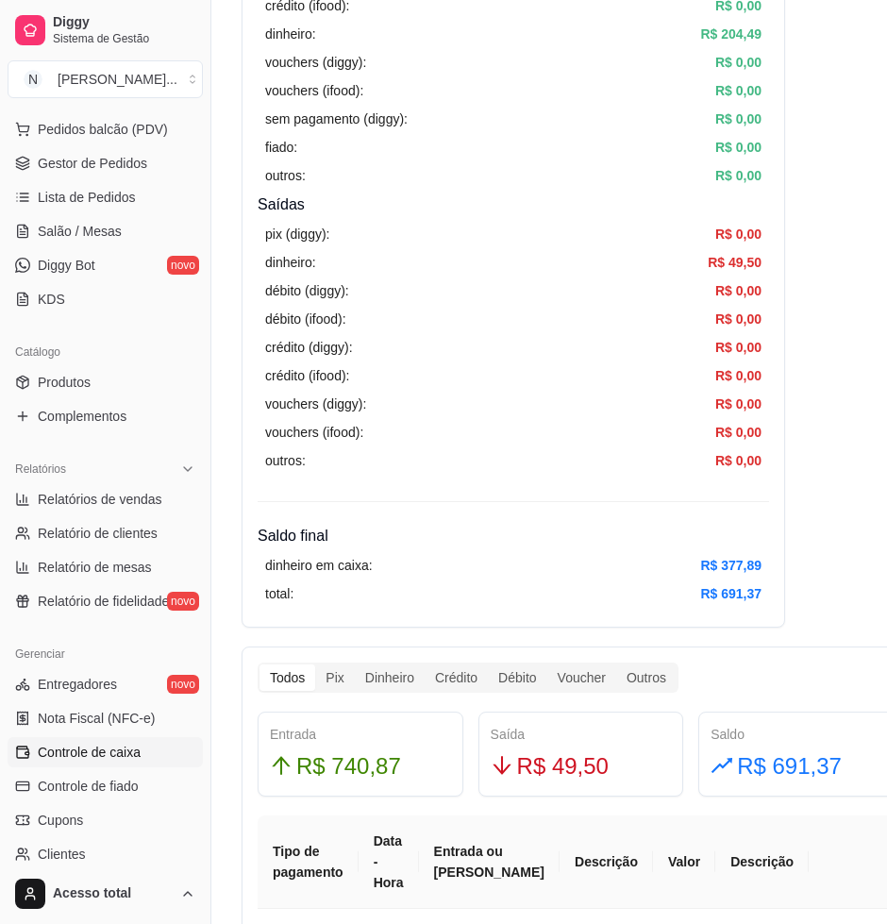
scroll to position [590, 0]
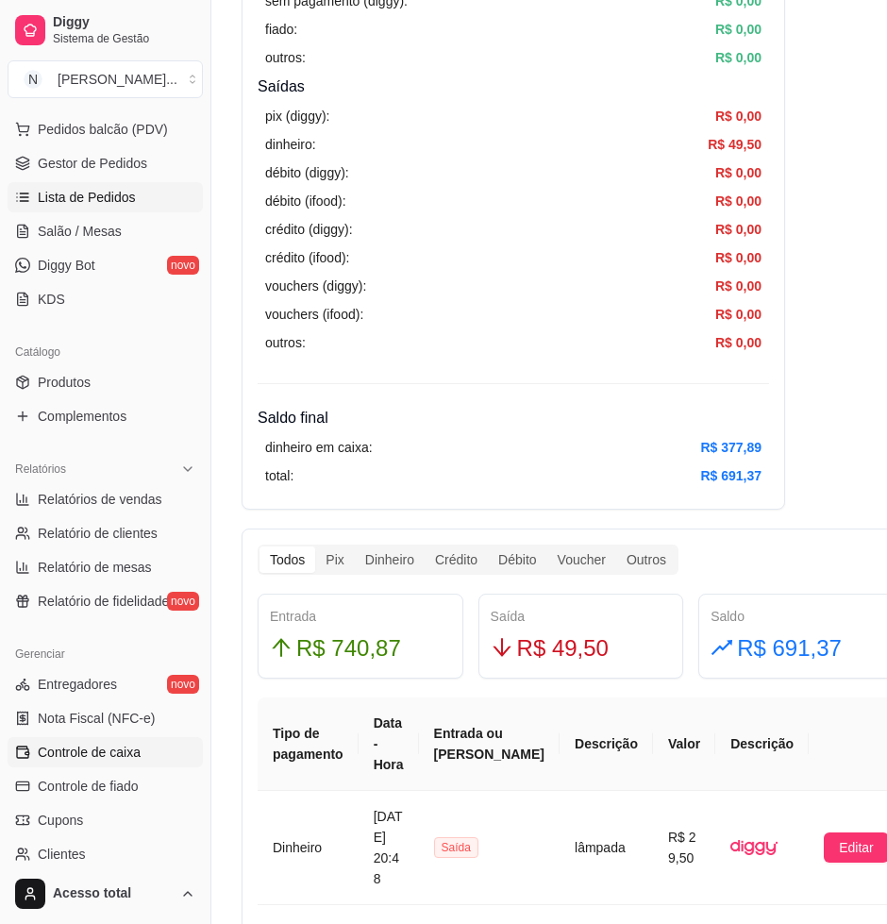
click at [97, 193] on span "Lista de Pedidos" at bounding box center [87, 197] width 98 height 19
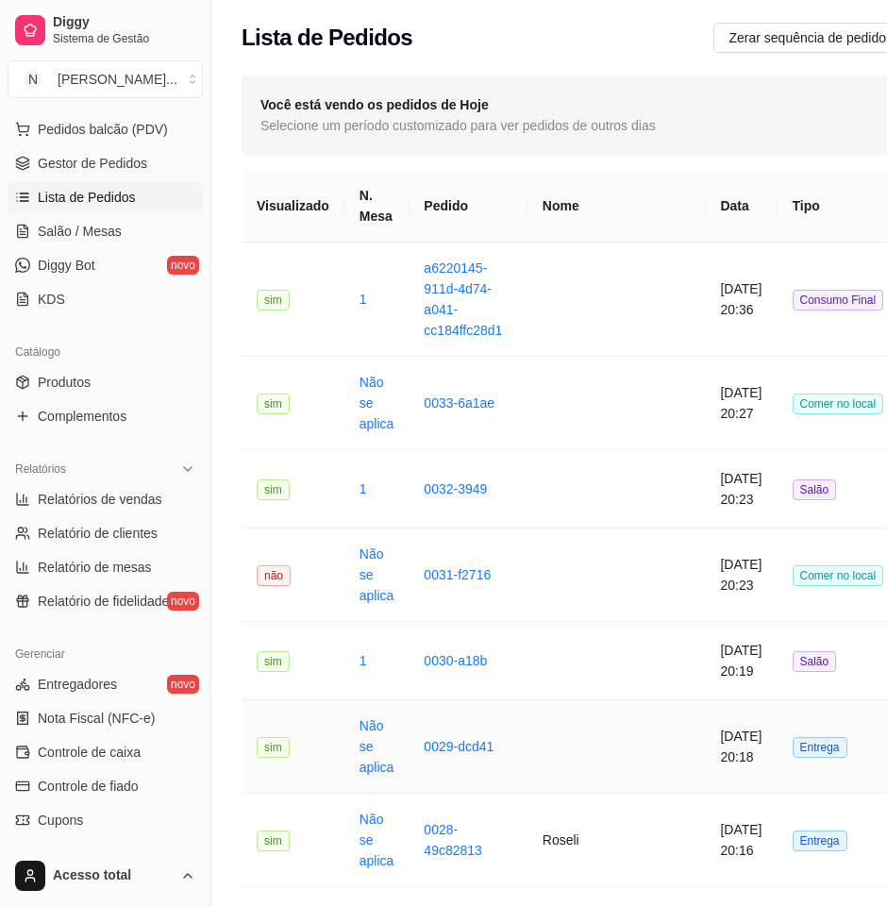
click at [777, 750] on td "Entrega" at bounding box center [838, 746] width 122 height 93
click at [128, 220] on link "Salão / Mesas" at bounding box center [105, 231] width 195 height 30
